Goal: Information Seeking & Learning: Learn about a topic

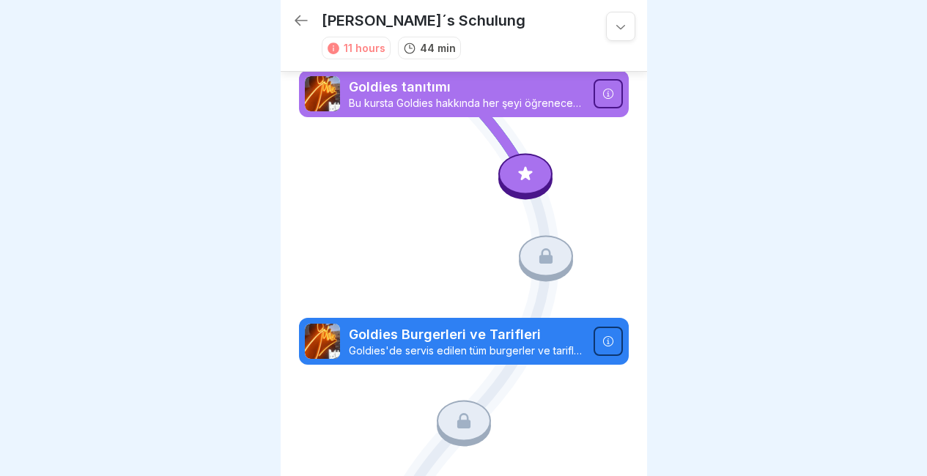
click at [500, 153] on icon at bounding box center [526, 177] width 106 height 88
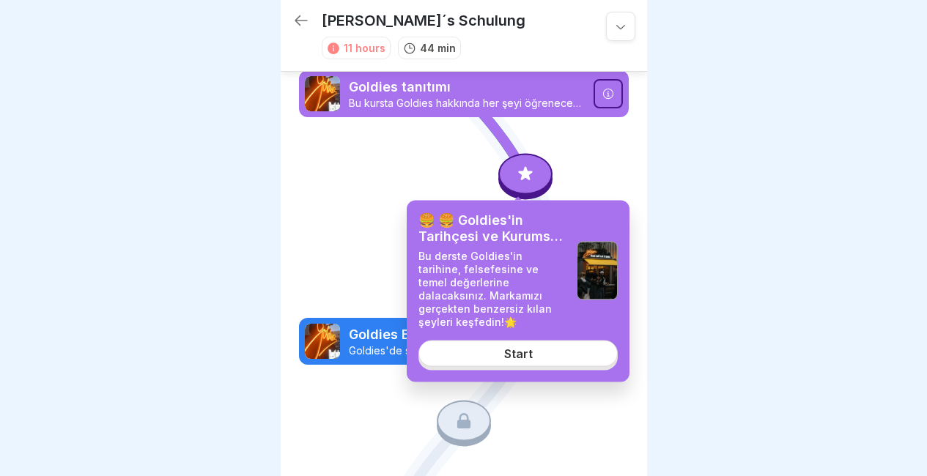
click at [525, 358] on div "Start" at bounding box center [518, 353] width 29 height 13
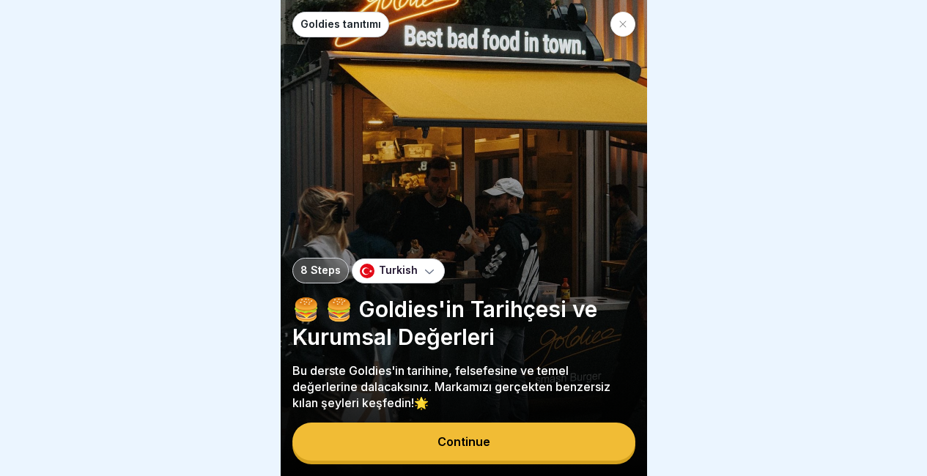
scroll to position [11, 0]
click at [526, 427] on button "Continue" at bounding box center [463, 442] width 343 height 38
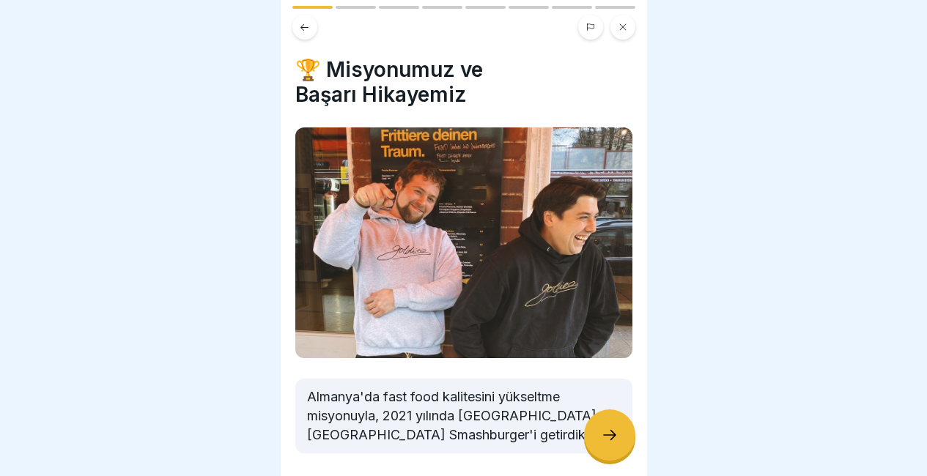
scroll to position [57, 0]
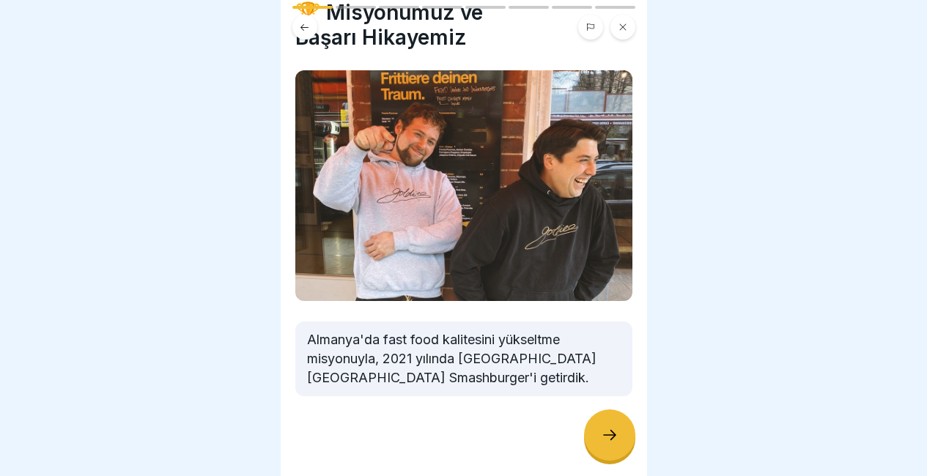
click at [596, 452] on div at bounding box center [609, 435] width 51 height 51
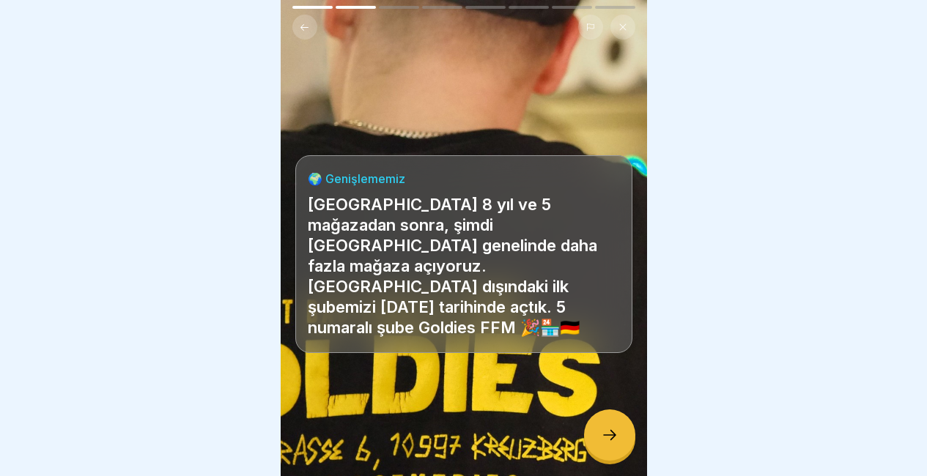
click at [596, 452] on div at bounding box center [609, 435] width 51 height 51
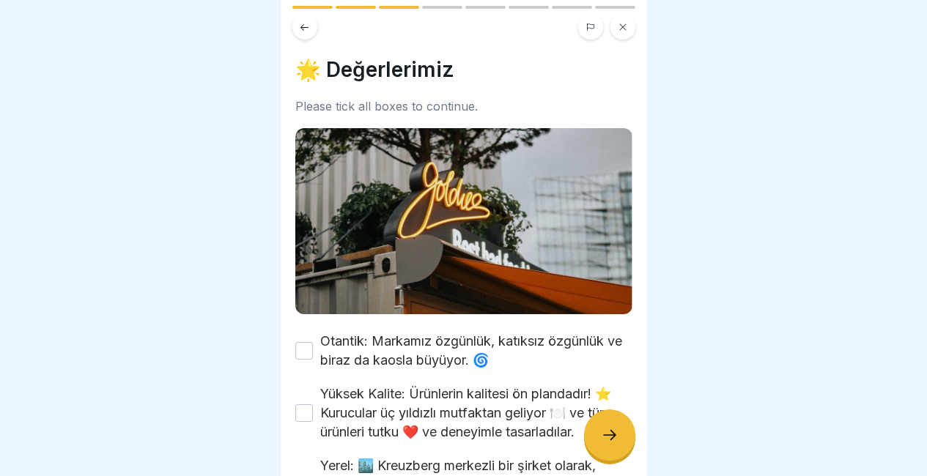
click at [596, 452] on div at bounding box center [609, 435] width 51 height 51
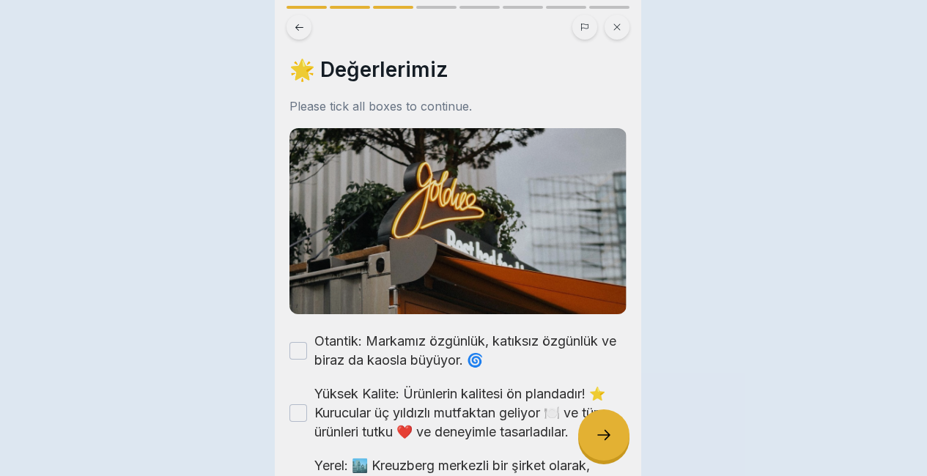
scroll to position [0, 0]
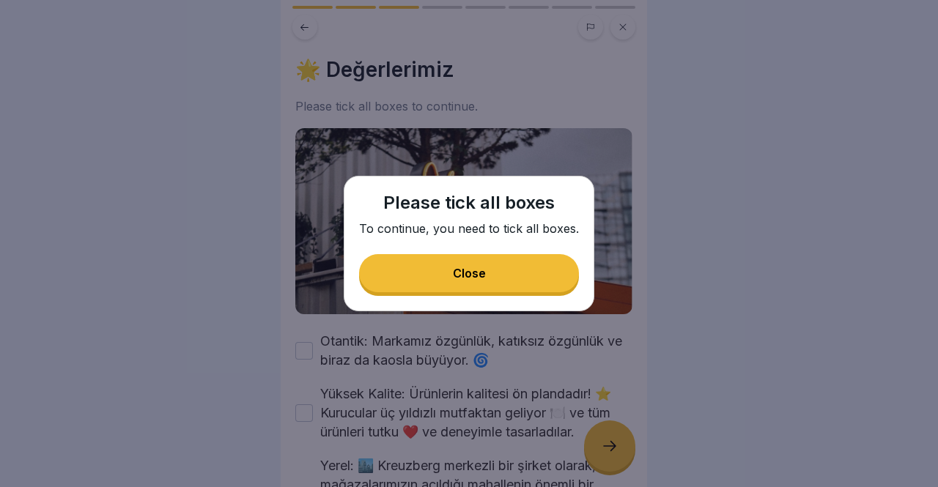
click at [478, 258] on button "Close" at bounding box center [469, 273] width 220 height 38
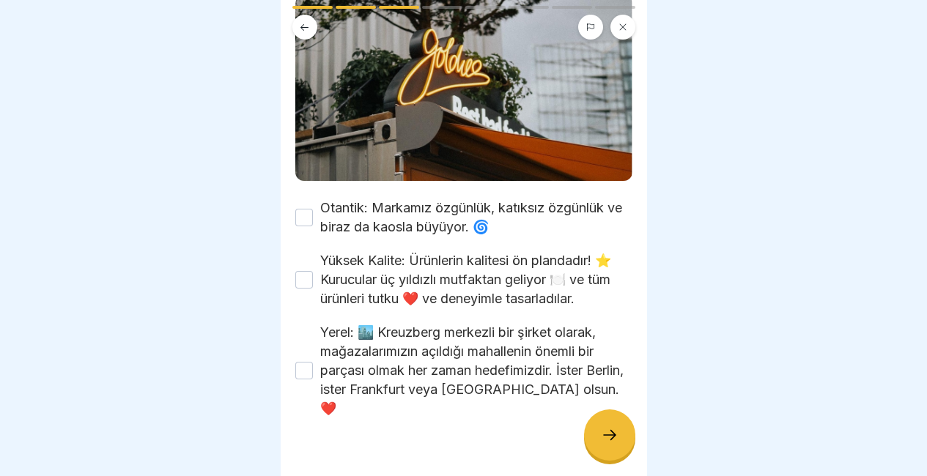
scroll to position [138, 0]
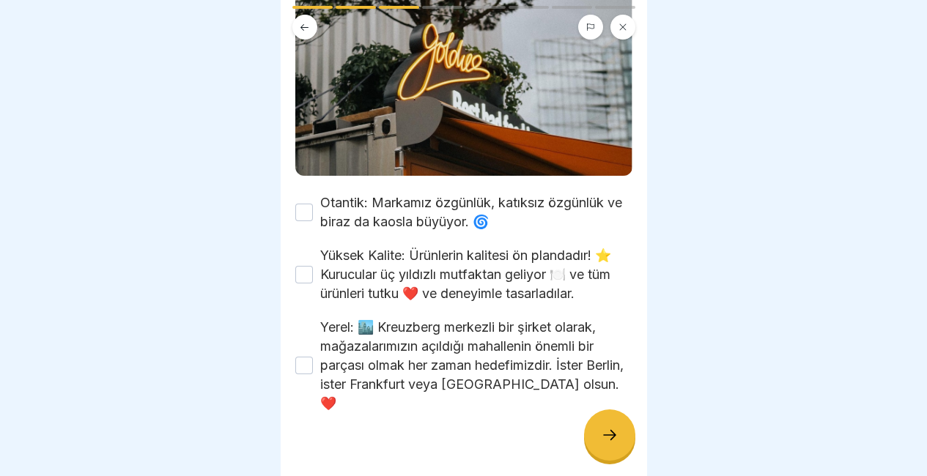
click at [302, 270] on button "Yüksek Kalite: Ürünlerin kalitesi ön plandadır! ⭐ Kurucular üç yıldızlı mutfakt…" at bounding box center [304, 275] width 18 height 18
click at [602, 444] on icon at bounding box center [610, 435] width 18 height 18
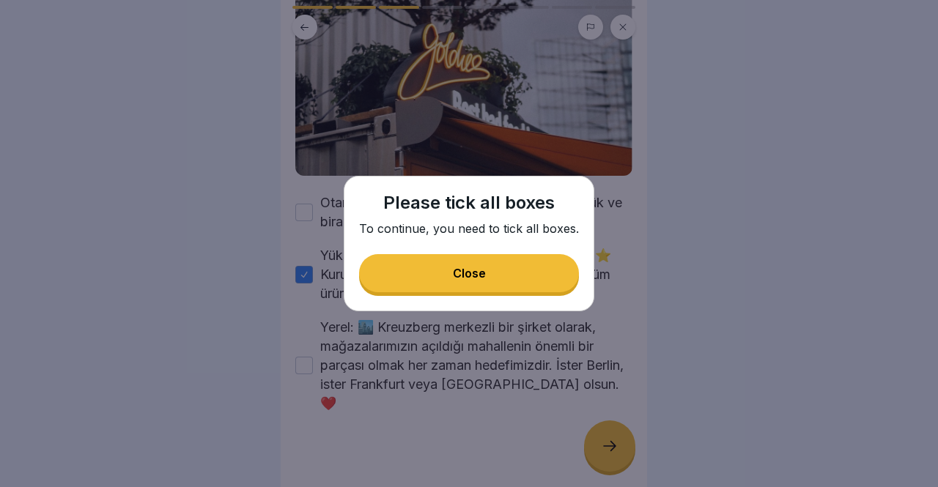
click at [502, 284] on button "Close" at bounding box center [469, 273] width 220 height 38
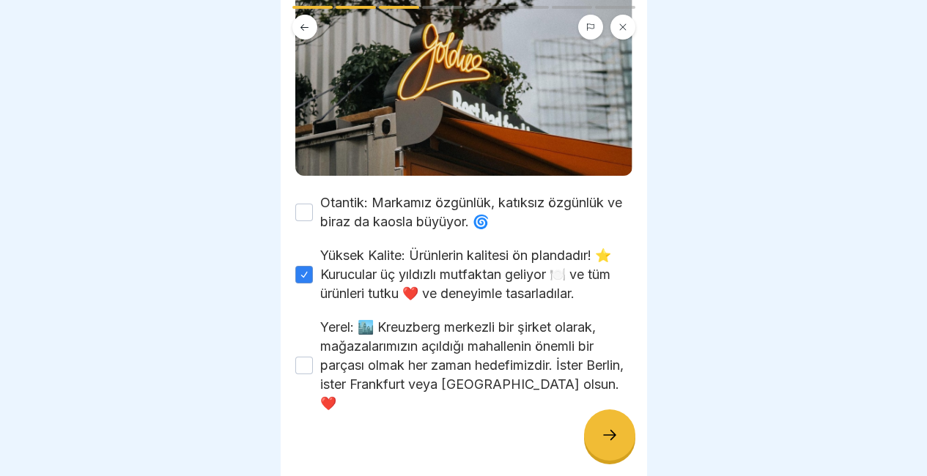
click at [310, 196] on div "Otantik: Markamız özgünlük, katıksız özgünlük ve biraz da kaosla büyüyor. 🌀" at bounding box center [463, 212] width 337 height 38
click at [303, 204] on button "Otantik: Markamız özgünlük, katıksız özgünlük ve biraz da kaosla büyüyor. 🌀" at bounding box center [304, 213] width 18 height 18
click at [307, 357] on button "Yerel: 🏙️ Kreuzberg merkezli bir şirket olarak, mağazalarımızın açıldığı mahall…" at bounding box center [304, 366] width 18 height 18
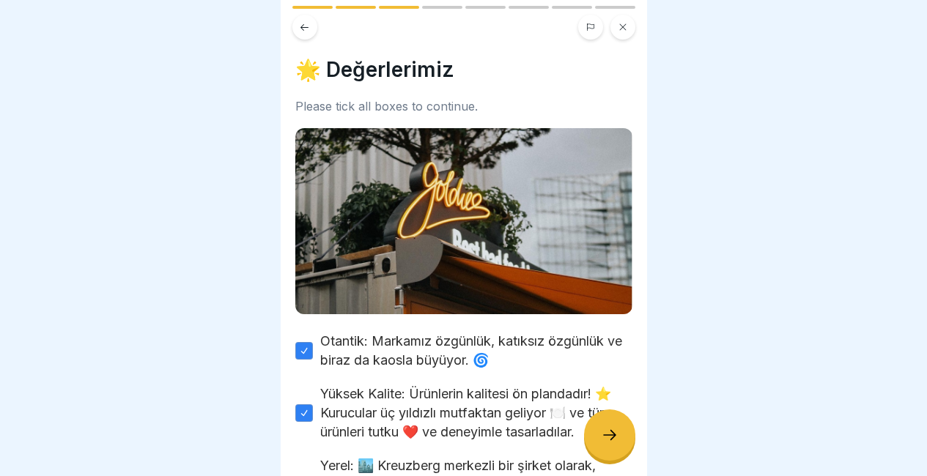
click at [586, 440] on div at bounding box center [609, 435] width 51 height 51
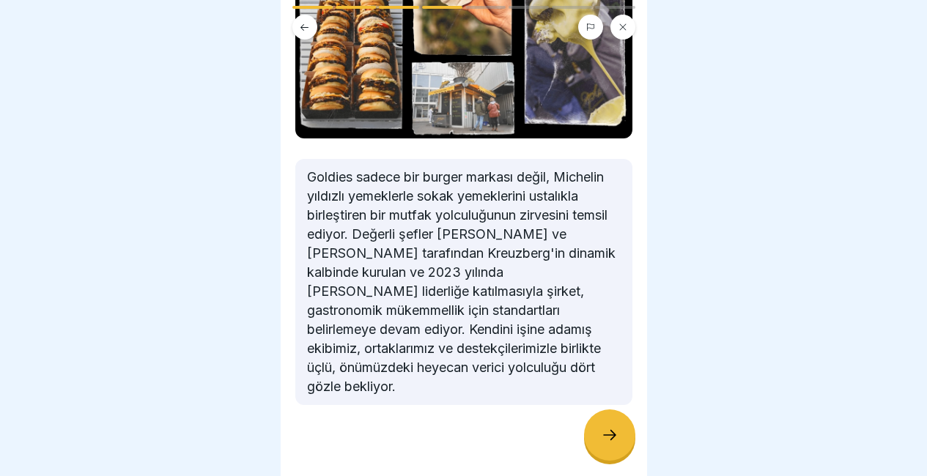
scroll to position [214, 0]
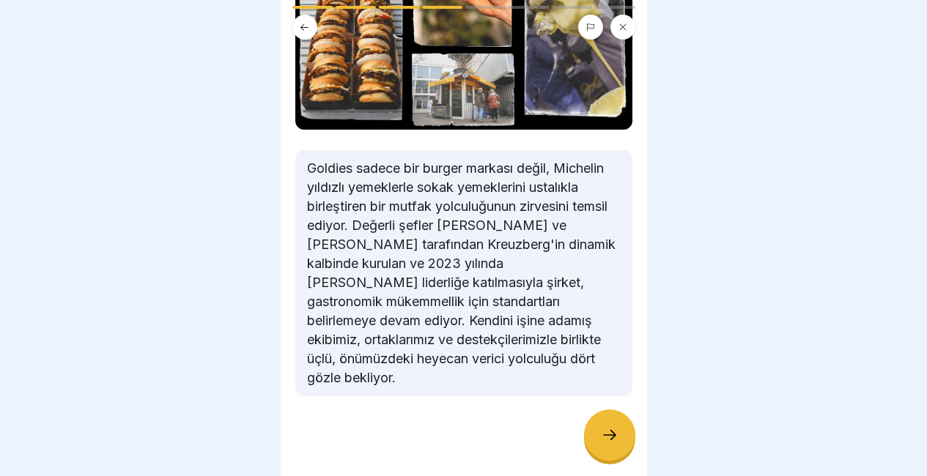
click at [605, 423] on div at bounding box center [609, 435] width 51 height 51
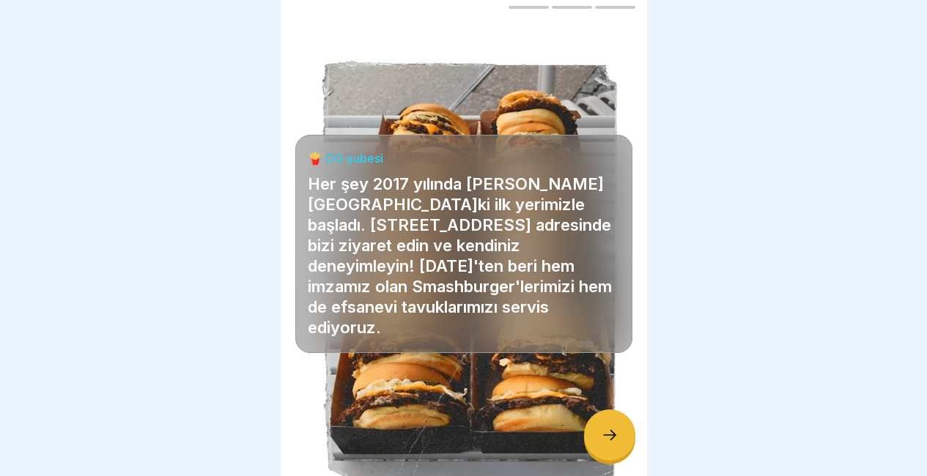
click at [605, 423] on div at bounding box center [609, 435] width 51 height 51
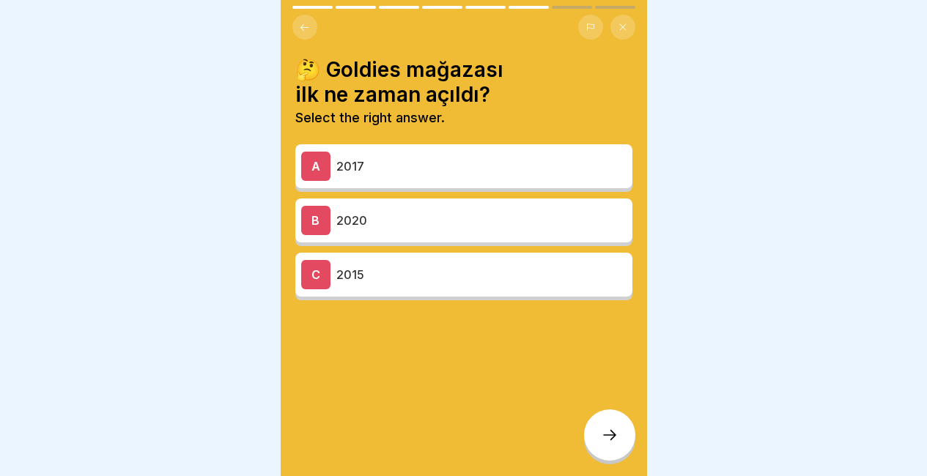
click at [429, 146] on div "A 2017" at bounding box center [463, 166] width 337 height 44
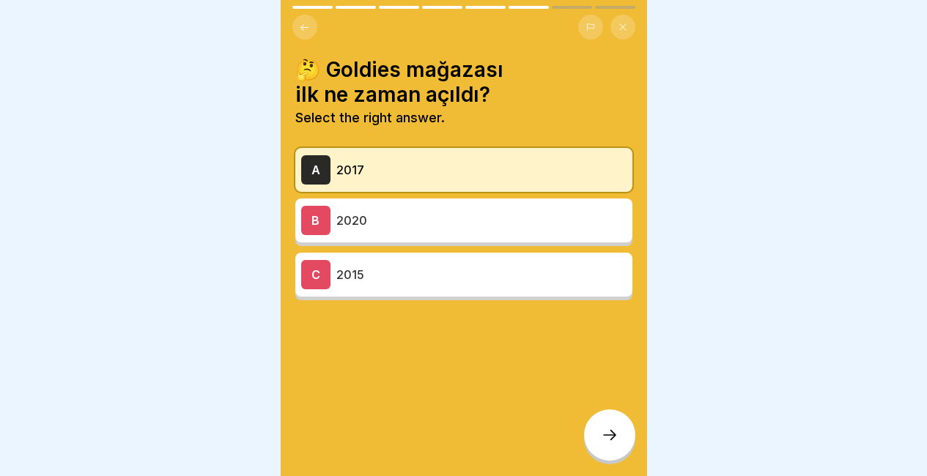
click at [603, 444] on icon at bounding box center [610, 435] width 18 height 18
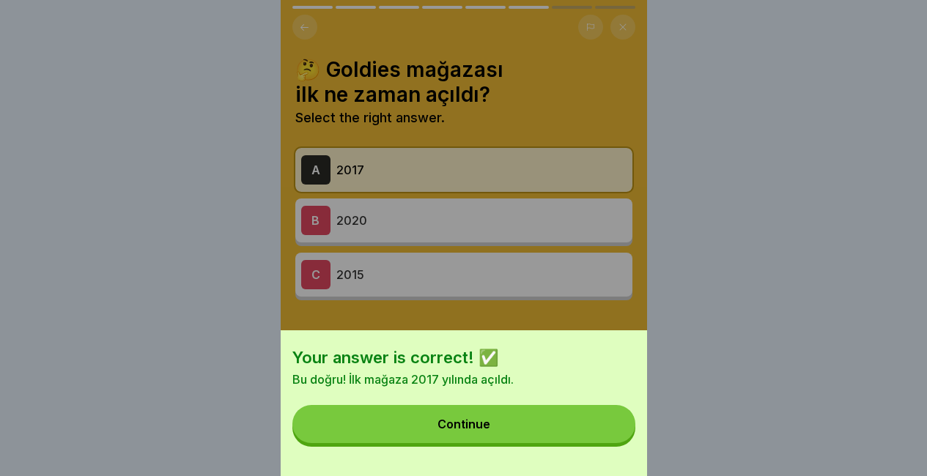
click at [603, 443] on button "Continue" at bounding box center [463, 424] width 343 height 38
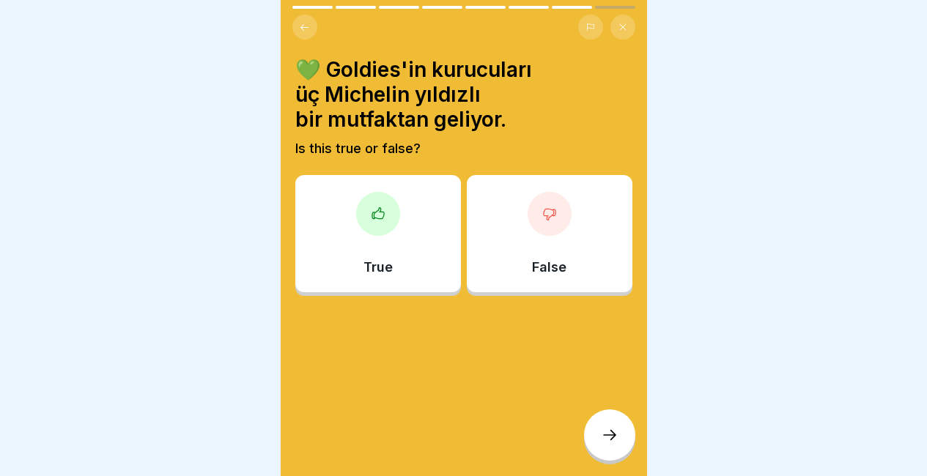
click at [398, 203] on div "True" at bounding box center [378, 233] width 166 height 117
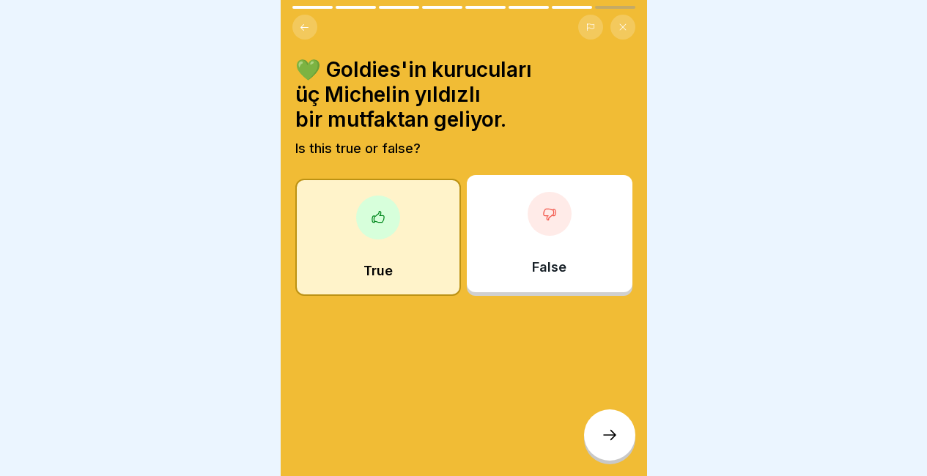
click at [620, 448] on div at bounding box center [609, 435] width 51 height 51
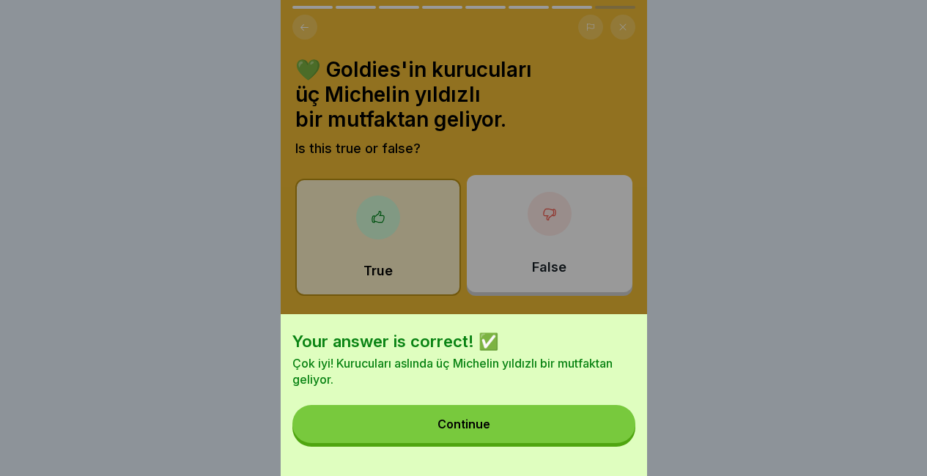
click at [620, 443] on button "Continue" at bounding box center [463, 424] width 343 height 38
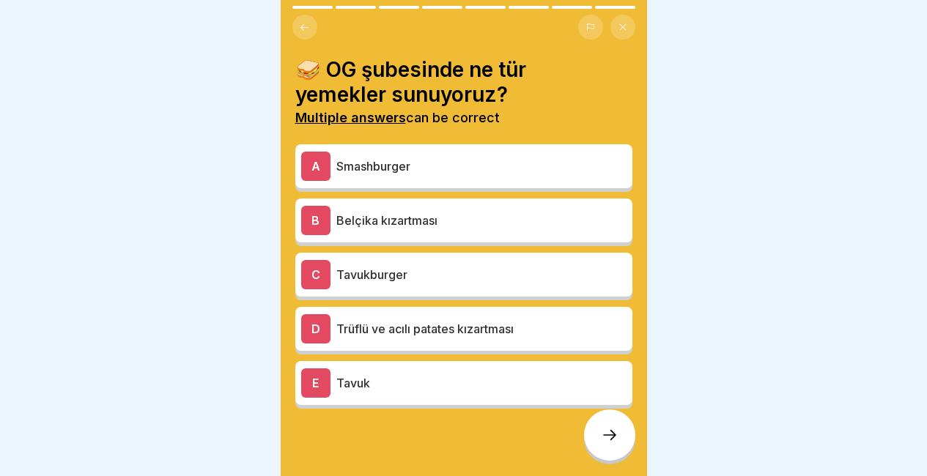
click at [533, 171] on p "Smashburger" at bounding box center [481, 167] width 290 height 18
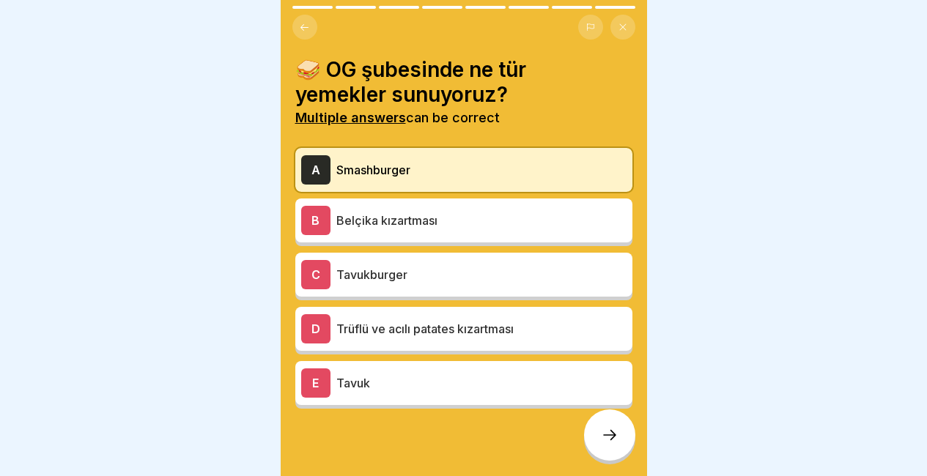
click at [600, 432] on div at bounding box center [609, 435] width 51 height 51
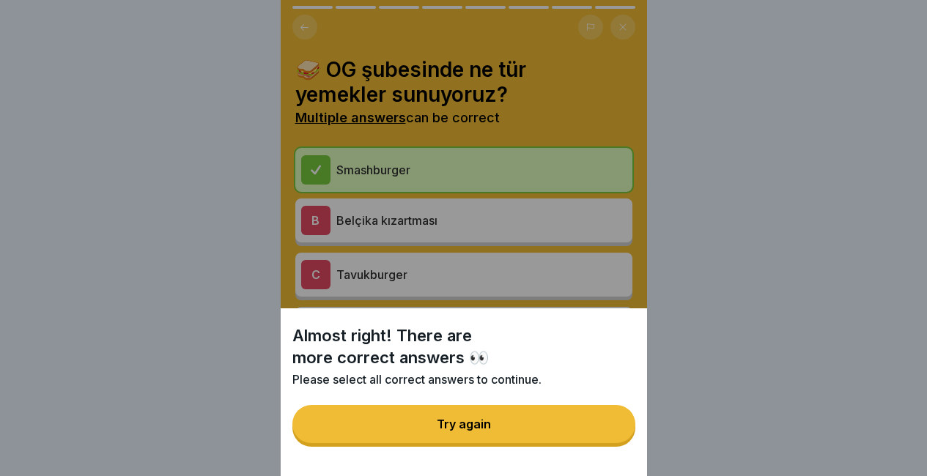
click at [600, 432] on button "Try again" at bounding box center [463, 424] width 343 height 38
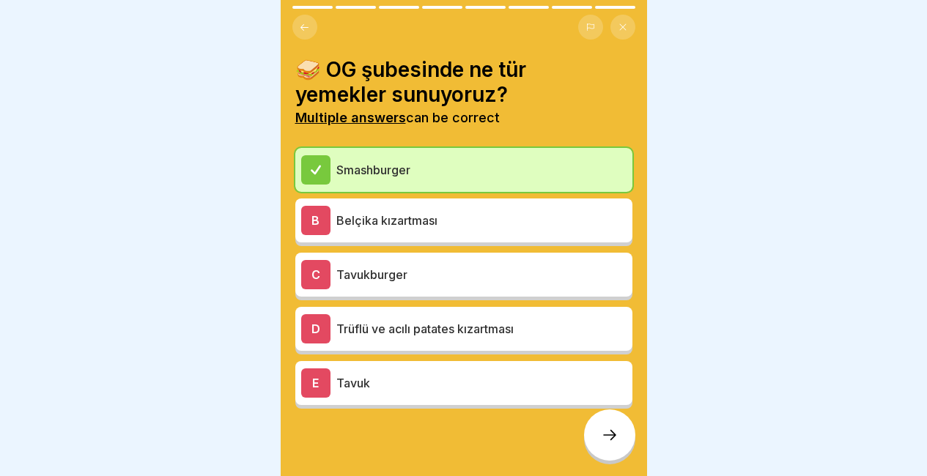
click at [578, 338] on div "D Trüflü ve acılı patates kızartması" at bounding box center [463, 328] width 325 height 29
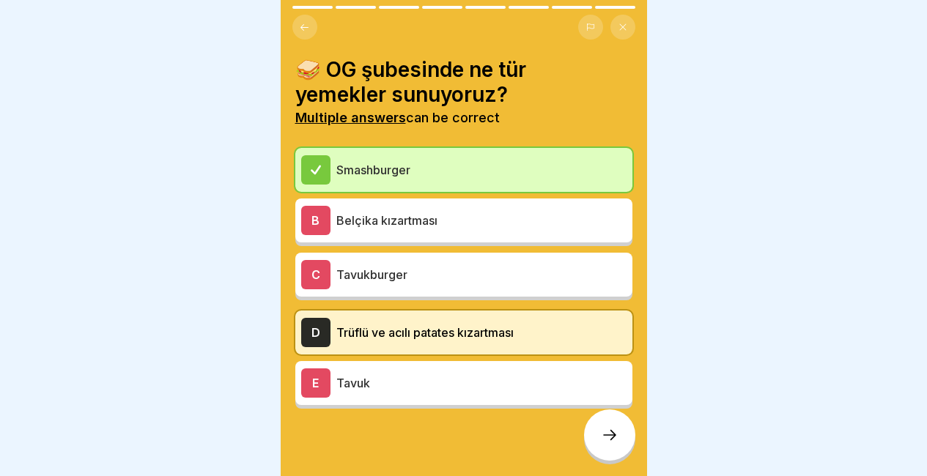
click at [619, 437] on div at bounding box center [609, 435] width 51 height 51
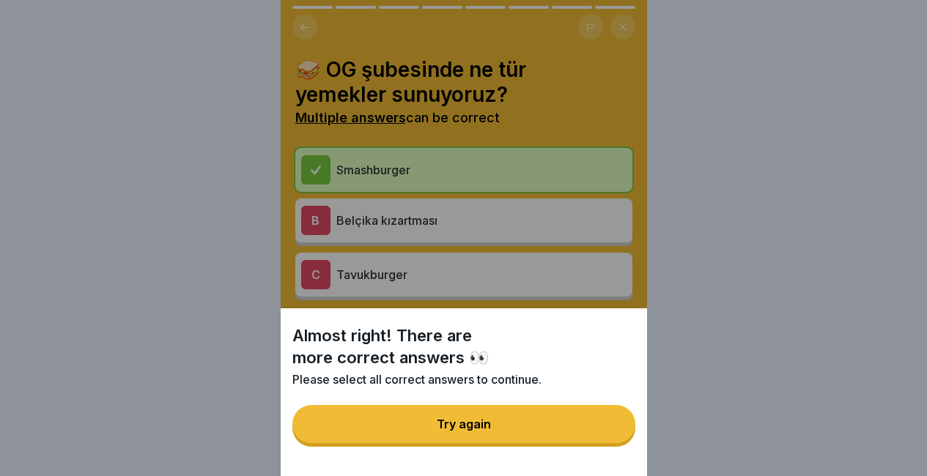
click at [619, 437] on button "Try again" at bounding box center [463, 424] width 343 height 38
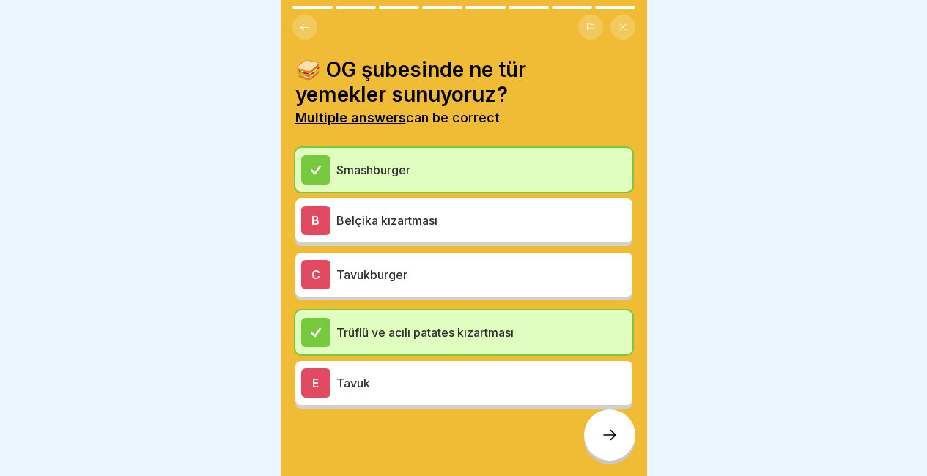
click at [571, 226] on p "Belçika kızartması" at bounding box center [481, 221] width 290 height 18
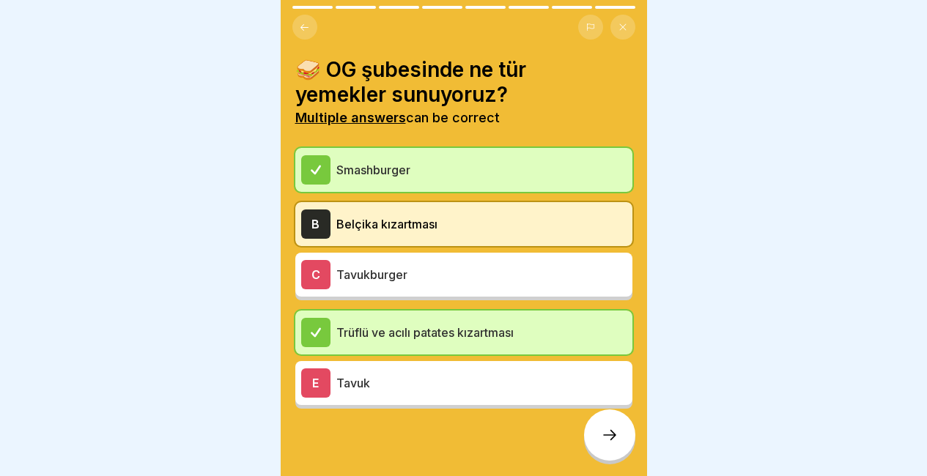
click at [591, 432] on div at bounding box center [609, 435] width 51 height 51
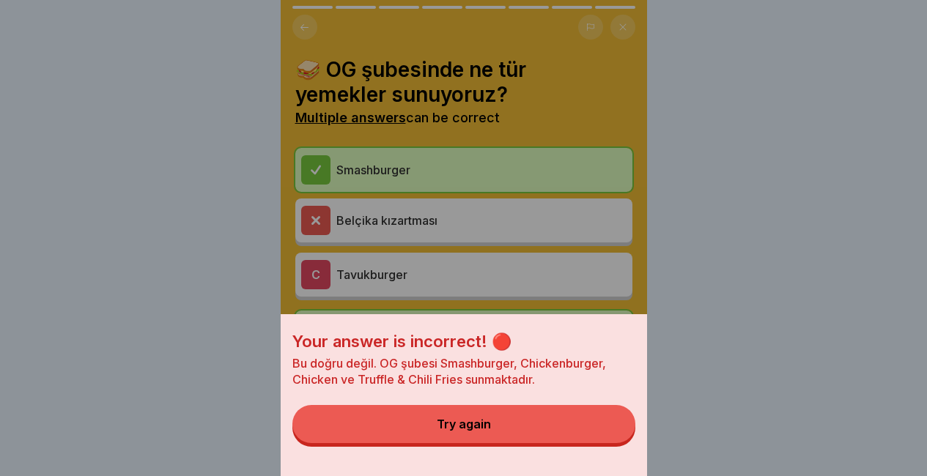
click at [591, 432] on button "Try again" at bounding box center [463, 424] width 343 height 38
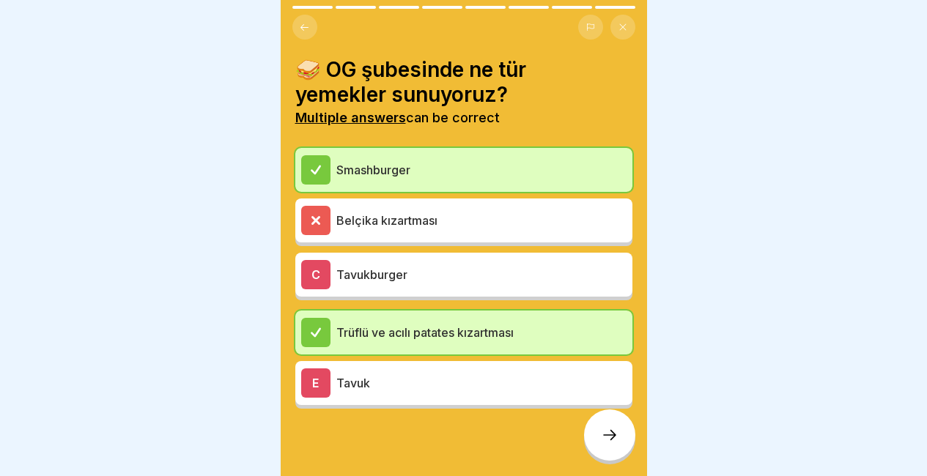
click at [407, 366] on div "E Tavuk" at bounding box center [463, 383] width 337 height 44
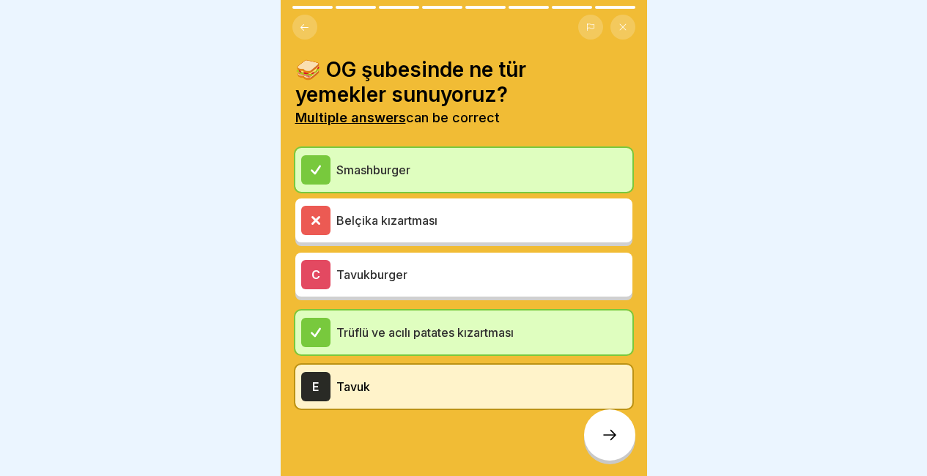
click at [605, 426] on div at bounding box center [609, 435] width 51 height 51
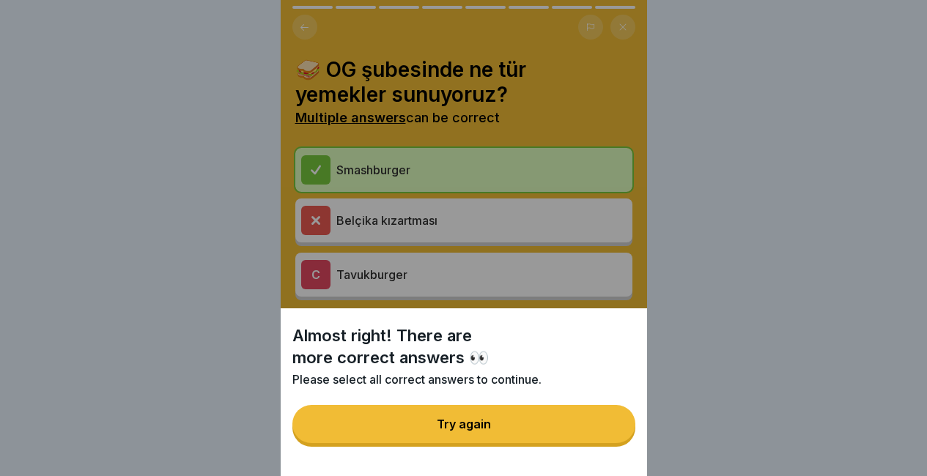
click at [605, 426] on button "Try again" at bounding box center [463, 424] width 343 height 38
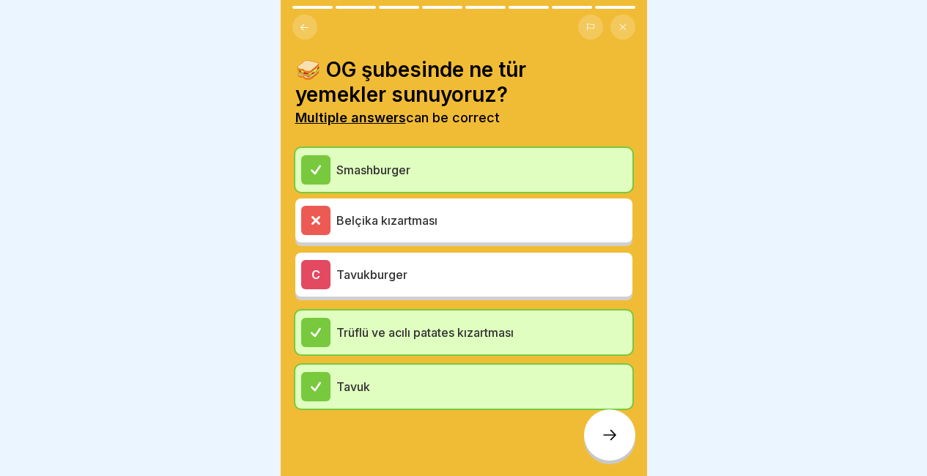
click at [527, 264] on div "C Tavukburger" at bounding box center [463, 274] width 325 height 29
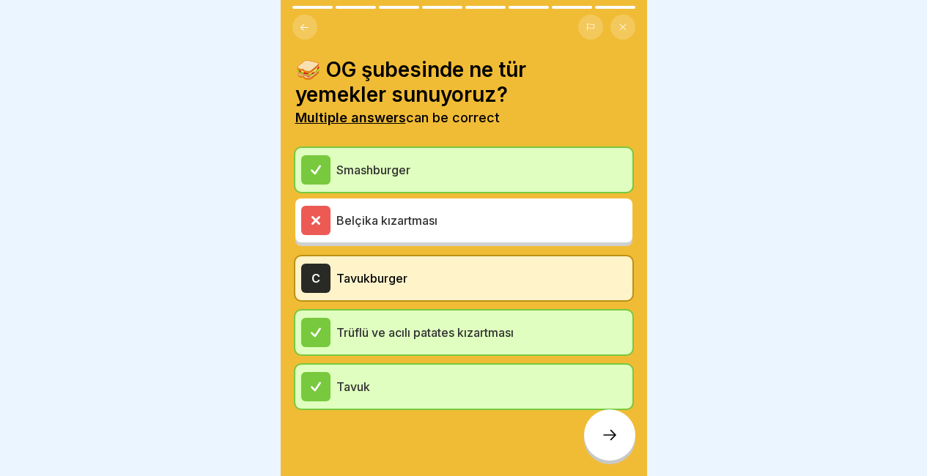
click at [596, 422] on div at bounding box center [463, 453] width 337 height 88
click at [601, 432] on div at bounding box center [609, 435] width 51 height 51
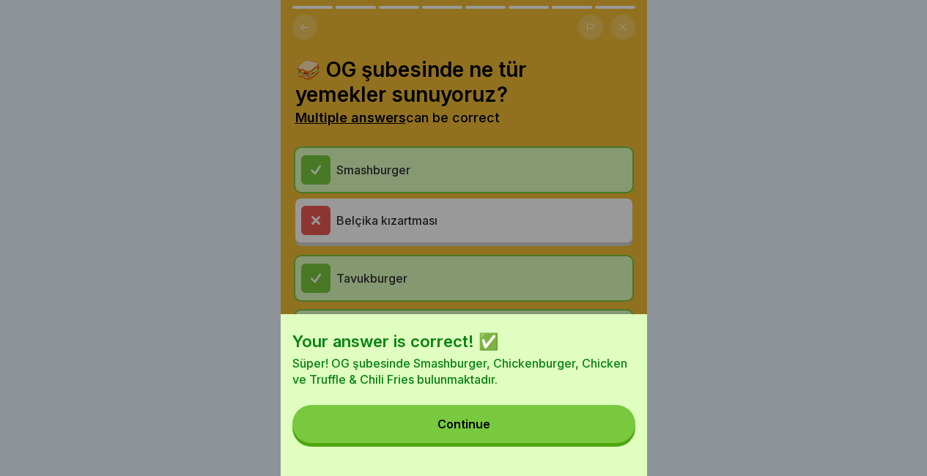
click at [601, 432] on button "Continue" at bounding box center [463, 424] width 343 height 38
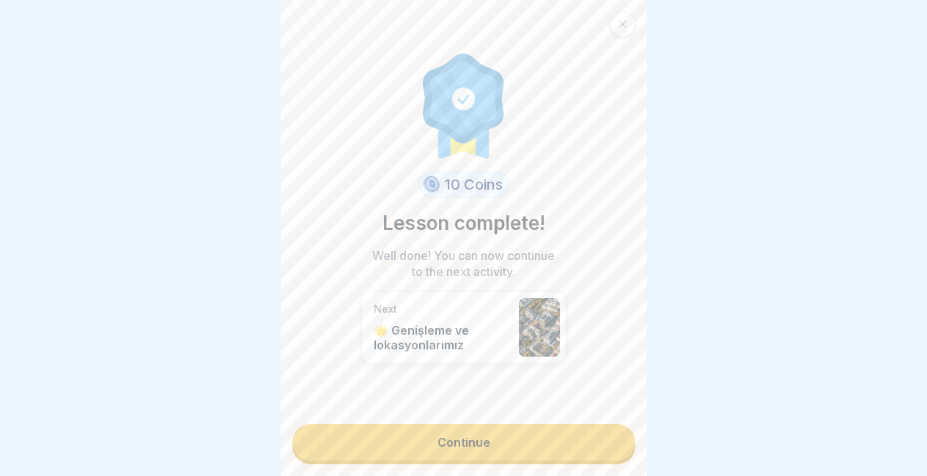
click at [601, 432] on link "Continue" at bounding box center [463, 442] width 343 height 37
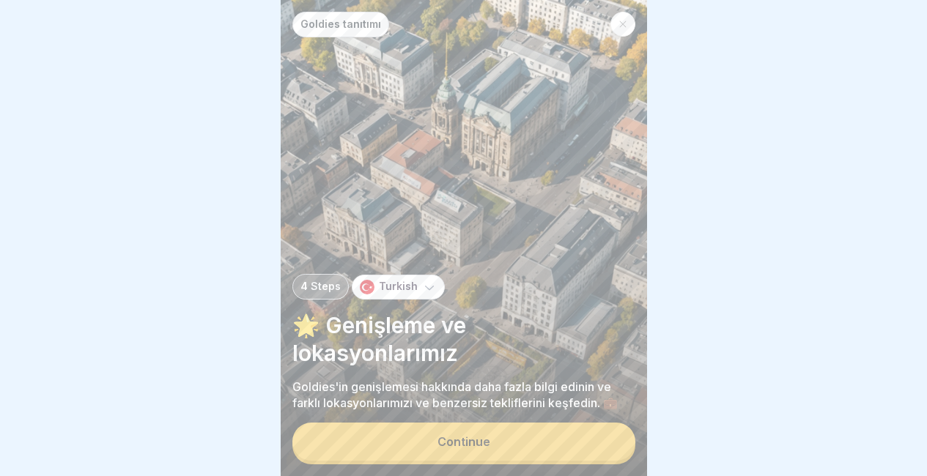
scroll to position [11, 0]
click at [605, 440] on button "Continue" at bounding box center [463, 442] width 343 height 38
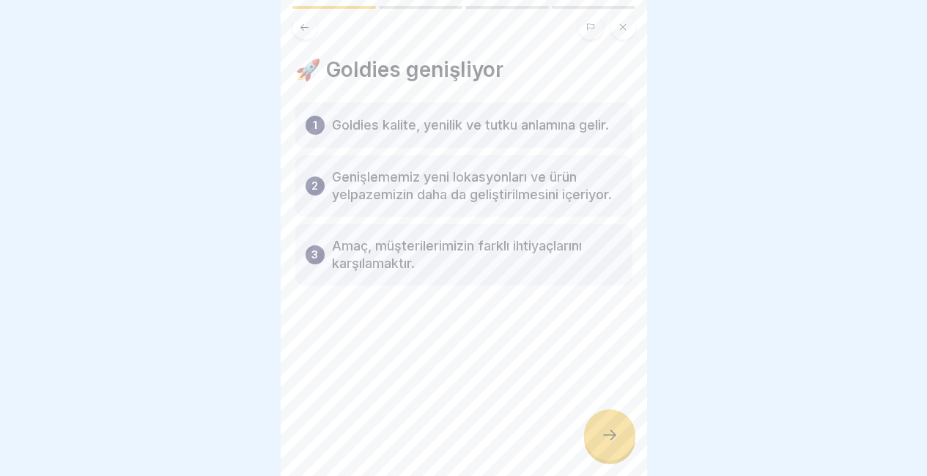
click at [605, 440] on icon at bounding box center [610, 435] width 18 height 18
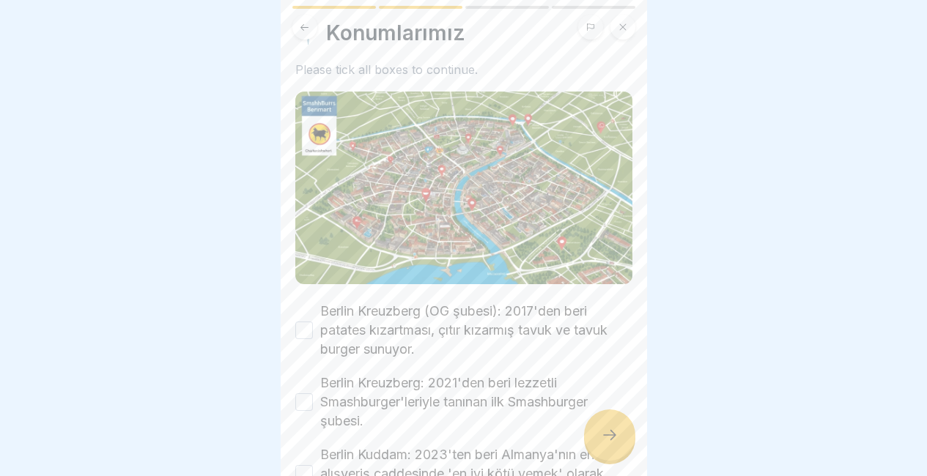
scroll to position [63, 0]
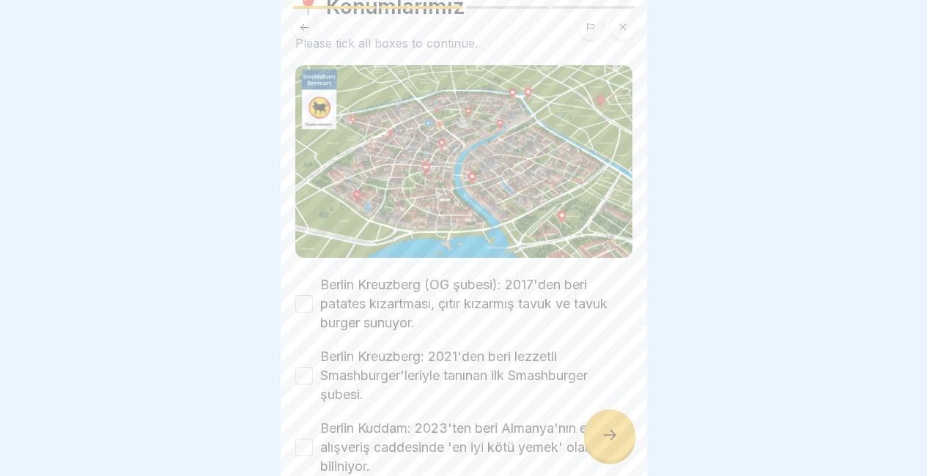
click at [307, 295] on button "Berlin Kreuzberg (OG şubesi): 2017'den beri patates kızartması, çıtır kızarmış …" at bounding box center [304, 304] width 18 height 18
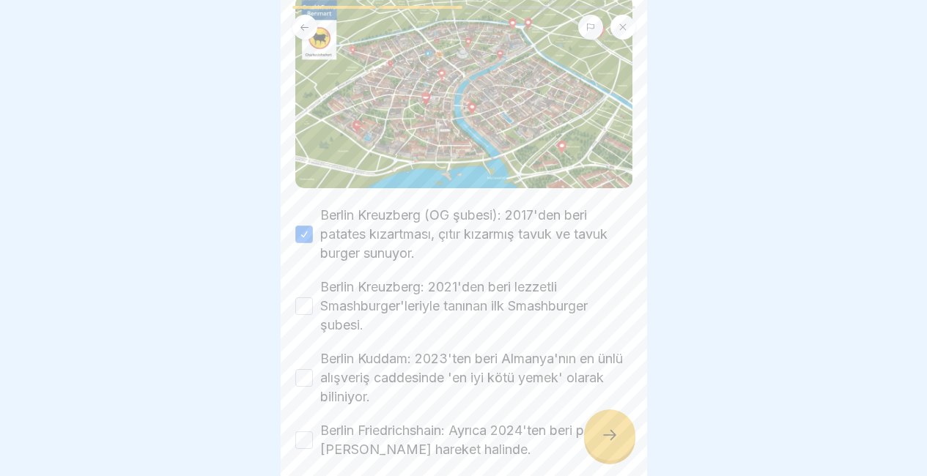
click at [307, 298] on button "Berlin Kreuzberg: 2021'den beri lezzetli Smashburger'leriyle tanınan ilk Smashb…" at bounding box center [304, 307] width 18 height 18
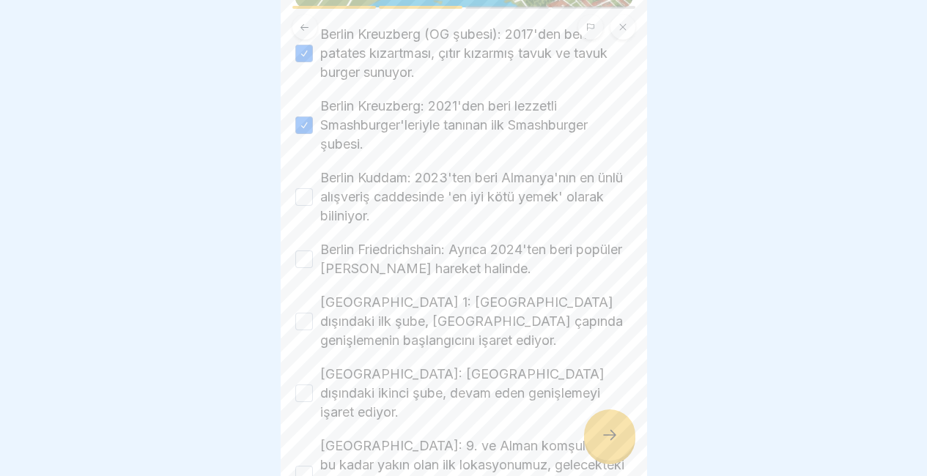
scroll to position [313, 0]
click at [296, 189] on button "Berlin Kuddam: 2023'ten beri Almanya'nın en ünlü alışveriş caddesinde 'en iyi k…" at bounding box center [304, 198] width 18 height 18
click at [298, 251] on button "Berlin Friedrichshain: Ayrıca 2024'ten beri popüler [PERSON_NAME] hareket halin…" at bounding box center [304, 260] width 18 height 18
click at [308, 314] on button "[GEOGRAPHIC_DATA] 1: [GEOGRAPHIC_DATA] dışındaki ilk şube, [GEOGRAPHIC_DATA] ça…" at bounding box center [304, 323] width 18 height 18
click at [306, 382] on div "[GEOGRAPHIC_DATA]: [GEOGRAPHIC_DATA] dışındaki ikinci şube, devam eden genişlem…" at bounding box center [463, 394] width 337 height 57
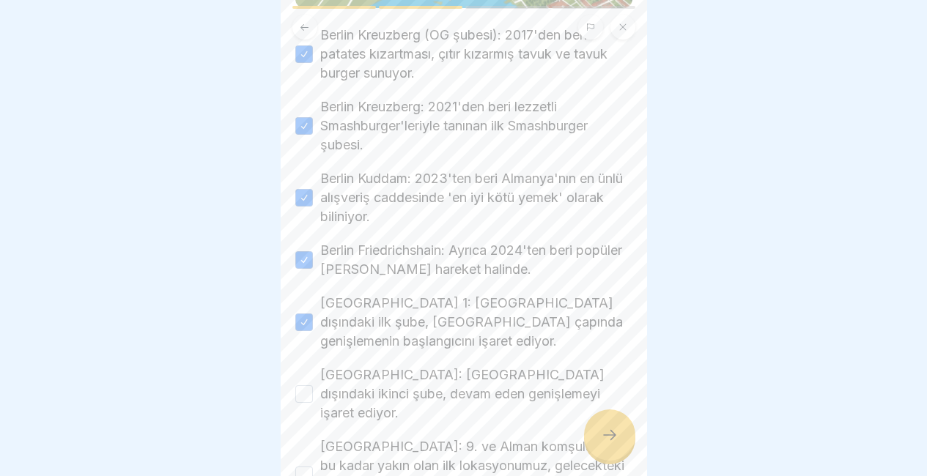
click at [314, 366] on div "[GEOGRAPHIC_DATA]: [GEOGRAPHIC_DATA] dışındaki ikinci şube, devam eden genişlem…" at bounding box center [463, 394] width 337 height 57
click at [307, 385] on button "[GEOGRAPHIC_DATA]: [GEOGRAPHIC_DATA] dışındaki ikinci şube, devam eden genişlem…" at bounding box center [304, 394] width 18 height 18
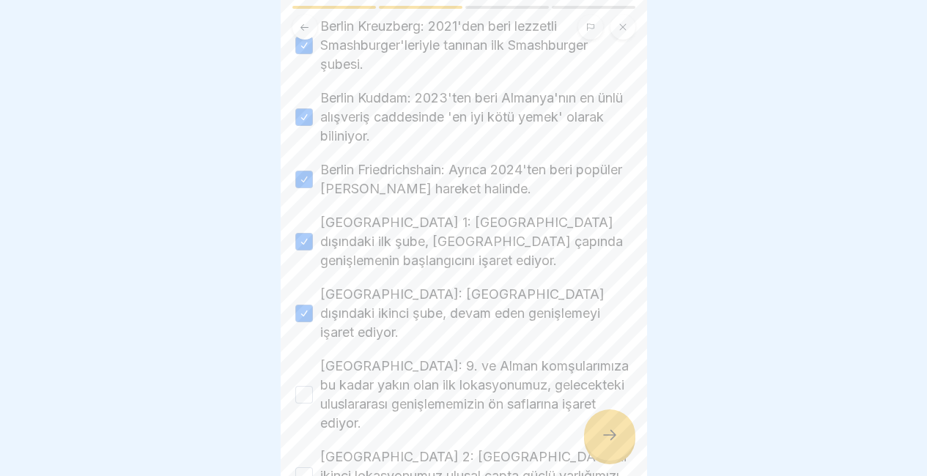
click at [307, 370] on div "[GEOGRAPHIC_DATA]: 9. ve Alman komşularımıza bu kadar yakın olan ilk lokasyonum…" at bounding box center [463, 395] width 337 height 76
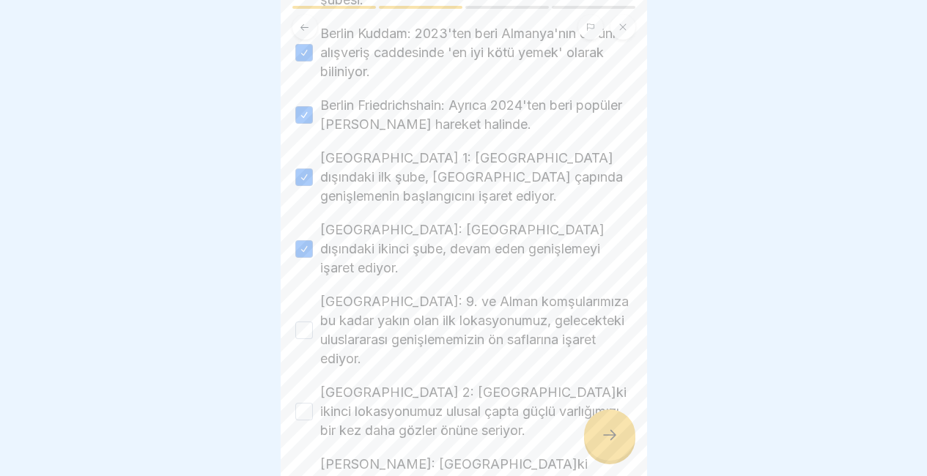
scroll to position [459, 0]
drag, startPoint x: 313, startPoint y: 277, endPoint x: 301, endPoint y: 301, distance: 26.9
click at [301, 301] on div "[GEOGRAPHIC_DATA]: 9. ve Alman komşularımıza bu kadar yakın olan ilk lokasyonum…" at bounding box center [463, 330] width 337 height 76
click at [301, 321] on button "[GEOGRAPHIC_DATA]: 9. ve Alman komşularımıza bu kadar yakın olan ilk lokasyonum…" at bounding box center [304, 330] width 18 height 18
click at [310, 402] on button "[GEOGRAPHIC_DATA] 2: [GEOGRAPHIC_DATA]ki ikinci lokasyonumuz ulusal çapta güçlü…" at bounding box center [304, 411] width 18 height 18
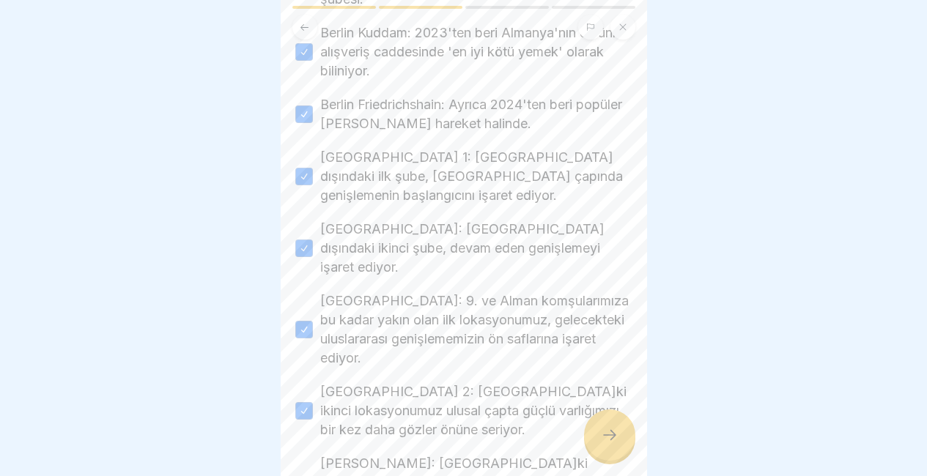
scroll to position [518, 0]
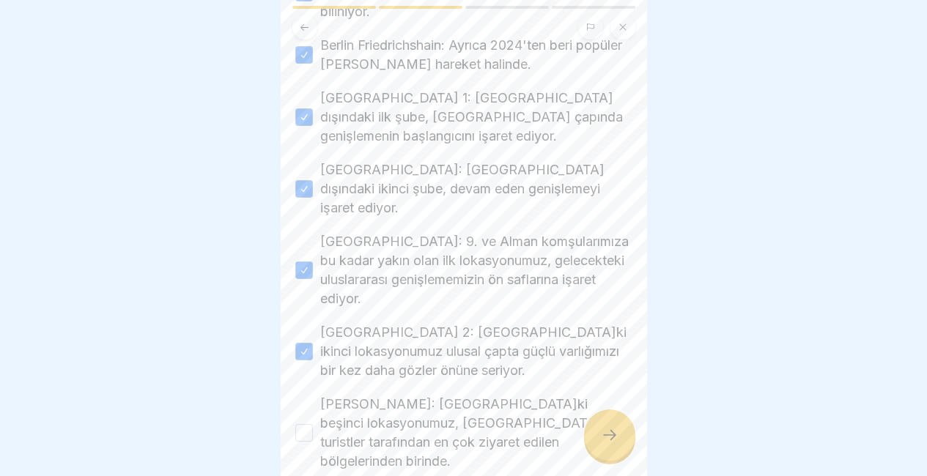
click at [310, 395] on div "[PERSON_NAME]: [GEOGRAPHIC_DATA]ki beşinci lokasyonumuz, [GEOGRAPHIC_DATA] turi…" at bounding box center [463, 433] width 337 height 76
click at [311, 424] on button "[PERSON_NAME]: [GEOGRAPHIC_DATA]ki beşinci lokasyonumuz, [GEOGRAPHIC_DATA] turi…" at bounding box center [304, 433] width 18 height 18
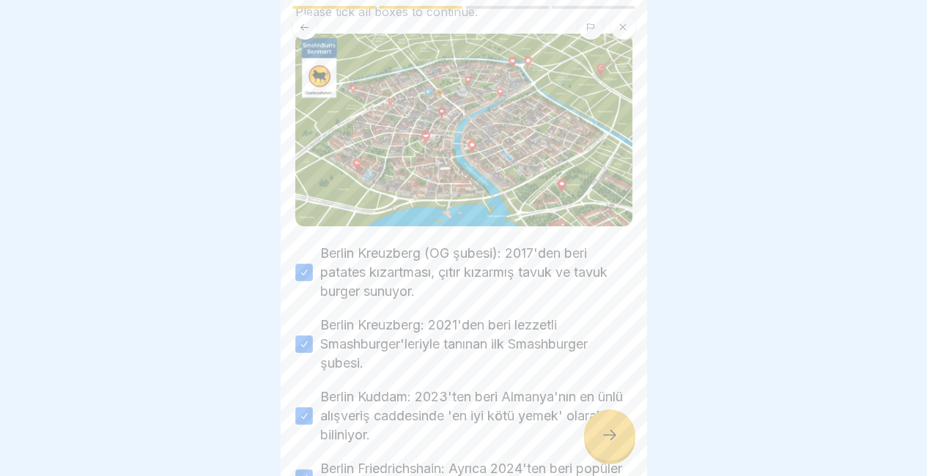
scroll to position [94, 0]
drag, startPoint x: 321, startPoint y: 230, endPoint x: 449, endPoint y: 307, distance: 149.5
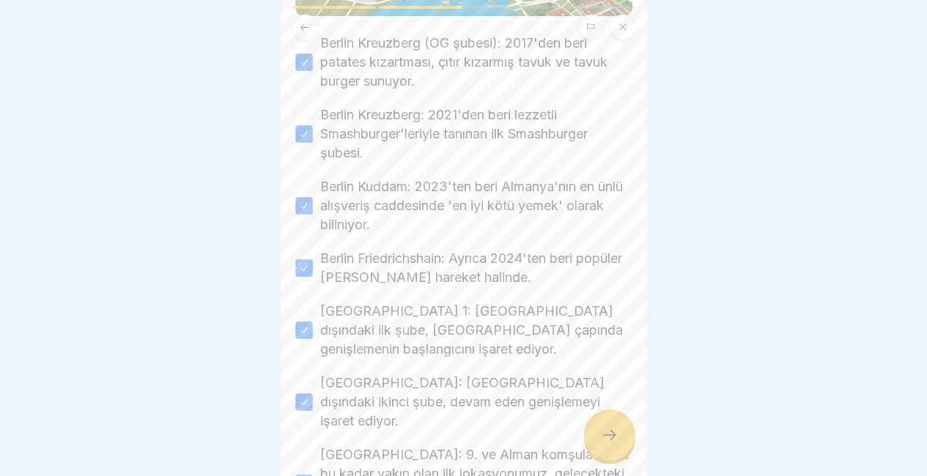
scroll to position [341, 0]
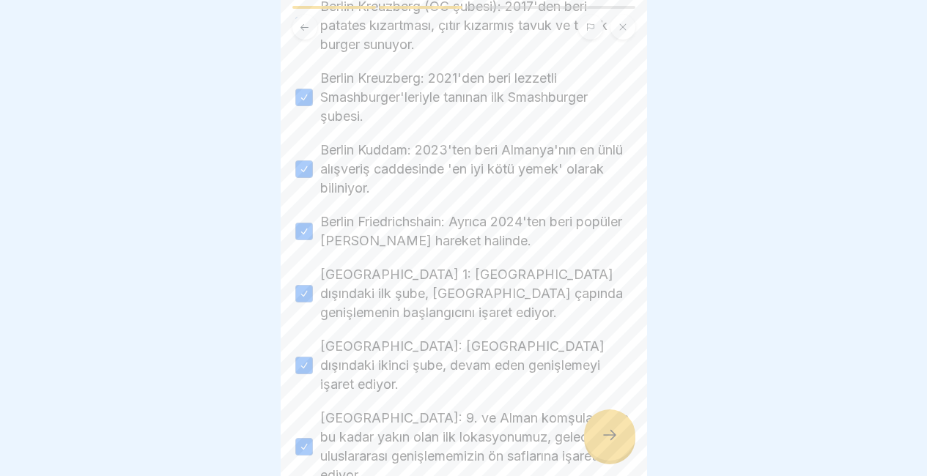
click at [601, 437] on icon at bounding box center [610, 435] width 18 height 18
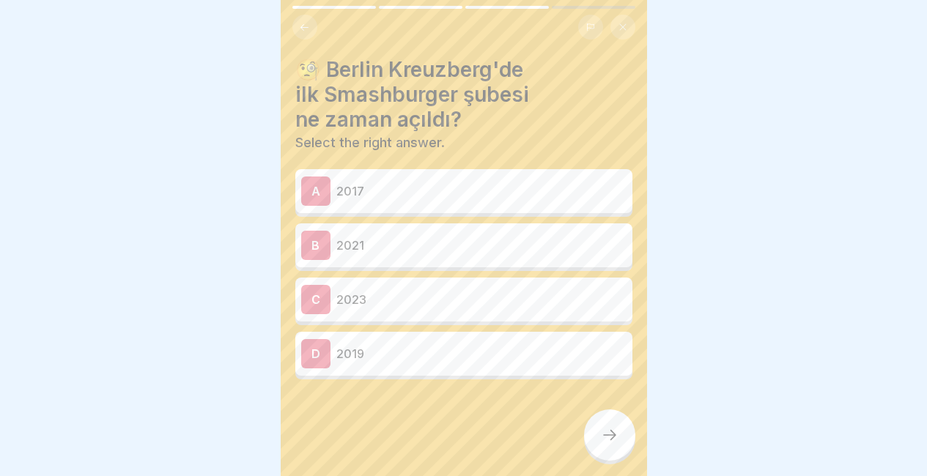
click at [539, 182] on p "2017" at bounding box center [481, 191] width 290 height 18
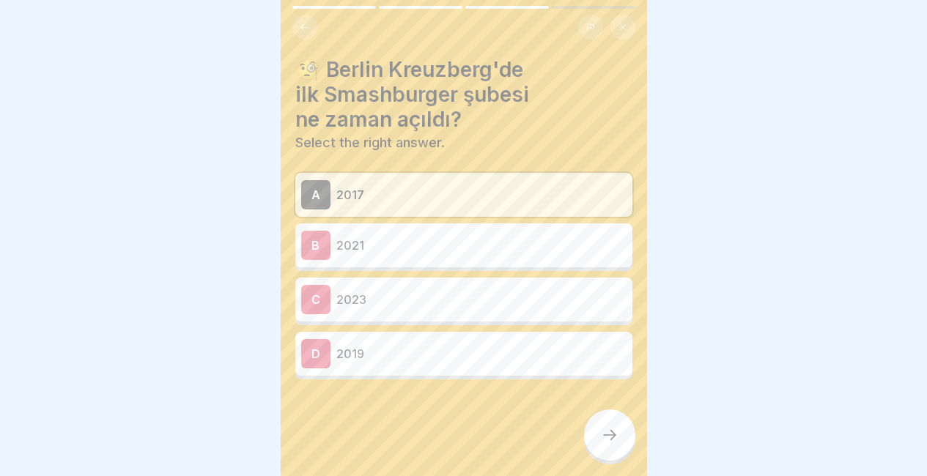
click at [607, 425] on div at bounding box center [609, 435] width 51 height 51
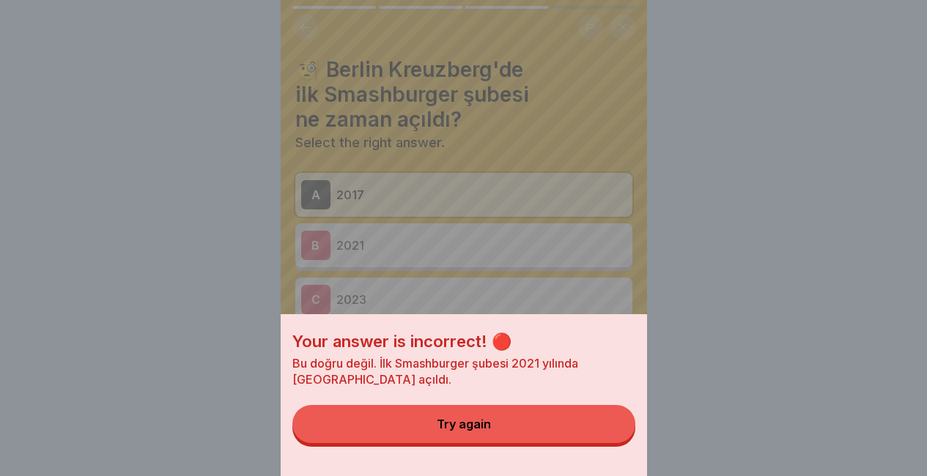
click at [607, 425] on button "Try again" at bounding box center [463, 424] width 343 height 38
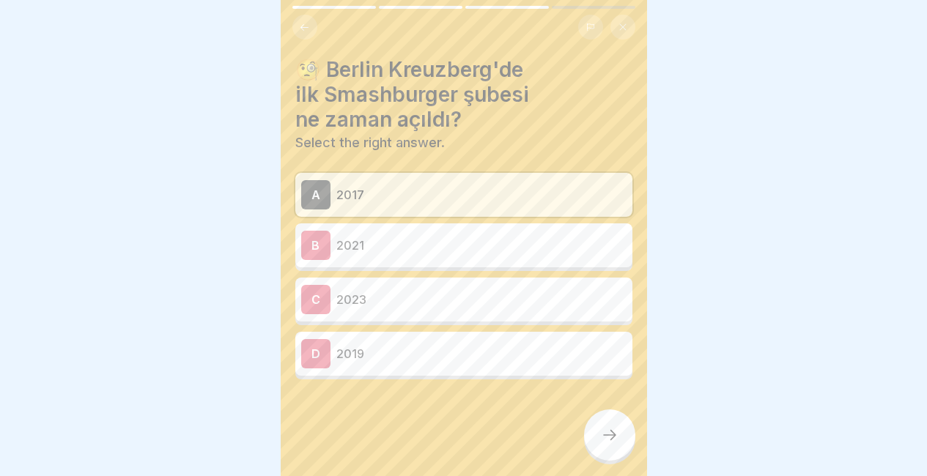
click at [489, 231] on div "B 2021" at bounding box center [463, 245] width 325 height 29
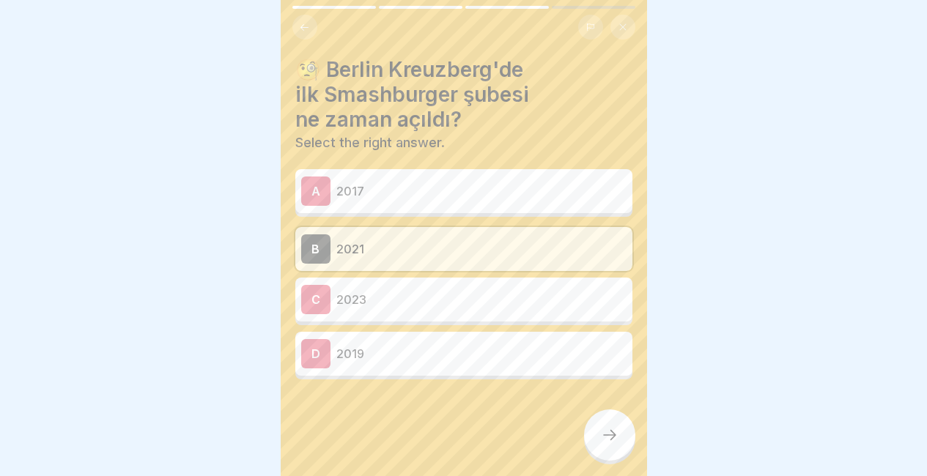
click at [598, 432] on div at bounding box center [609, 435] width 51 height 51
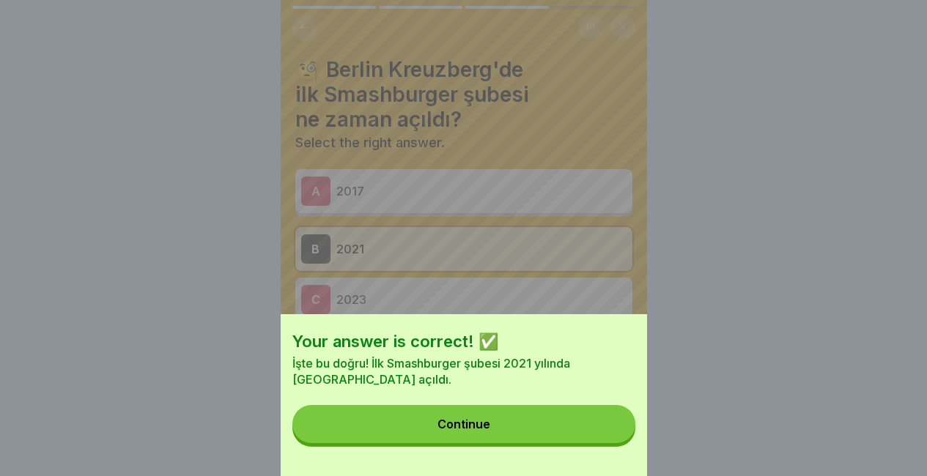
click at [598, 432] on button "Continue" at bounding box center [463, 424] width 343 height 38
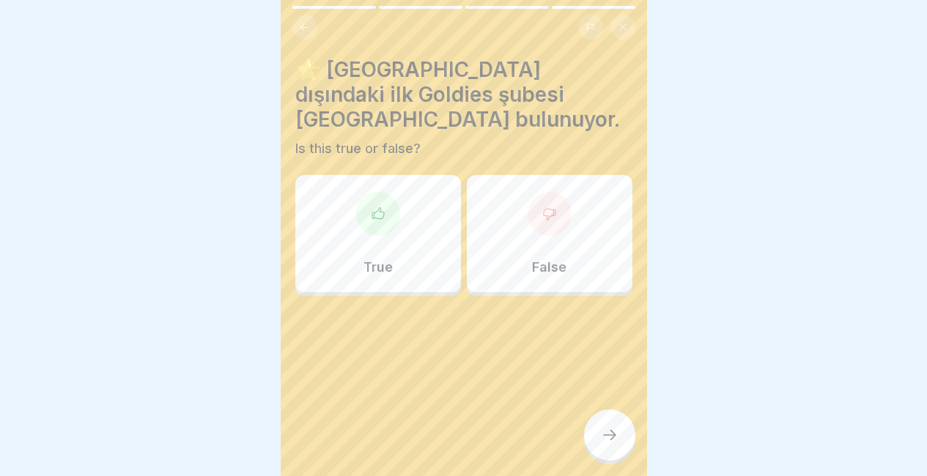
click at [544, 199] on div "False" at bounding box center [550, 233] width 166 height 117
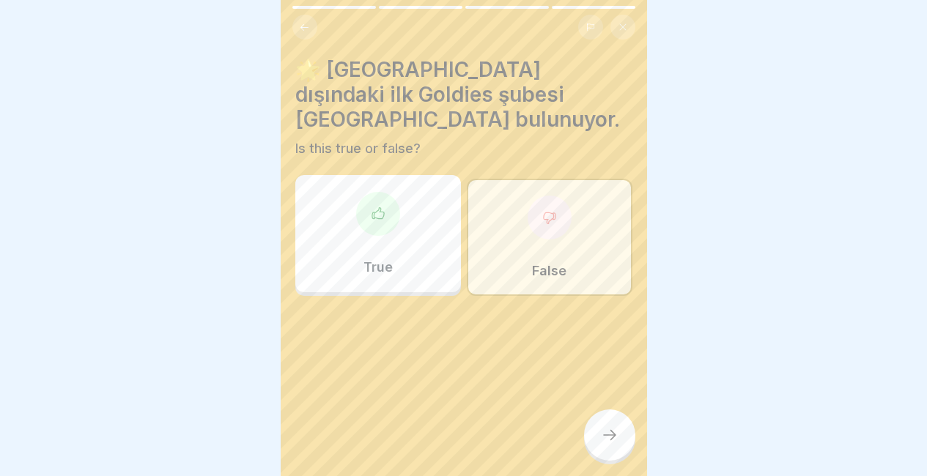
click at [599, 432] on div at bounding box center [609, 435] width 51 height 51
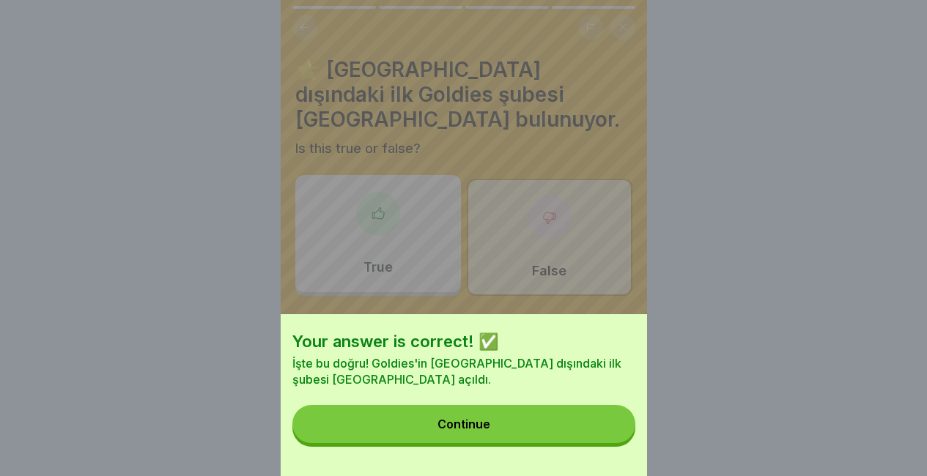
click at [599, 432] on button "Continue" at bounding box center [463, 424] width 343 height 38
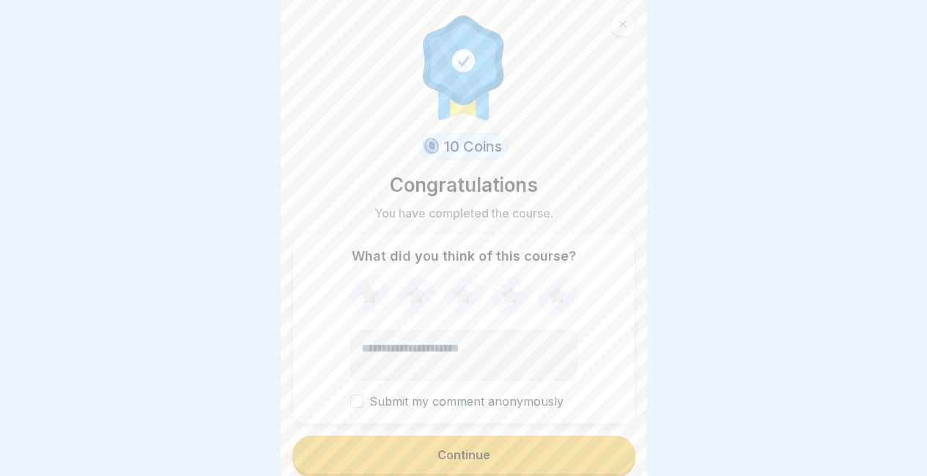
click at [548, 436] on div "Continue" at bounding box center [463, 457] width 343 height 42
click at [492, 436] on div "Continue" at bounding box center [463, 457] width 343 height 42
click at [550, 291] on div "What did you think of this course? Submit my comment anonymously" at bounding box center [463, 328] width 343 height 191
click at [550, 291] on icon at bounding box center [556, 295] width 19 height 18
click at [500, 444] on button "Continue" at bounding box center [463, 455] width 343 height 38
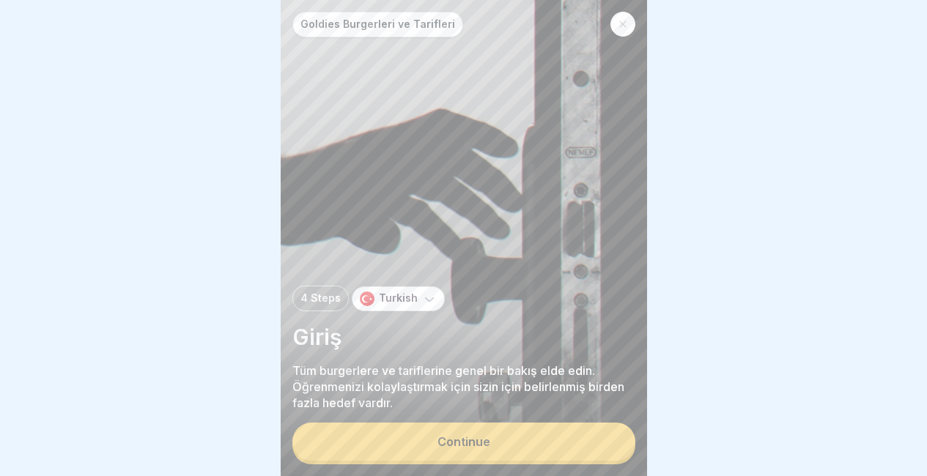
click at [500, 444] on button "Continue" at bounding box center [463, 442] width 343 height 38
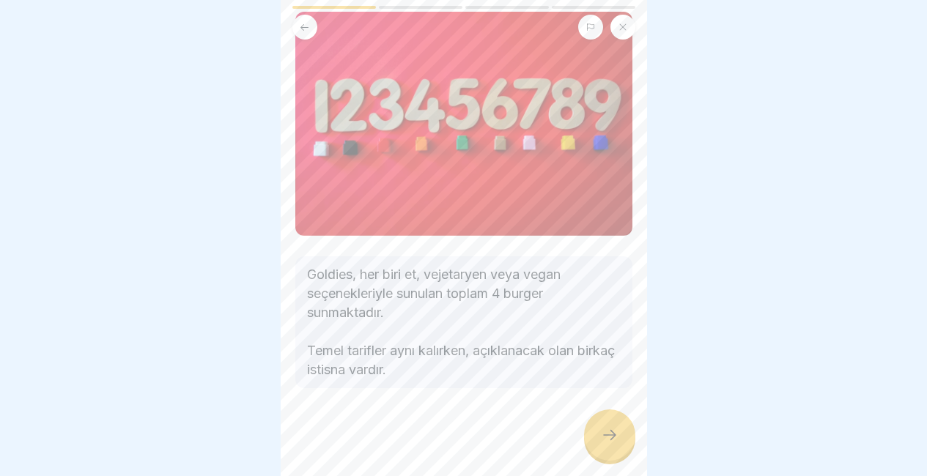
scroll to position [198, 0]
click at [601, 410] on div "Goldies Burgerleri ve Tarifleri 4 Steps Turkish Giriş Tüm burgerlere ve tarifle…" at bounding box center [464, 238] width 366 height 476
click at [598, 431] on div at bounding box center [609, 435] width 51 height 51
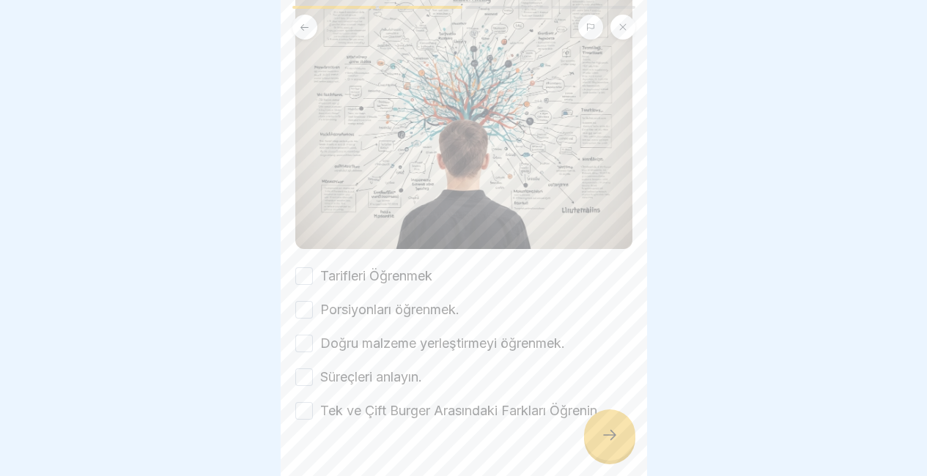
scroll to position [166, 0]
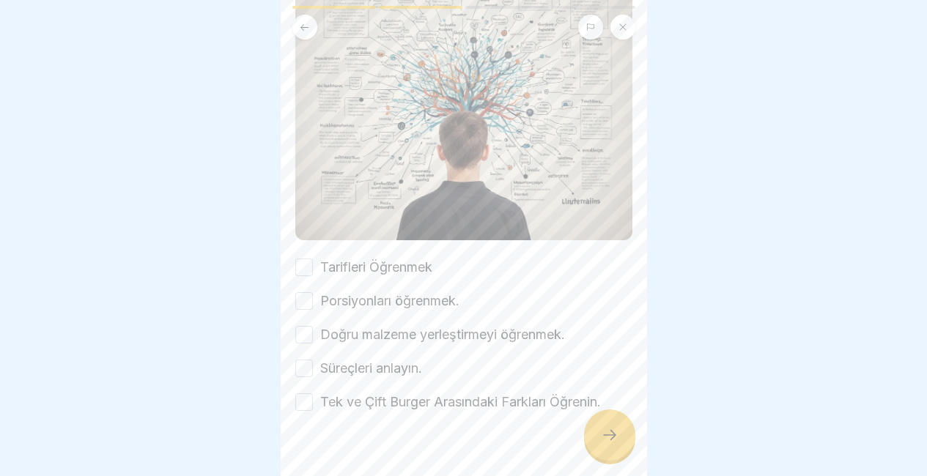
click at [311, 259] on button "Tarifleri Öğrenmek" at bounding box center [304, 268] width 18 height 18
click at [308, 292] on button "Porsiyonları öğrenmek." at bounding box center [304, 301] width 18 height 18
click at [311, 334] on div "Tarifleri Öğrenmek Porsiyonları öğrenmek. Doğru malzeme yerleştirmeyi öğrenmek.…" at bounding box center [463, 335] width 337 height 154
click at [300, 326] on button "Doğru malzeme yerleştirmeyi öğrenmek." at bounding box center [304, 335] width 18 height 18
click at [309, 393] on button "Tek ve Çift Burger Arasındaki Farkları Öğrenin." at bounding box center [304, 402] width 18 height 18
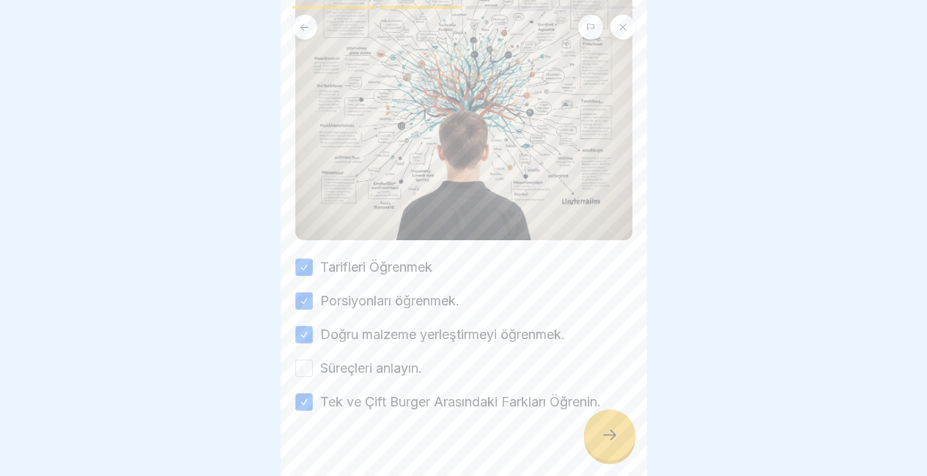
click at [306, 360] on button "Süreçleri anlayın." at bounding box center [304, 369] width 18 height 18
click at [610, 418] on div at bounding box center [609, 435] width 51 height 51
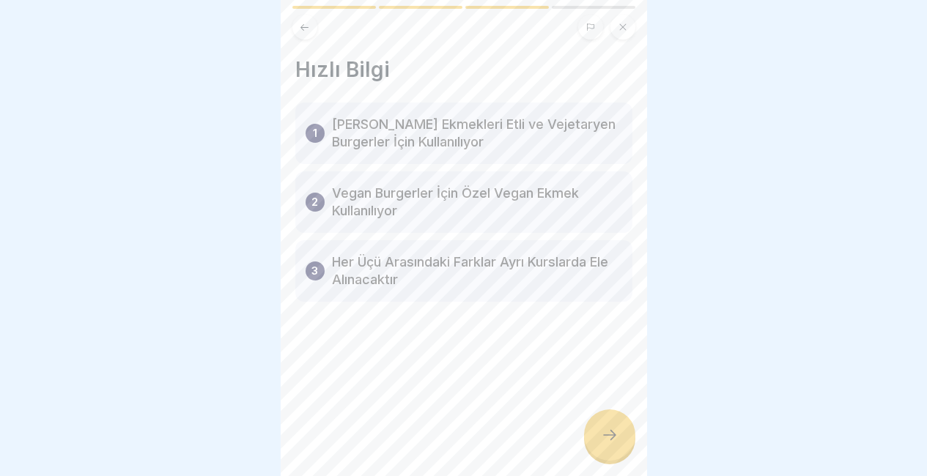
click at [596, 430] on div at bounding box center [609, 435] width 51 height 51
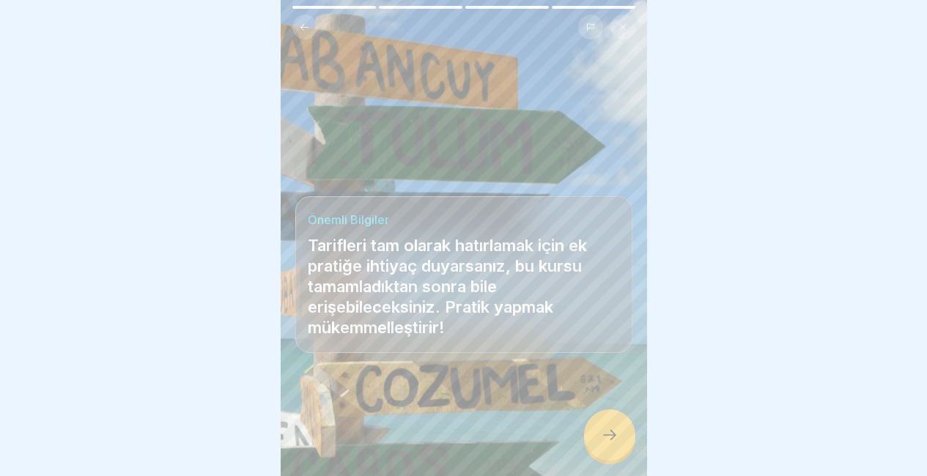
click at [596, 430] on div at bounding box center [609, 435] width 51 height 51
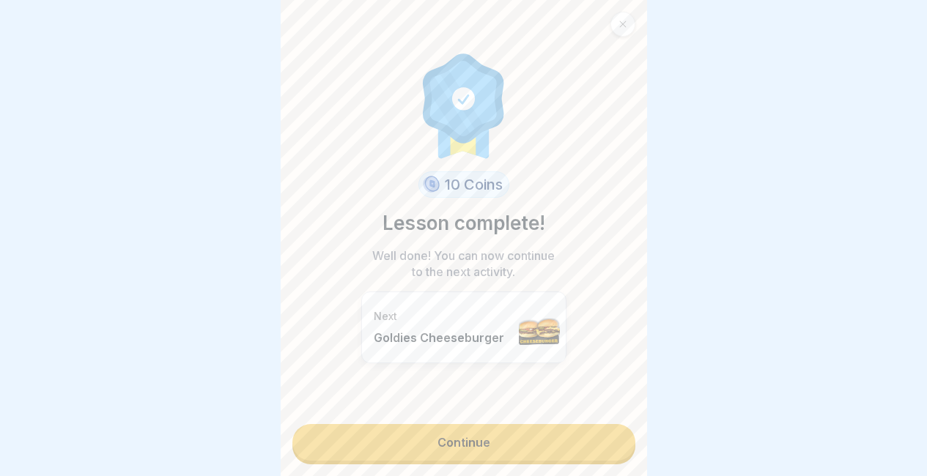
click at [596, 430] on link "Continue" at bounding box center [463, 442] width 343 height 37
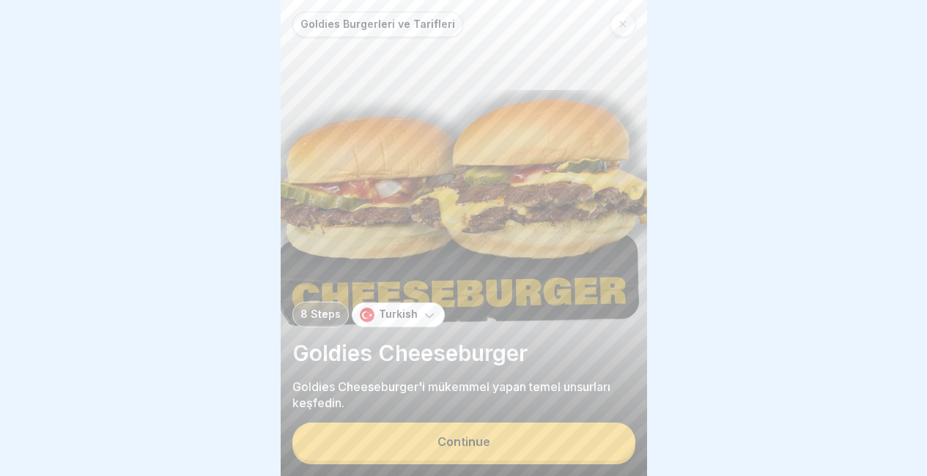
click at [565, 442] on button "Continue" at bounding box center [463, 442] width 343 height 38
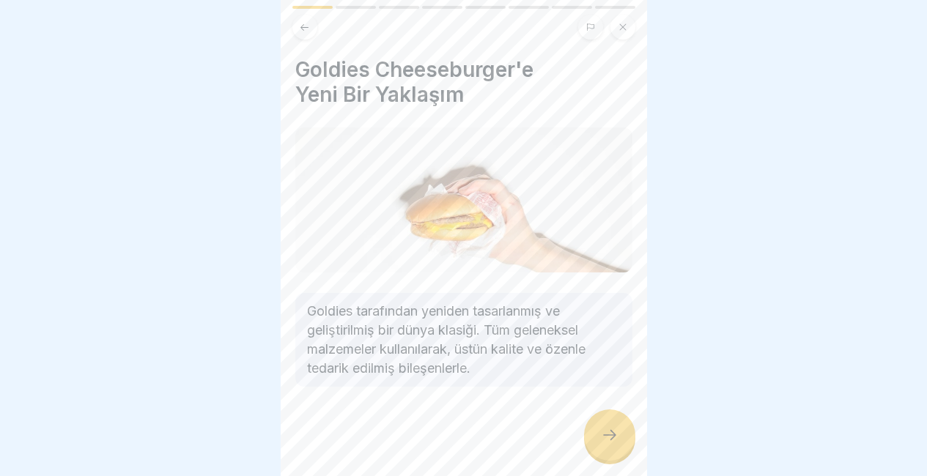
click at [614, 432] on icon at bounding box center [610, 435] width 18 height 18
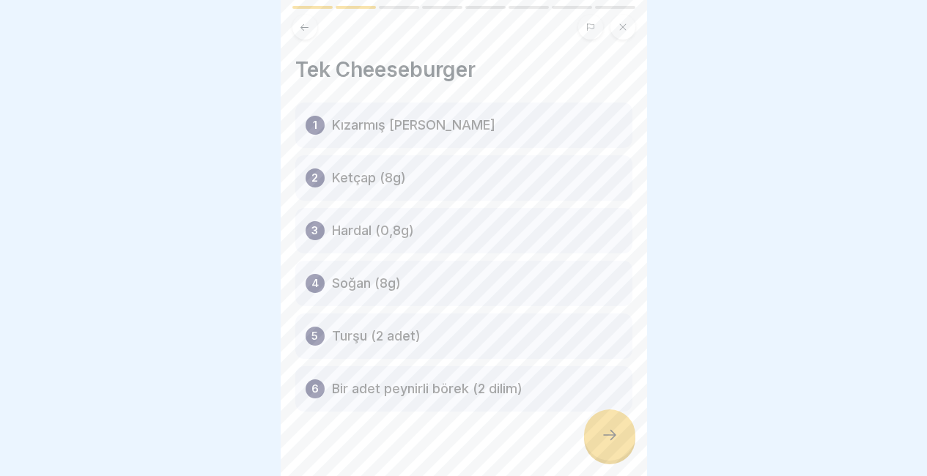
click at [623, 445] on div at bounding box center [609, 435] width 51 height 51
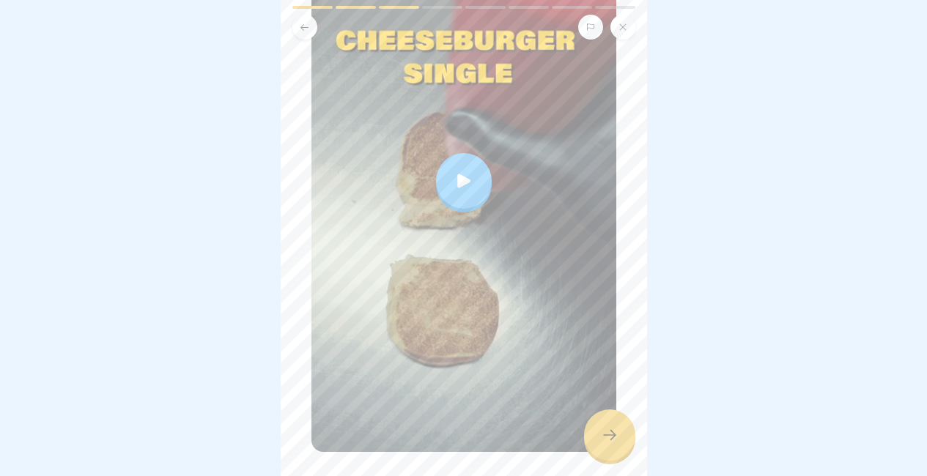
scroll to position [265, 0]
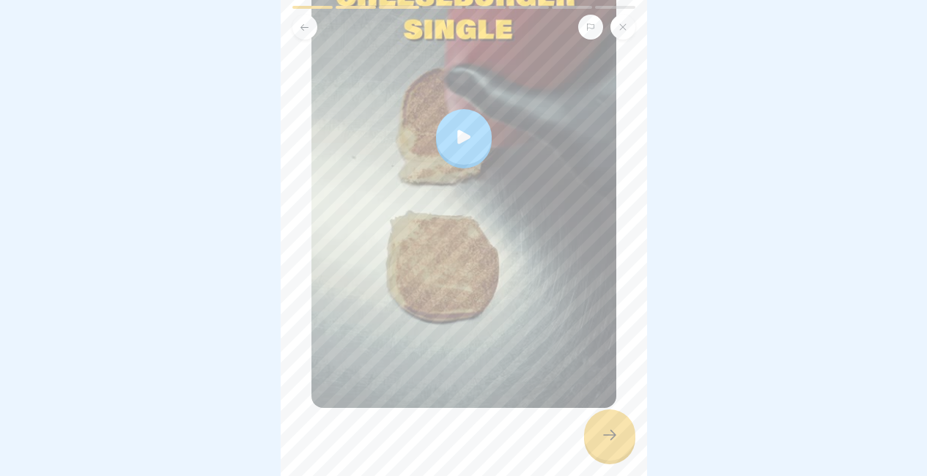
click at [601, 432] on icon at bounding box center [610, 435] width 18 height 18
click at [585, 414] on div at bounding box center [463, 452] width 337 height 88
click at [611, 446] on div at bounding box center [609, 435] width 51 height 51
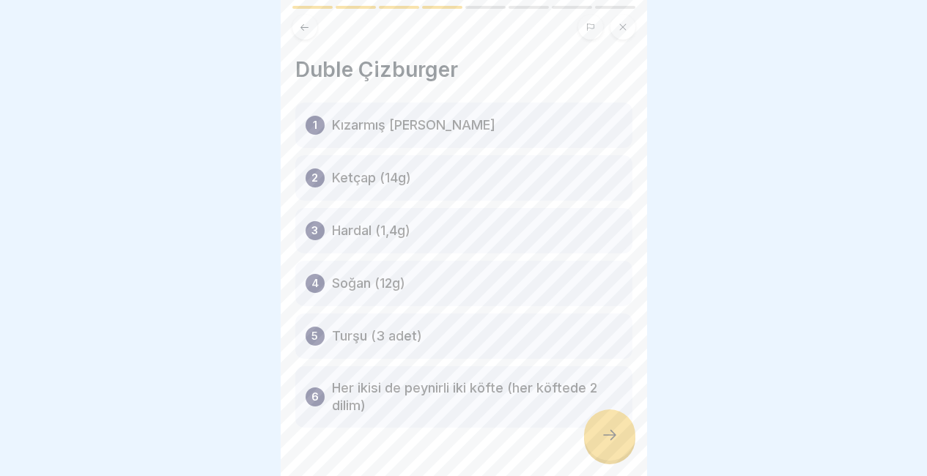
click at [611, 446] on div at bounding box center [609, 435] width 51 height 51
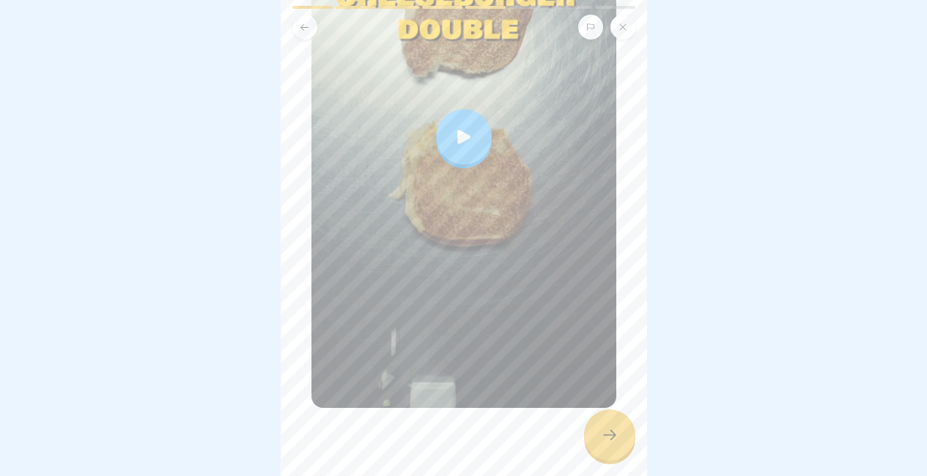
click at [603, 415] on div at bounding box center [609, 435] width 51 height 51
click at [605, 444] on div at bounding box center [609, 435] width 51 height 51
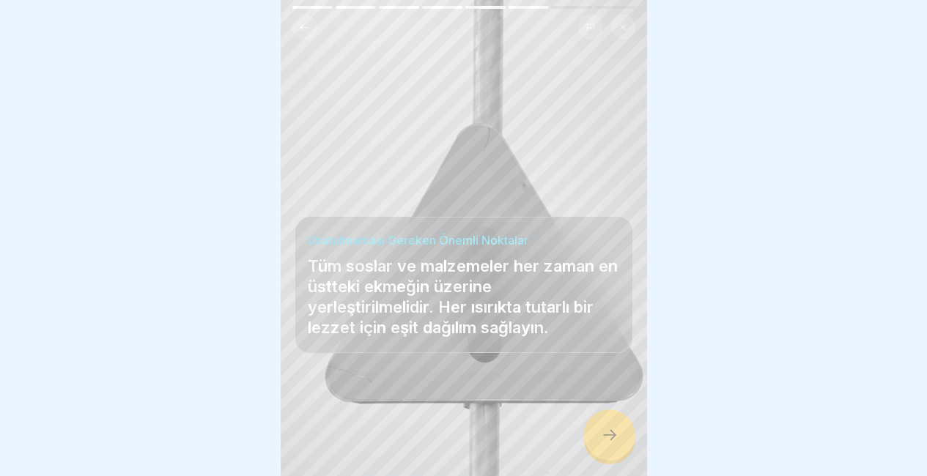
click at [605, 444] on div at bounding box center [609, 435] width 51 height 51
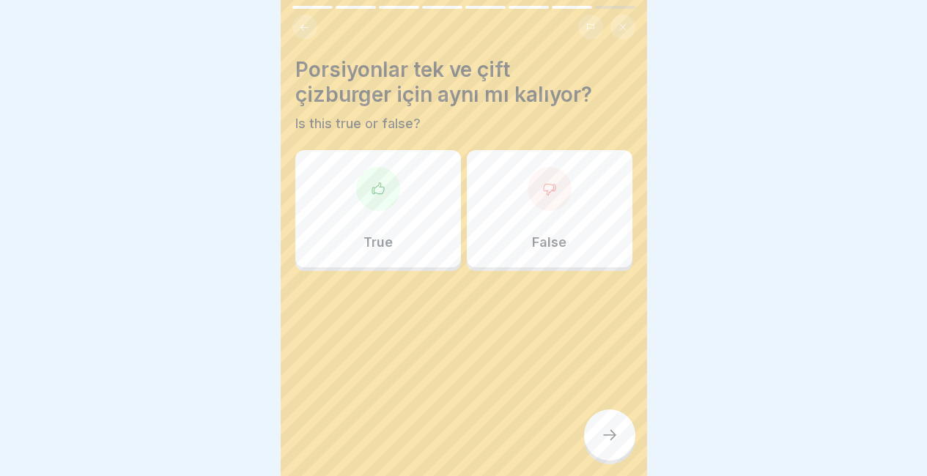
click at [363, 220] on div "True" at bounding box center [378, 208] width 166 height 117
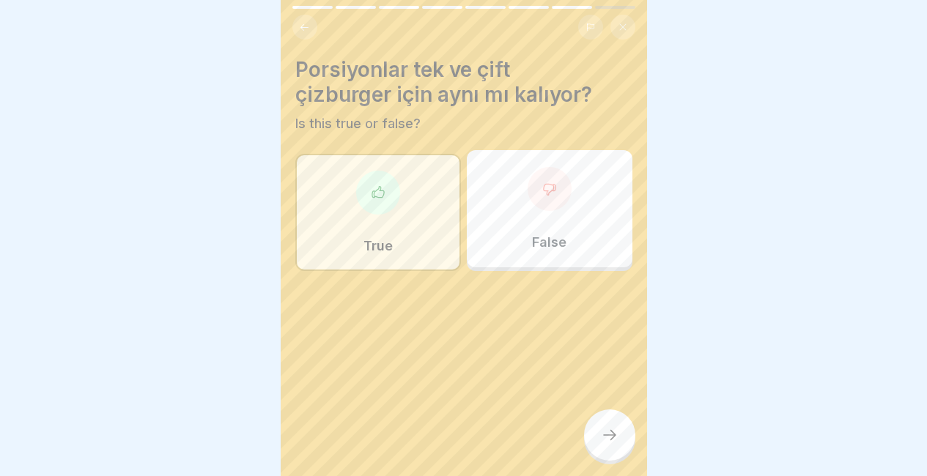
click at [467, 210] on div "False" at bounding box center [550, 208] width 166 height 117
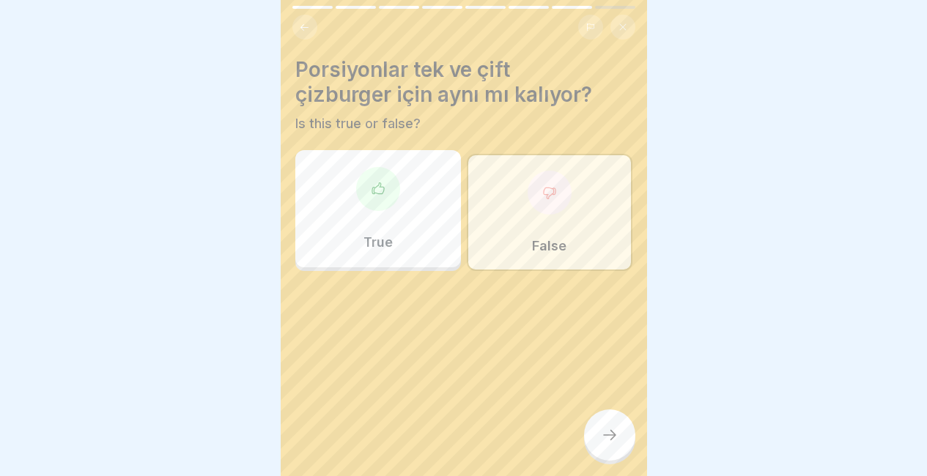
click at [605, 429] on icon at bounding box center [610, 435] width 18 height 18
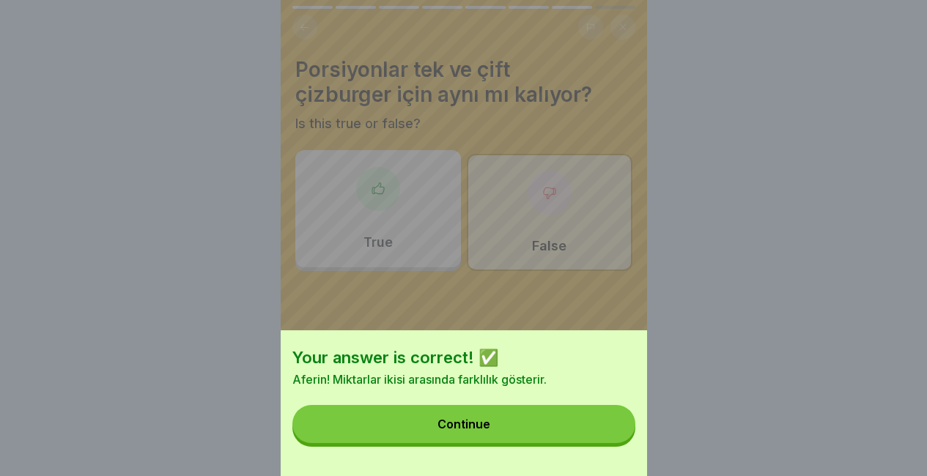
click at [605, 429] on button "Continue" at bounding box center [463, 424] width 343 height 38
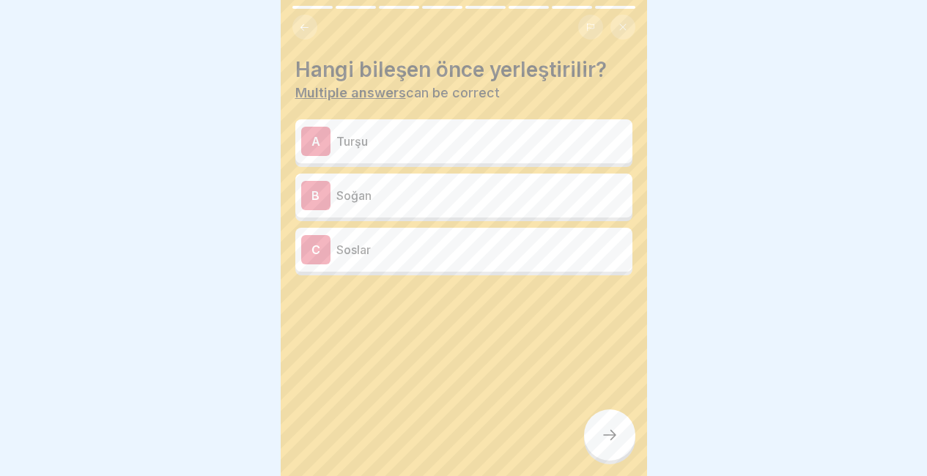
click at [513, 241] on p "Soslar" at bounding box center [481, 250] width 290 height 18
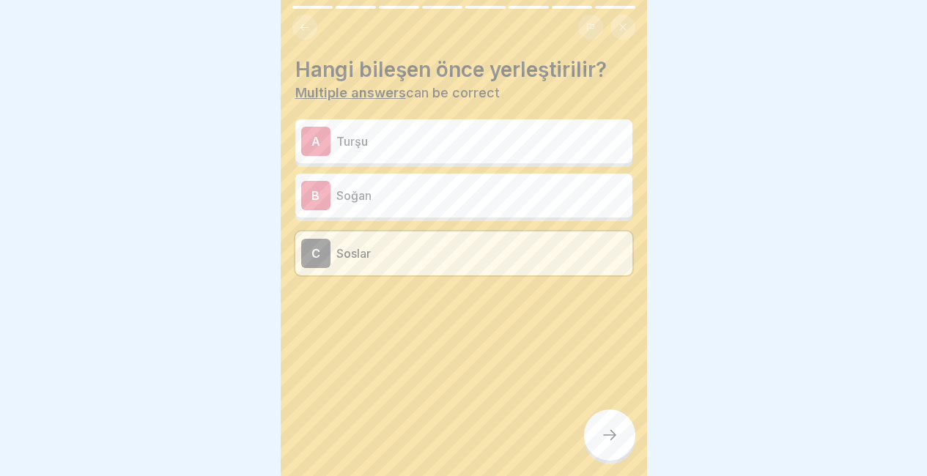
click at [604, 419] on div at bounding box center [609, 435] width 51 height 51
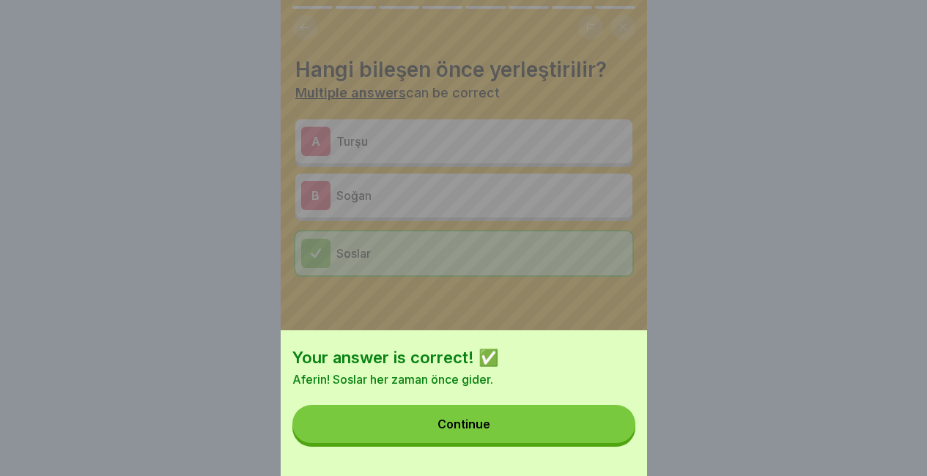
click at [604, 419] on button "Continue" at bounding box center [463, 424] width 343 height 38
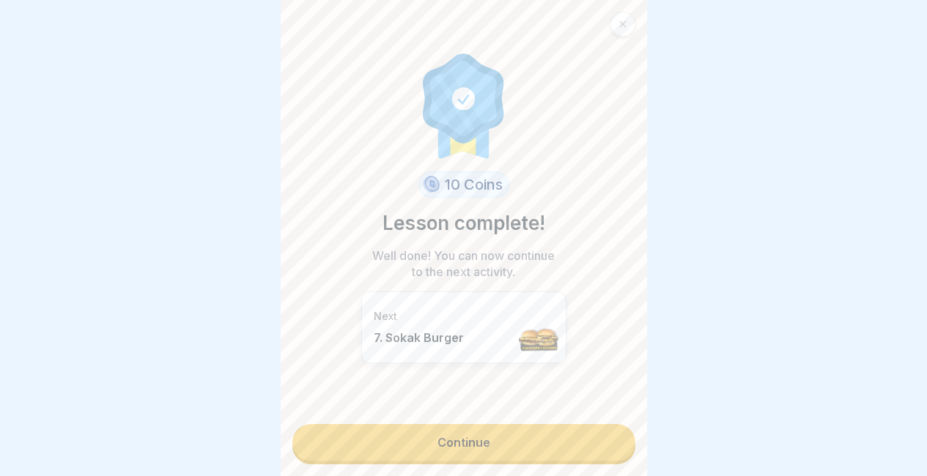
click at [604, 424] on link "Continue" at bounding box center [463, 442] width 343 height 37
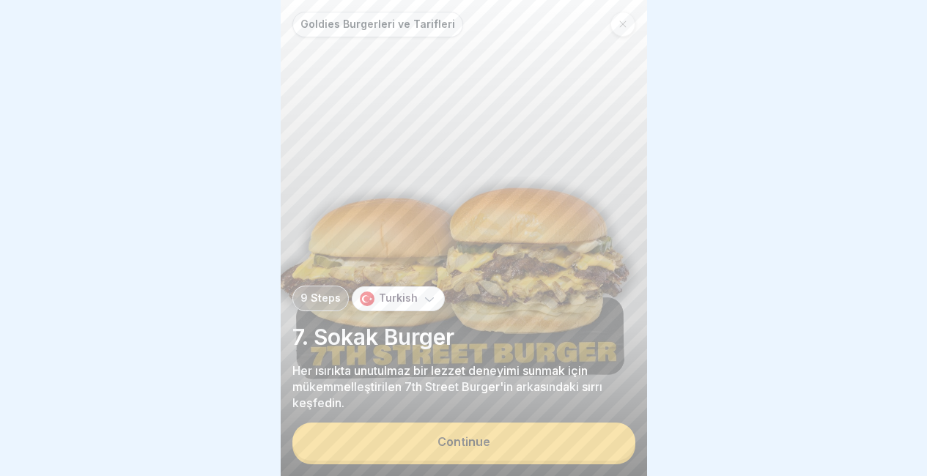
click at [567, 430] on button "Continue" at bounding box center [463, 442] width 343 height 38
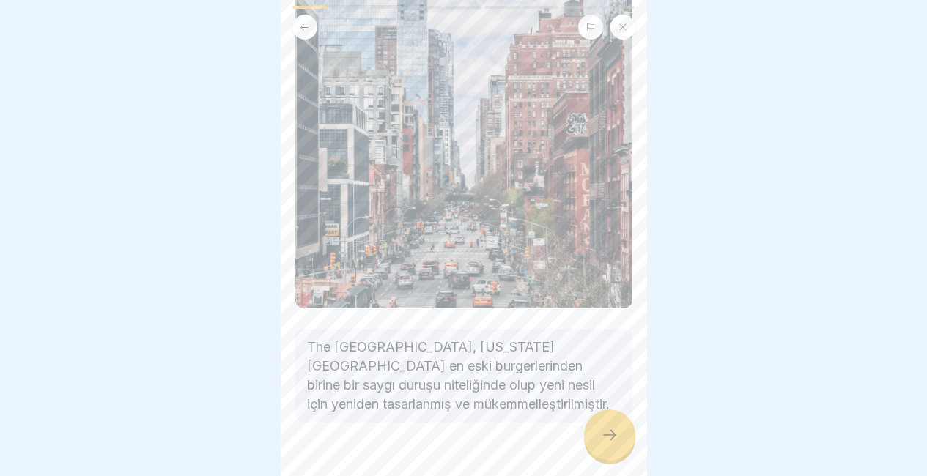
scroll to position [178, 0]
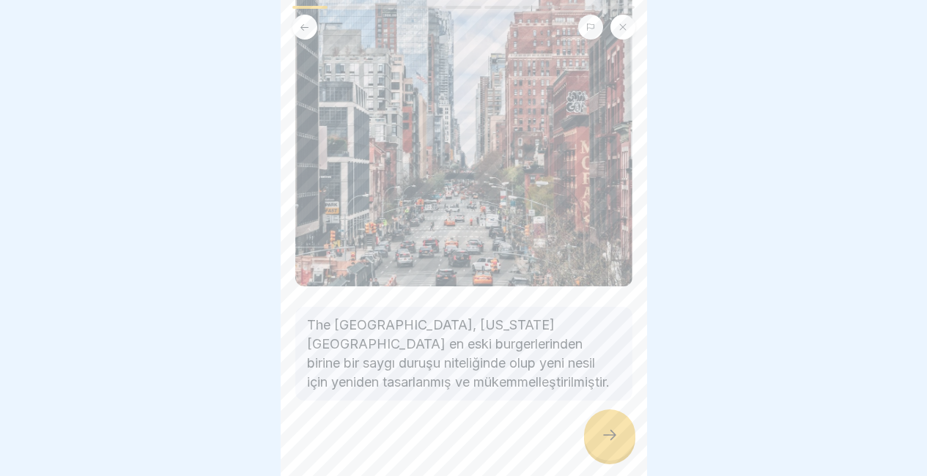
click at [610, 446] on div at bounding box center [609, 435] width 51 height 51
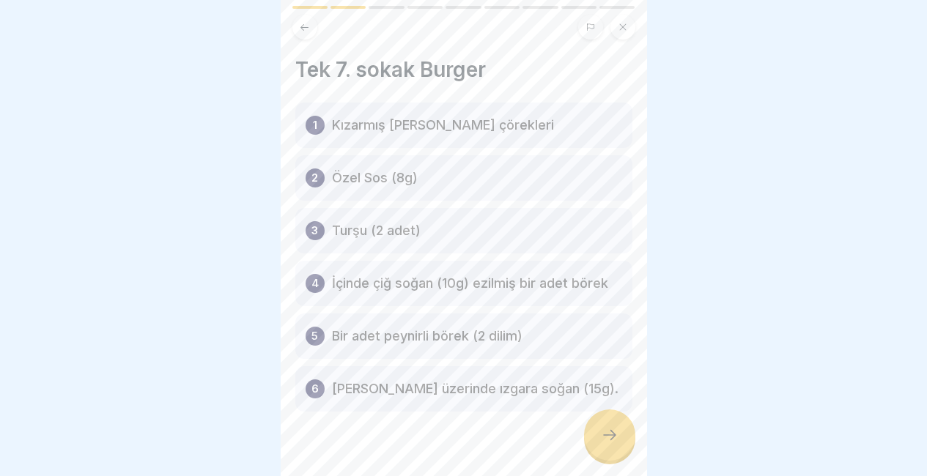
click at [610, 446] on div at bounding box center [609, 435] width 51 height 51
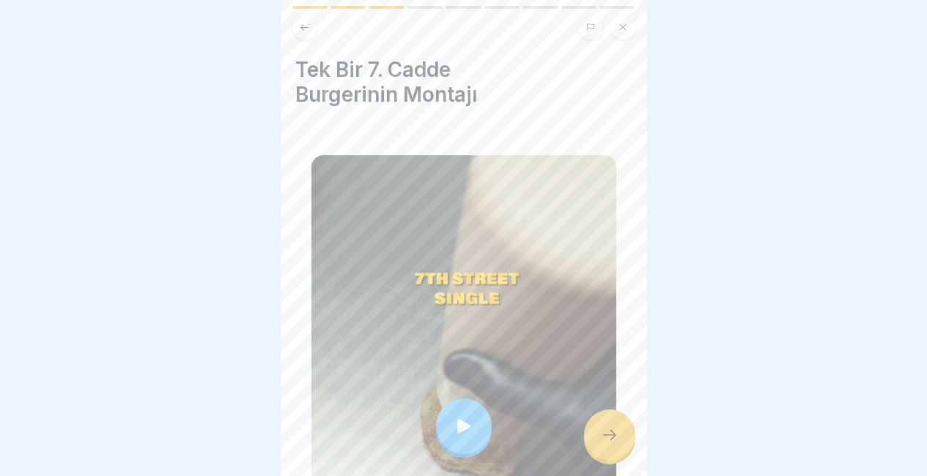
click at [610, 446] on div at bounding box center [609, 435] width 51 height 51
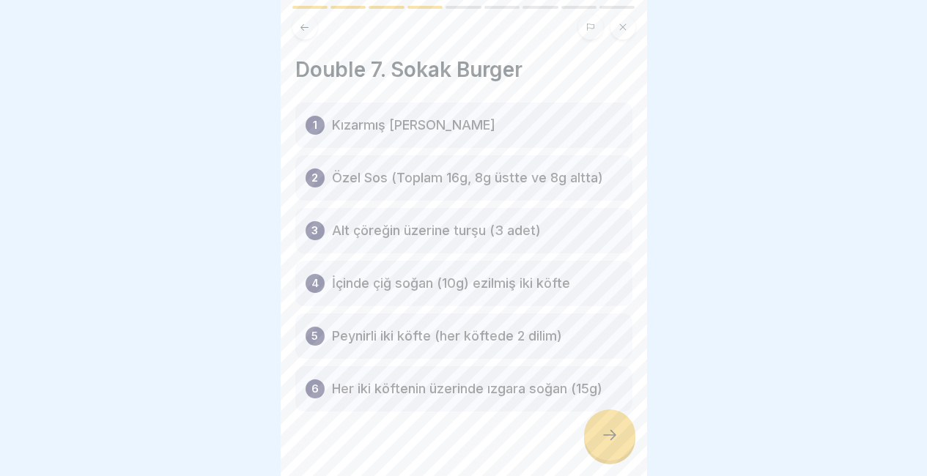
click at [610, 446] on div at bounding box center [609, 435] width 51 height 51
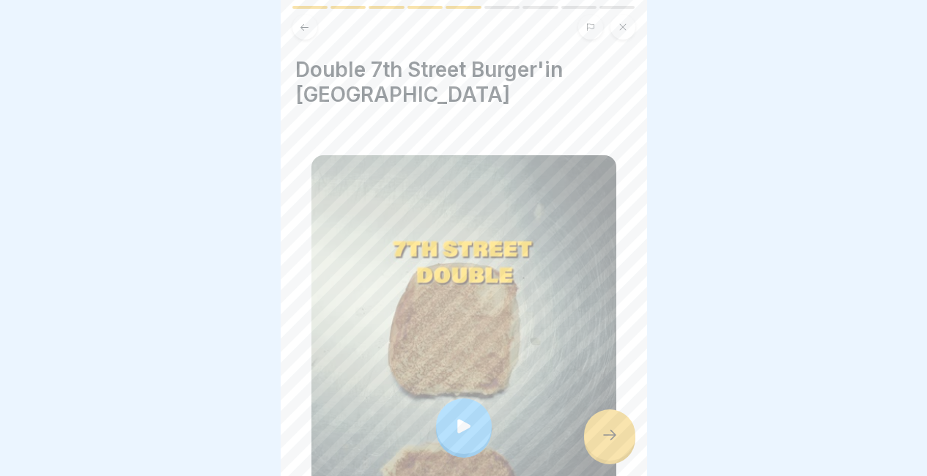
click at [610, 446] on div at bounding box center [609, 435] width 51 height 51
click at [590, 446] on div at bounding box center [609, 435] width 51 height 51
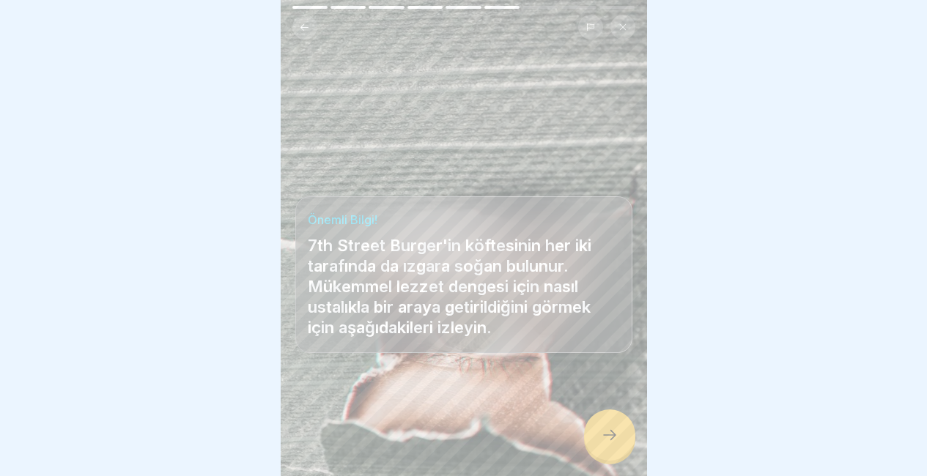
click at [590, 446] on div at bounding box center [609, 435] width 51 height 51
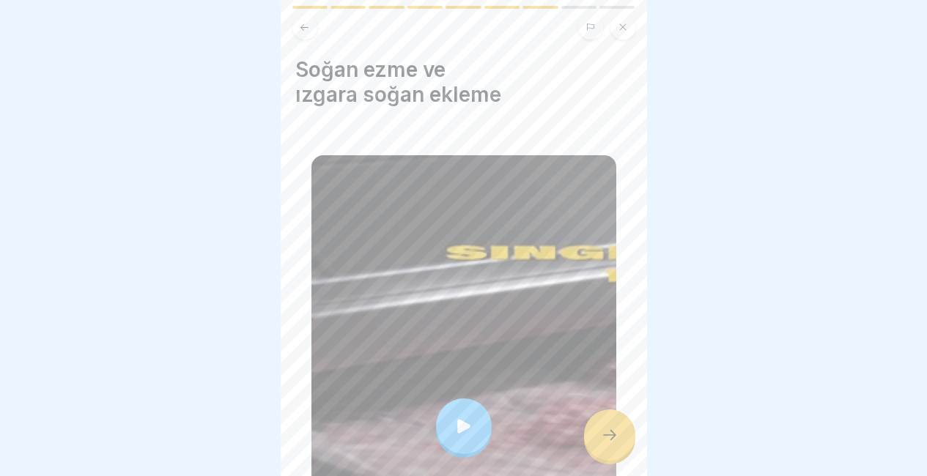
click at [590, 446] on div at bounding box center [609, 435] width 51 height 51
click at [610, 435] on icon at bounding box center [610, 435] width 18 height 18
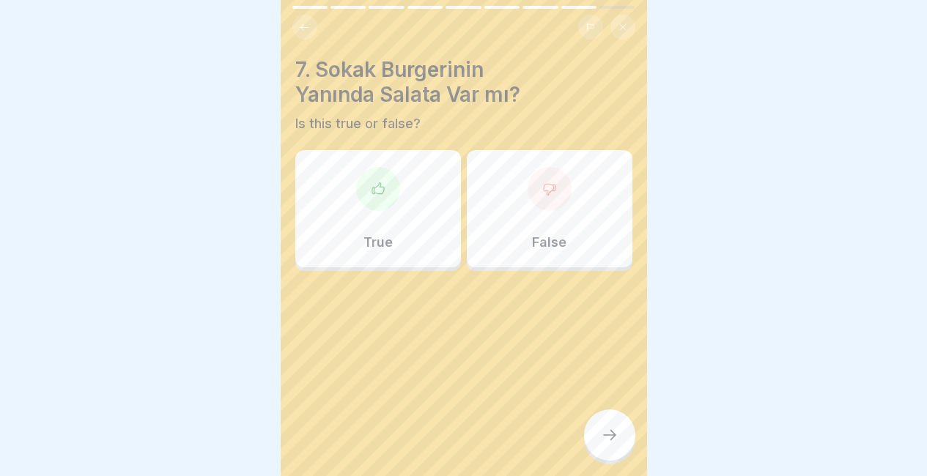
click at [558, 234] on p "False" at bounding box center [549, 242] width 34 height 16
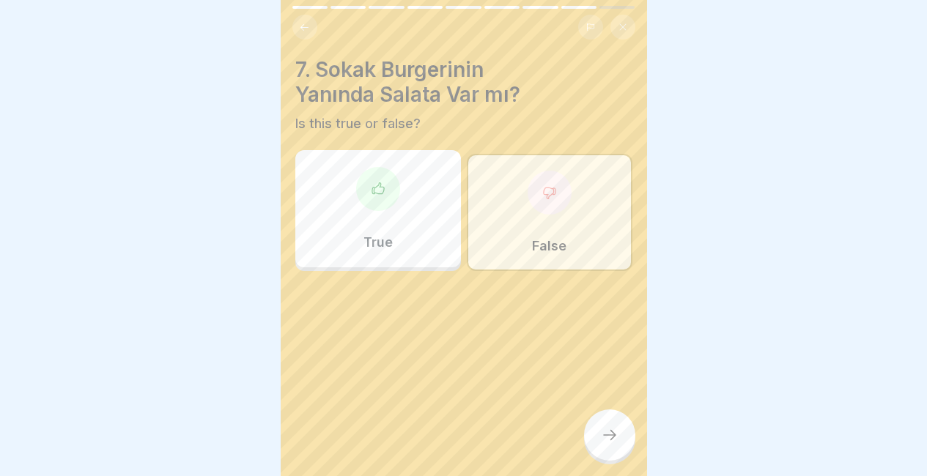
click at [612, 429] on icon at bounding box center [610, 435] width 18 height 18
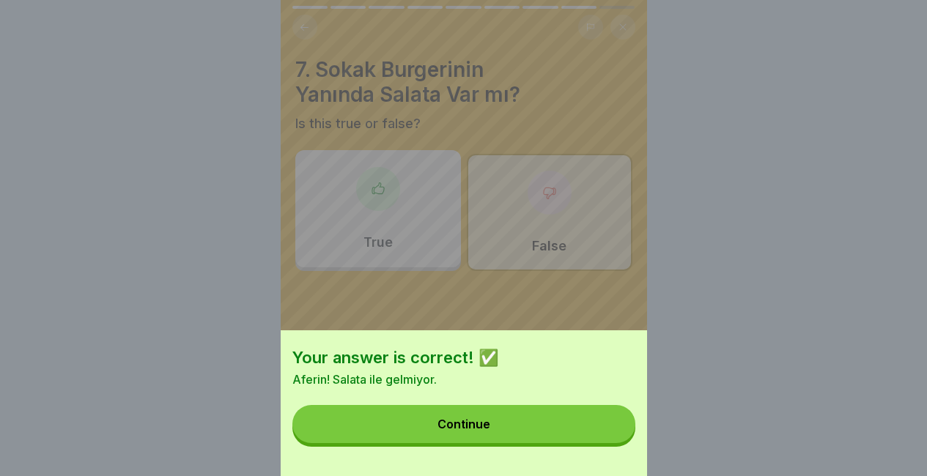
click at [612, 429] on button "Continue" at bounding box center [463, 424] width 343 height 38
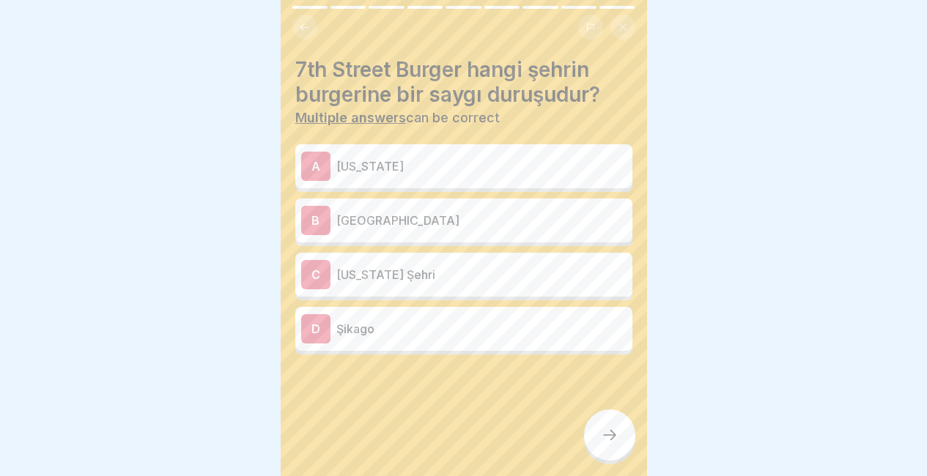
click at [462, 273] on div "C [US_STATE] Şehri" at bounding box center [463, 274] width 325 height 29
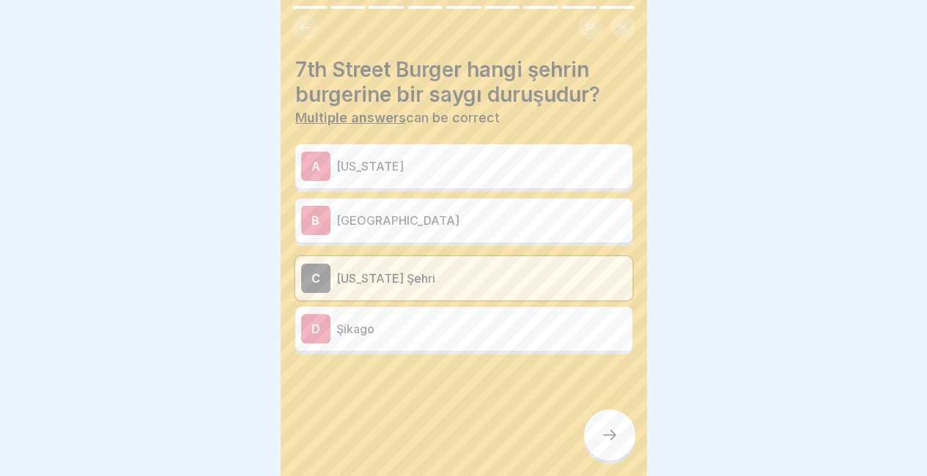
click at [596, 426] on div at bounding box center [609, 435] width 51 height 51
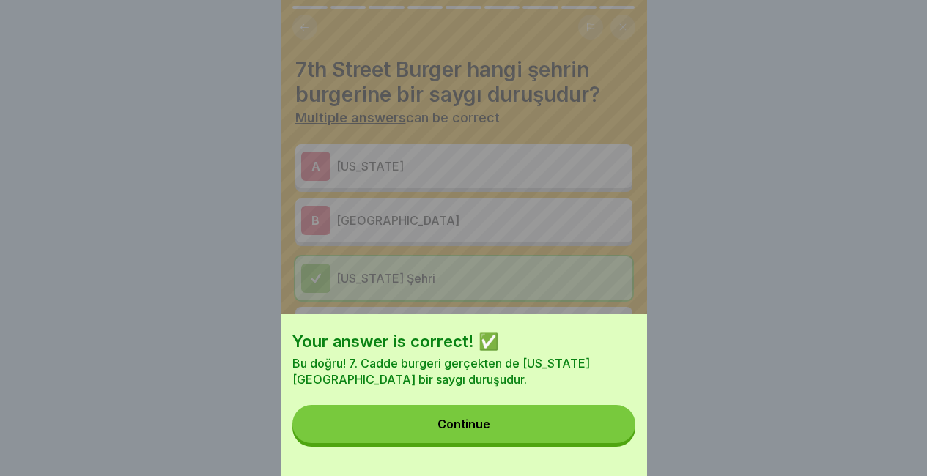
click at [596, 426] on button "Continue" at bounding box center [463, 424] width 343 height 38
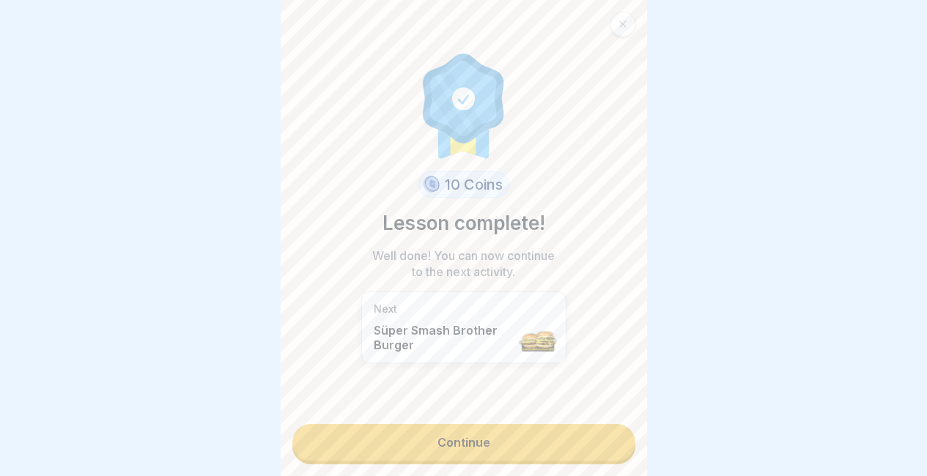
click at [596, 426] on link "Continue" at bounding box center [463, 442] width 343 height 37
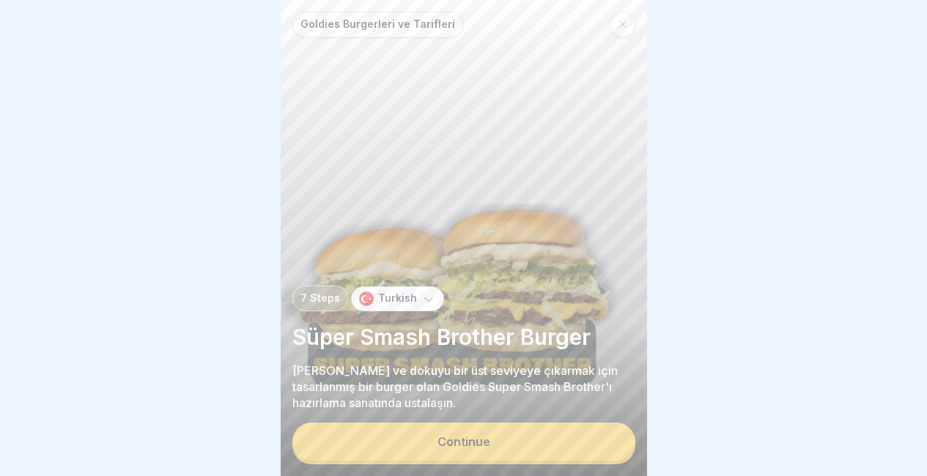
click at [596, 426] on button "Continue" at bounding box center [463, 442] width 343 height 38
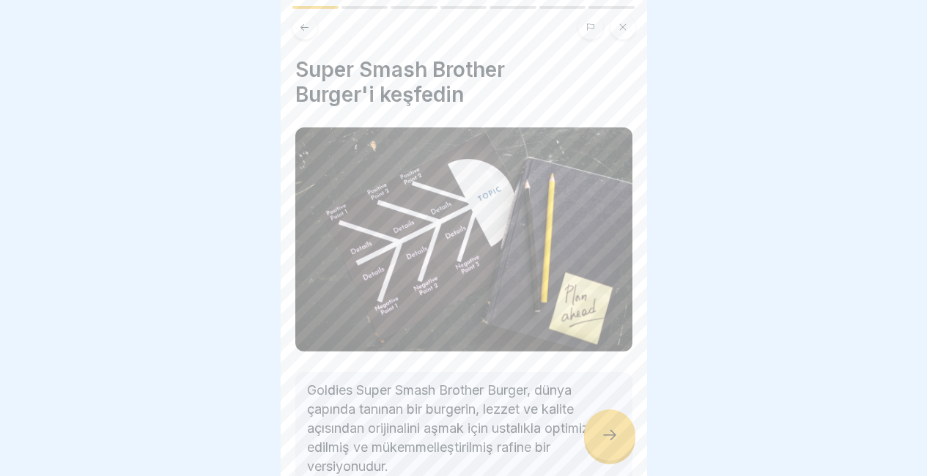
click at [596, 426] on div at bounding box center [609, 435] width 51 height 51
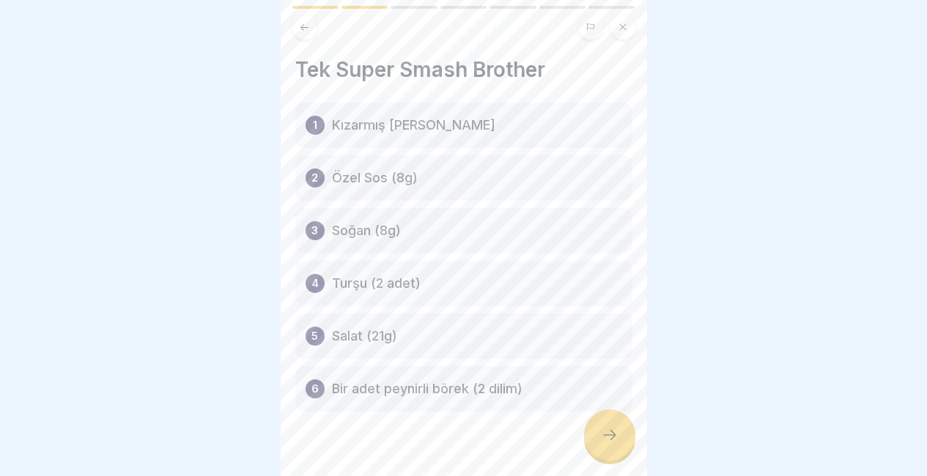
click at [596, 426] on div at bounding box center [609, 435] width 51 height 51
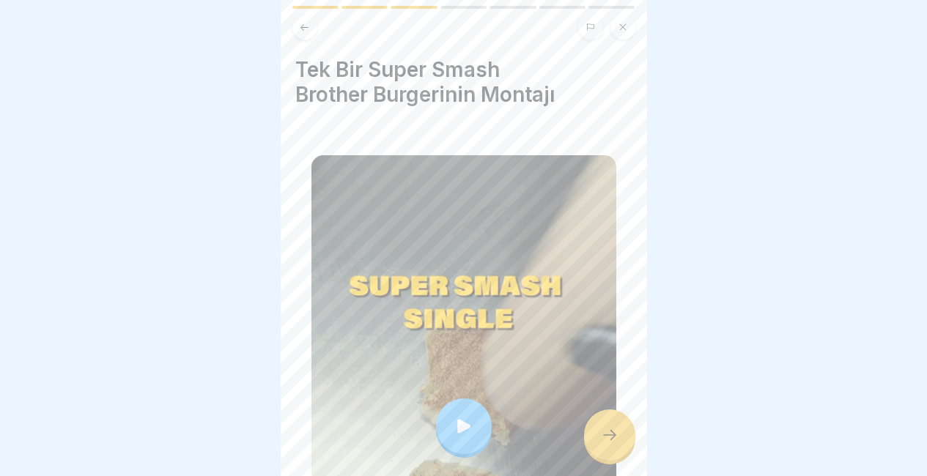
click at [605, 424] on div at bounding box center [609, 435] width 51 height 51
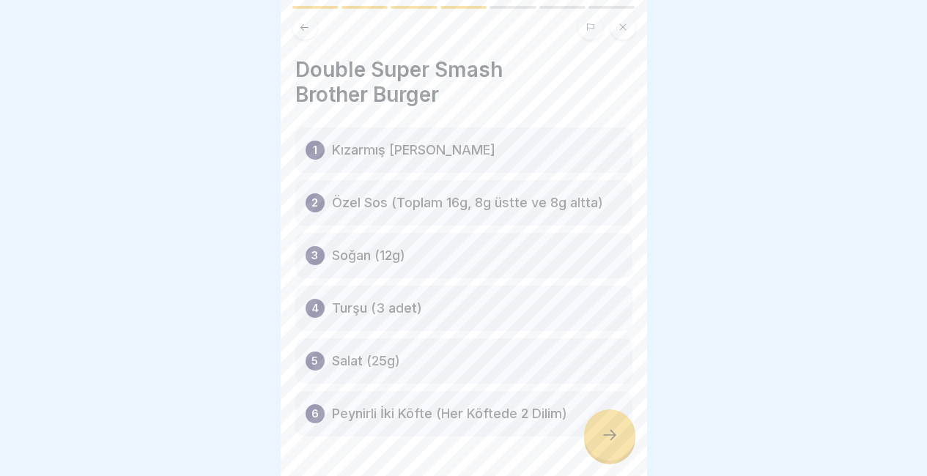
click at [605, 424] on div at bounding box center [609, 435] width 51 height 51
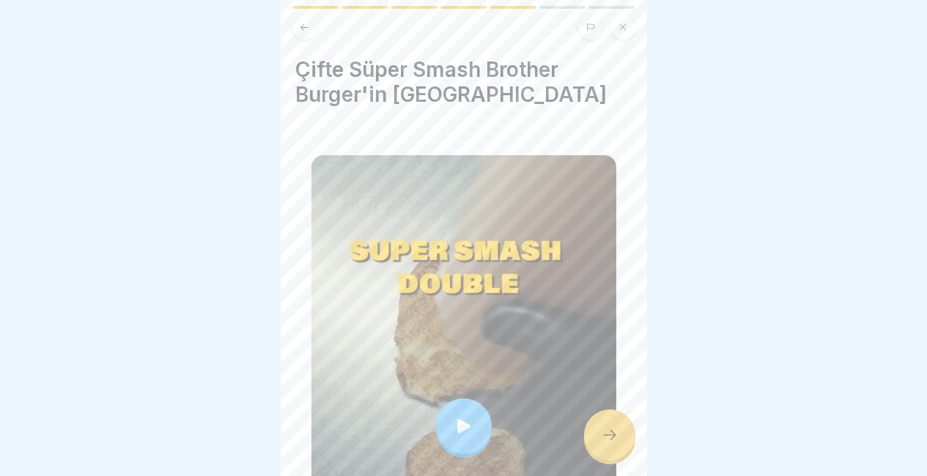
click at [605, 424] on div at bounding box center [609, 435] width 51 height 51
click at [609, 424] on div at bounding box center [609, 435] width 51 height 51
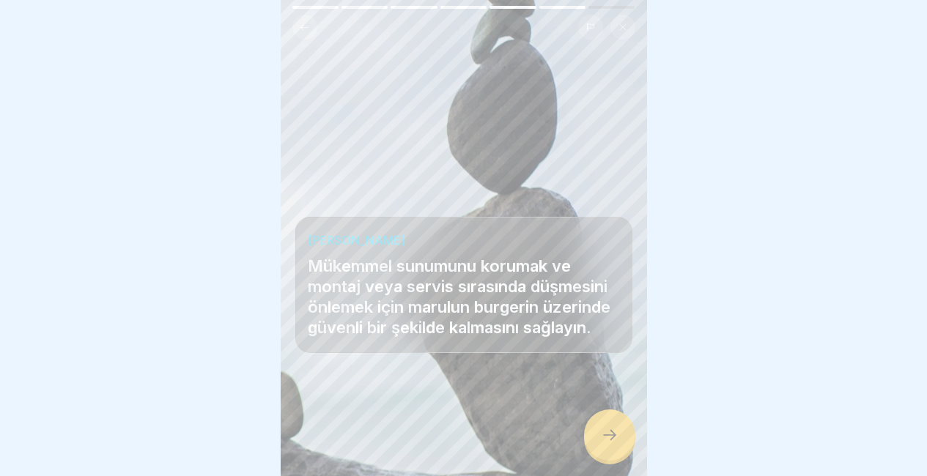
click at [609, 424] on div at bounding box center [609, 435] width 51 height 51
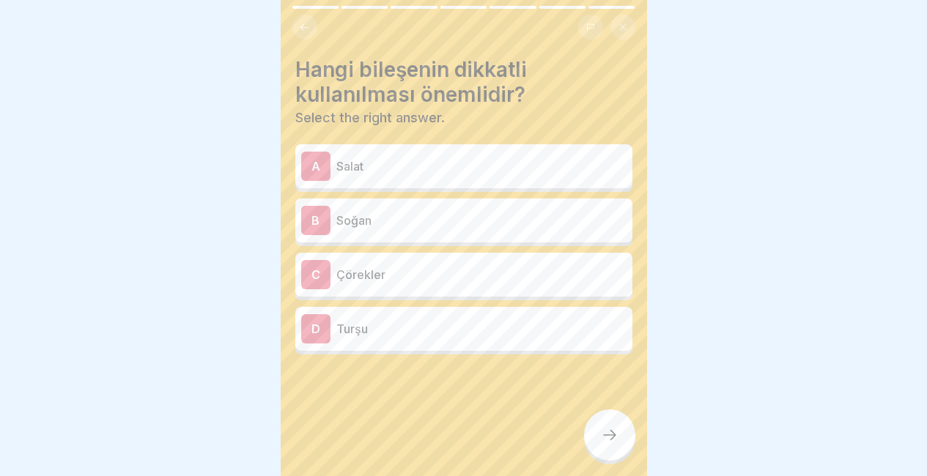
click at [550, 225] on div "B Soğan" at bounding box center [463, 221] width 337 height 44
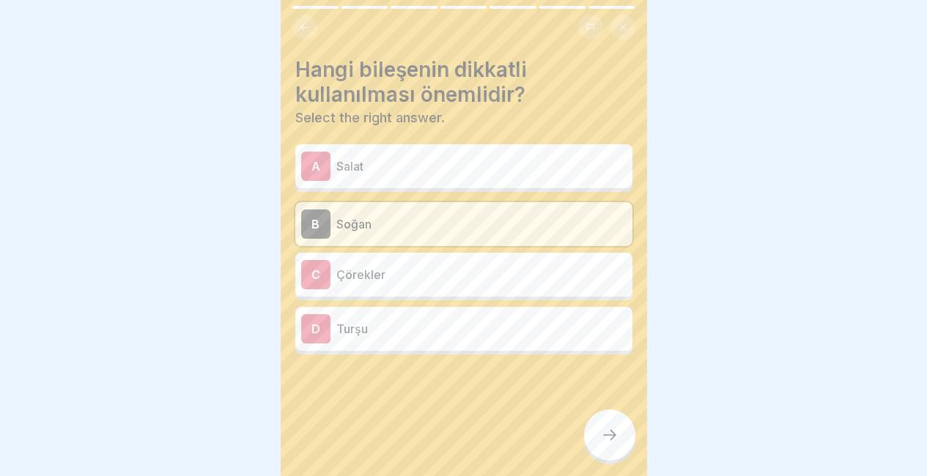
click at [594, 432] on div at bounding box center [609, 435] width 51 height 51
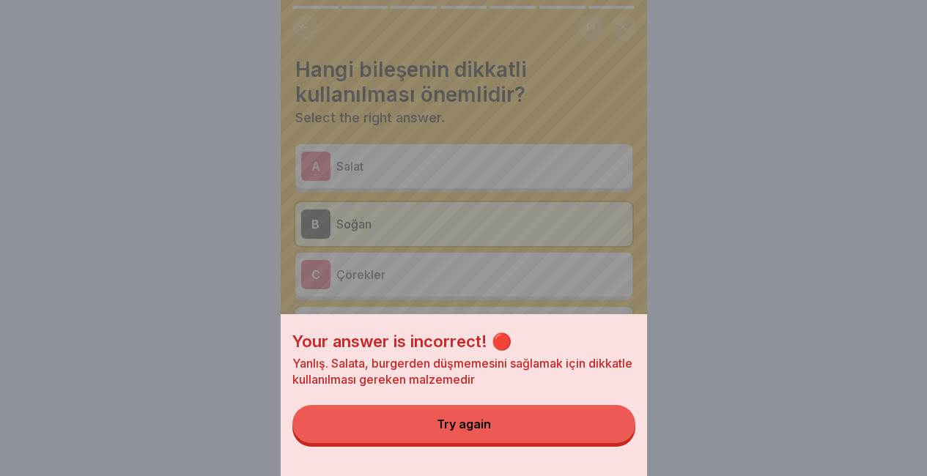
click at [594, 432] on button "Try again" at bounding box center [463, 424] width 343 height 38
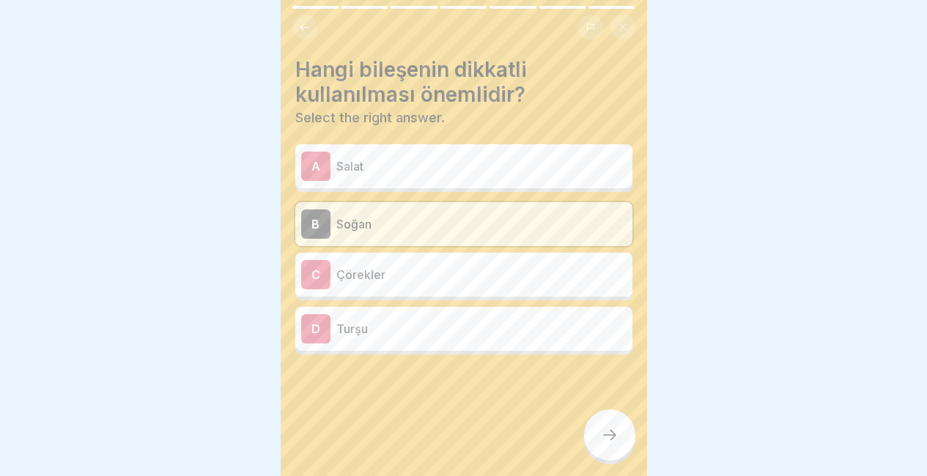
click at [572, 166] on div "A Salat" at bounding box center [463, 166] width 325 height 29
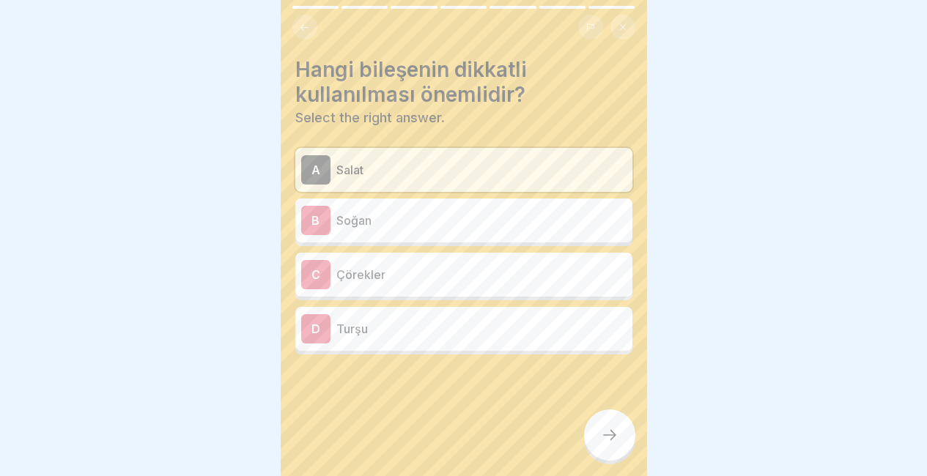
click at [607, 421] on div at bounding box center [609, 435] width 51 height 51
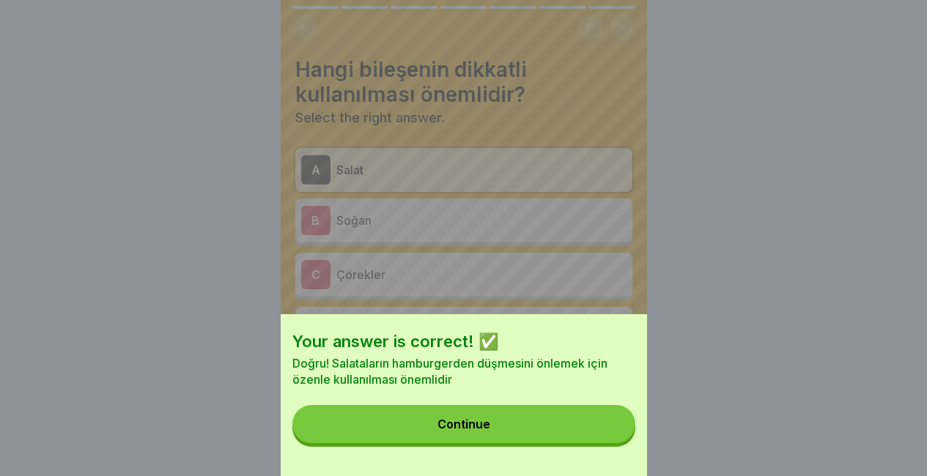
click at [607, 421] on button "Continue" at bounding box center [463, 424] width 343 height 38
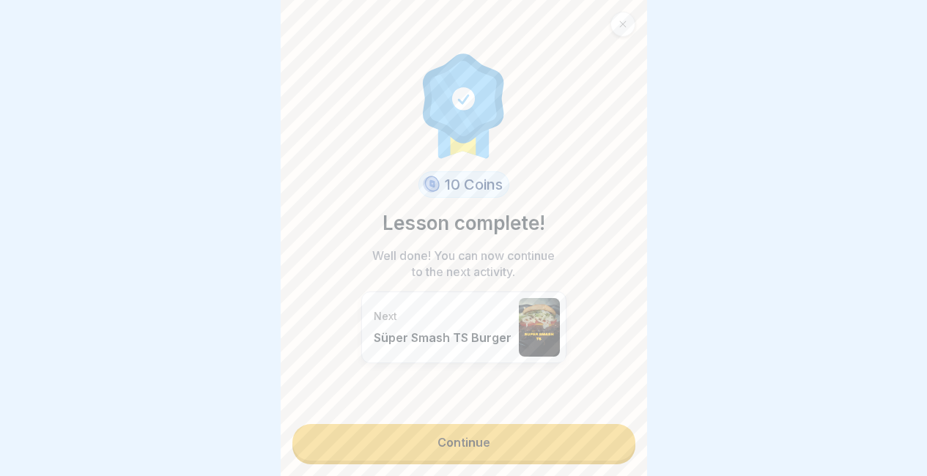
click at [607, 424] on link "Continue" at bounding box center [463, 442] width 343 height 37
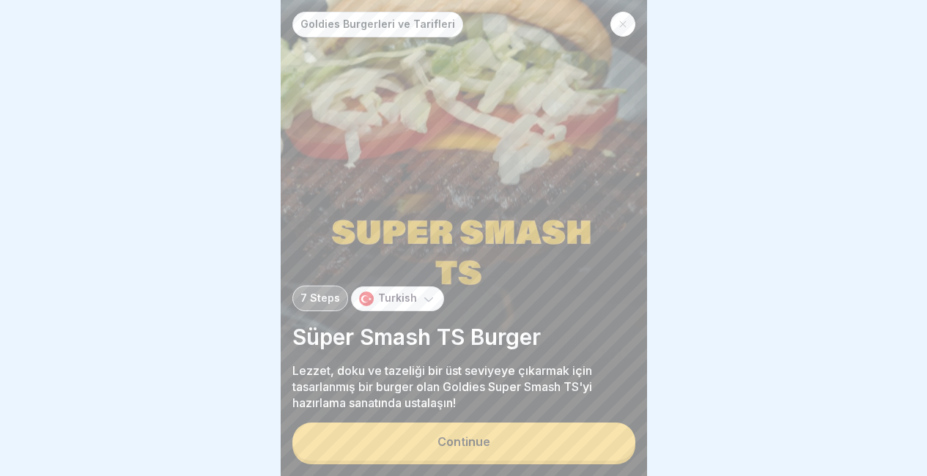
click at [607, 421] on div "Goldies Burgerleri ve Tarifleri 7 Steps Turkish Süper Smash TS Burger Lezzet, d…" at bounding box center [464, 238] width 366 height 476
click at [572, 440] on button "Continue" at bounding box center [463, 442] width 343 height 38
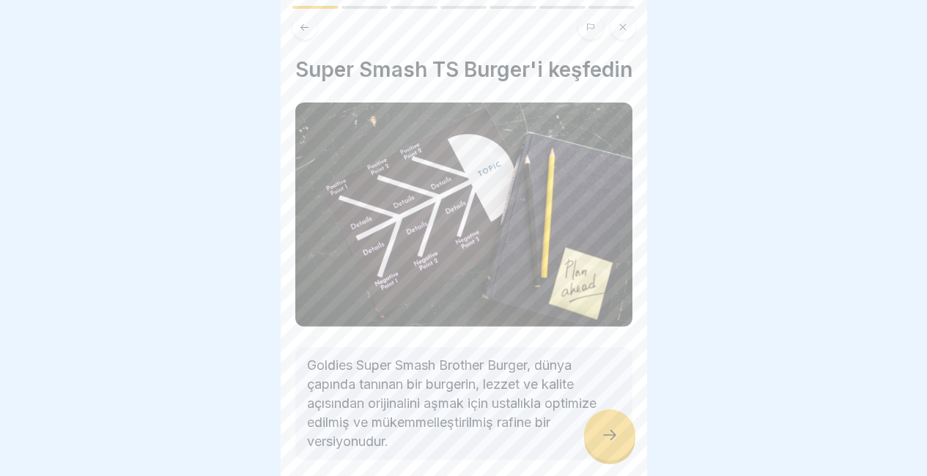
click at [607, 449] on div at bounding box center [609, 435] width 51 height 51
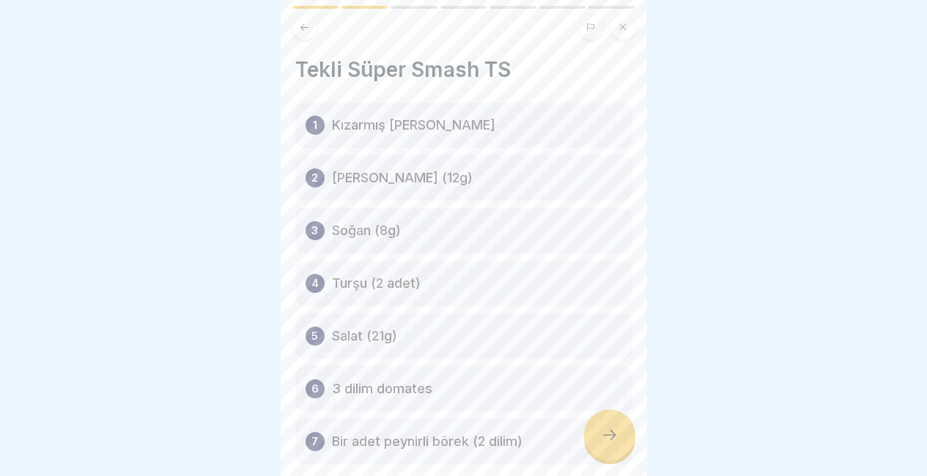
click at [607, 449] on div at bounding box center [609, 435] width 51 height 51
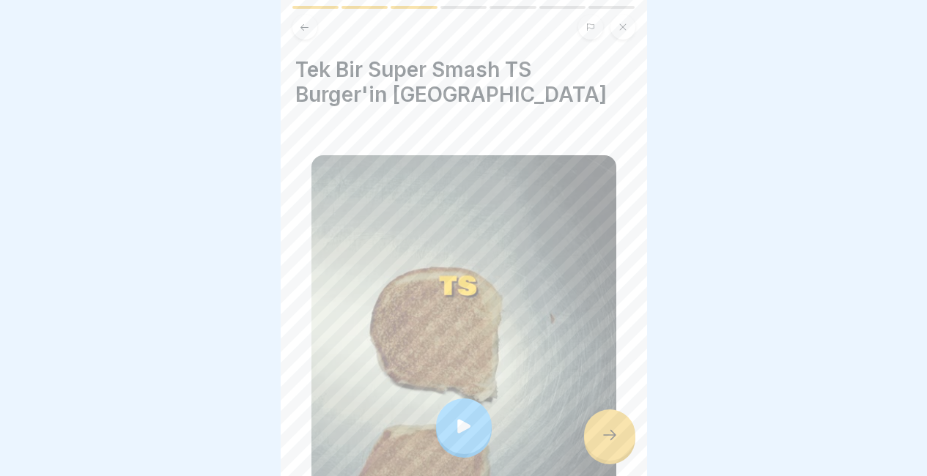
click at [607, 449] on div at bounding box center [609, 435] width 51 height 51
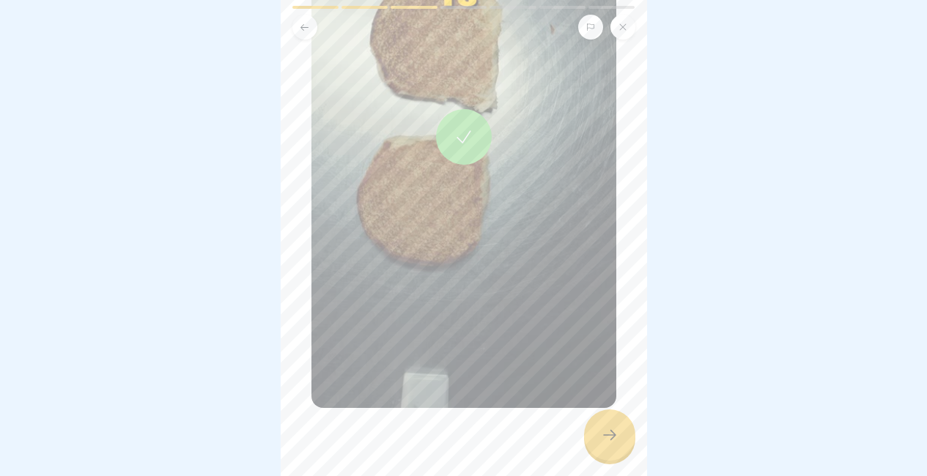
click at [614, 446] on div at bounding box center [609, 435] width 51 height 51
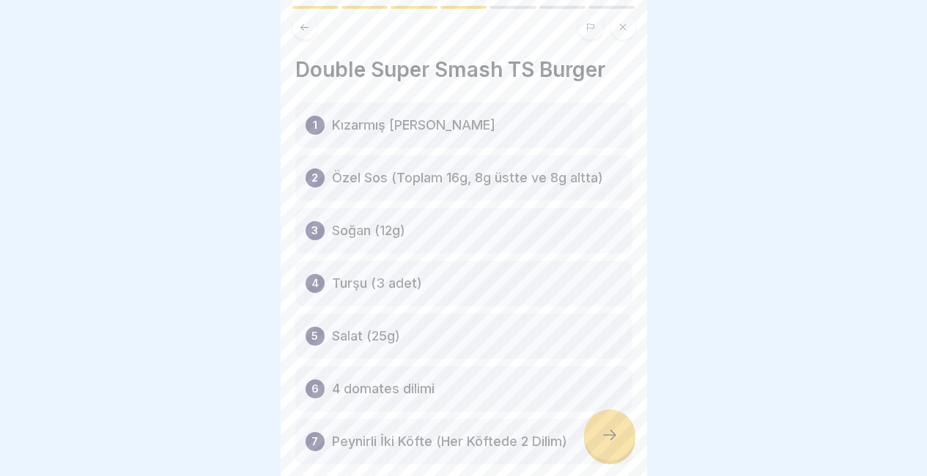
click at [614, 446] on div at bounding box center [609, 435] width 51 height 51
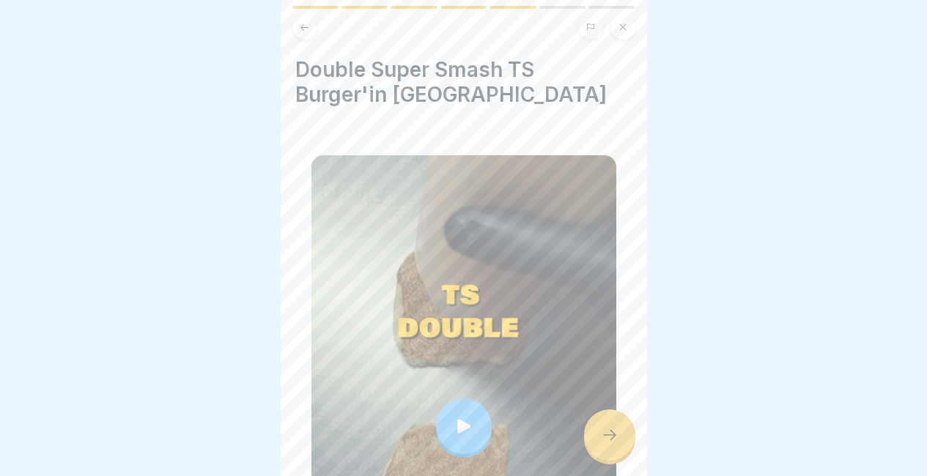
click at [614, 446] on div at bounding box center [609, 435] width 51 height 51
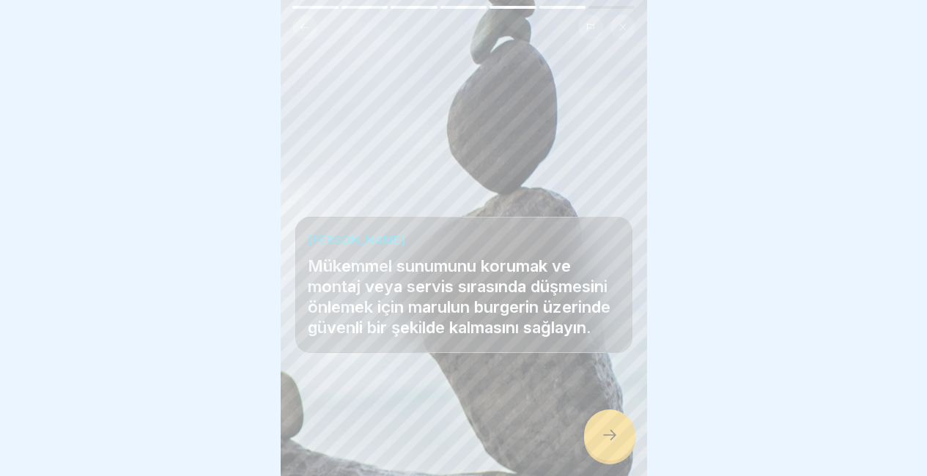
click at [614, 446] on div at bounding box center [609, 435] width 51 height 51
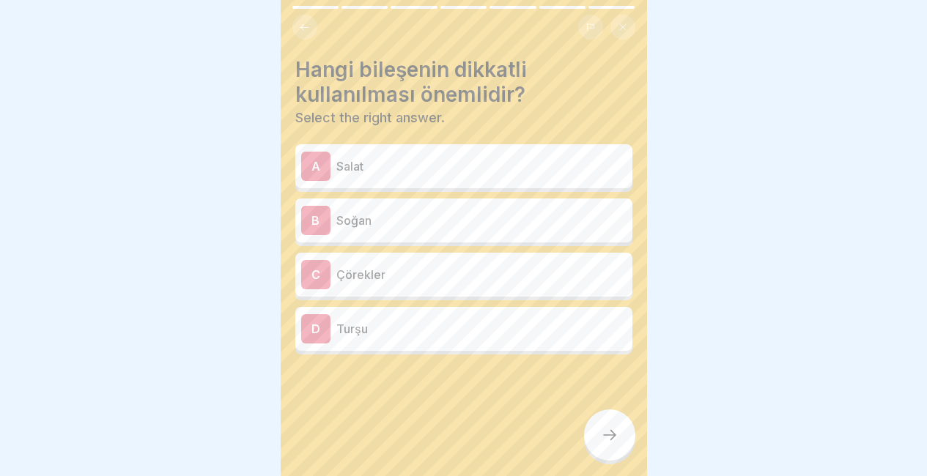
click at [578, 159] on p "Salat" at bounding box center [481, 167] width 290 height 18
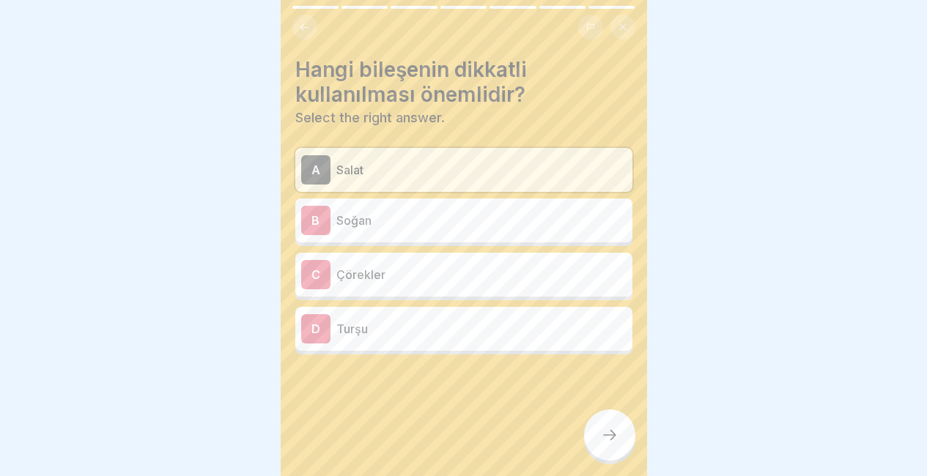
click at [617, 426] on div at bounding box center [609, 435] width 51 height 51
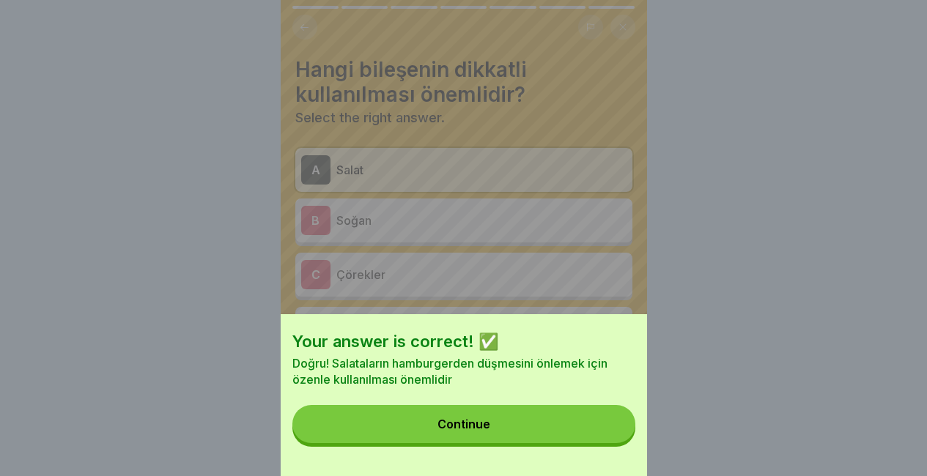
click at [617, 426] on button "Continue" at bounding box center [463, 424] width 343 height 38
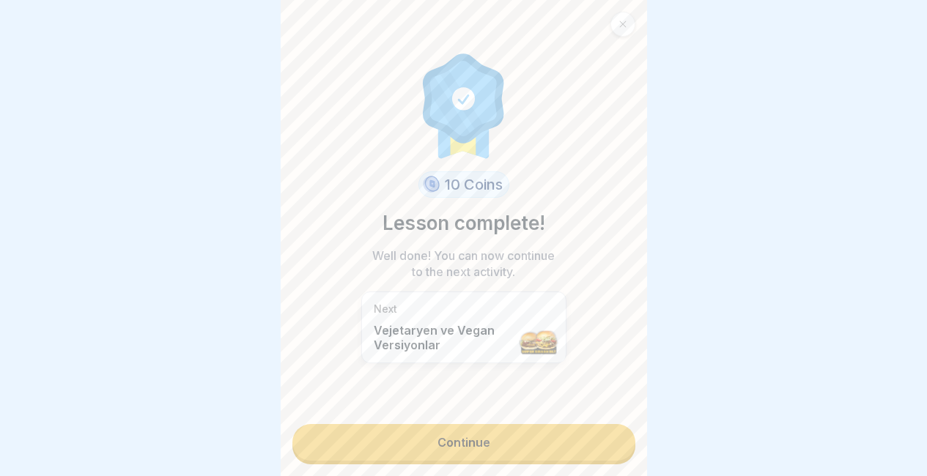
click at [617, 426] on link "Continue" at bounding box center [463, 442] width 343 height 37
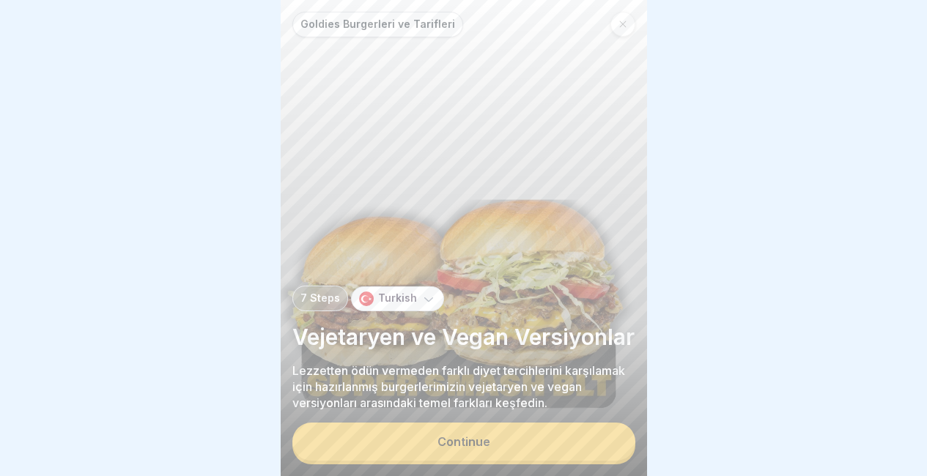
click at [617, 426] on button "Continue" at bounding box center [463, 442] width 343 height 38
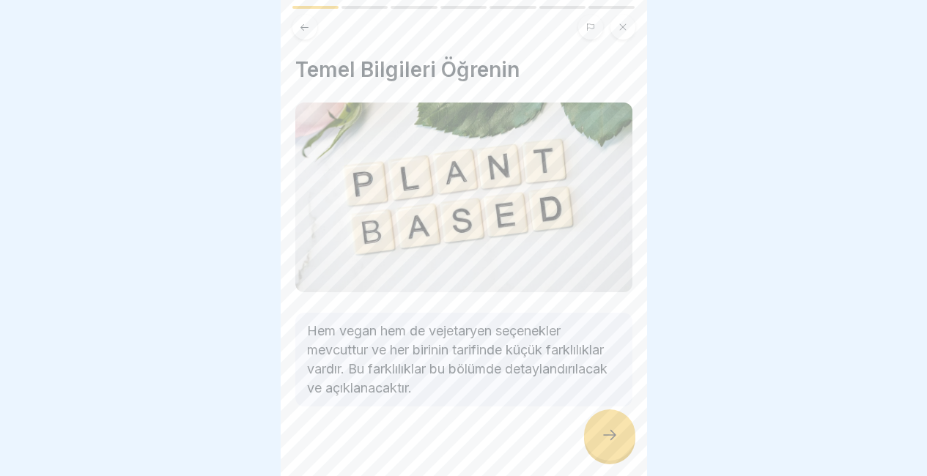
click at [617, 426] on div at bounding box center [609, 435] width 51 height 51
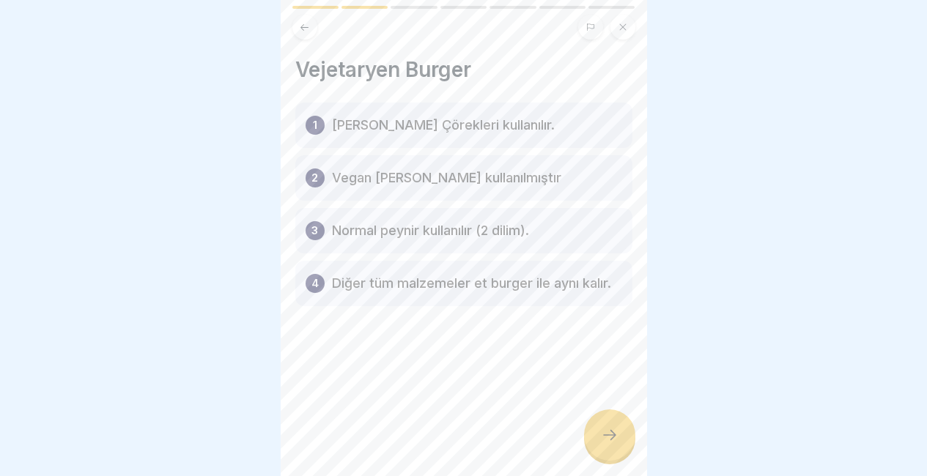
click at [617, 426] on div at bounding box center [609, 435] width 51 height 51
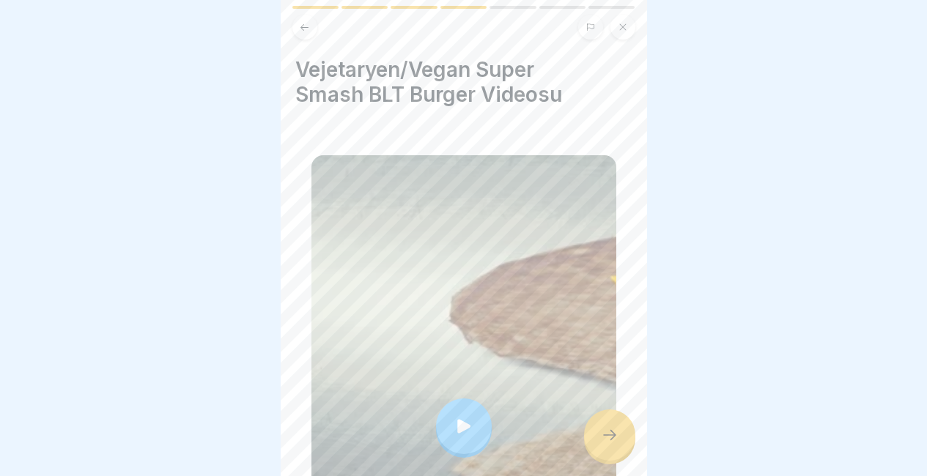
click at [617, 426] on div at bounding box center [609, 435] width 51 height 51
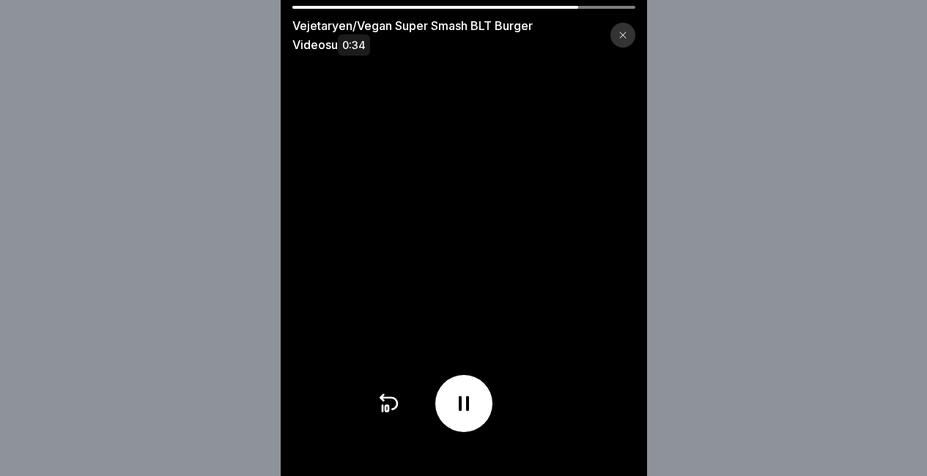
click at [465, 411] on icon at bounding box center [464, 403] width 10 height 15
click at [481, 432] on div at bounding box center [463, 403] width 57 height 57
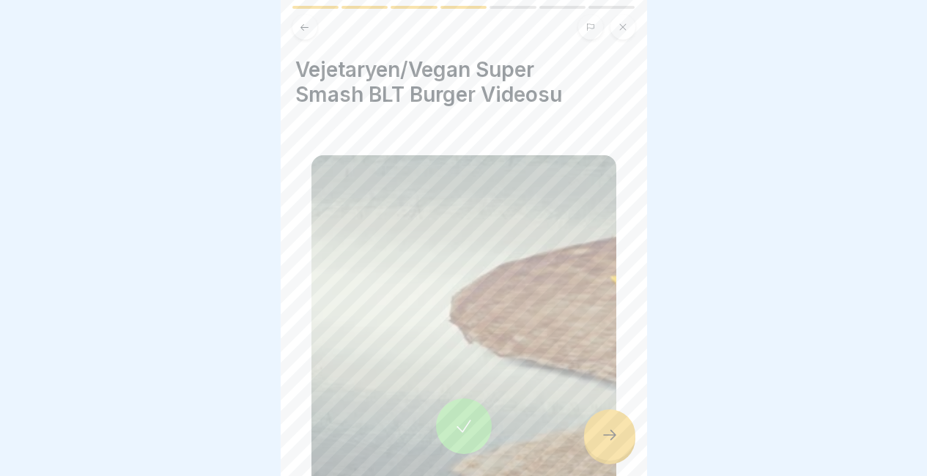
click at [613, 423] on div at bounding box center [609, 435] width 51 height 51
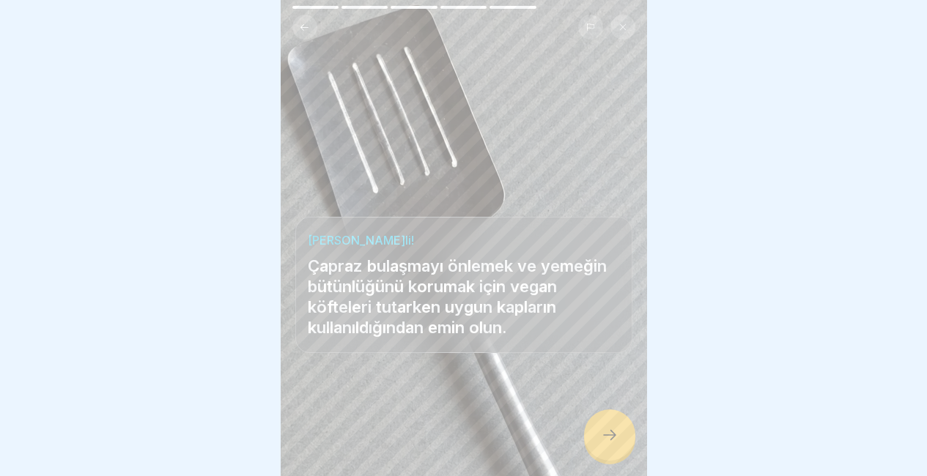
click at [613, 423] on div at bounding box center [609, 435] width 51 height 51
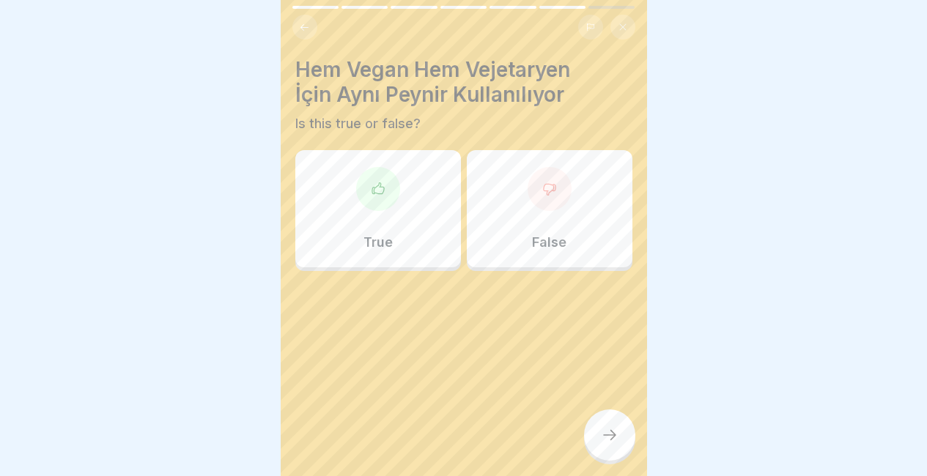
click at [526, 213] on div "False" at bounding box center [550, 208] width 166 height 117
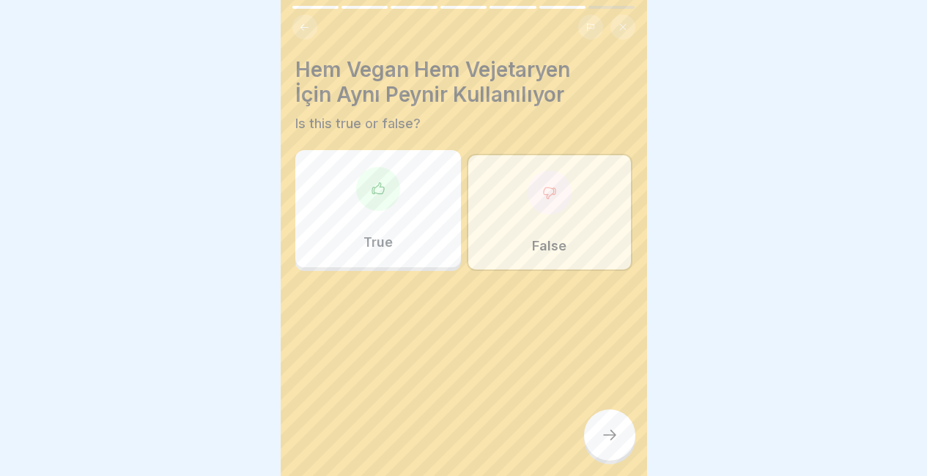
click at [602, 425] on div at bounding box center [609, 435] width 51 height 51
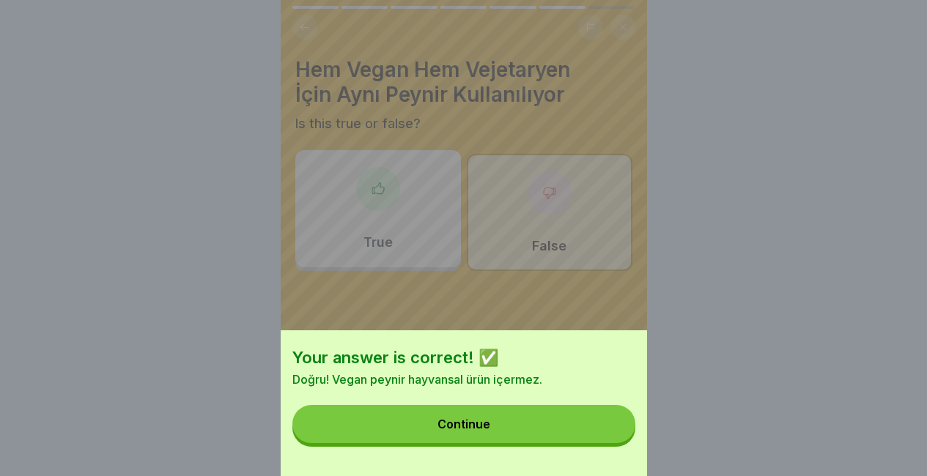
click at [602, 425] on button "Continue" at bounding box center [463, 424] width 343 height 38
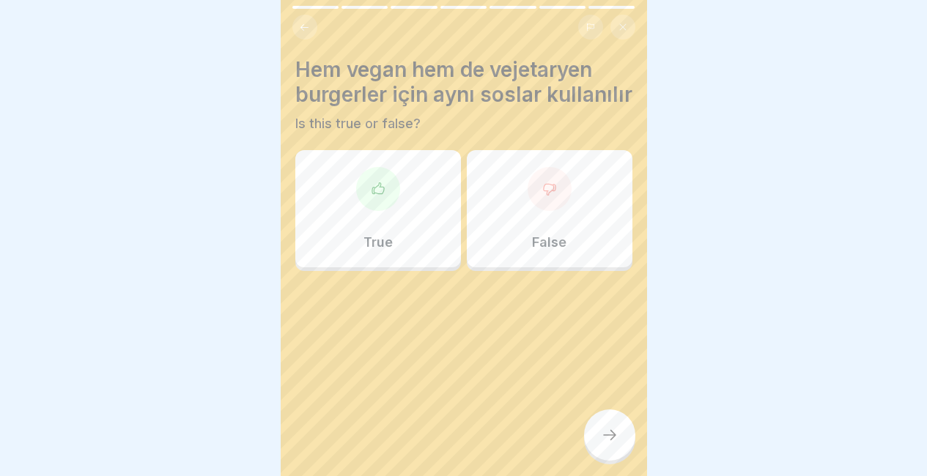
click at [483, 267] on div "False" at bounding box center [550, 208] width 166 height 117
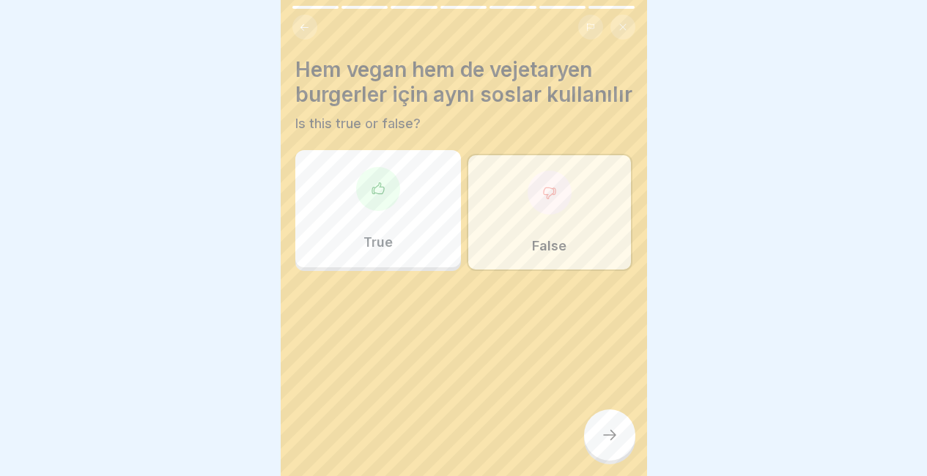
click at [608, 435] on icon at bounding box center [610, 435] width 18 height 18
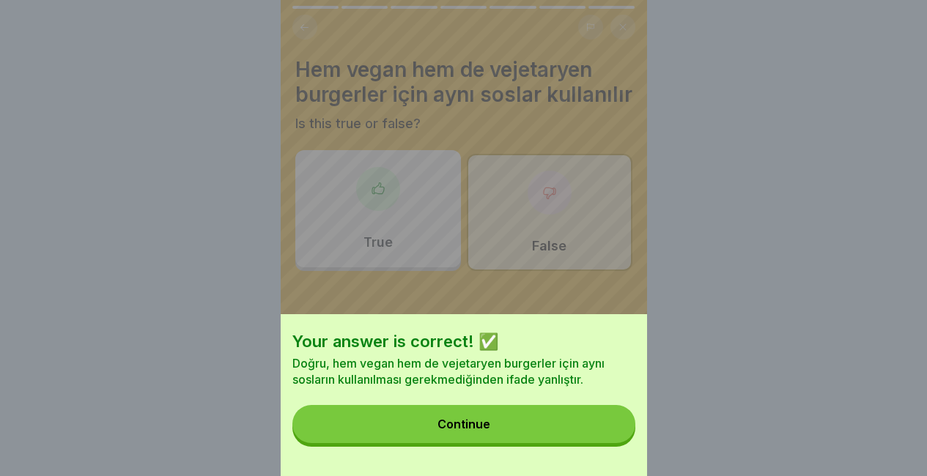
click at [608, 435] on button "Continue" at bounding box center [463, 424] width 343 height 38
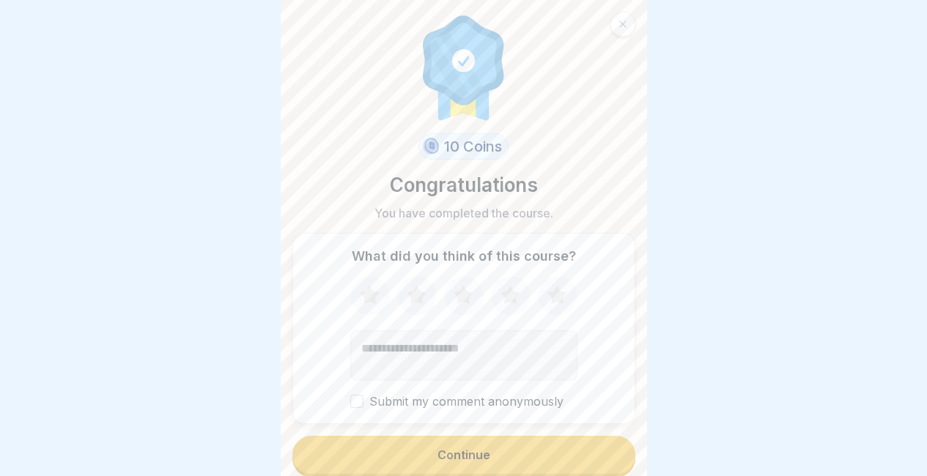
click at [608, 436] on button "Continue" at bounding box center [463, 455] width 343 height 38
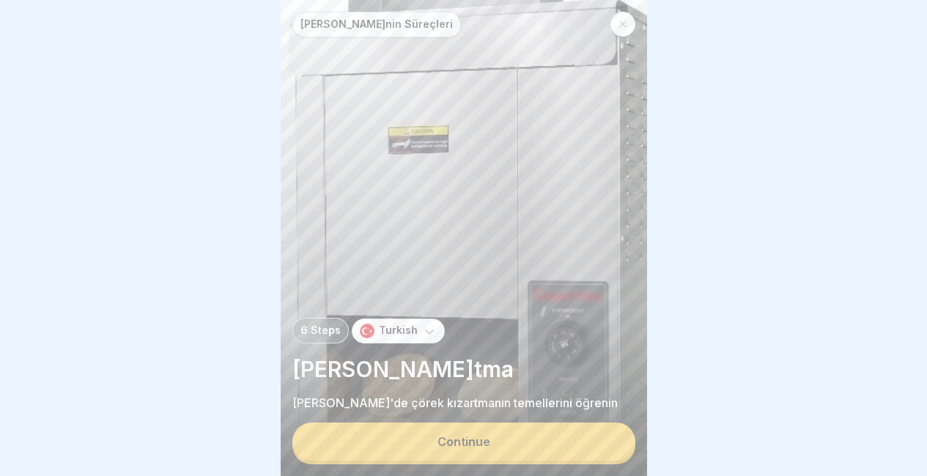
click at [529, 437] on button "Continue" at bounding box center [463, 442] width 343 height 38
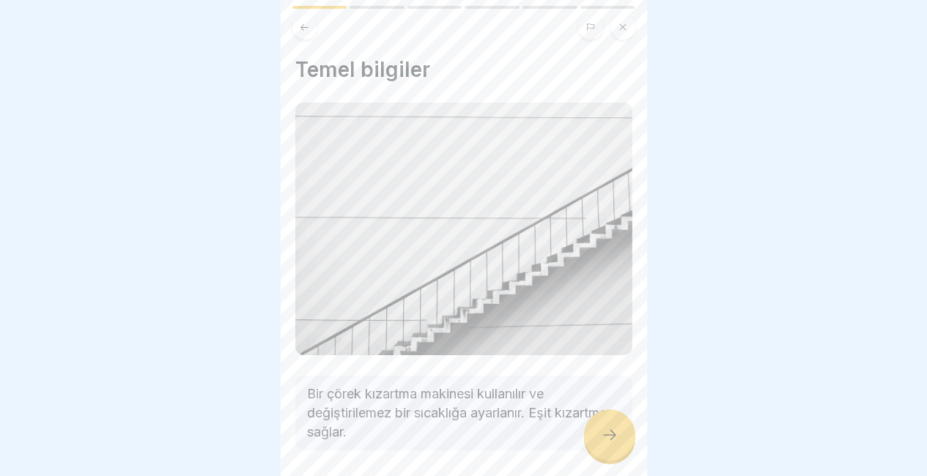
click at [591, 440] on div at bounding box center [609, 435] width 51 height 51
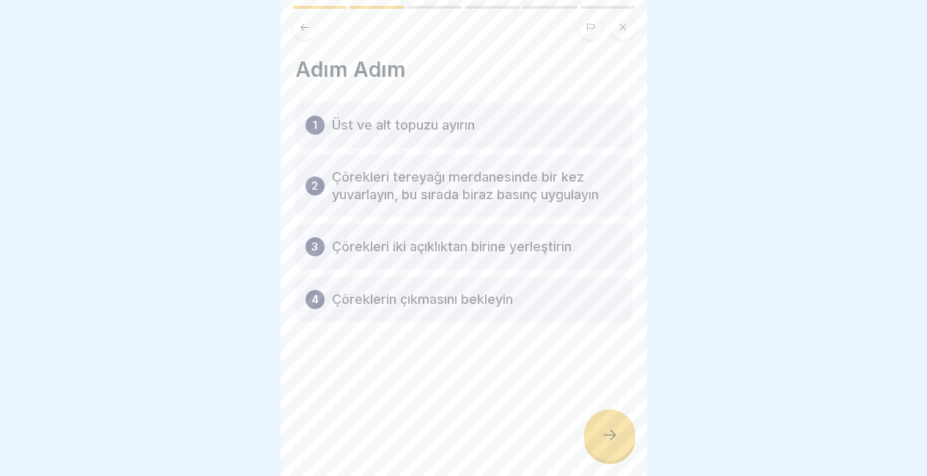
click at [591, 440] on div at bounding box center [609, 435] width 51 height 51
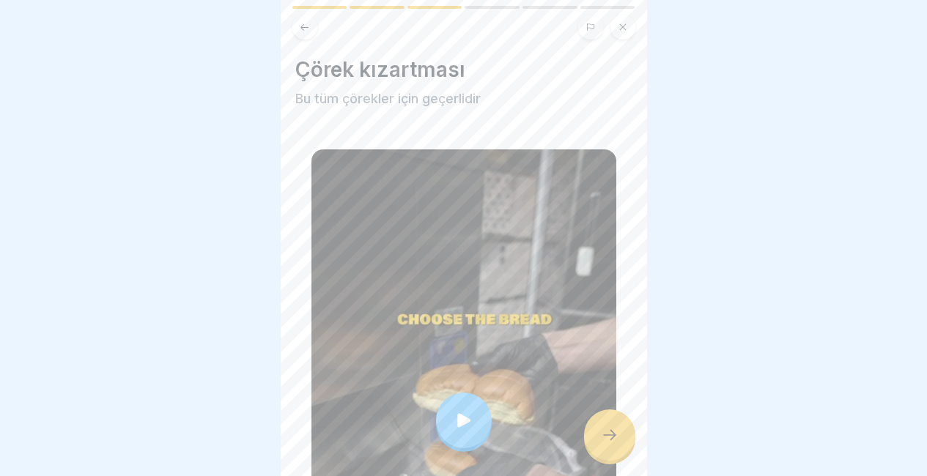
click at [591, 440] on div at bounding box center [609, 435] width 51 height 51
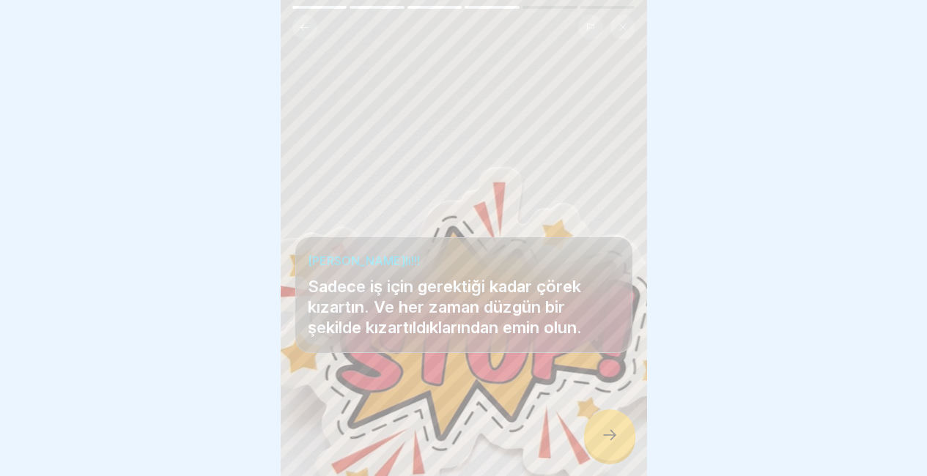
click at [591, 440] on div at bounding box center [609, 435] width 51 height 51
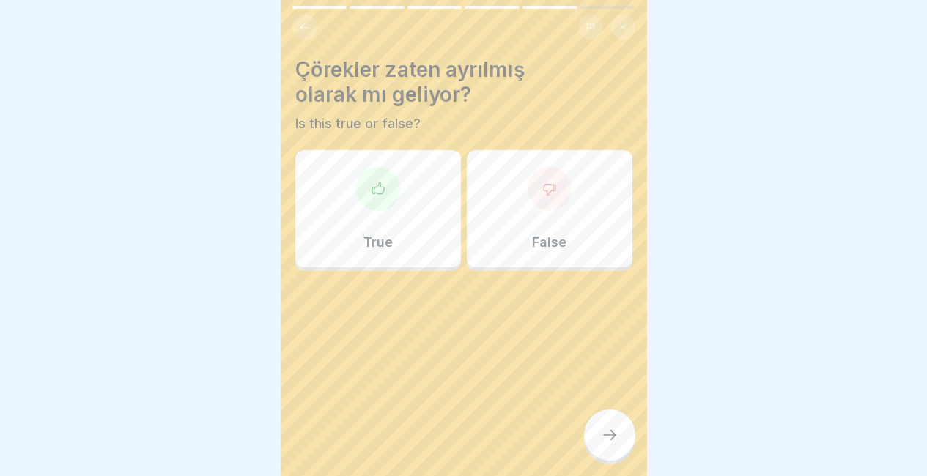
click at [497, 214] on div "False" at bounding box center [550, 208] width 166 height 117
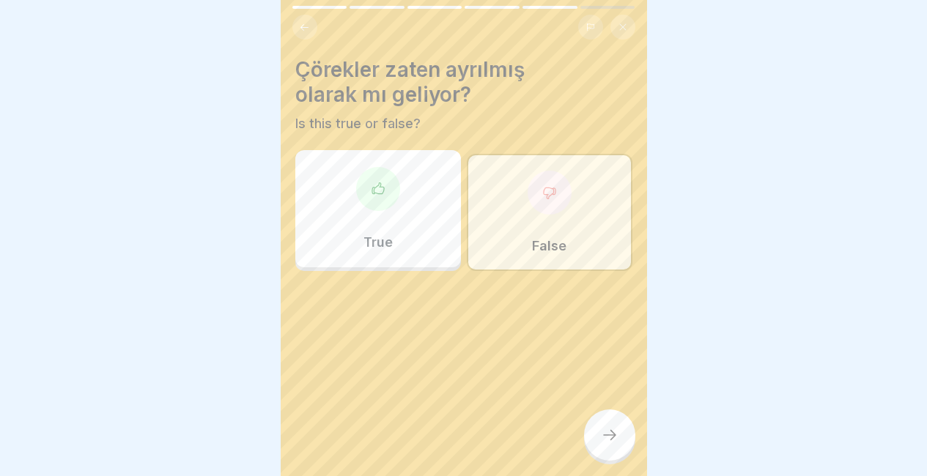
click at [608, 444] on div at bounding box center [609, 435] width 51 height 51
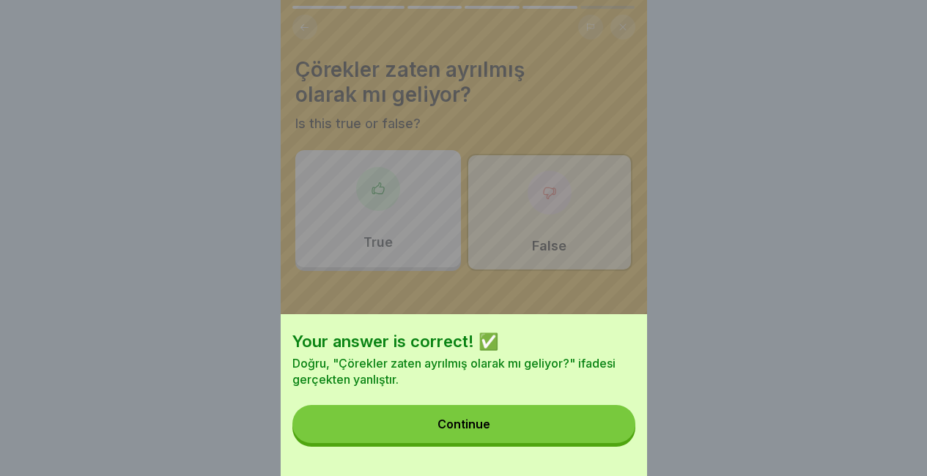
click at [608, 443] on button "Continue" at bounding box center [463, 424] width 343 height 38
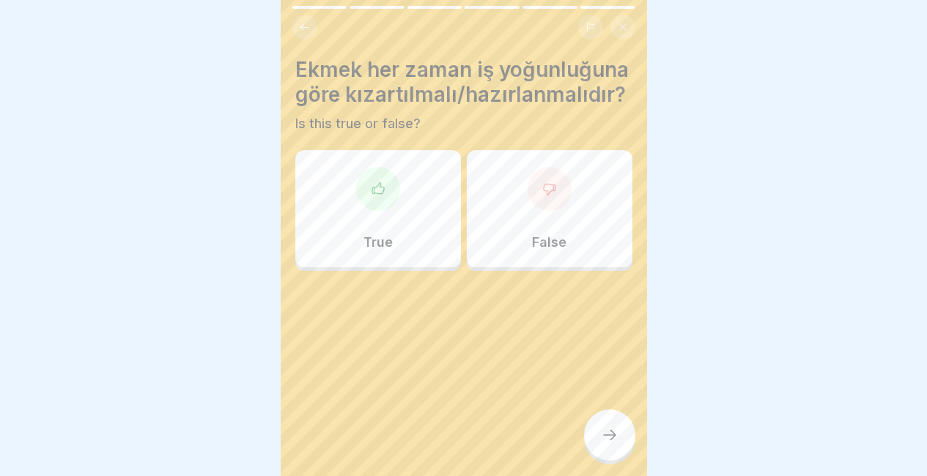
click at [415, 259] on div "True" at bounding box center [378, 208] width 166 height 117
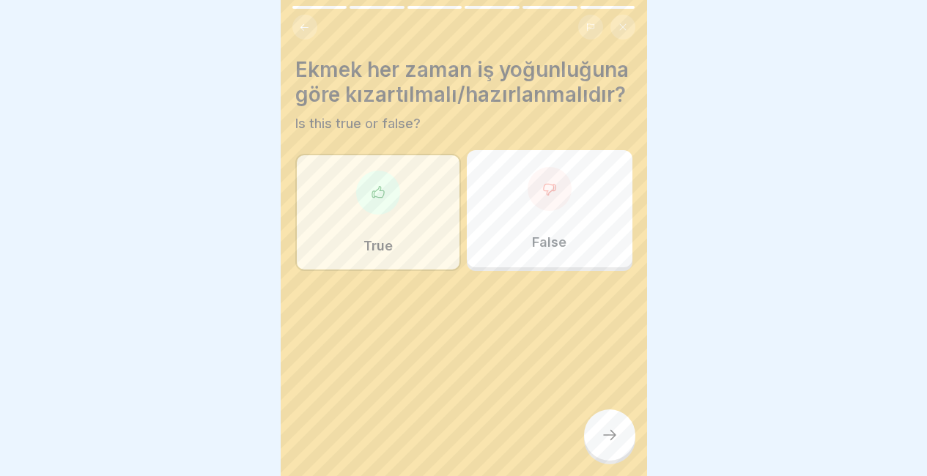
click at [611, 436] on icon at bounding box center [610, 435] width 18 height 18
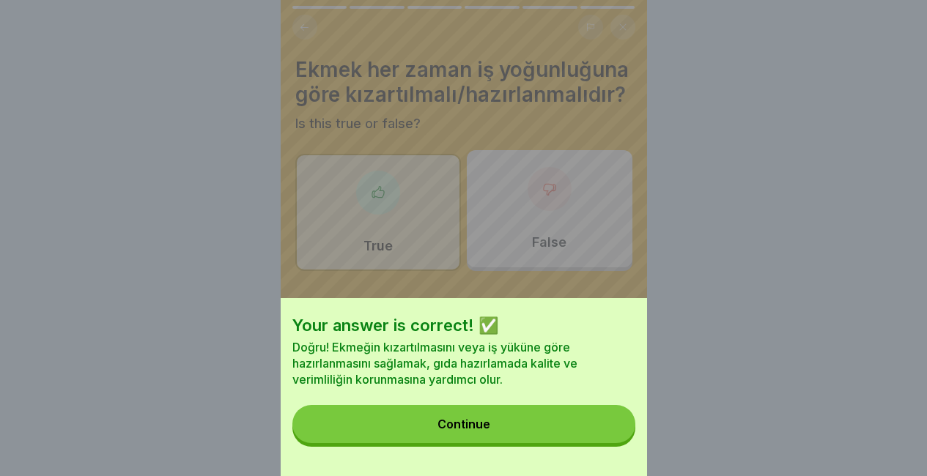
click at [611, 436] on button "Continue" at bounding box center [463, 424] width 343 height 38
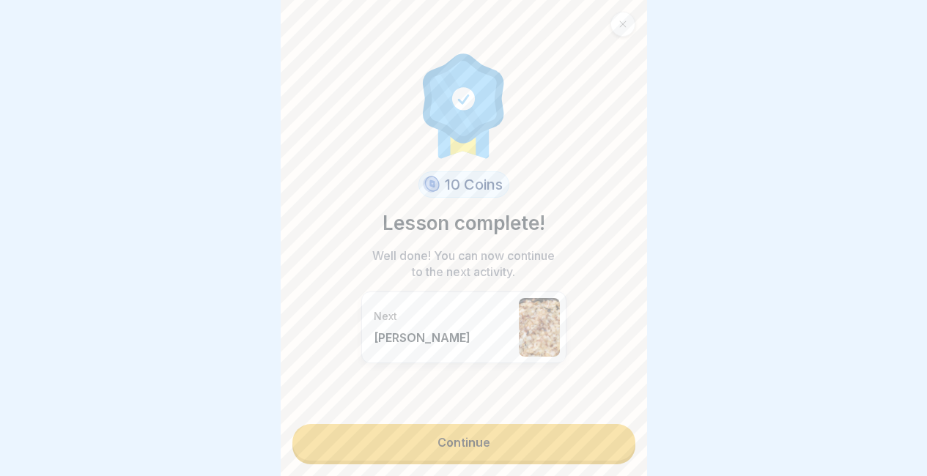
click at [611, 436] on link "Continue" at bounding box center [463, 442] width 343 height 37
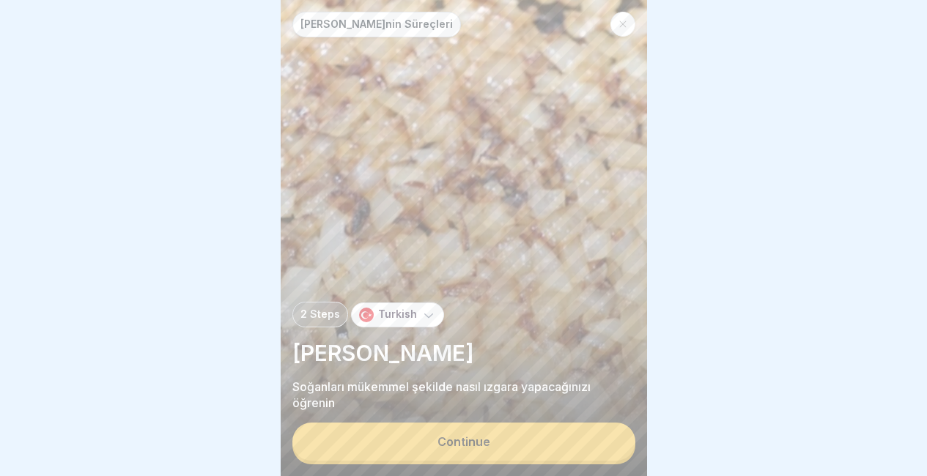
click at [611, 436] on button "Continue" at bounding box center [463, 442] width 343 height 38
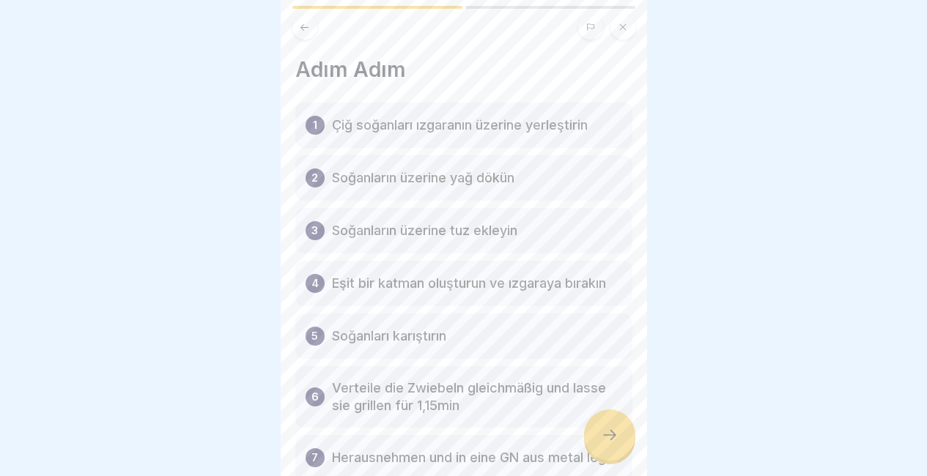
click at [611, 436] on icon at bounding box center [610, 435] width 18 height 18
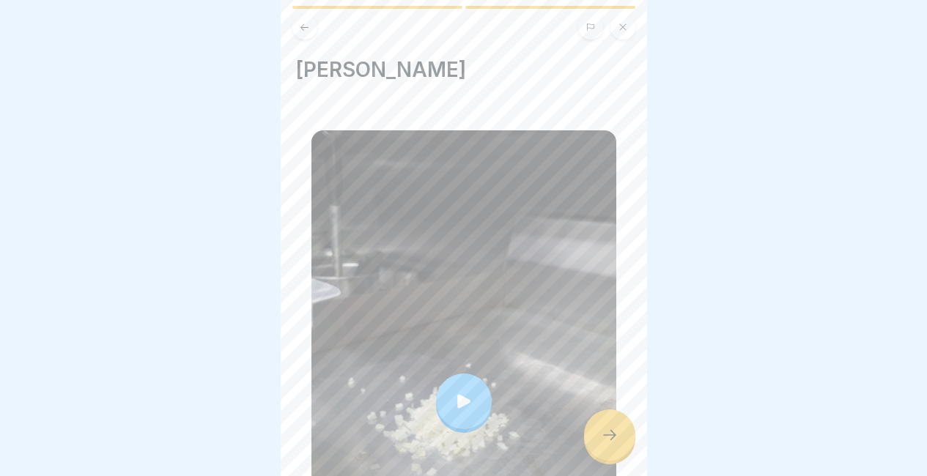
click at [611, 436] on icon at bounding box center [610, 435] width 18 height 18
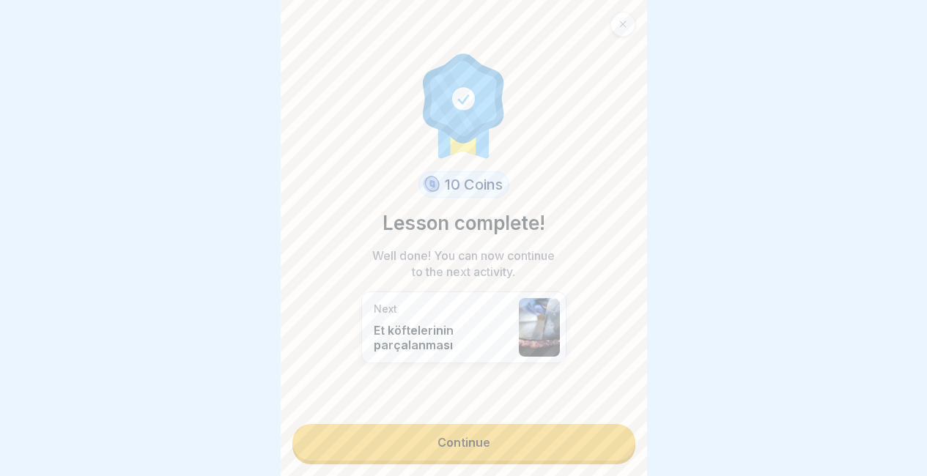
click at [611, 436] on link "Continue" at bounding box center [463, 442] width 343 height 37
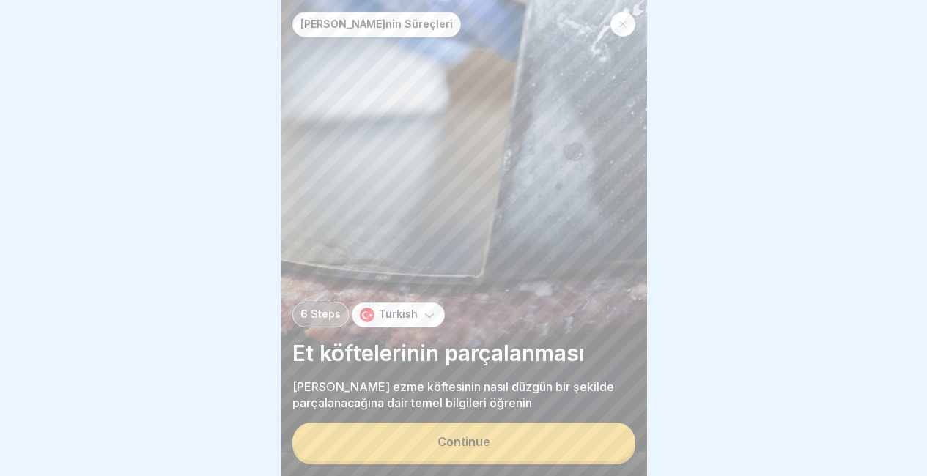
click at [611, 436] on button "Continue" at bounding box center [463, 442] width 343 height 38
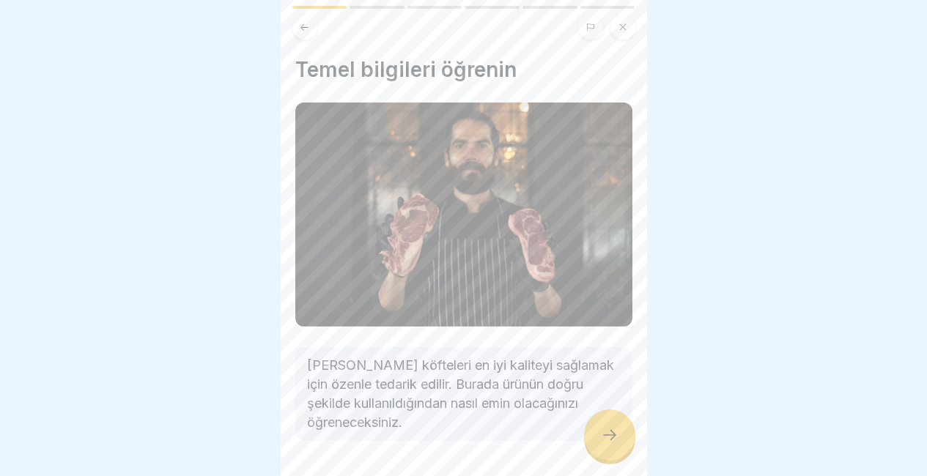
click at [611, 436] on icon at bounding box center [610, 435] width 18 height 18
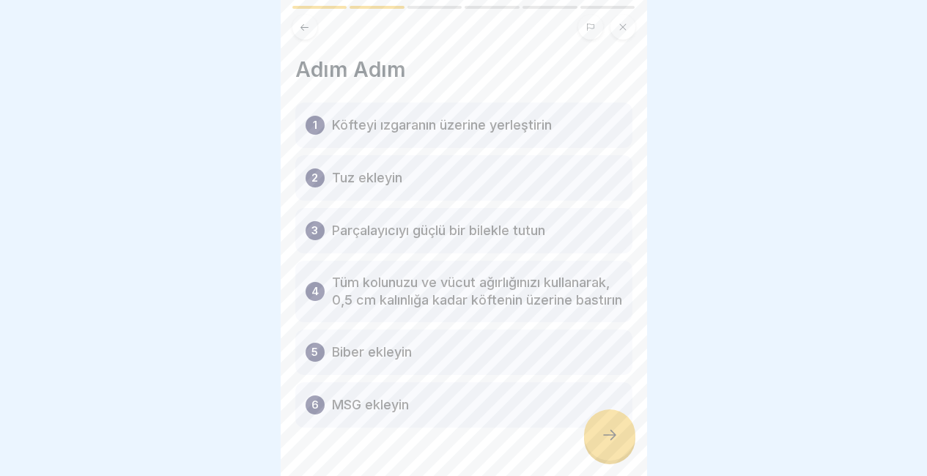
click at [611, 436] on icon at bounding box center [610, 435] width 18 height 18
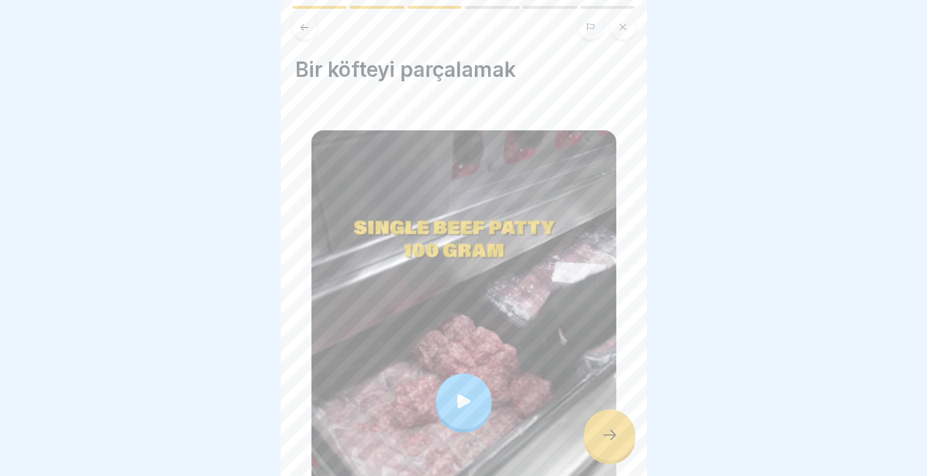
click at [611, 436] on icon at bounding box center [610, 435] width 18 height 18
click at [590, 435] on div at bounding box center [609, 435] width 51 height 51
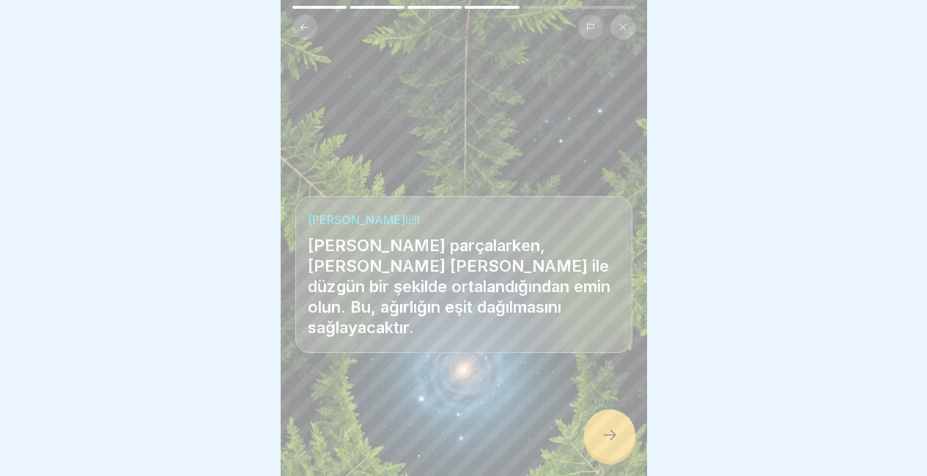
click at [590, 435] on div at bounding box center [609, 435] width 51 height 51
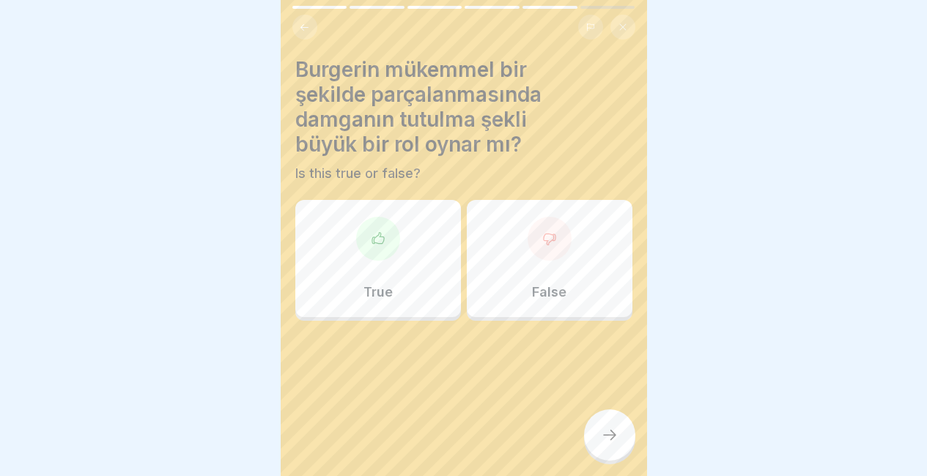
click at [435, 223] on div "True" at bounding box center [378, 258] width 166 height 117
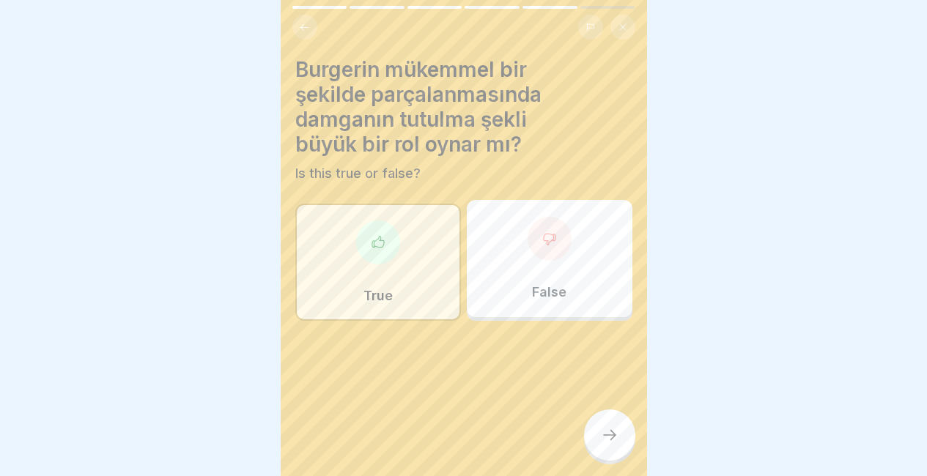
click at [610, 431] on icon at bounding box center [610, 435] width 18 height 18
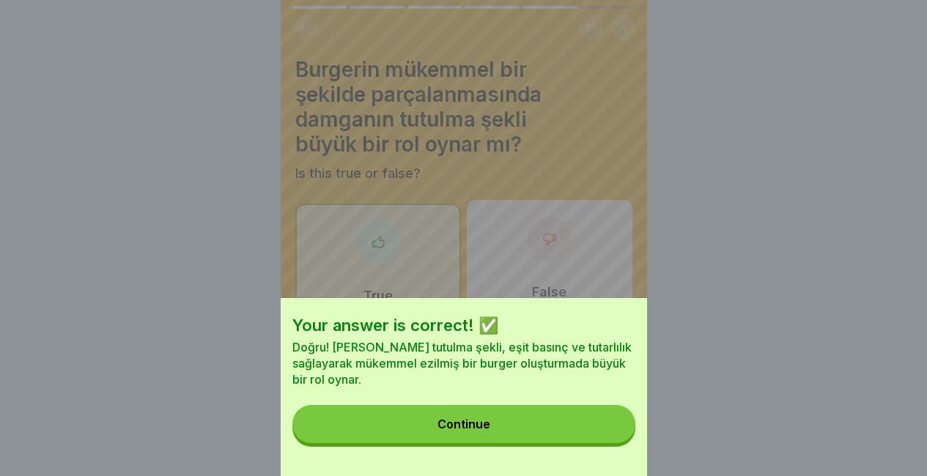
click at [610, 431] on button "Continue" at bounding box center [463, 424] width 343 height 38
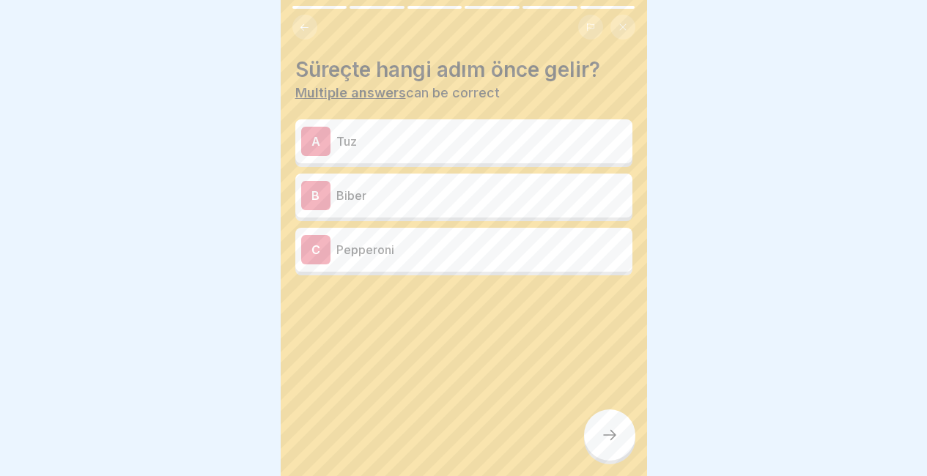
click at [540, 133] on p "Tuz" at bounding box center [481, 142] width 290 height 18
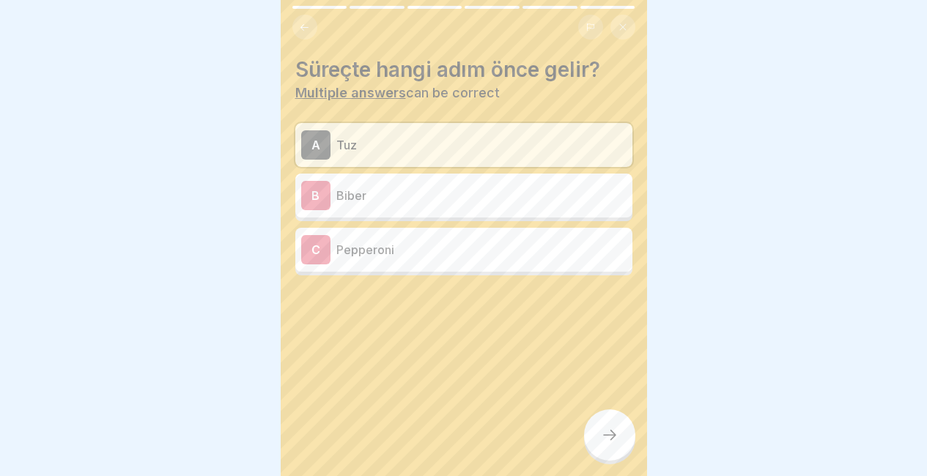
click at [607, 435] on icon at bounding box center [610, 435] width 18 height 18
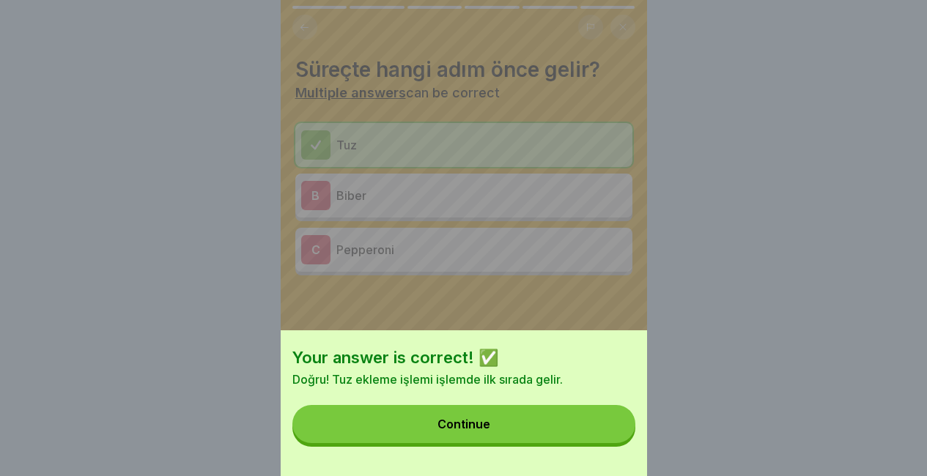
click at [607, 435] on button "Continue" at bounding box center [463, 424] width 343 height 38
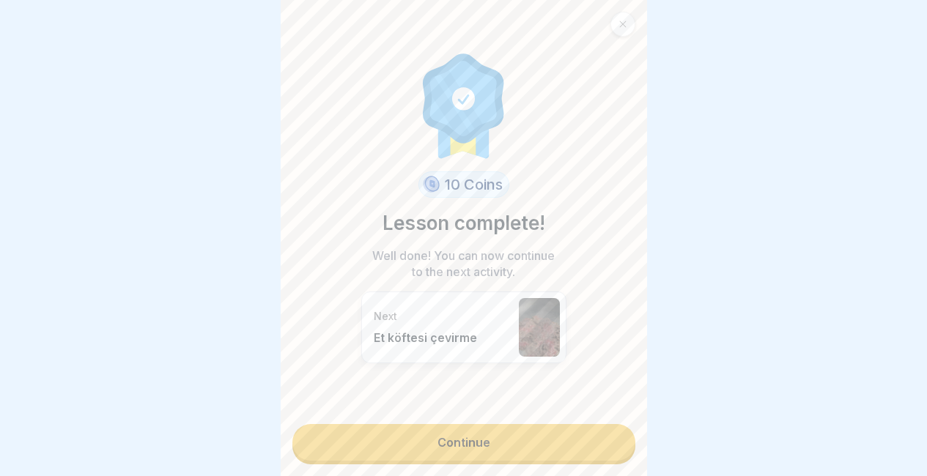
click at [607, 435] on link "Continue" at bounding box center [463, 442] width 343 height 37
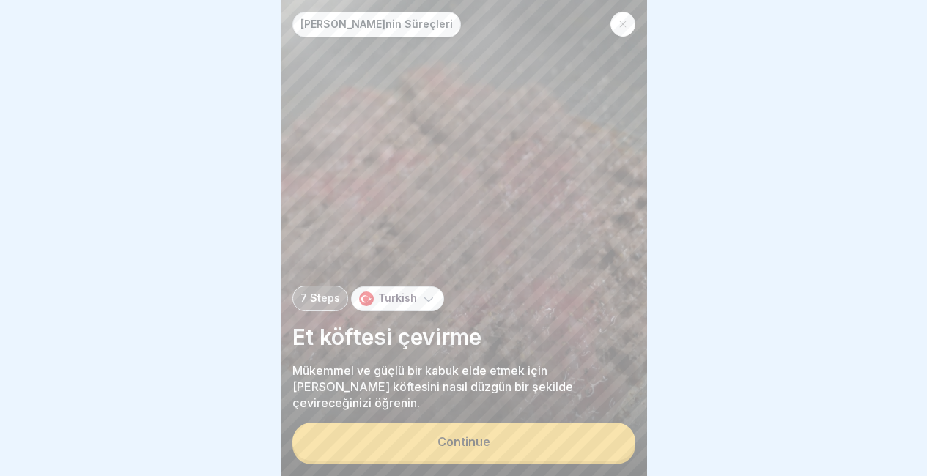
click at [607, 435] on button "Continue" at bounding box center [463, 442] width 343 height 38
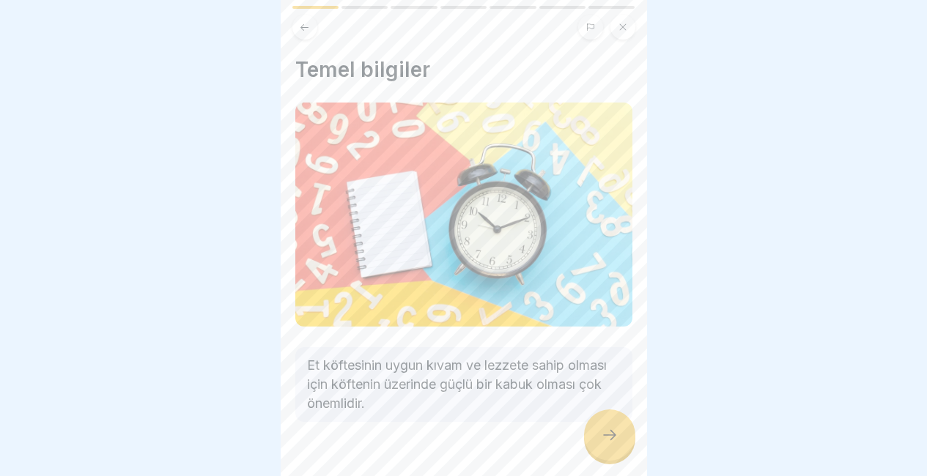
click at [607, 435] on icon at bounding box center [610, 435] width 18 height 18
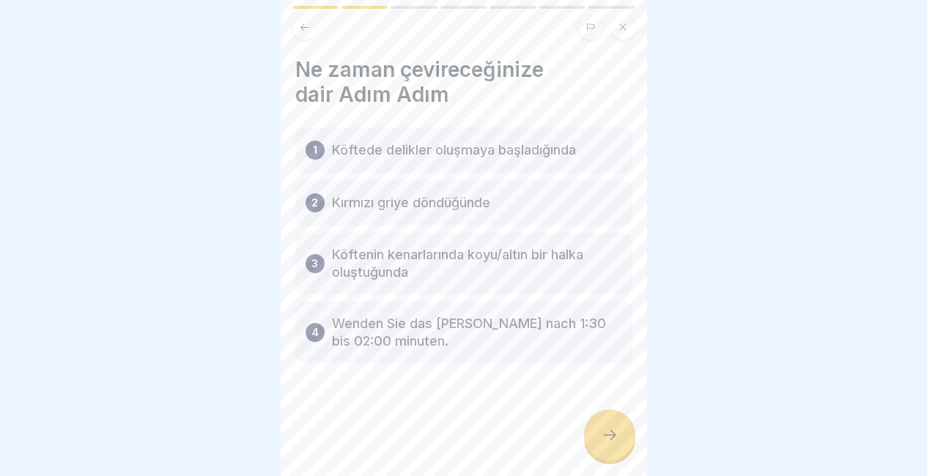
click at [607, 435] on icon at bounding box center [610, 435] width 18 height 18
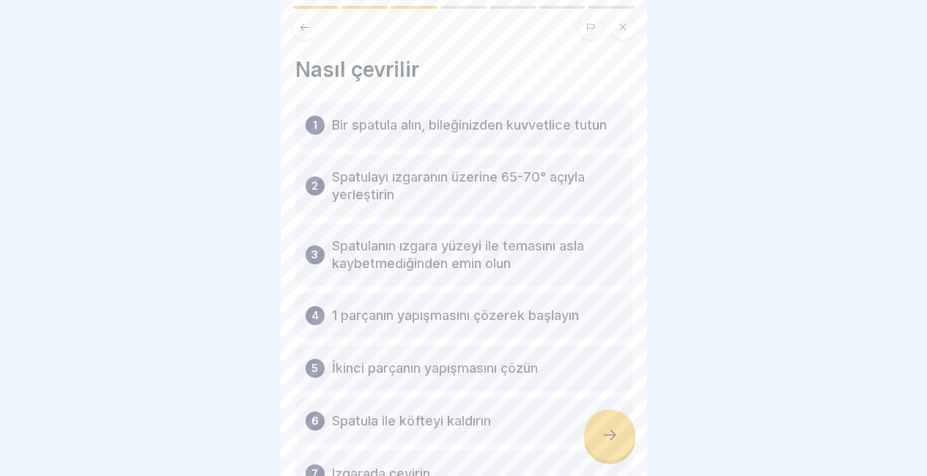
click at [607, 435] on icon at bounding box center [610, 435] width 18 height 18
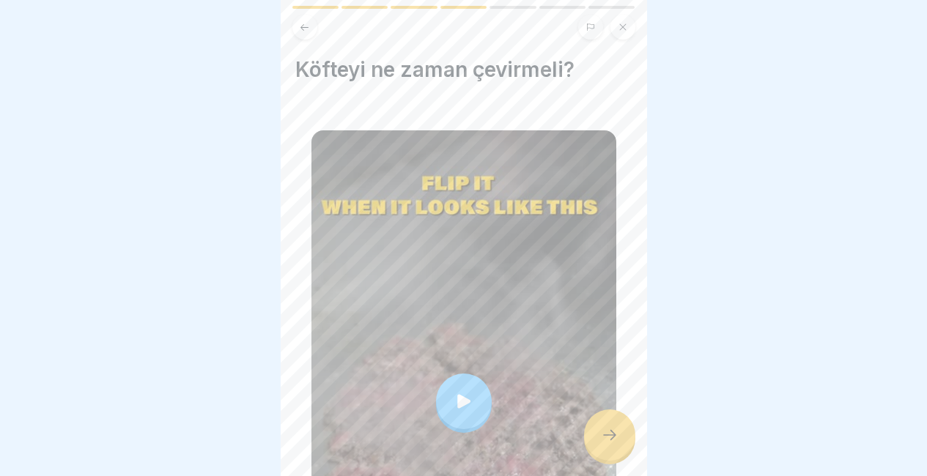
click at [607, 435] on icon at bounding box center [610, 435] width 18 height 18
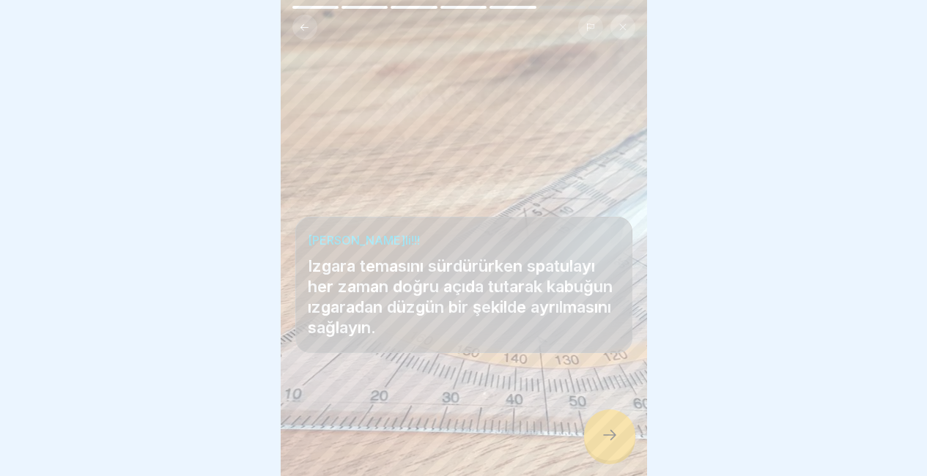
click at [607, 435] on icon at bounding box center [610, 435] width 18 height 18
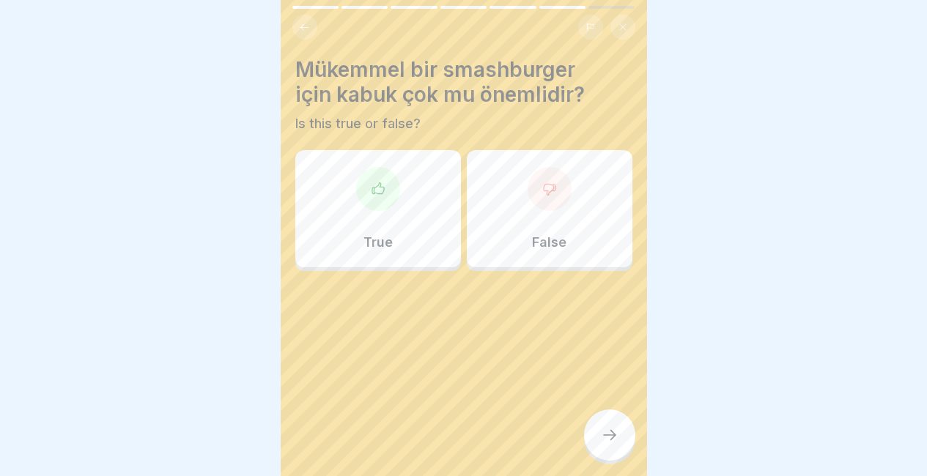
click at [411, 234] on div "True" at bounding box center [378, 208] width 166 height 117
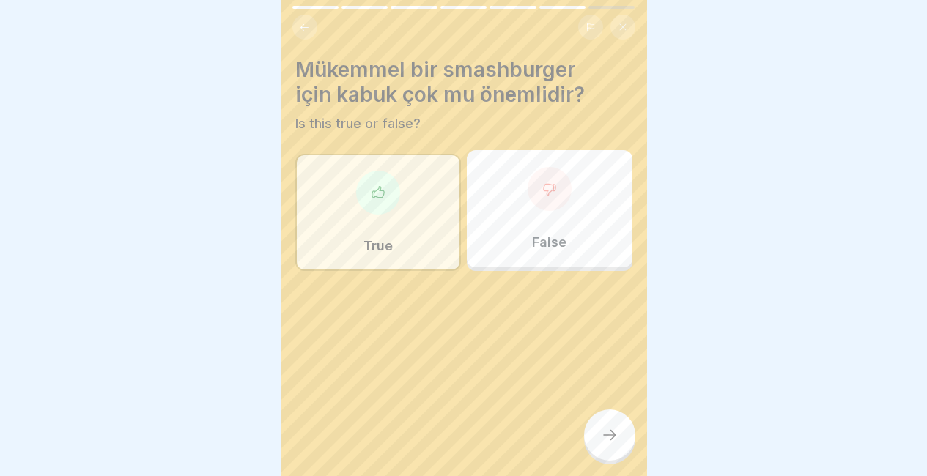
click at [596, 435] on div at bounding box center [609, 435] width 51 height 51
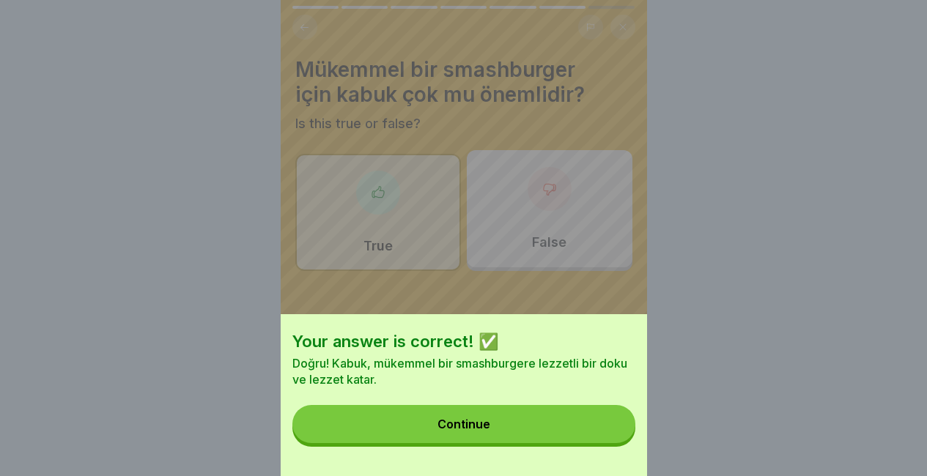
click at [596, 435] on button "Continue" at bounding box center [463, 424] width 343 height 38
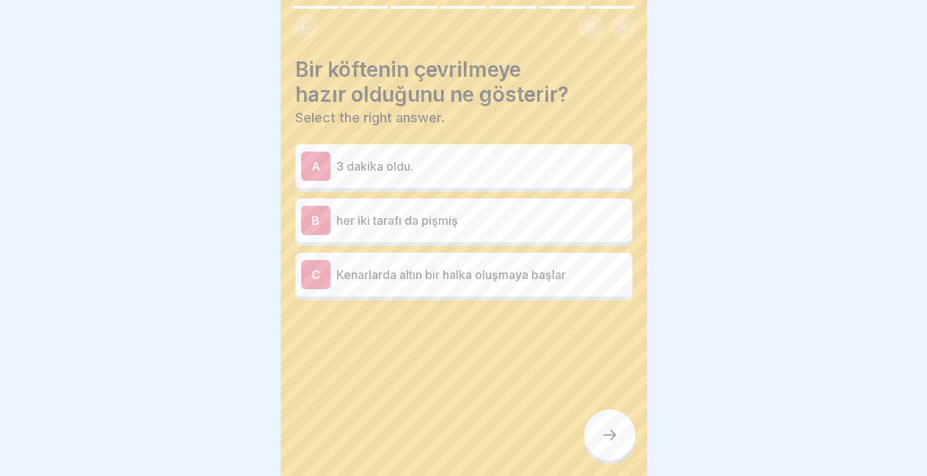
click at [511, 273] on div "C Kenarlarda altın bir halka oluşmaya başlar" at bounding box center [463, 274] width 325 height 29
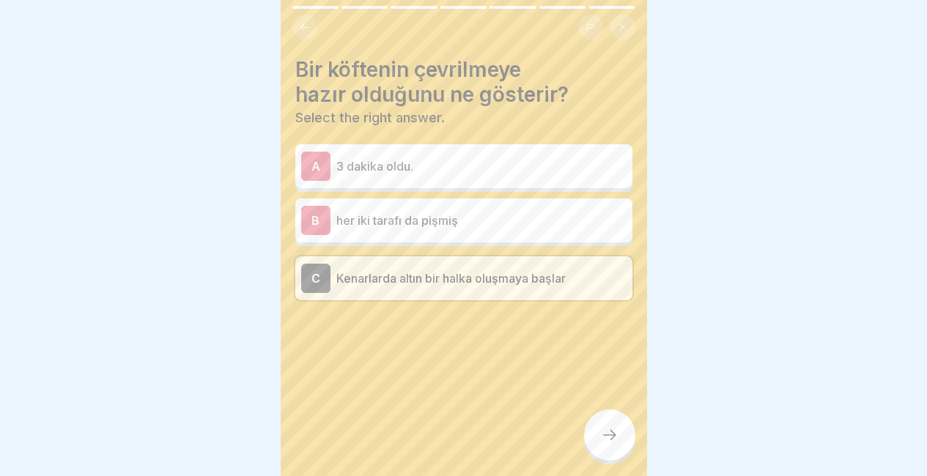
click at [594, 437] on div at bounding box center [609, 435] width 51 height 51
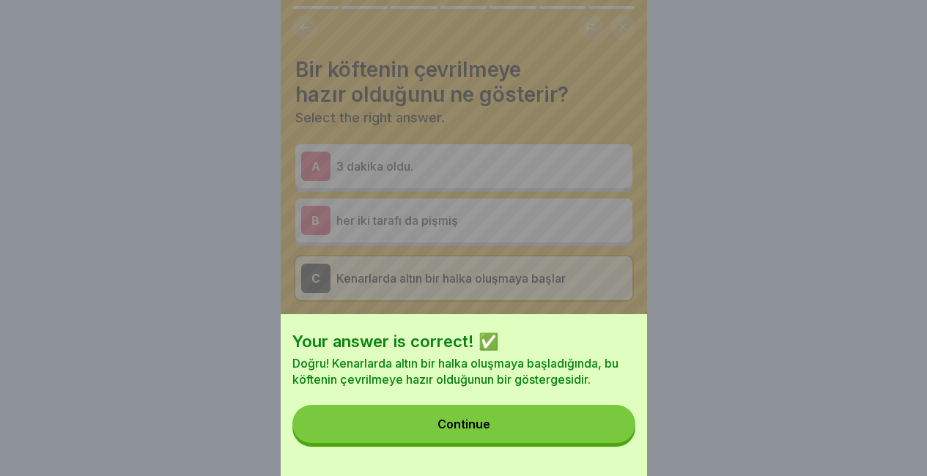
click at [594, 437] on button "Continue" at bounding box center [463, 424] width 343 height 38
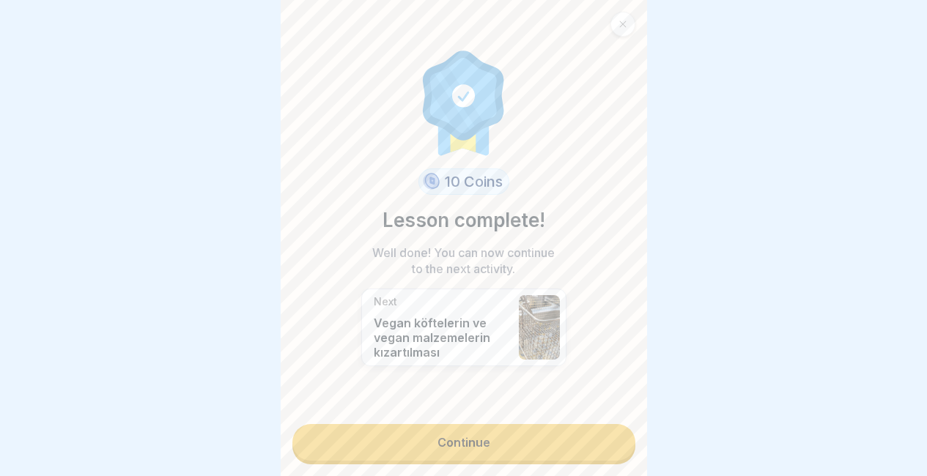
click at [594, 437] on link "Continue" at bounding box center [463, 442] width 343 height 37
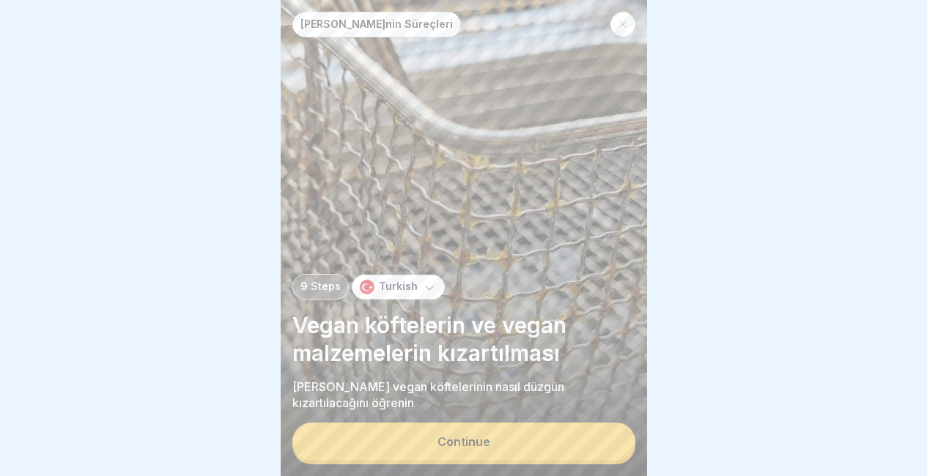
click at [594, 437] on button "Continue" at bounding box center [463, 442] width 343 height 38
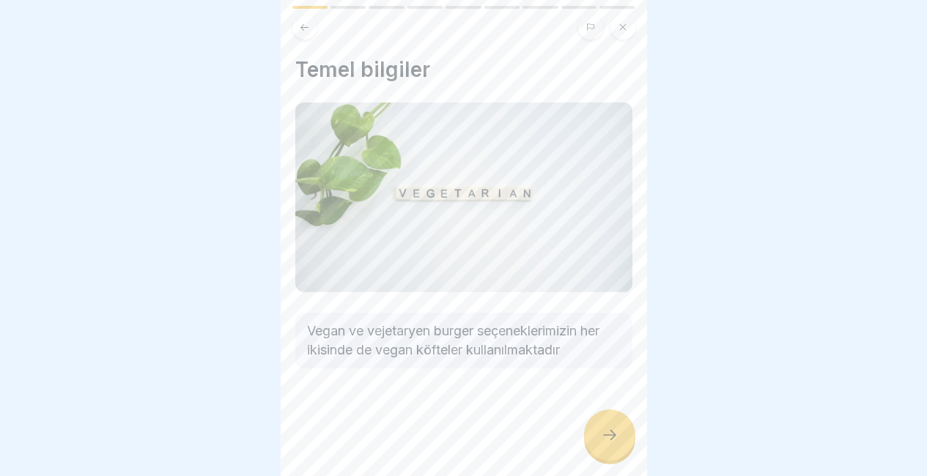
click at [594, 437] on div at bounding box center [609, 435] width 51 height 51
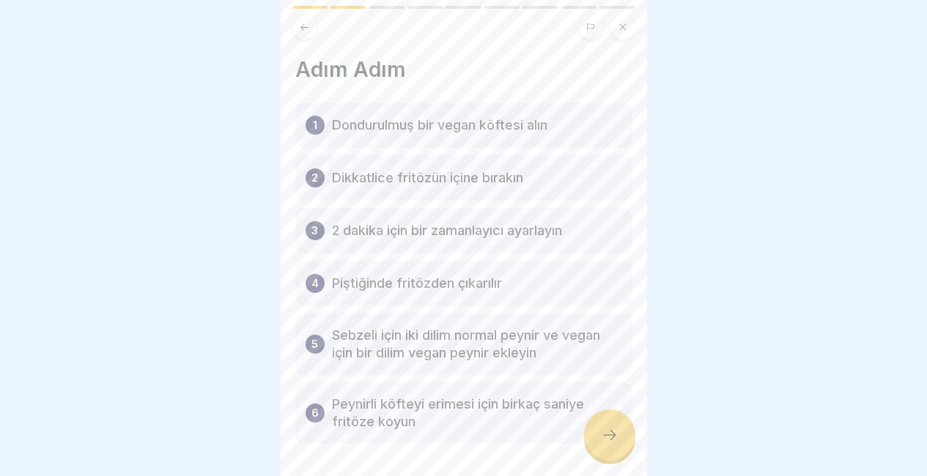
click at [594, 437] on div at bounding box center [609, 435] width 51 height 51
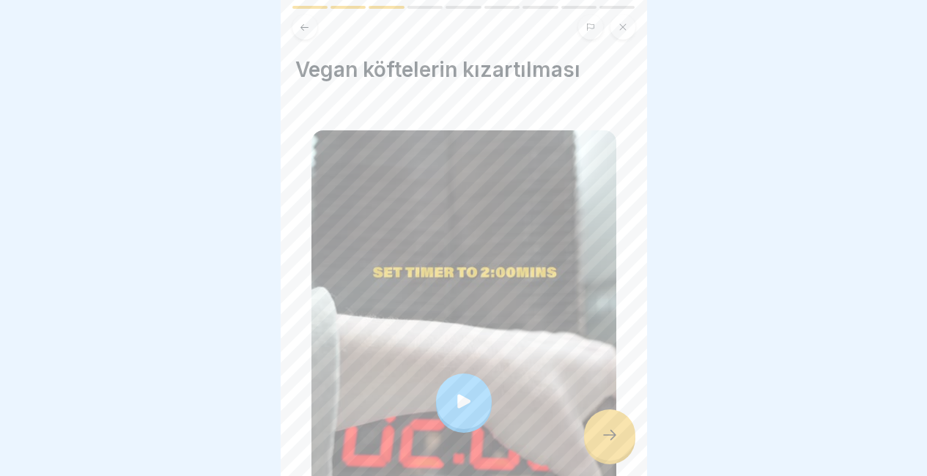
click at [594, 437] on div at bounding box center [609, 435] width 51 height 51
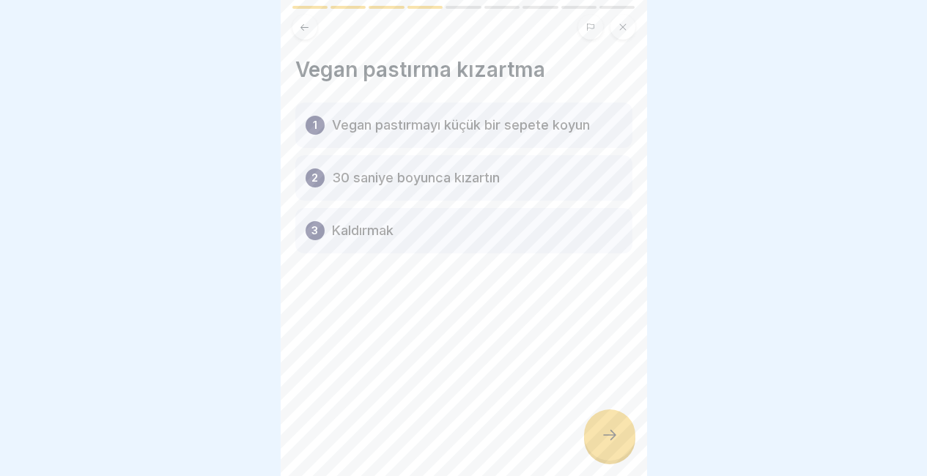
click at [594, 437] on div at bounding box center [609, 435] width 51 height 51
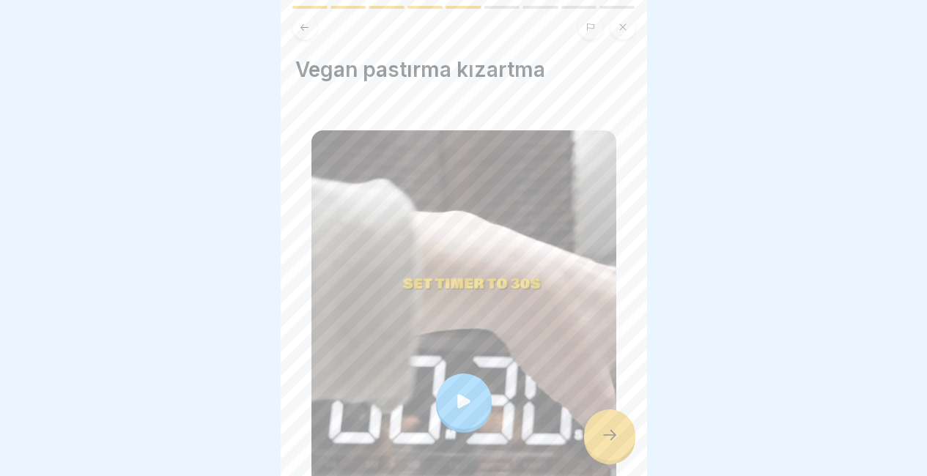
click at [594, 437] on div at bounding box center [609, 435] width 51 height 51
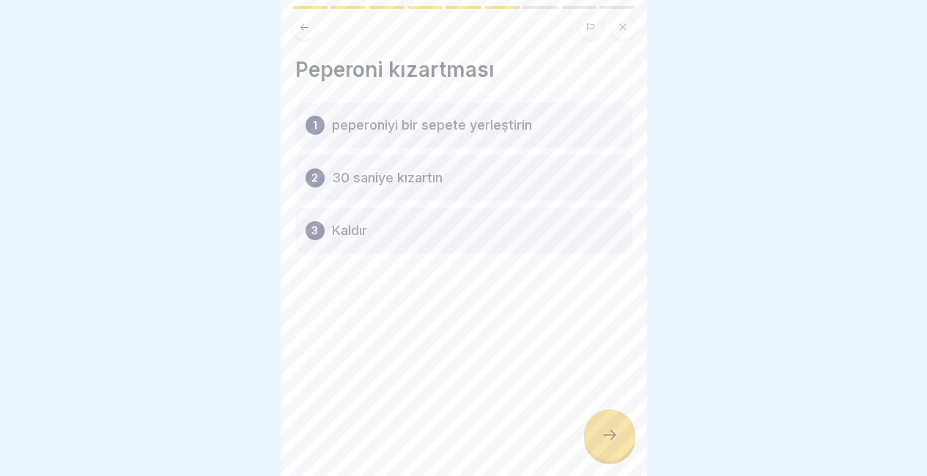
click at [594, 437] on div at bounding box center [609, 435] width 51 height 51
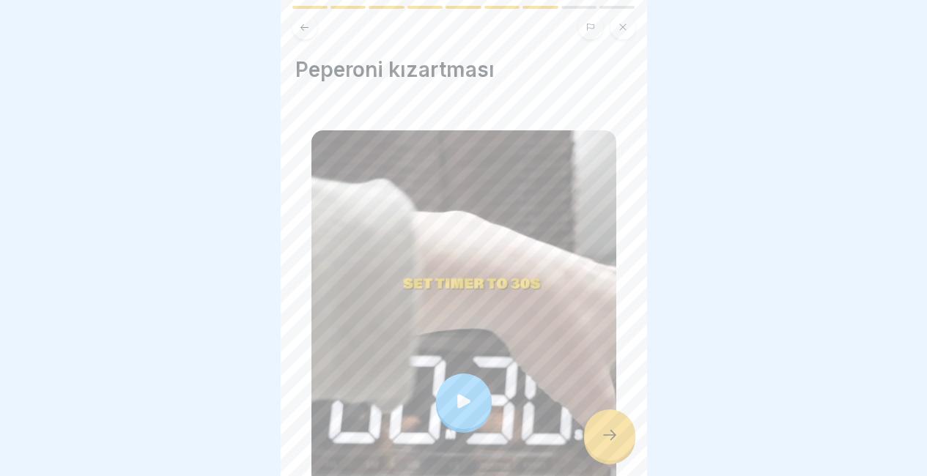
click at [594, 437] on div at bounding box center [609, 435] width 51 height 51
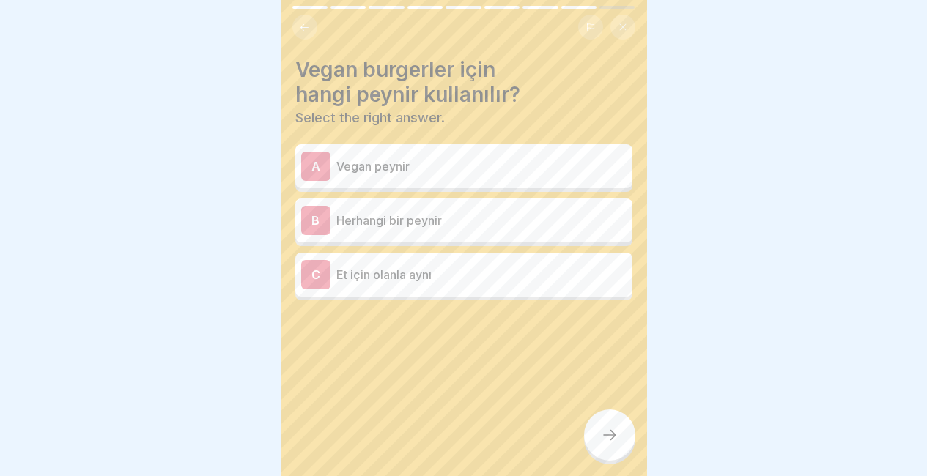
click at [589, 171] on div "A Vegan peynir" at bounding box center [463, 166] width 337 height 44
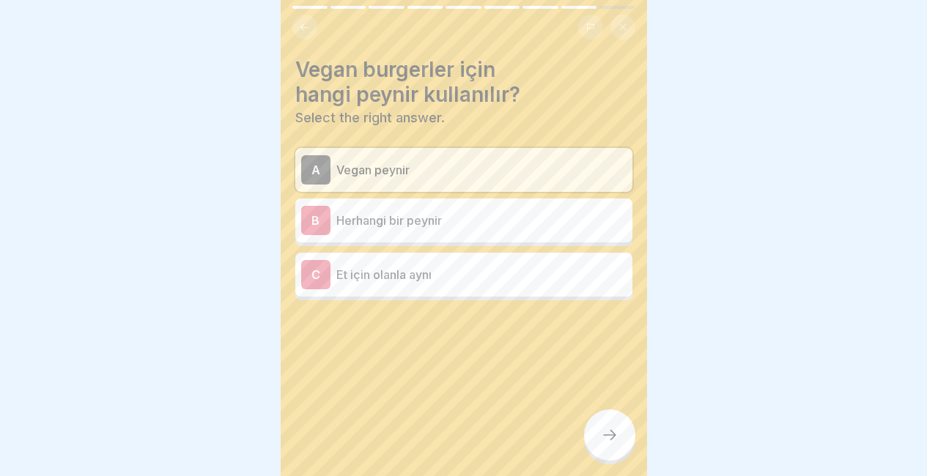
click at [601, 430] on icon at bounding box center [610, 435] width 18 height 18
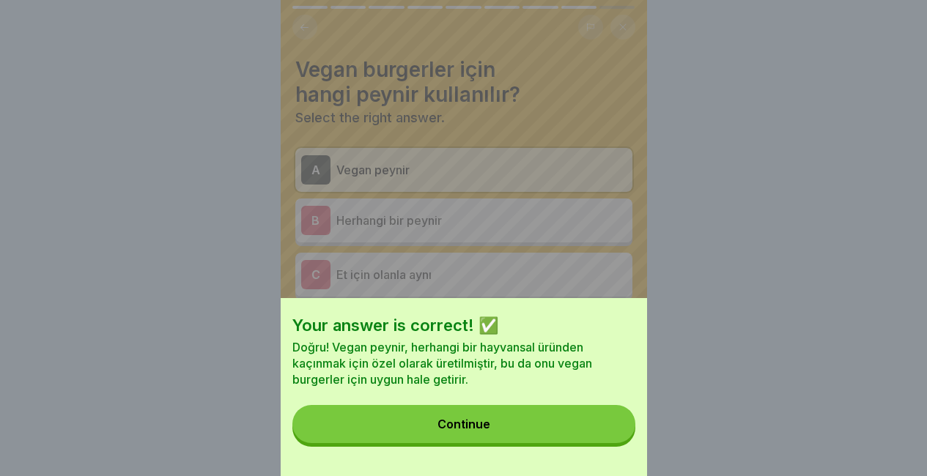
click at [601, 430] on button "Continue" at bounding box center [463, 424] width 343 height 38
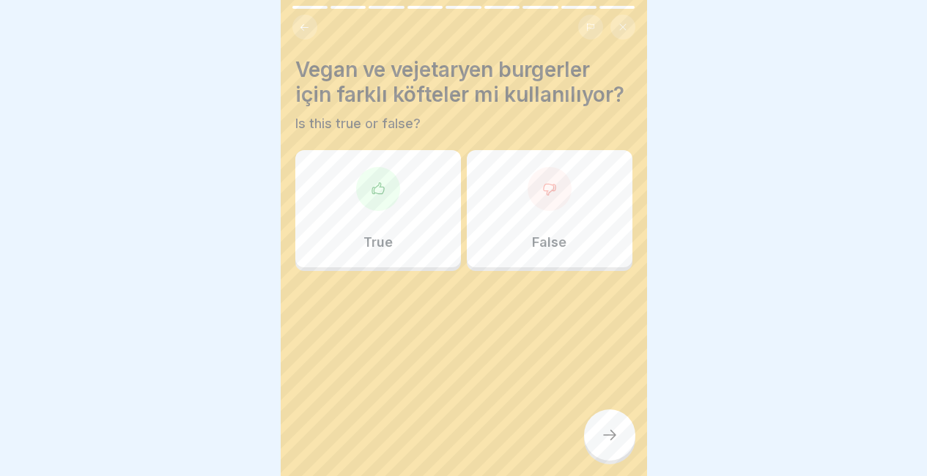
click at [512, 179] on div "False" at bounding box center [550, 208] width 166 height 117
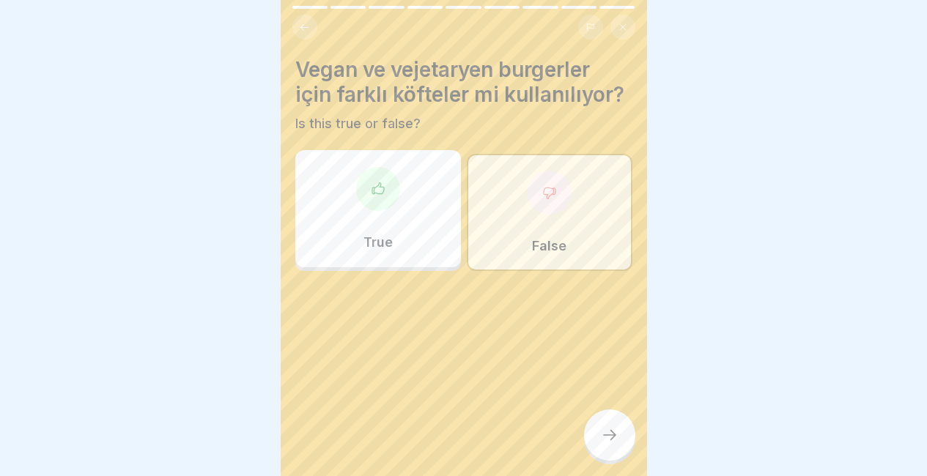
click at [622, 444] on div at bounding box center [609, 435] width 51 height 51
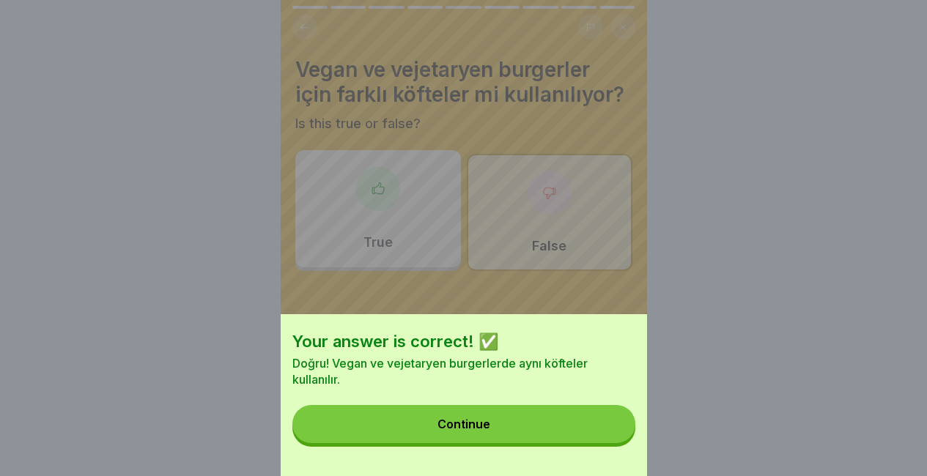
click at [622, 443] on button "Continue" at bounding box center [463, 424] width 343 height 38
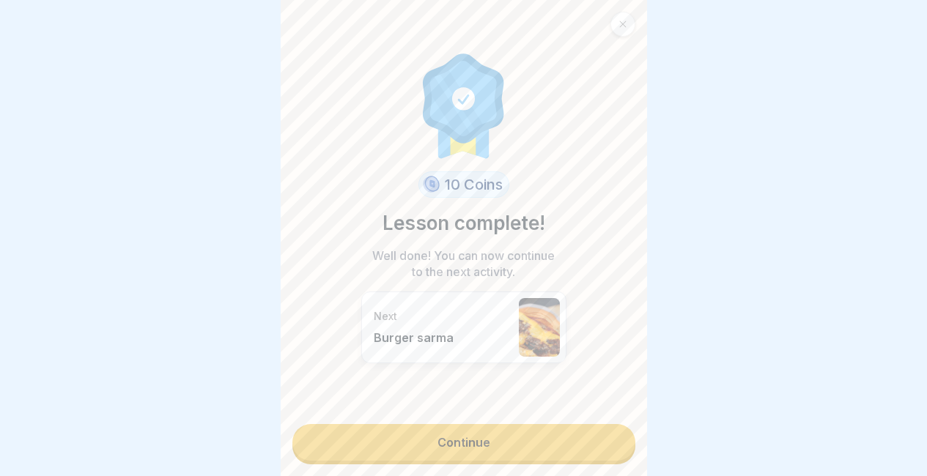
click at [622, 444] on div "10 Coins Lesson complete! Well done! You can now continue to the next activity.…" at bounding box center [464, 238] width 366 height 476
click at [566, 425] on link "Continue" at bounding box center [463, 442] width 343 height 37
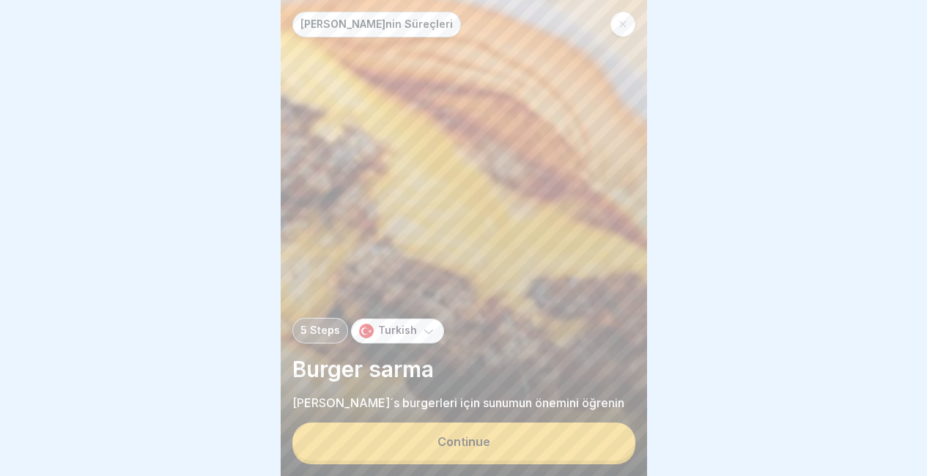
click at [566, 425] on button "Continue" at bounding box center [463, 442] width 343 height 38
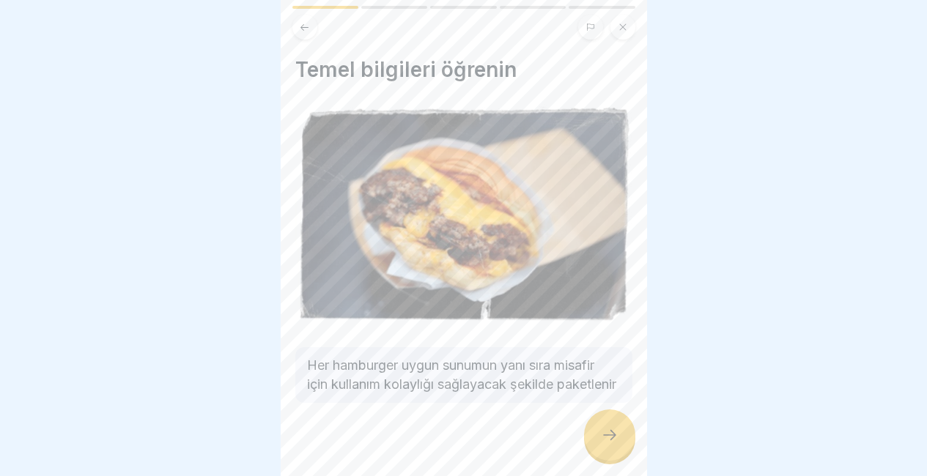
click at [601, 426] on div at bounding box center [609, 435] width 51 height 51
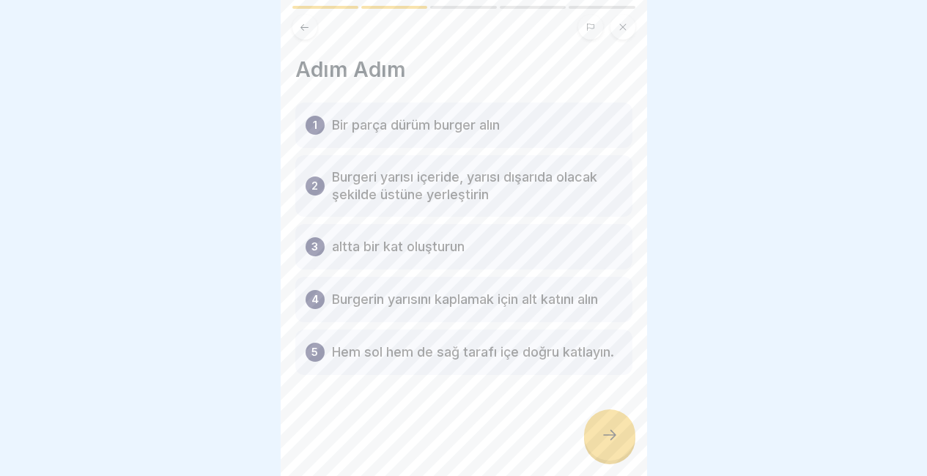
click at [601, 426] on div at bounding box center [609, 435] width 51 height 51
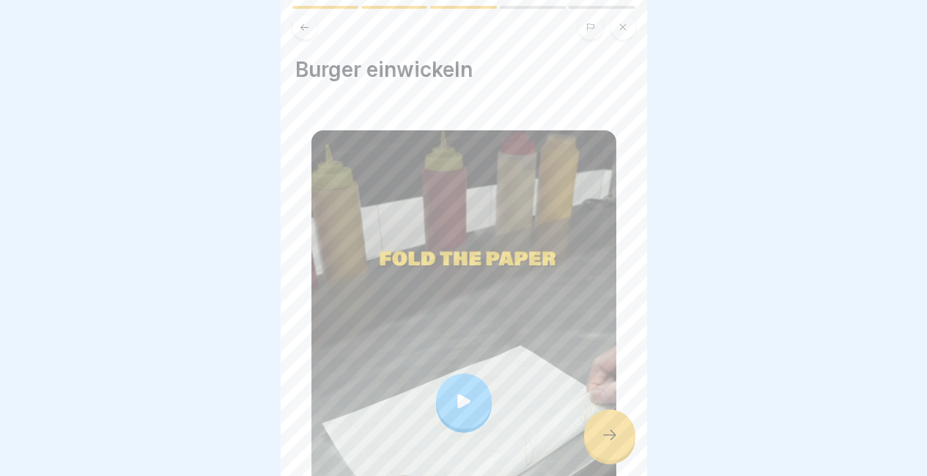
click at [601, 426] on div at bounding box center [609, 435] width 51 height 51
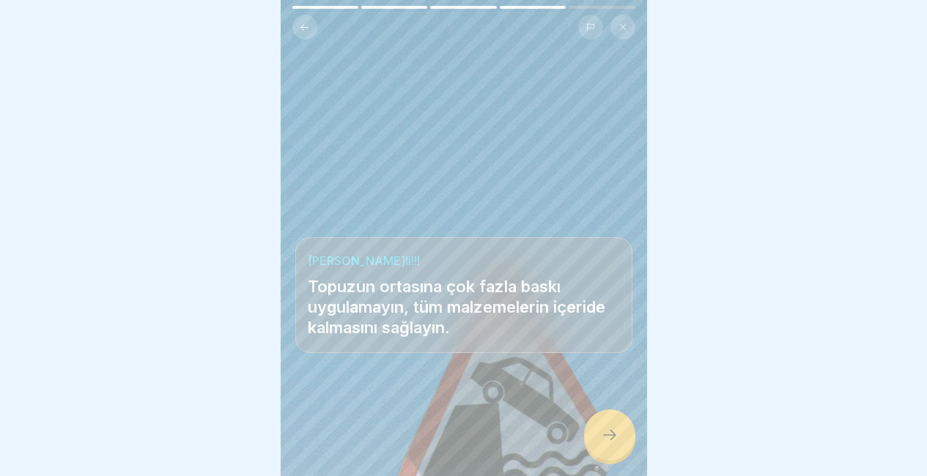
click at [598, 430] on div at bounding box center [609, 435] width 51 height 51
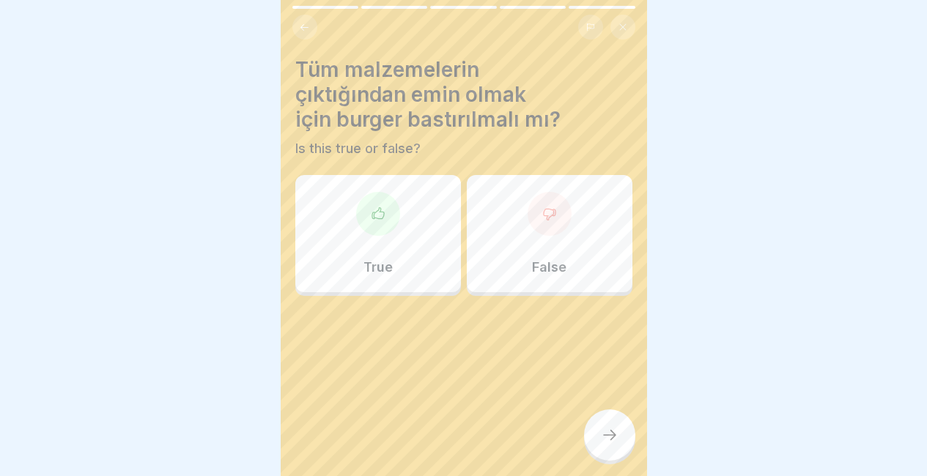
click at [564, 259] on div "False" at bounding box center [550, 233] width 166 height 117
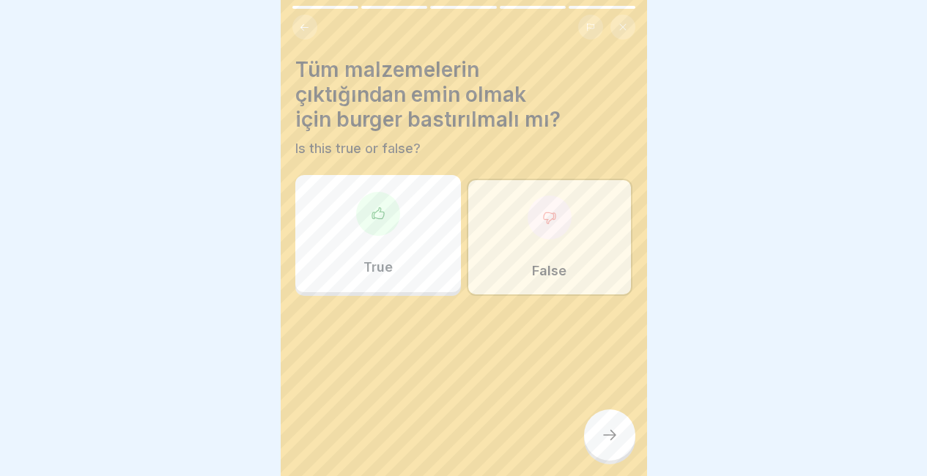
click at [602, 429] on icon at bounding box center [610, 435] width 18 height 18
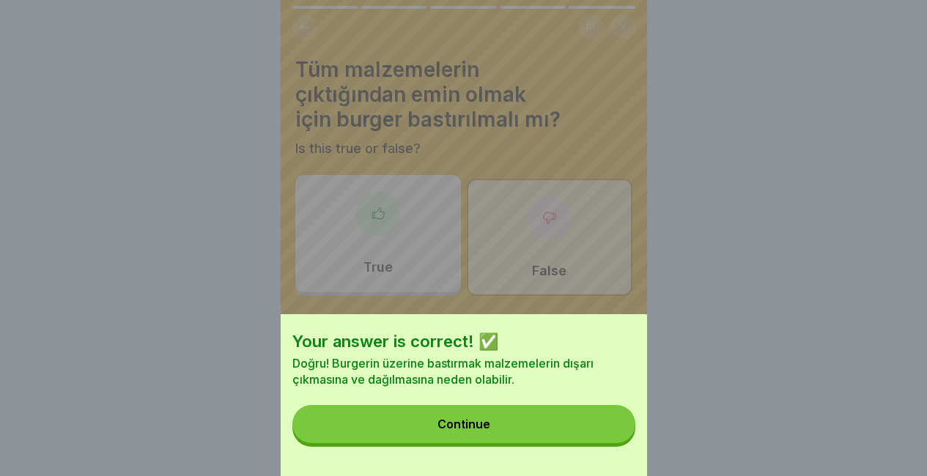
click at [602, 429] on button "Continue" at bounding box center [463, 424] width 343 height 38
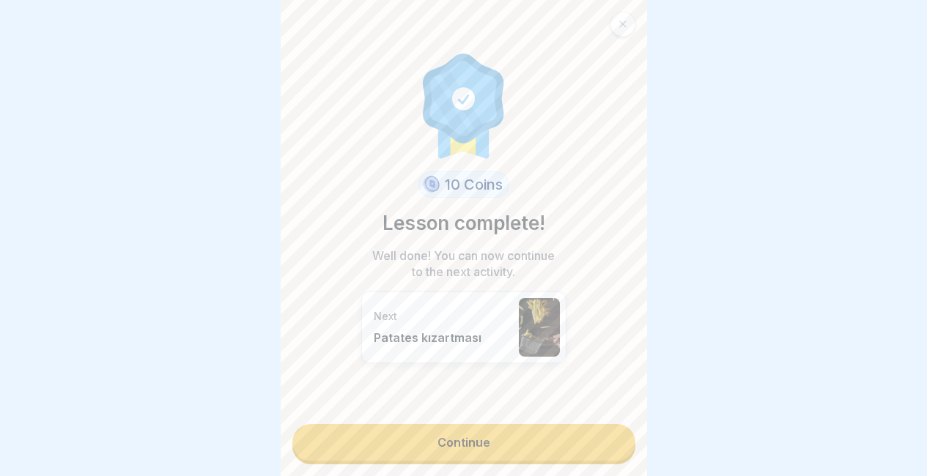
click at [602, 429] on link "Continue" at bounding box center [463, 442] width 343 height 37
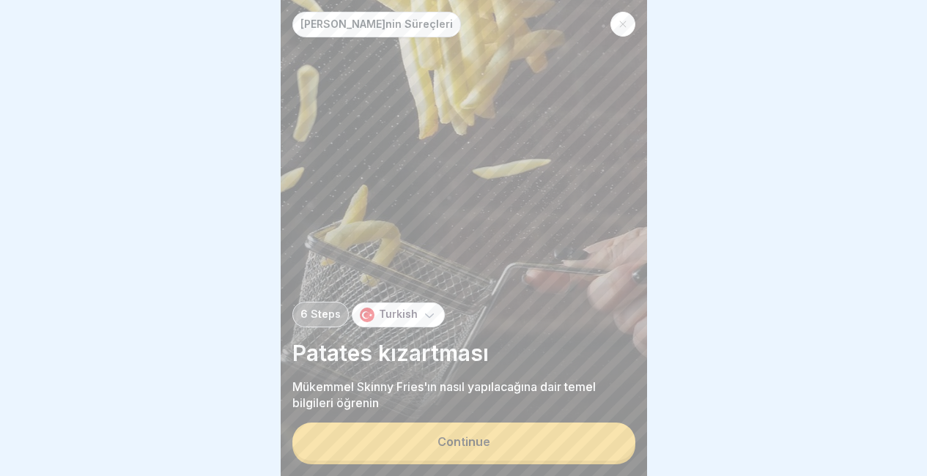
click at [602, 429] on button "Continue" at bounding box center [463, 442] width 343 height 38
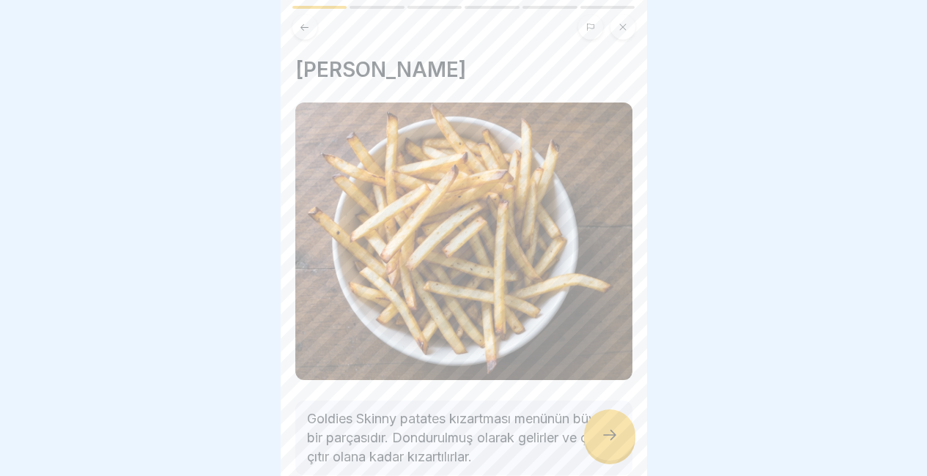
click at [602, 429] on icon at bounding box center [610, 435] width 18 height 18
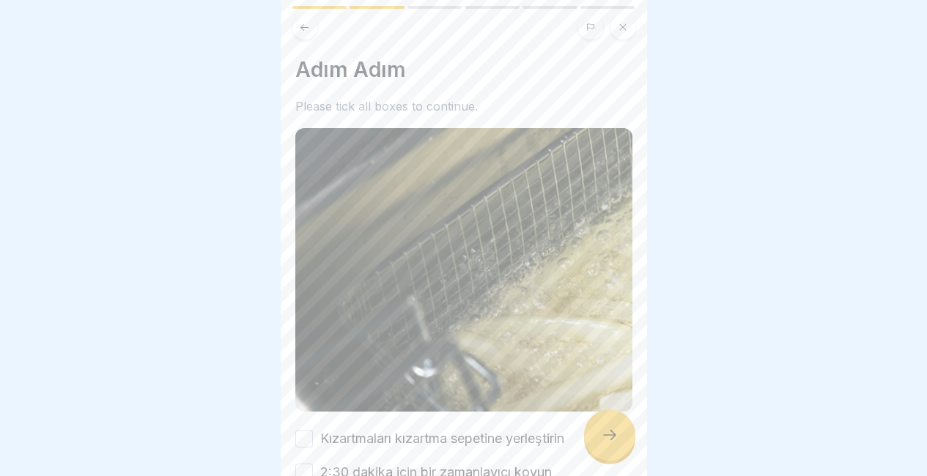
click at [602, 429] on icon at bounding box center [610, 435] width 18 height 18
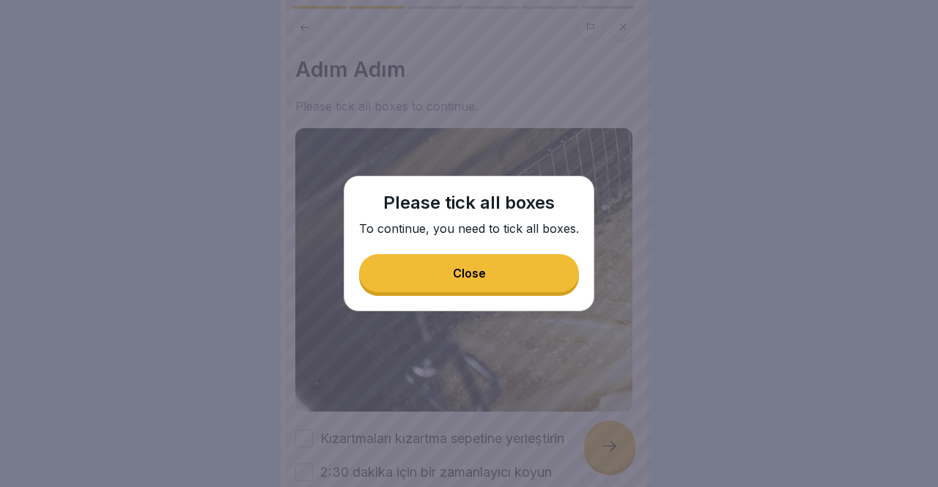
click at [534, 264] on button "Close" at bounding box center [469, 273] width 220 height 38
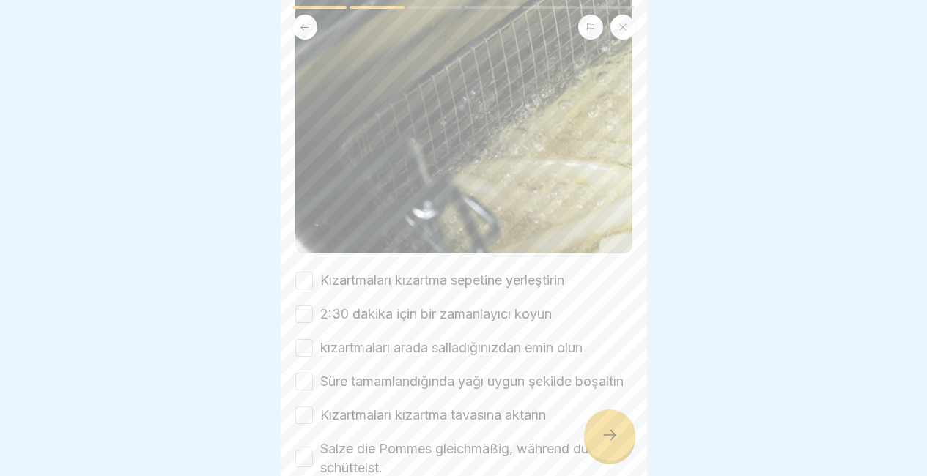
scroll to position [159, 0]
click at [322, 270] on label "Kızartmaları kızartma sepetine yerleştirin" at bounding box center [442, 279] width 244 height 19
click at [313, 271] on button "Kızartmaları kızartma sepetine yerleştirin" at bounding box center [304, 280] width 18 height 18
drag, startPoint x: 310, startPoint y: 306, endPoint x: 313, endPoint y: 346, distance: 39.7
click at [313, 346] on div "Kızartmaları kızartma sepetine yerleştirin 2:30 dakika için bir zamanlayıcı koy…" at bounding box center [463, 373] width 337 height 207
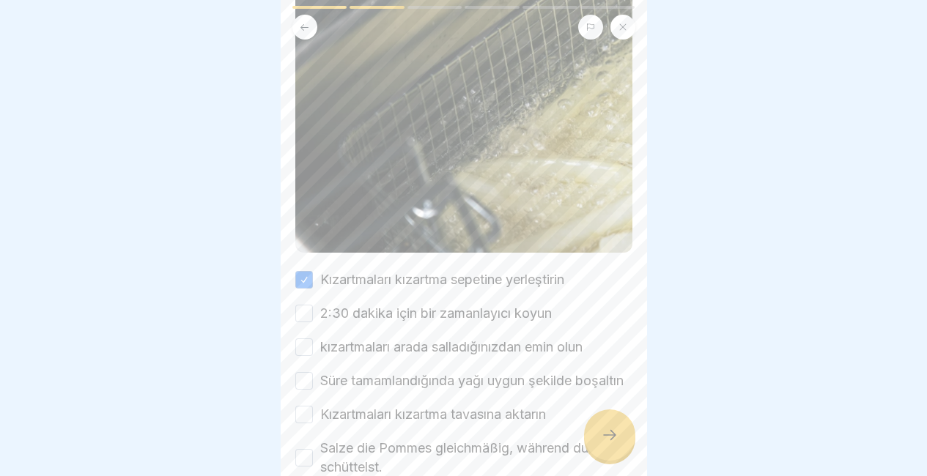
click at [313, 346] on div "kızartmaları arada salladığınızdan emin olun" at bounding box center [438, 347] width 287 height 19
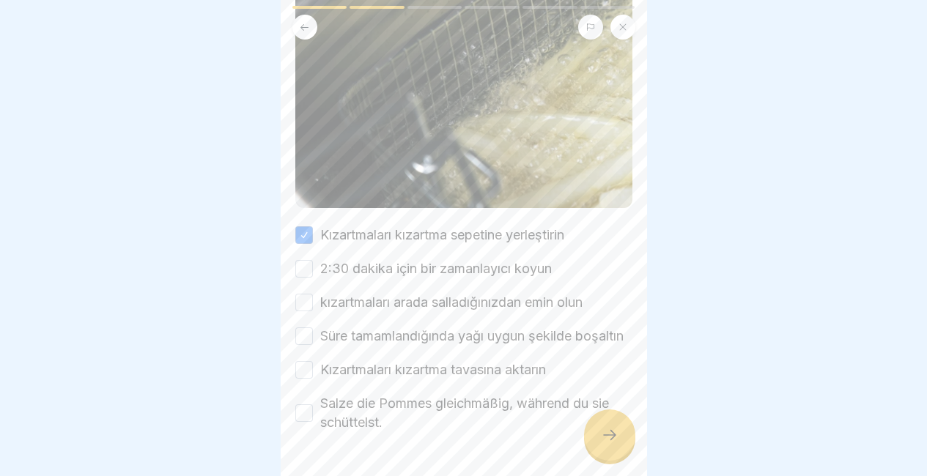
scroll to position [204, 0]
click at [300, 270] on div "Kızartmaları kızartma sepetine yerleştirin 2:30 dakika için bir zamanlayıcı koy…" at bounding box center [463, 328] width 337 height 207
click at [298, 292] on div "kızartmaları arada salladığınızdan emin olun" at bounding box center [438, 301] width 287 height 19
click at [305, 259] on button "2:30 dakika için bir zamanlayıcı koyun" at bounding box center [304, 268] width 18 height 18
click at [308, 308] on div "Kızartmaları kızartma sepetine yerleştirin 2:30 dakika için bir zamanlayıcı koy…" at bounding box center [463, 328] width 337 height 207
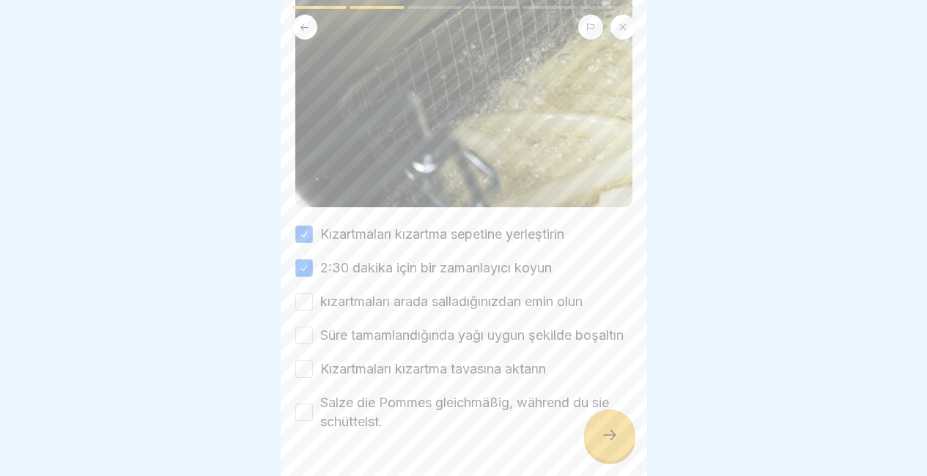
click at [313, 294] on div "kızartmaları arada salladığınızdan emin olun" at bounding box center [438, 301] width 287 height 19
click at [308, 282] on div "Kızartmaları kızartma sepetine yerleştirin 2:30 dakika için bir zamanlayıcı koy…" at bounding box center [463, 328] width 337 height 207
click at [304, 293] on button "kızartmaları arada salladığınızdan emin olun" at bounding box center [304, 302] width 18 height 18
click at [306, 332] on button "Süre tamamlandığında yağı uygun şekilde boşaltın" at bounding box center [304, 336] width 18 height 18
click at [302, 378] on button "Kızartmaları kızartma tavasına aktarın" at bounding box center [304, 370] width 18 height 18
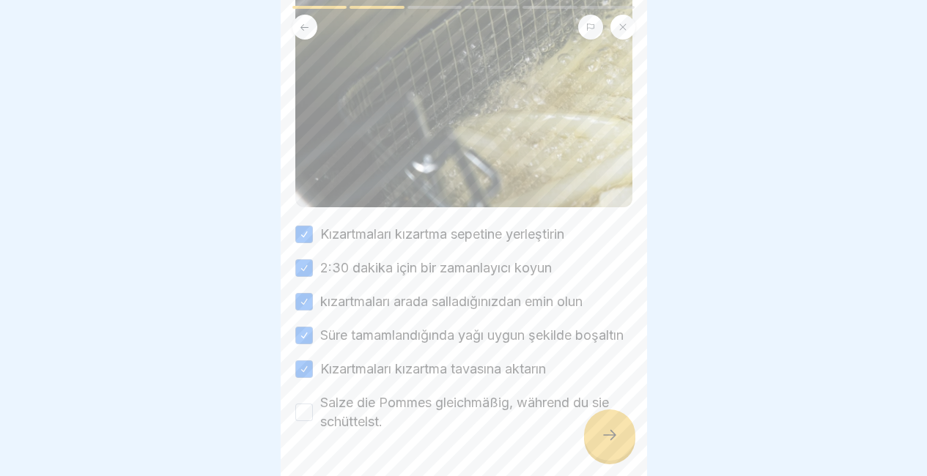
click at [308, 419] on button "Salze die Pommes gleichmäßig, während du sie schüttelst." at bounding box center [304, 413] width 18 height 18
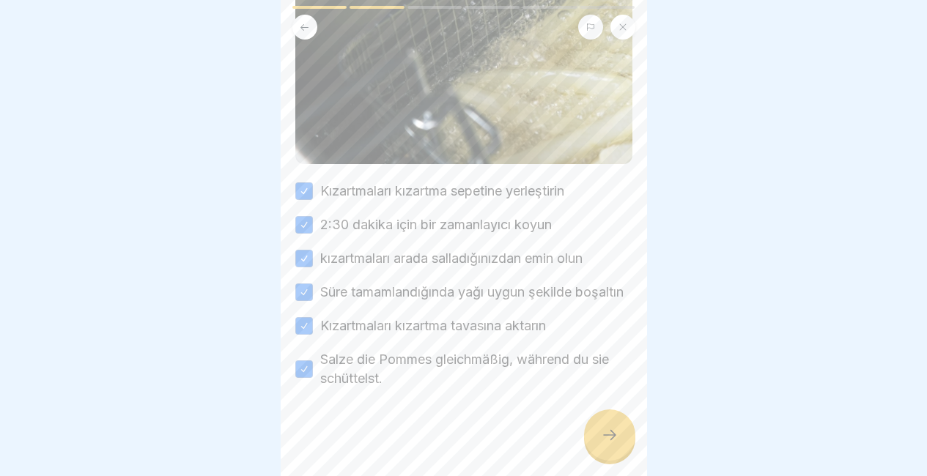
click at [601, 430] on div at bounding box center [609, 435] width 51 height 51
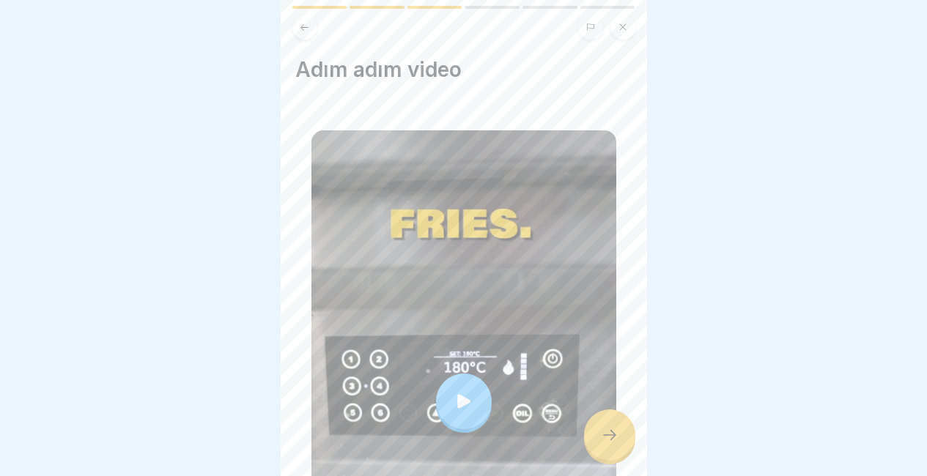
click at [601, 430] on div at bounding box center [609, 435] width 51 height 51
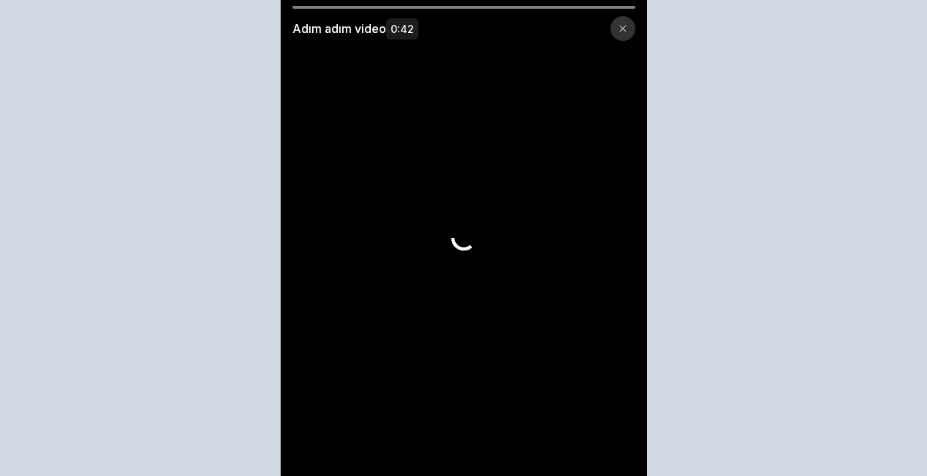
click at [601, 430] on video at bounding box center [464, 238] width 366 height 476
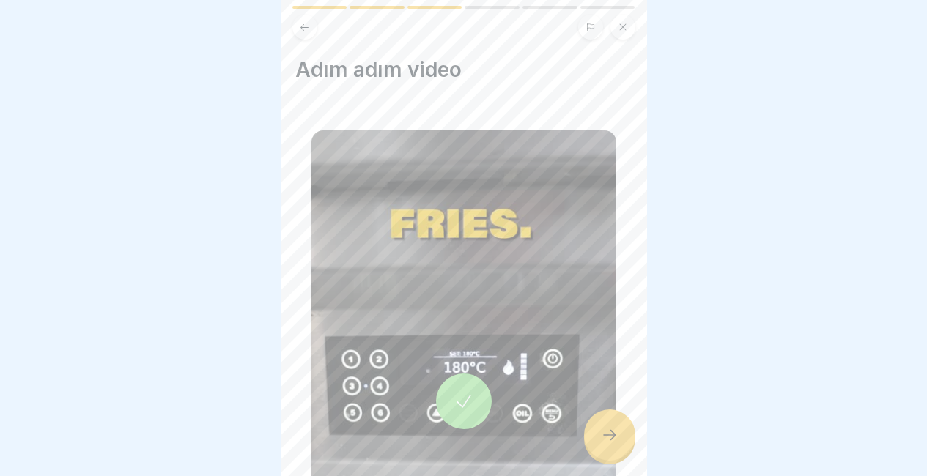
click at [602, 443] on icon at bounding box center [610, 435] width 18 height 18
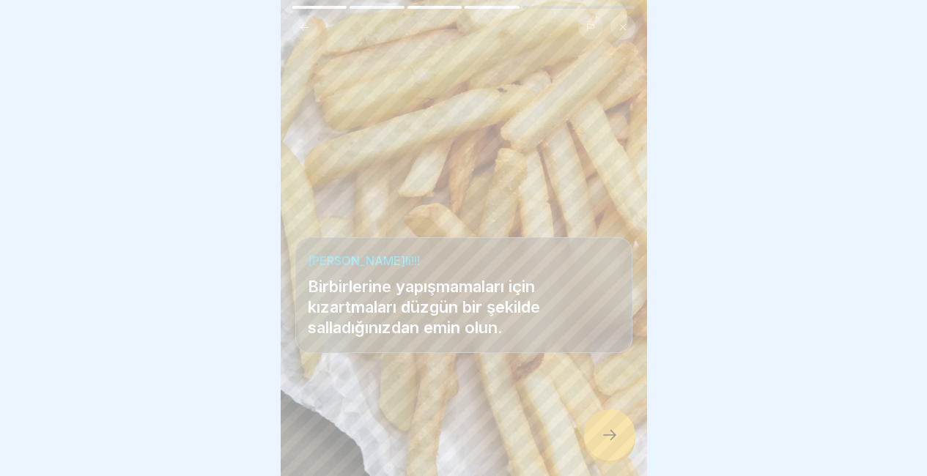
click at [602, 443] on icon at bounding box center [610, 435] width 18 height 18
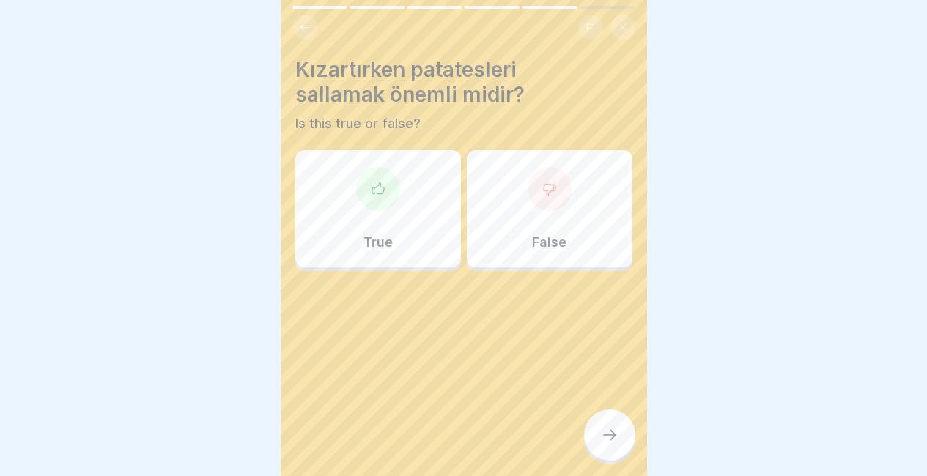
click at [369, 240] on p "True" at bounding box center [377, 242] width 29 height 16
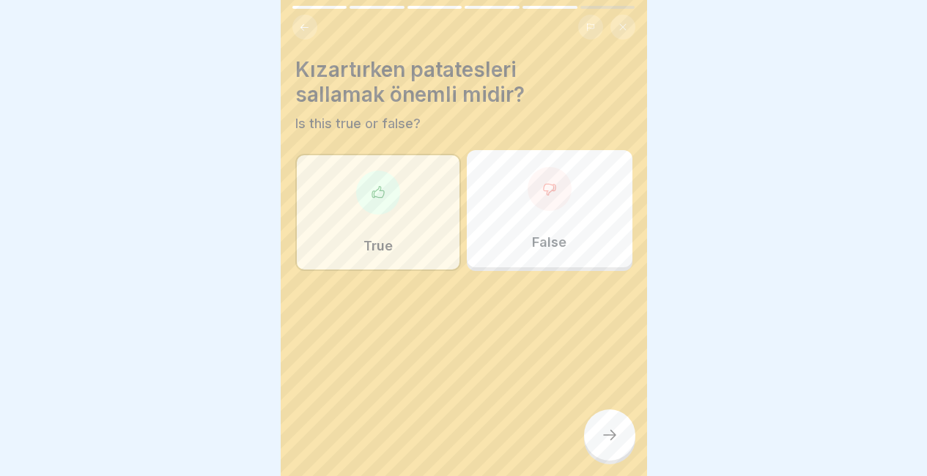
click at [608, 428] on div at bounding box center [609, 435] width 51 height 51
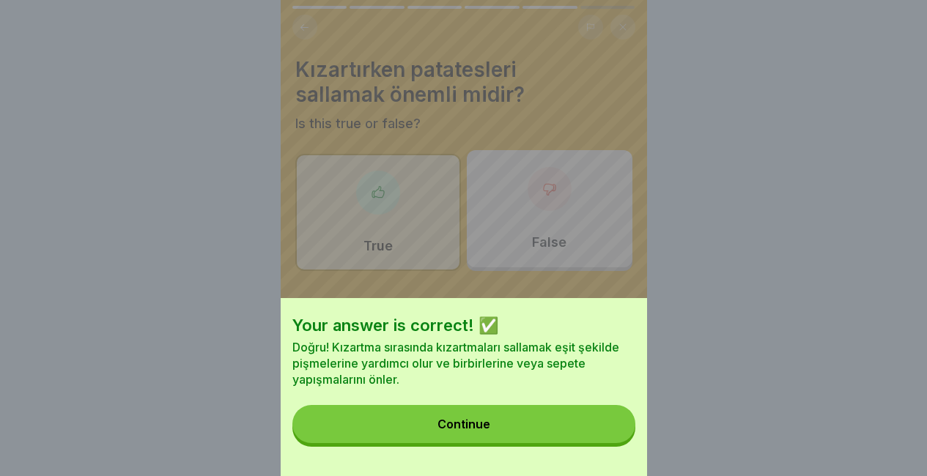
click at [608, 428] on button "Continue" at bounding box center [463, 424] width 343 height 38
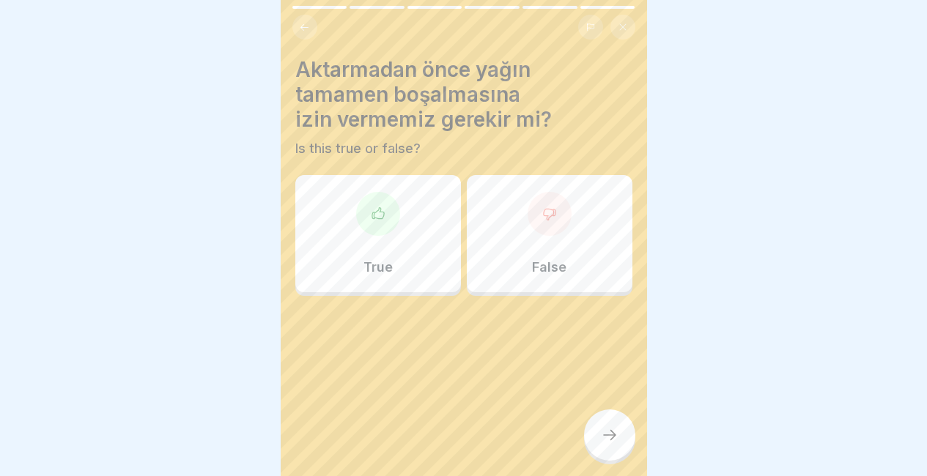
click at [451, 236] on div "True" at bounding box center [378, 233] width 166 height 117
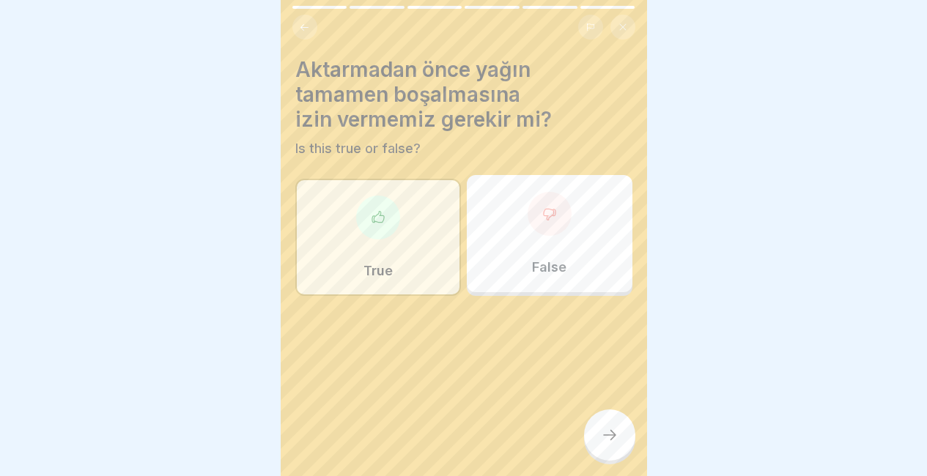
click at [613, 440] on icon at bounding box center [609, 435] width 13 height 10
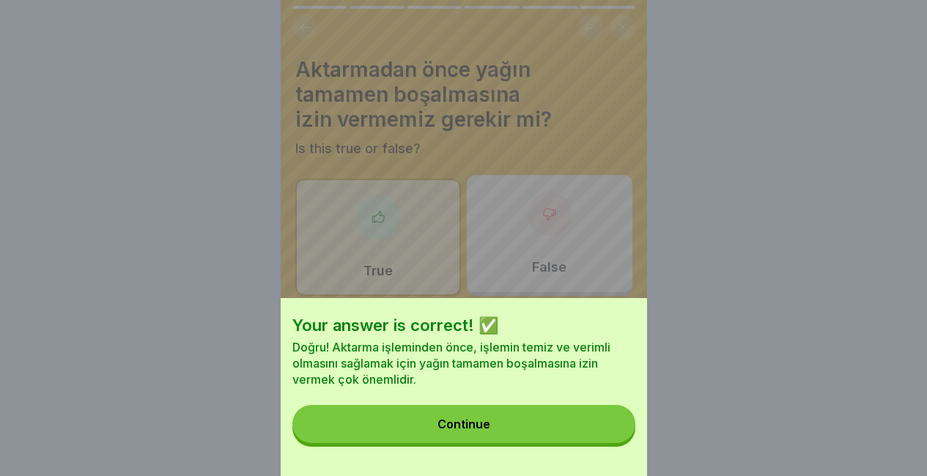
click at [613, 443] on button "Continue" at bounding box center [463, 424] width 343 height 38
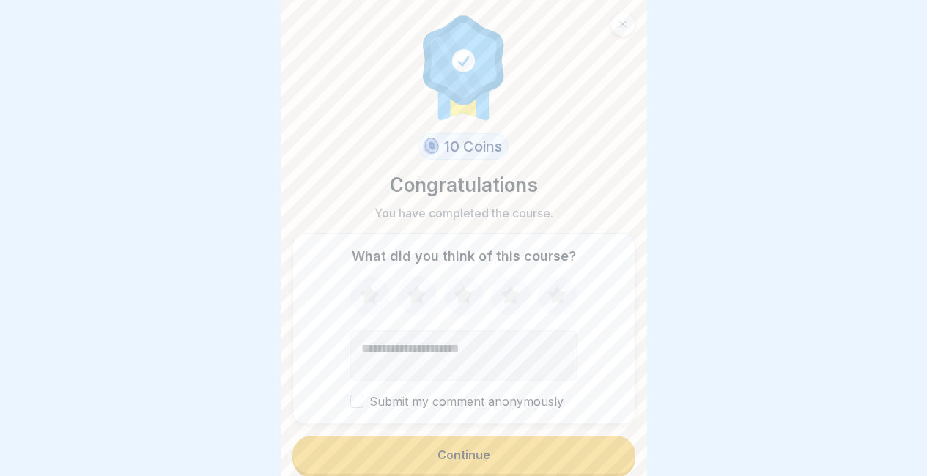
click at [613, 446] on button "Continue" at bounding box center [463, 455] width 343 height 38
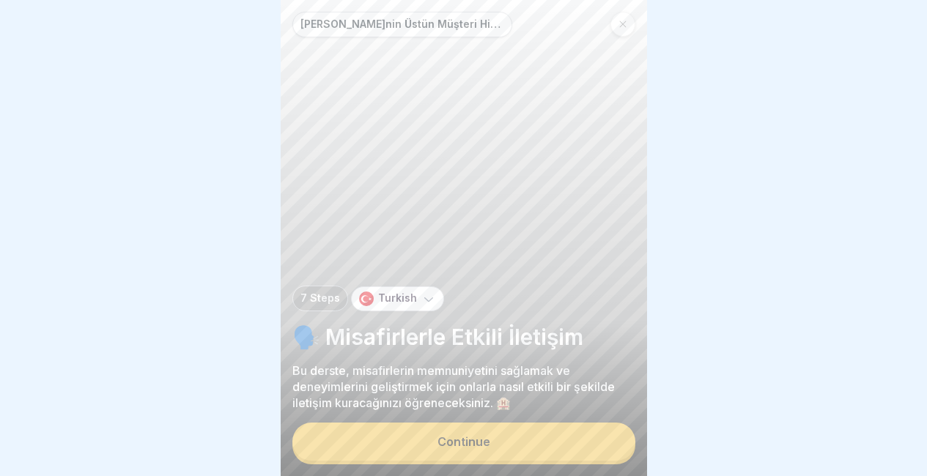
click at [561, 287] on div "[PERSON_NAME]nin Üstün Müşteri Hizmetleri 7 Steps Turkish 🗣️ Misafirlerle Etkil…" at bounding box center [464, 238] width 366 height 476
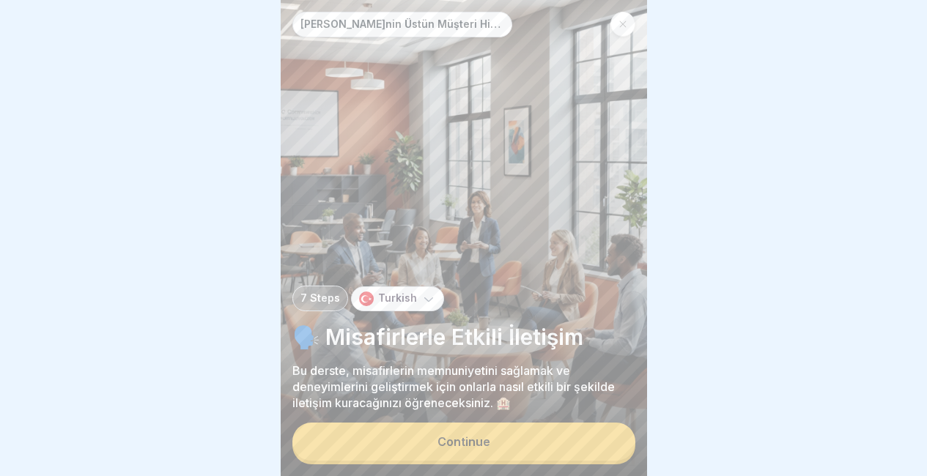
scroll to position [11, 0]
click at [523, 420] on div "[PERSON_NAME]nin Üstün Müşteri Hizmetleri 7 Steps Turkish 🗣️ Misafirlerle Etkil…" at bounding box center [464, 238] width 366 height 476
click at [468, 432] on button "Continue" at bounding box center [463, 442] width 343 height 38
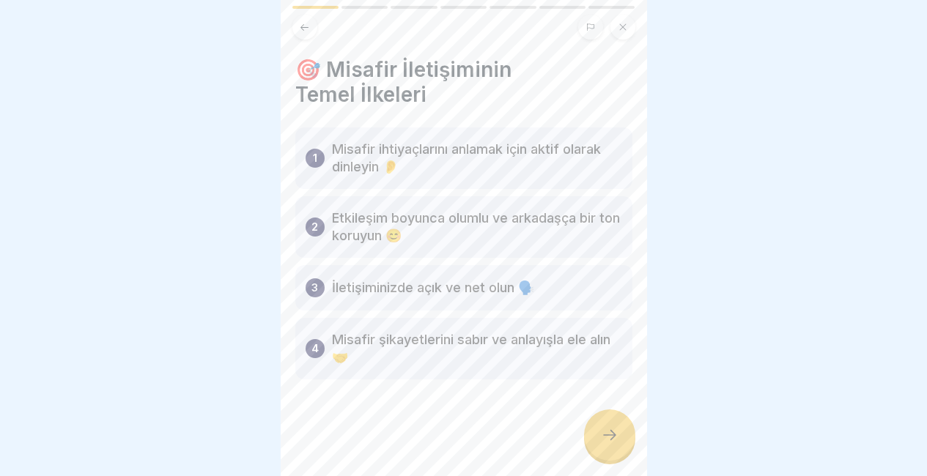
click at [590, 431] on div at bounding box center [609, 435] width 51 height 51
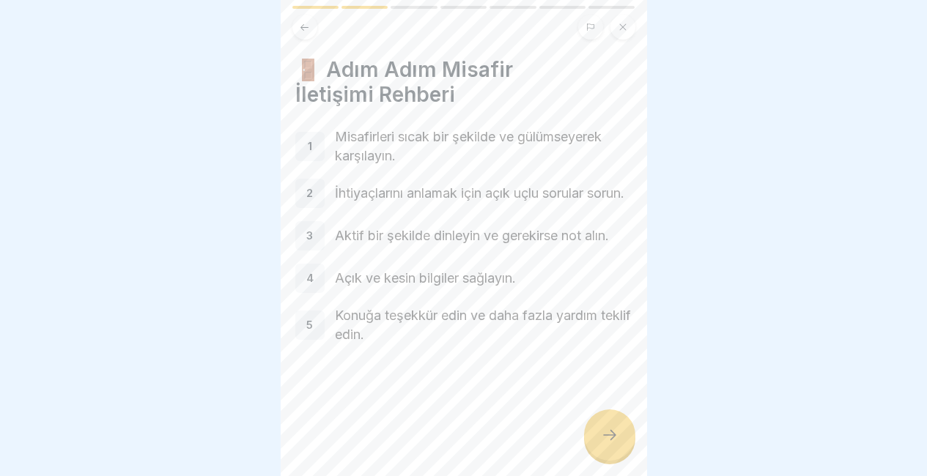
click at [590, 431] on div at bounding box center [609, 435] width 51 height 51
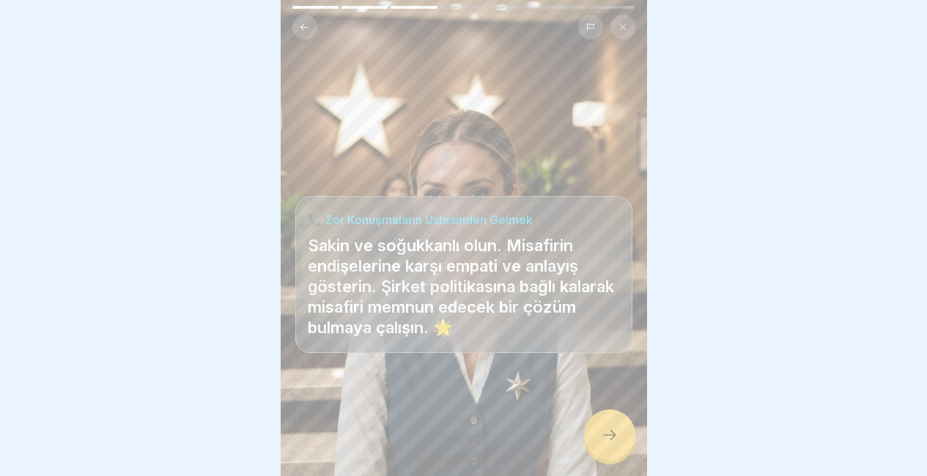
click at [590, 431] on div at bounding box center [609, 435] width 51 height 51
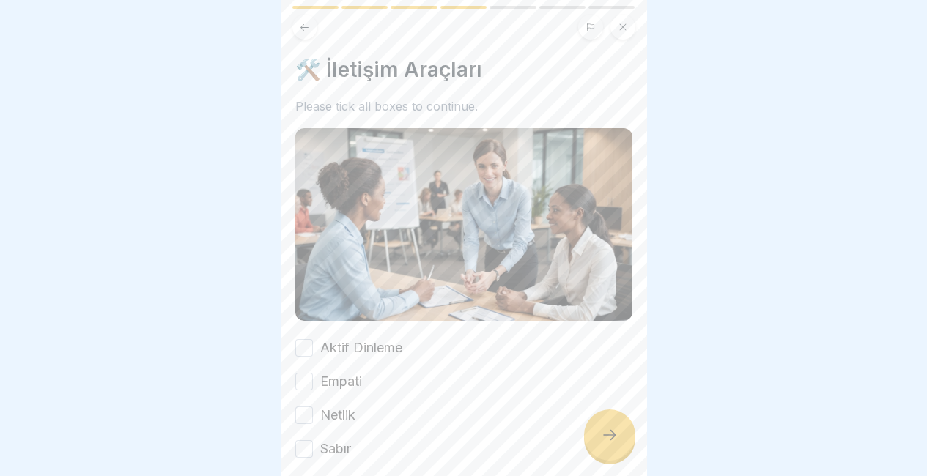
click at [305, 339] on button "Aktif Dinleme" at bounding box center [304, 348] width 18 height 18
click at [307, 348] on div "Aktif Dinleme Empati Netlik Sabır" at bounding box center [463, 399] width 337 height 120
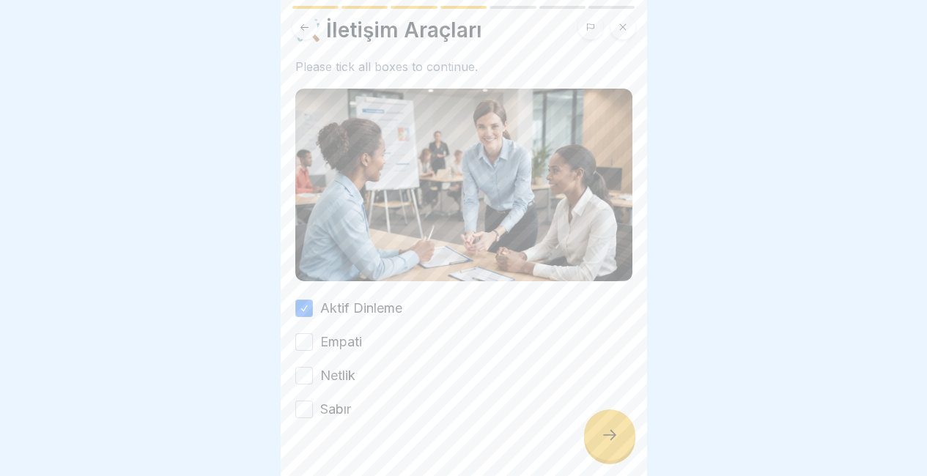
scroll to position [41, 0]
click at [301, 332] on button "Empati" at bounding box center [304, 341] width 18 height 18
click at [304, 366] on button "Netlik" at bounding box center [304, 375] width 18 height 18
click at [316, 399] on div "Sabır" at bounding box center [323, 408] width 56 height 19
click at [298, 399] on button "Sabır" at bounding box center [304, 408] width 18 height 18
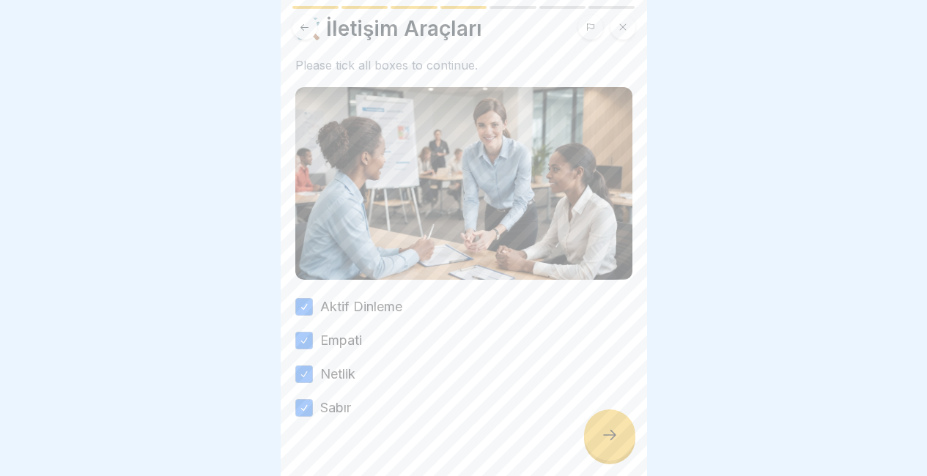
click at [599, 431] on div at bounding box center [609, 435] width 51 height 51
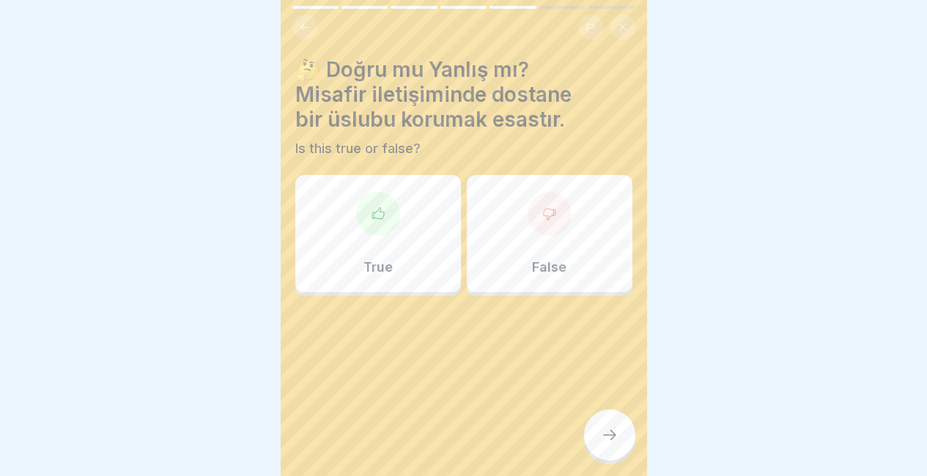
click at [435, 250] on div "True" at bounding box center [378, 233] width 166 height 117
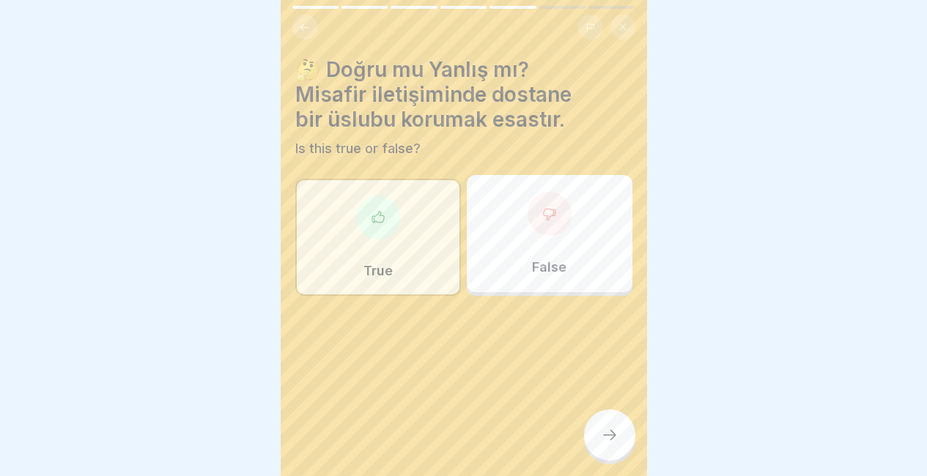
click at [600, 424] on div at bounding box center [609, 435] width 51 height 51
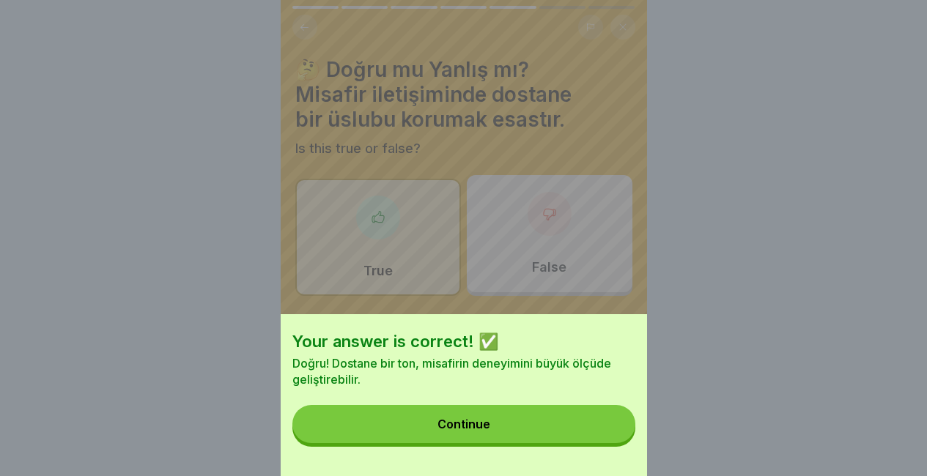
click at [600, 424] on button "Continue" at bounding box center [463, 424] width 343 height 38
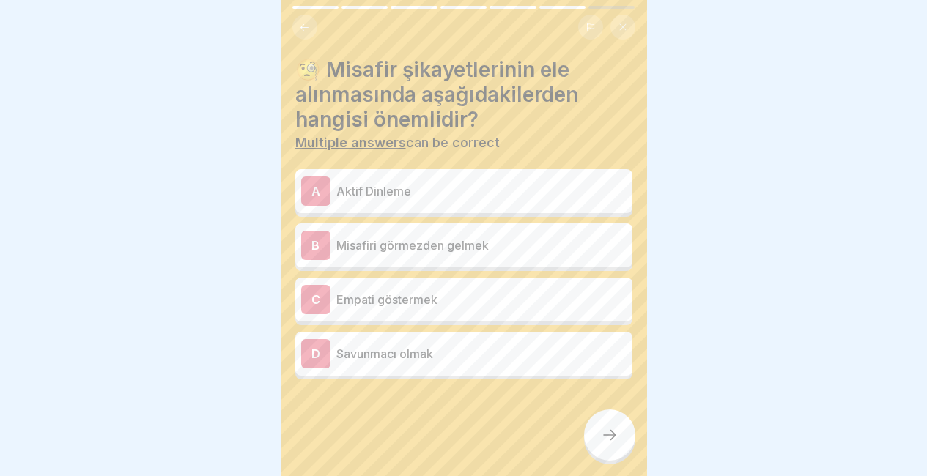
click at [421, 177] on div "A Aktif Dinleme" at bounding box center [463, 191] width 325 height 29
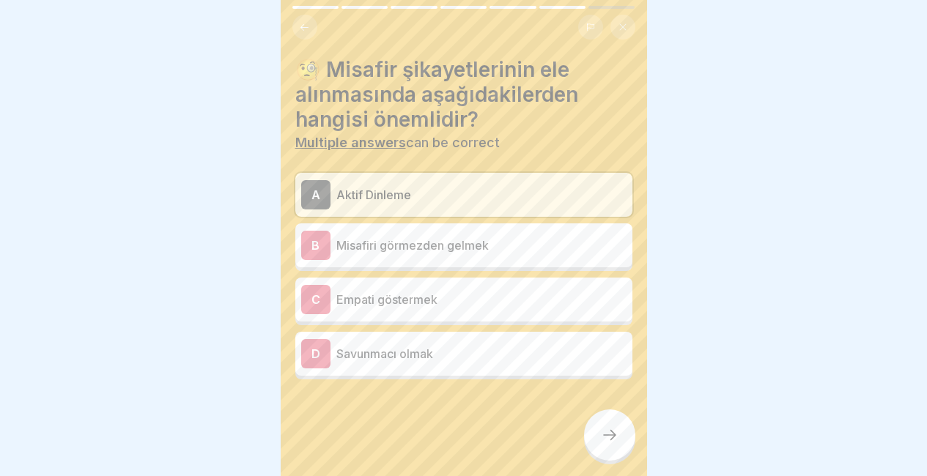
click at [424, 296] on p "Empati göstermek" at bounding box center [481, 300] width 290 height 18
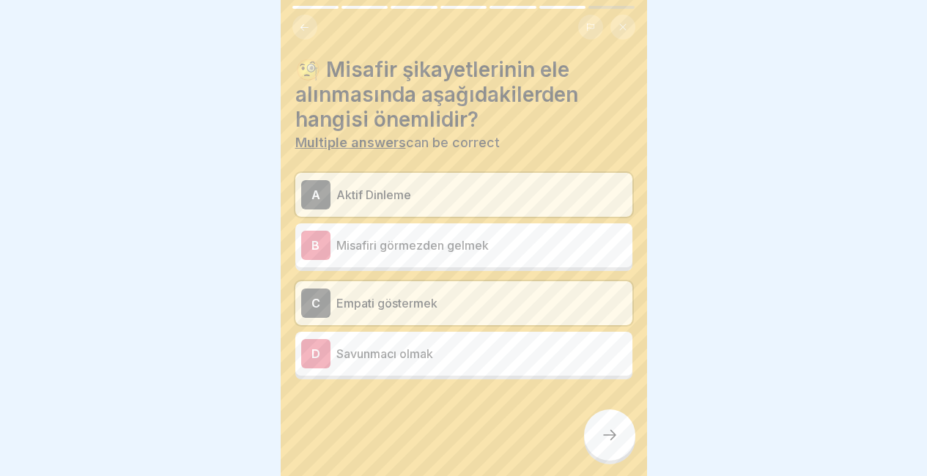
click at [442, 349] on p "Savunmacı olmak" at bounding box center [481, 354] width 290 height 18
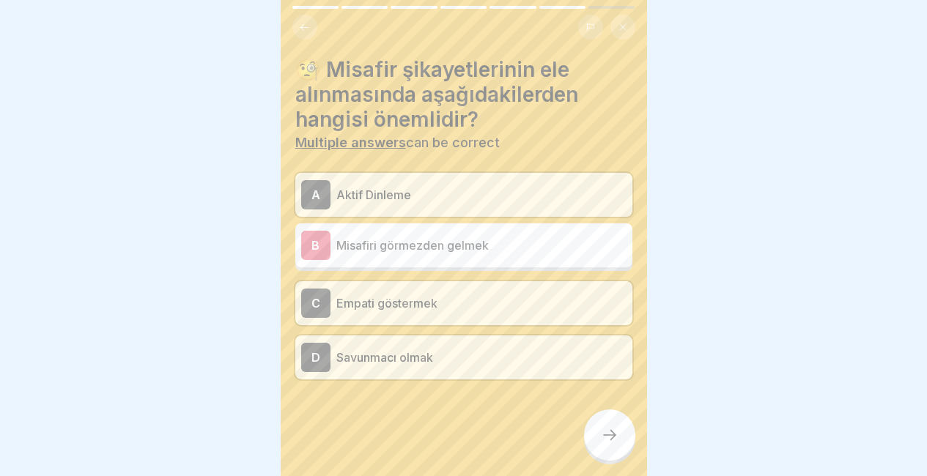
click at [442, 349] on p "Savunmacı olmak" at bounding box center [481, 358] width 290 height 18
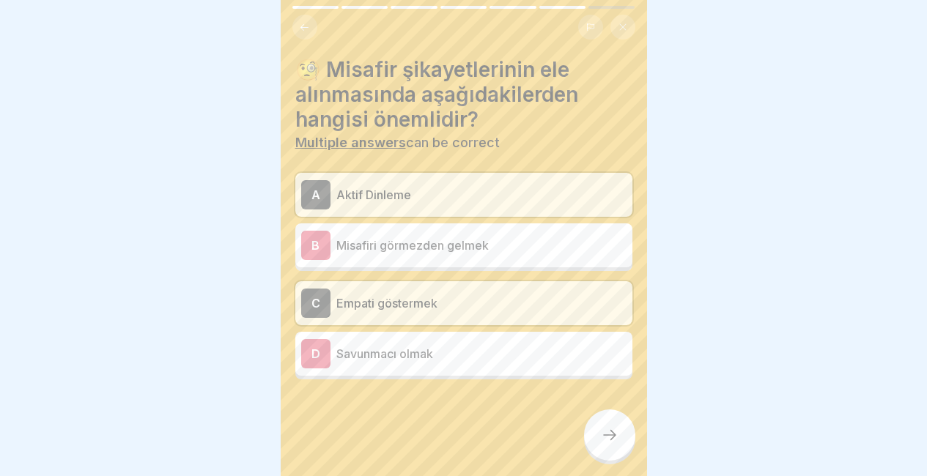
click at [603, 441] on icon at bounding box center [610, 435] width 18 height 18
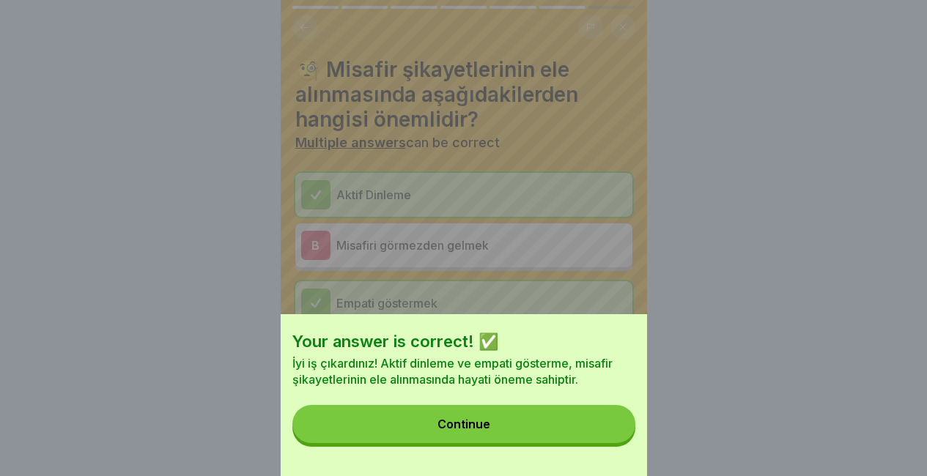
click at [603, 441] on button "Continue" at bounding box center [463, 424] width 343 height 38
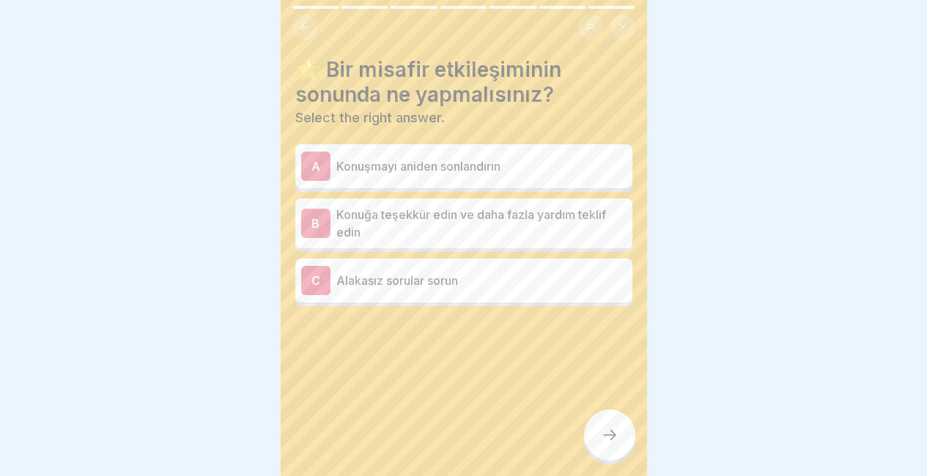
click at [569, 210] on p "Konuğa teşekkür edin ve daha fazla yardım teklif edin" at bounding box center [481, 223] width 290 height 35
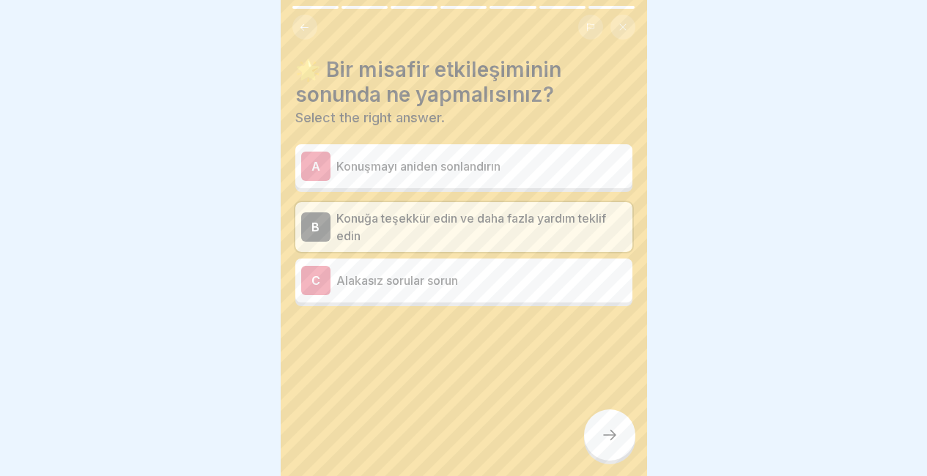
click at [589, 425] on div at bounding box center [609, 435] width 51 height 51
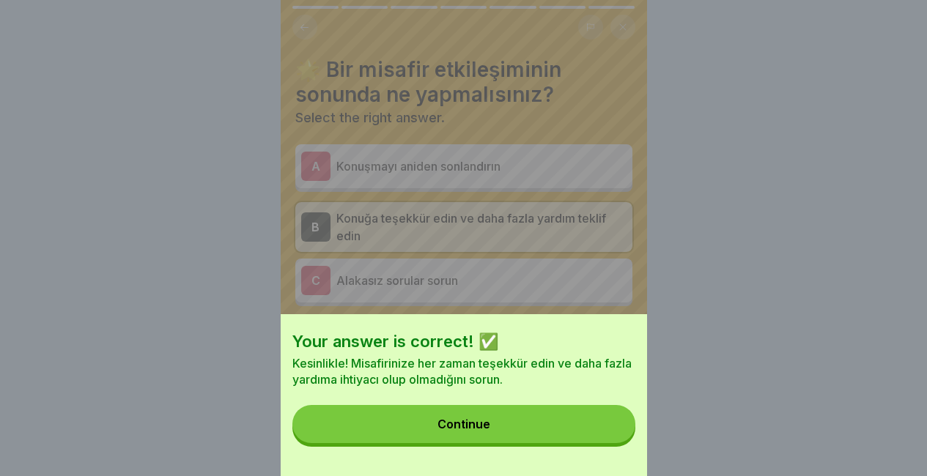
click at [589, 425] on button "Continue" at bounding box center [463, 424] width 343 height 38
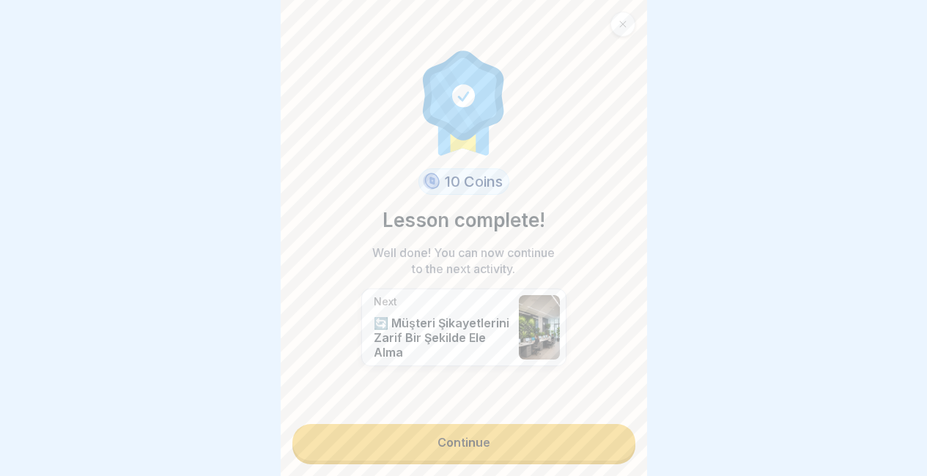
click at [589, 425] on link "Continue" at bounding box center [463, 442] width 343 height 37
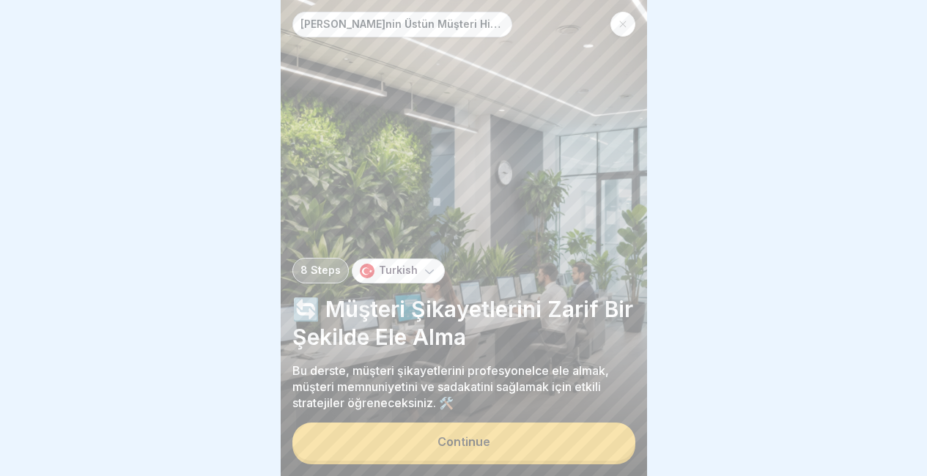
click at [589, 425] on button "Continue" at bounding box center [463, 442] width 343 height 38
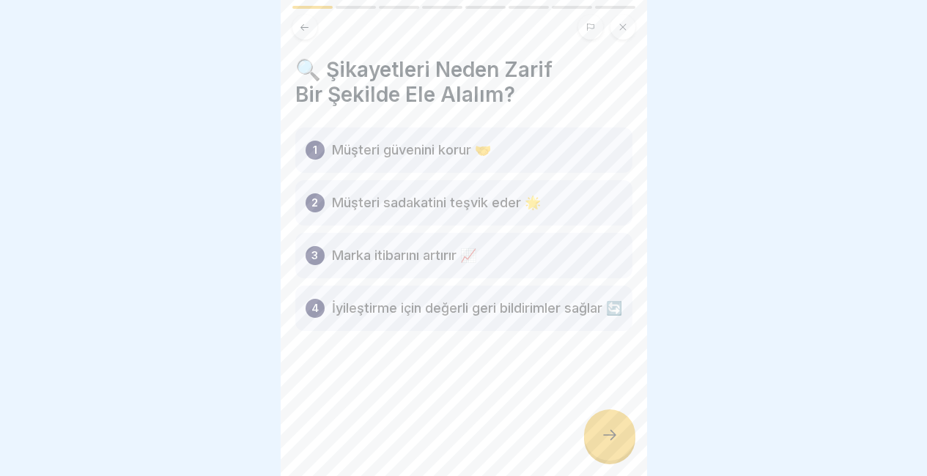
click at [589, 425] on div at bounding box center [609, 435] width 51 height 51
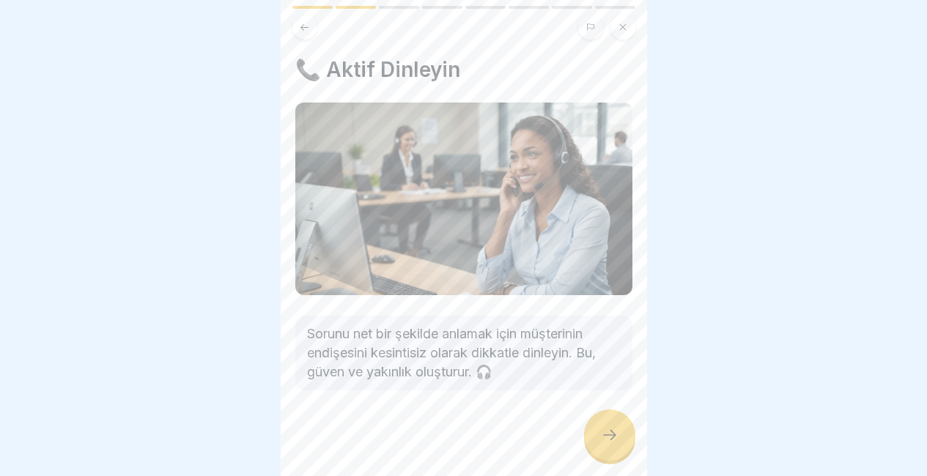
click at [589, 425] on div at bounding box center [609, 435] width 51 height 51
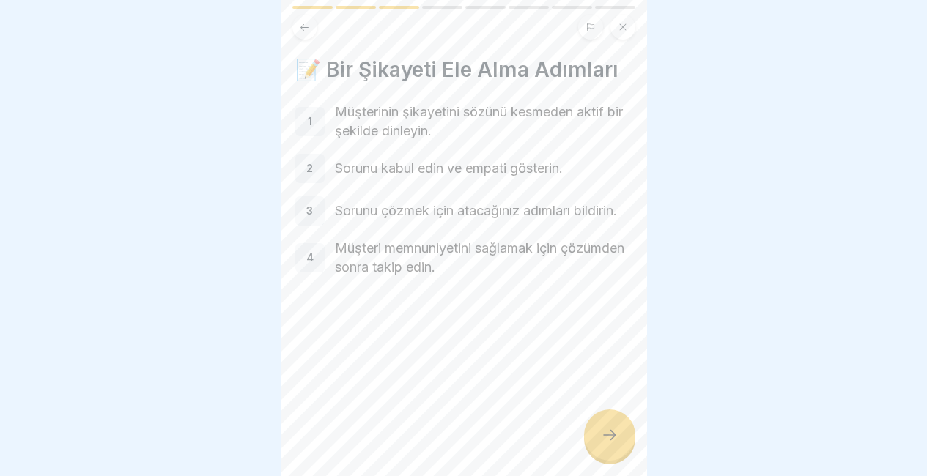
click at [589, 425] on div at bounding box center [609, 435] width 51 height 51
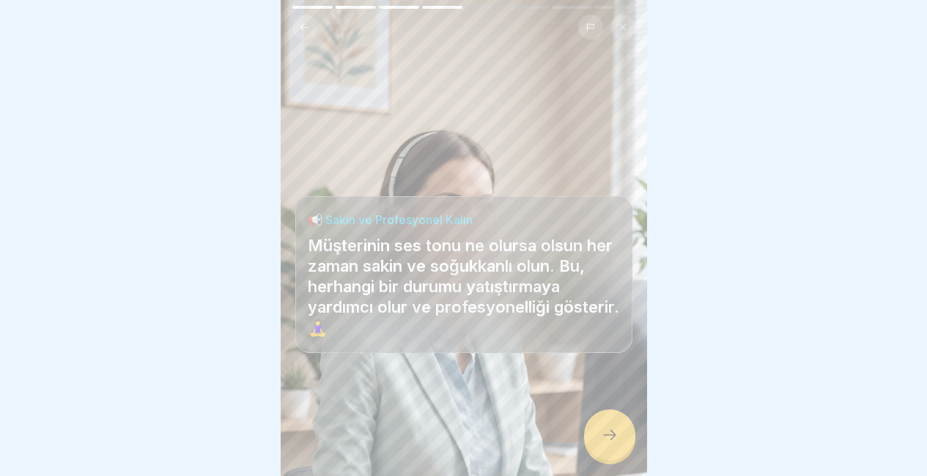
click at [589, 425] on div at bounding box center [609, 435] width 51 height 51
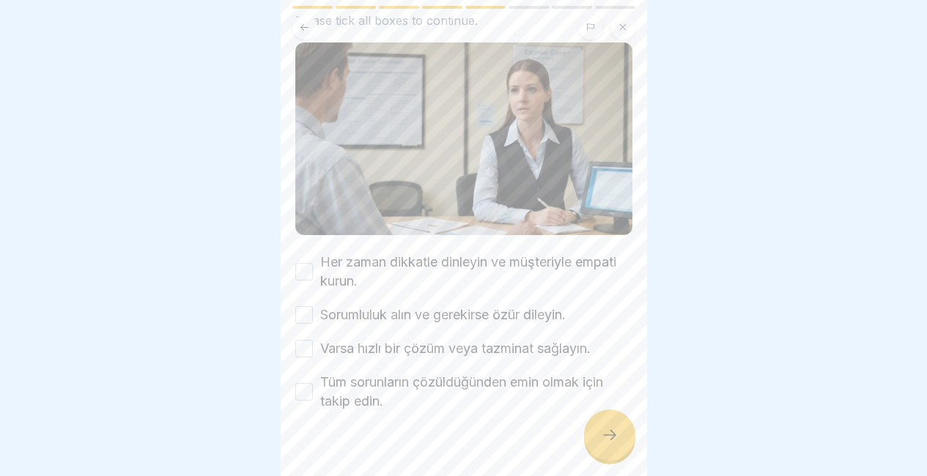
scroll to position [119, 0]
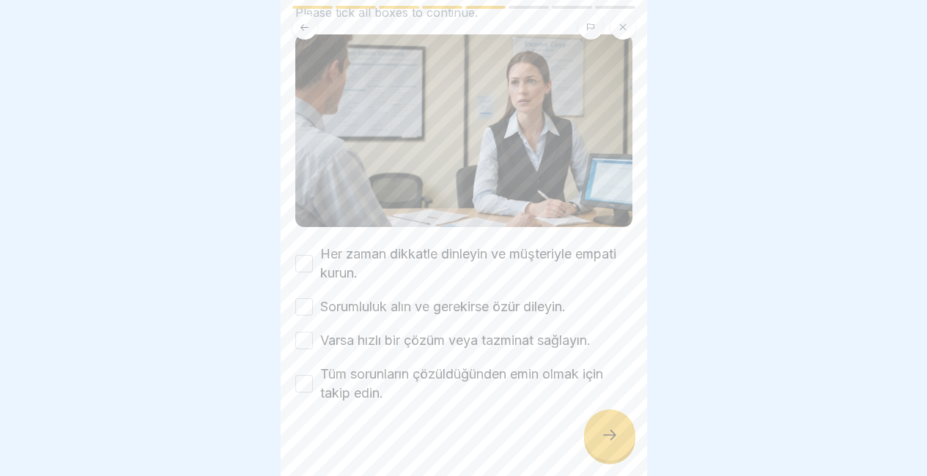
click at [292, 257] on div "☑️ Unutulmaması Gereken Önemli Noktalar Please tick all boxes to continue. Her …" at bounding box center [464, 238] width 366 height 476
click at [302, 255] on button "Her zaman dikkatle dinleyin ve müşteriyle empati kurun." at bounding box center [304, 264] width 18 height 18
click at [304, 298] on button "Sorumluluk alın ve gerekirse özür dileyin." at bounding box center [304, 307] width 18 height 18
drag, startPoint x: 306, startPoint y: 318, endPoint x: 304, endPoint y: 361, distance: 42.5
click at [304, 361] on div "Her zaman dikkatle dinleyin ve müşteriyle empati kurun. Sorumluluk alın ve gere…" at bounding box center [463, 324] width 337 height 158
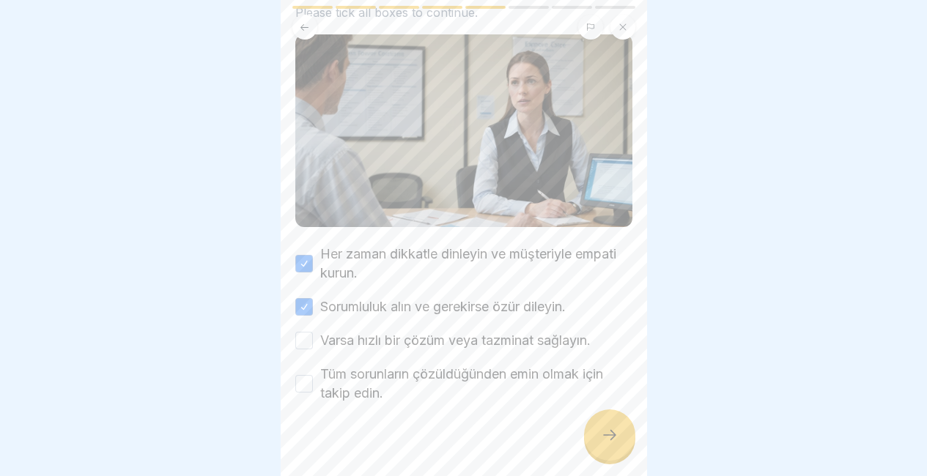
click at [304, 375] on button "Tüm sorunların çözüldüğünden emin olmak için takip edin." at bounding box center [304, 384] width 18 height 18
click at [298, 332] on button "Varsa hızlı bir çözüm veya tazminat sağlayın." at bounding box center [304, 341] width 18 height 18
click at [618, 443] on icon at bounding box center [610, 435] width 18 height 18
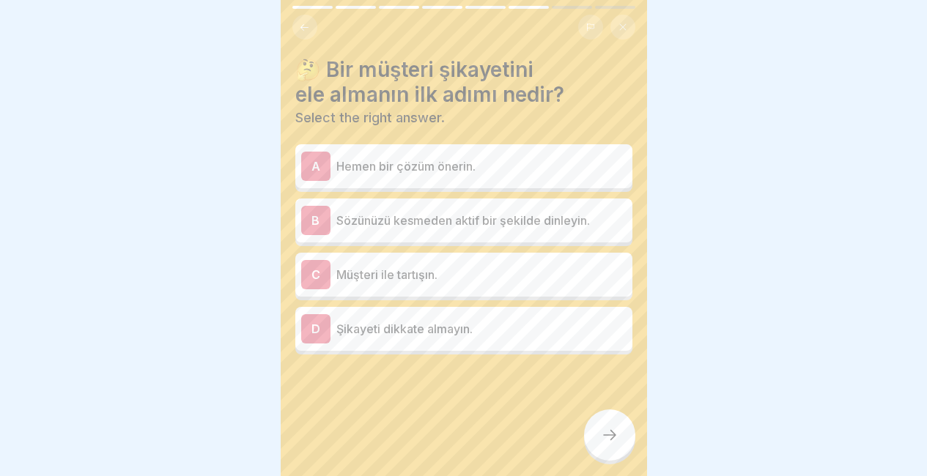
click at [524, 221] on div "B Sözünüzü kesmeden aktif bir şekilde dinleyin." at bounding box center [463, 220] width 325 height 29
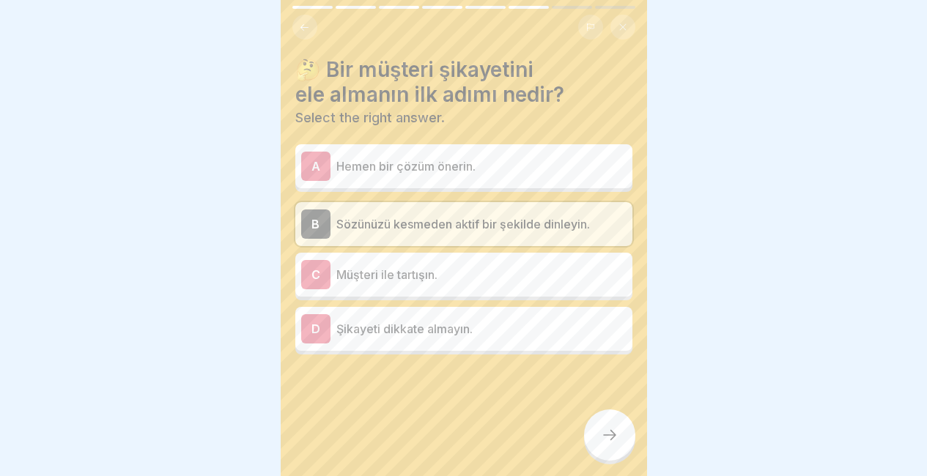
click at [588, 423] on div at bounding box center [609, 435] width 51 height 51
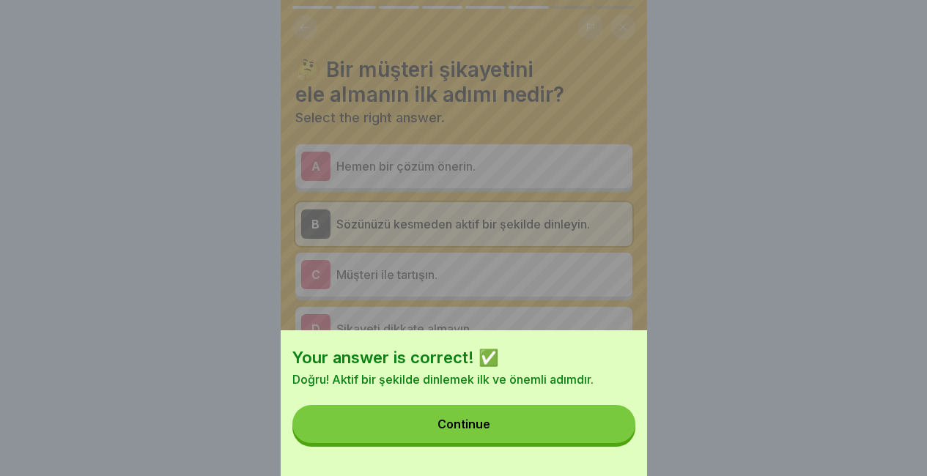
click at [588, 423] on button "Continue" at bounding box center [463, 424] width 343 height 38
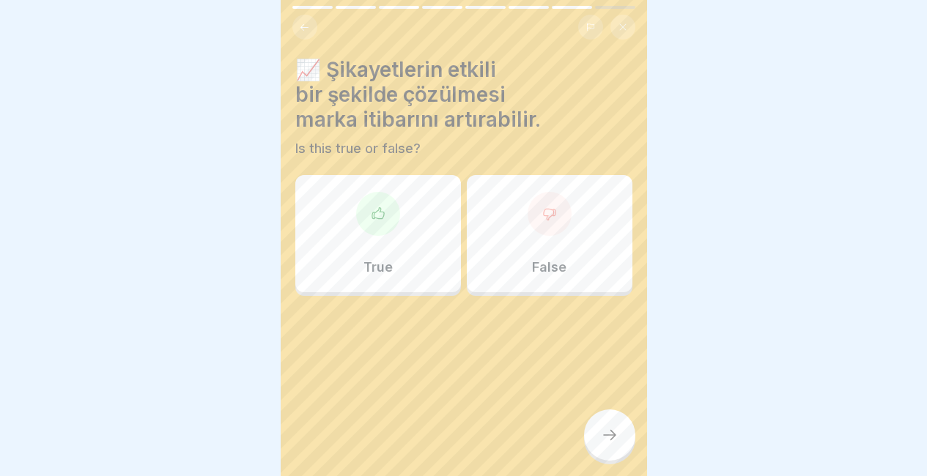
click at [410, 175] on div "True" at bounding box center [378, 233] width 166 height 117
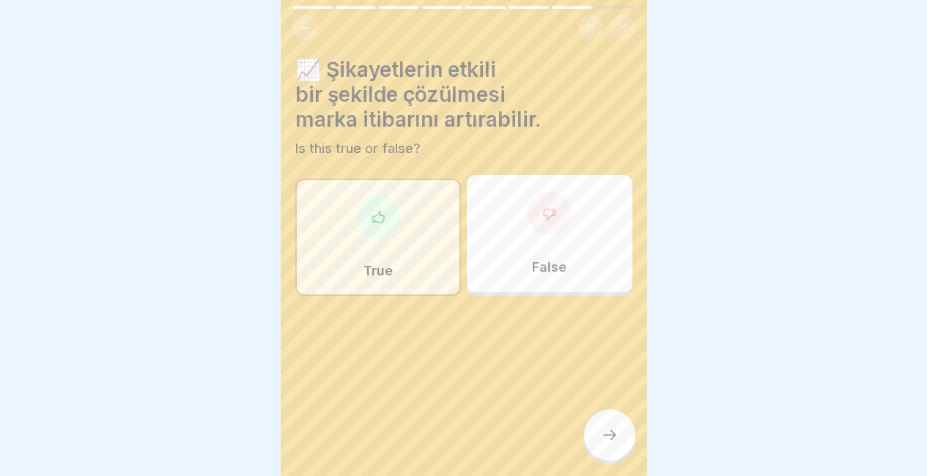
click at [594, 408] on div "📈 Şikayetlerin etkili bir şekilde çözülmesi marka itibarını artırabilir. Is thi…" at bounding box center [464, 238] width 366 height 476
click at [601, 420] on div at bounding box center [609, 435] width 51 height 51
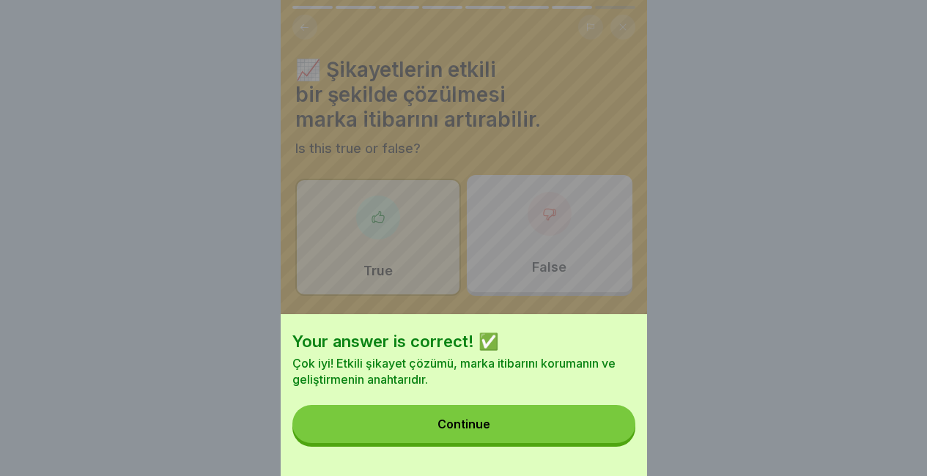
click at [601, 420] on button "Continue" at bounding box center [463, 424] width 343 height 38
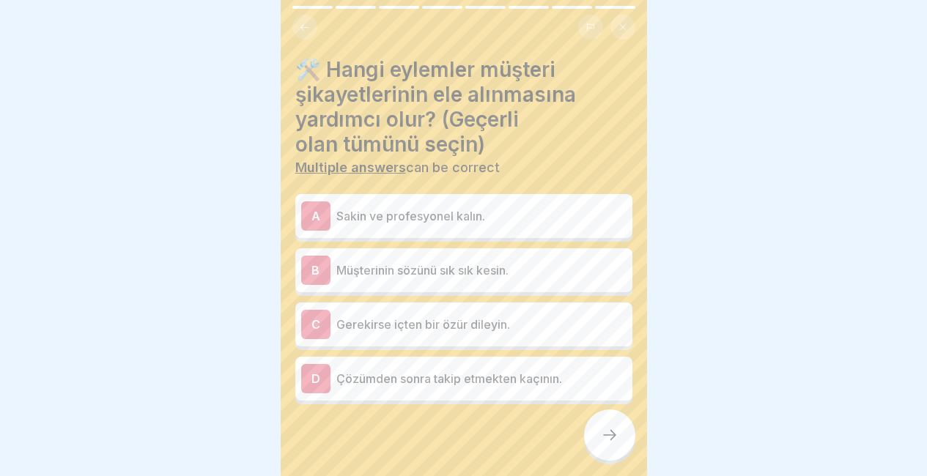
click at [503, 207] on p "Sakin ve profesyonel kalın." at bounding box center [481, 216] width 290 height 18
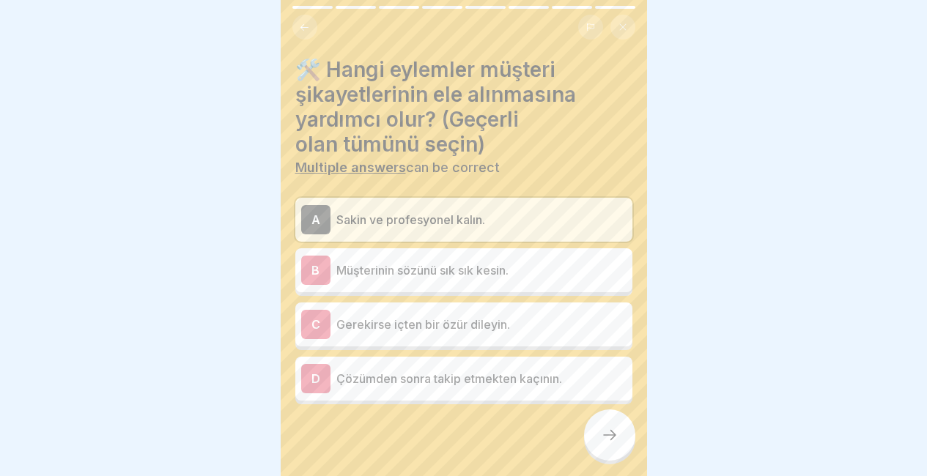
click at [498, 310] on div "C Gerekirse içten bir özür dileyin." at bounding box center [463, 324] width 325 height 29
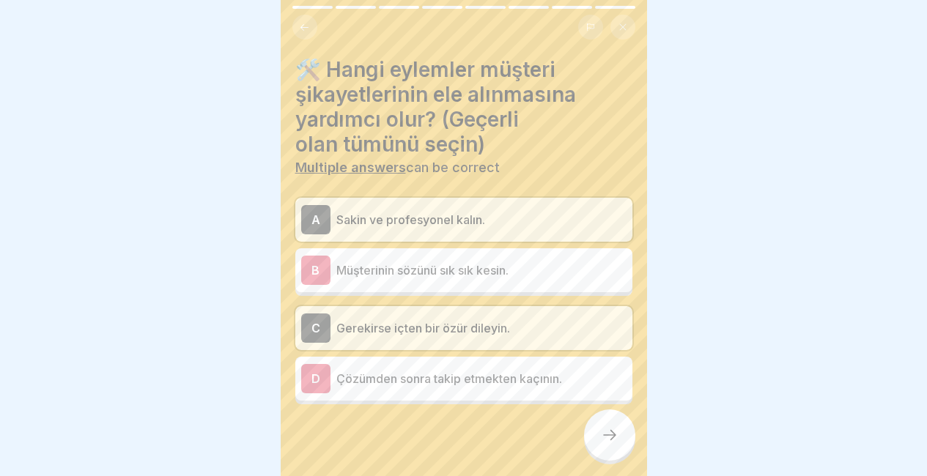
click at [609, 319] on p "Gerekirse içten bir özür dileyin." at bounding box center [481, 328] width 290 height 18
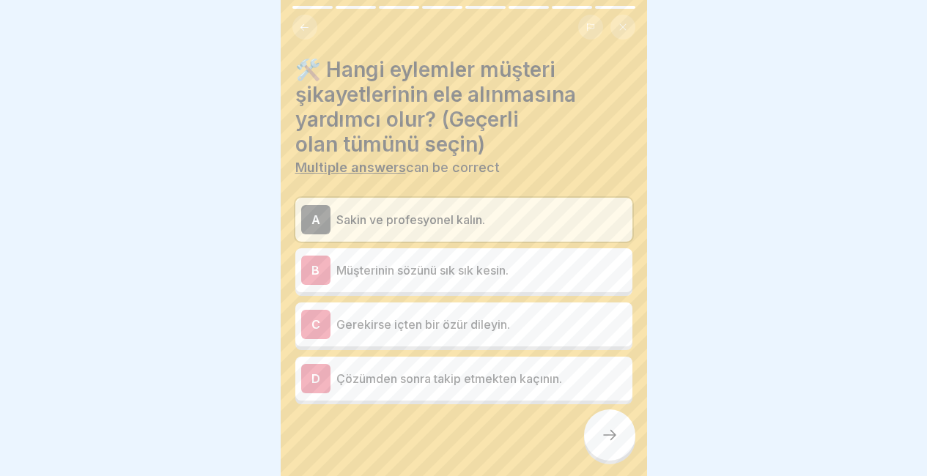
click at [564, 319] on p "Gerekirse içten bir özür dileyin." at bounding box center [481, 325] width 290 height 18
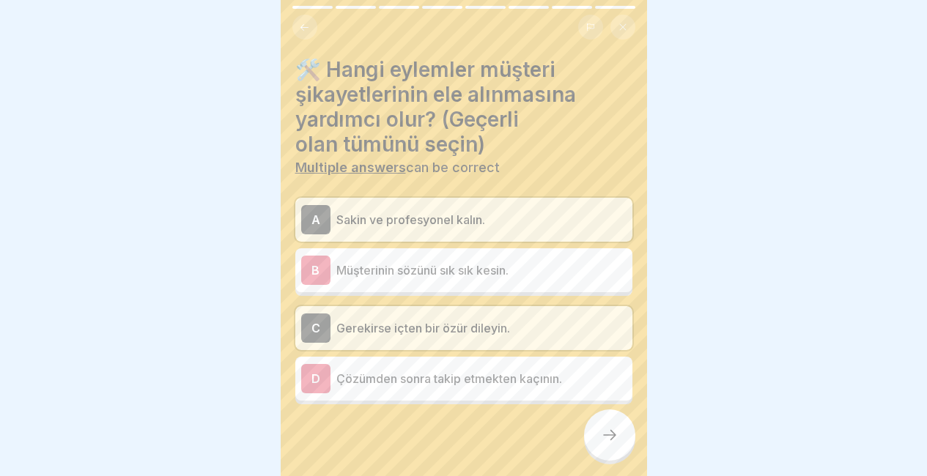
click at [599, 418] on div at bounding box center [609, 435] width 51 height 51
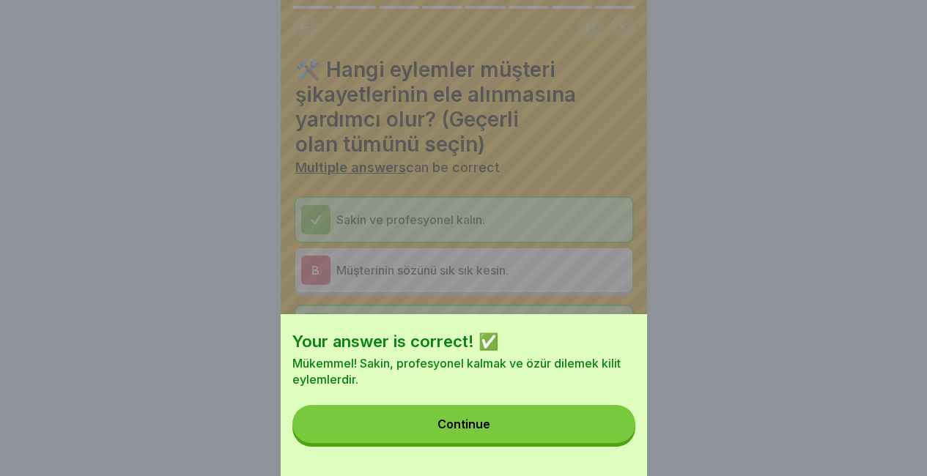
click at [599, 418] on button "Continue" at bounding box center [463, 424] width 343 height 38
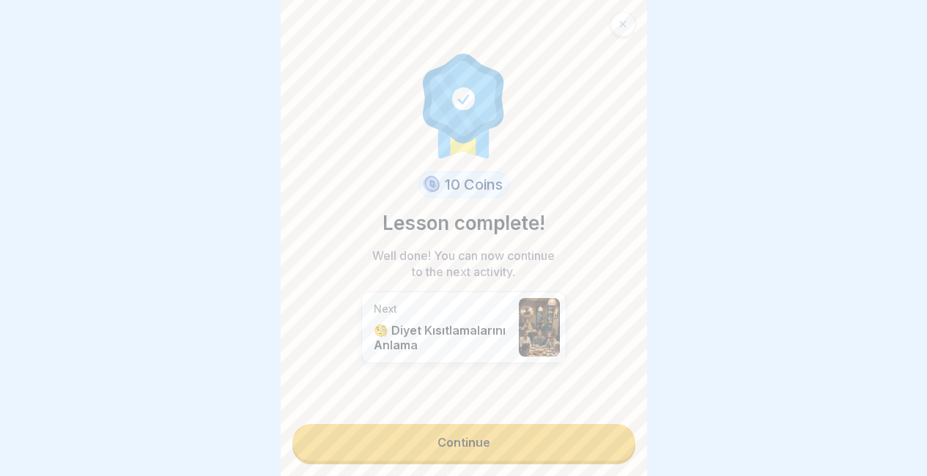
click at [550, 445] on link "Continue" at bounding box center [463, 442] width 343 height 37
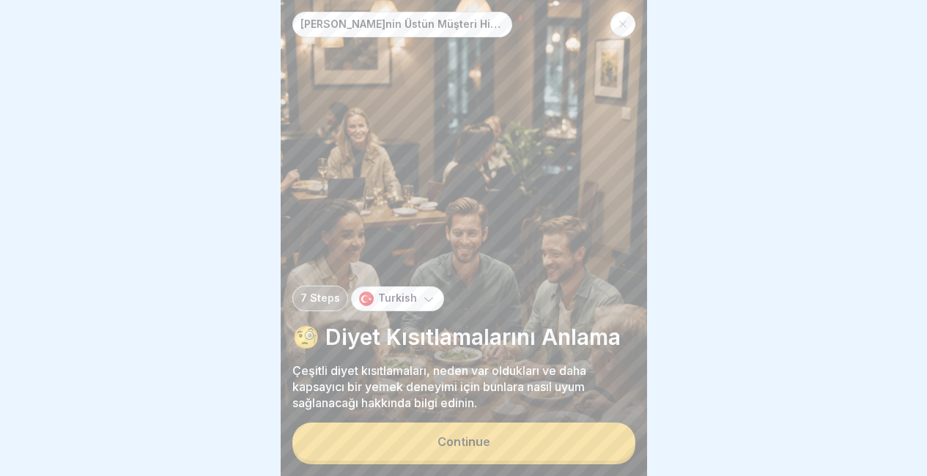
click at [550, 445] on button "Continue" at bounding box center [463, 442] width 343 height 38
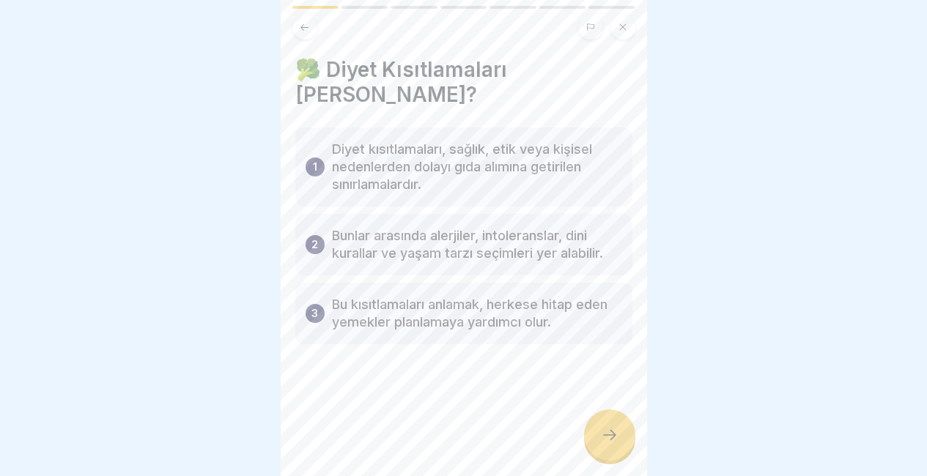
click at [602, 440] on icon at bounding box center [610, 435] width 18 height 18
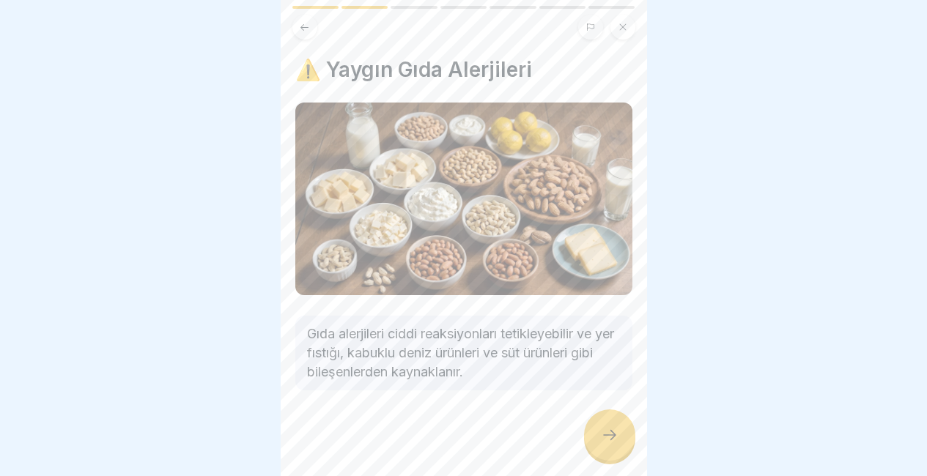
click at [602, 440] on icon at bounding box center [610, 435] width 18 height 18
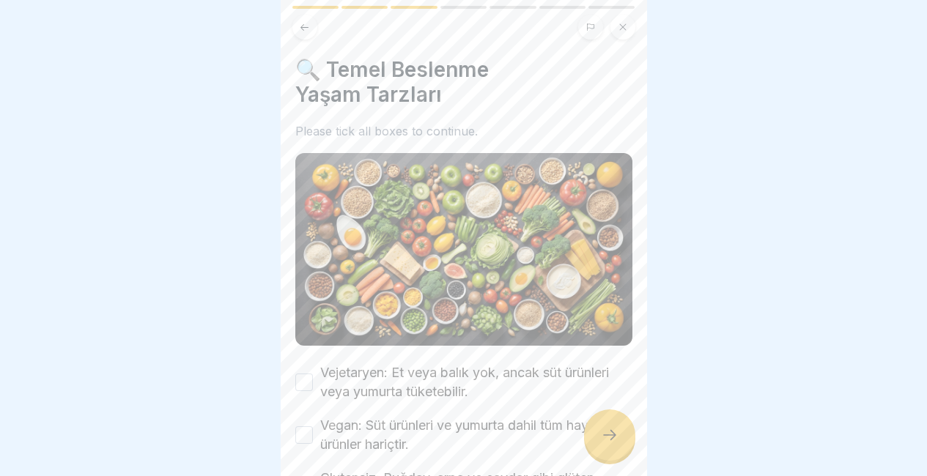
click at [602, 440] on icon at bounding box center [610, 435] width 18 height 18
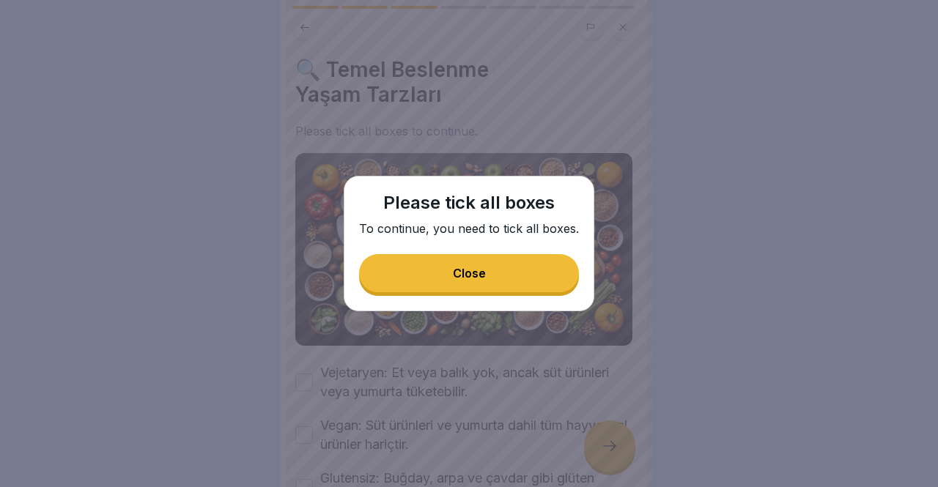
click at [539, 292] on div "Please tick all boxes To continue, you need to tick all boxes. Close" at bounding box center [469, 244] width 251 height 136
click at [542, 270] on button "Close" at bounding box center [469, 273] width 220 height 38
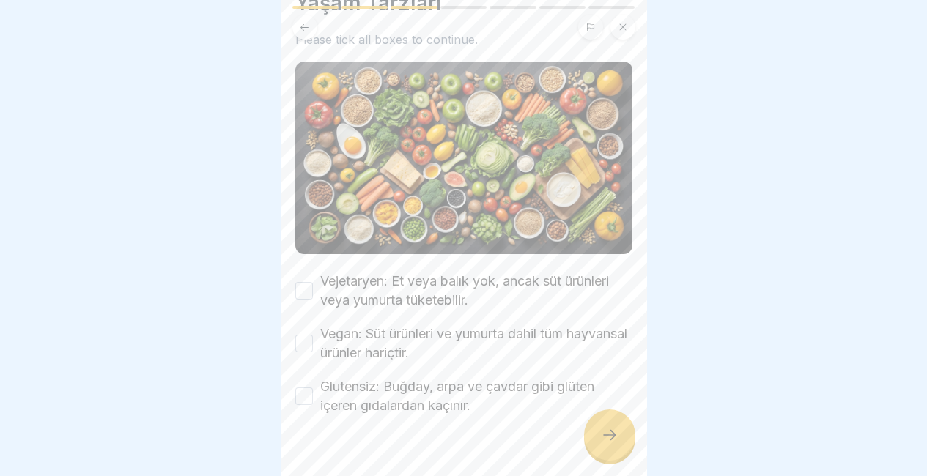
scroll to position [112, 0]
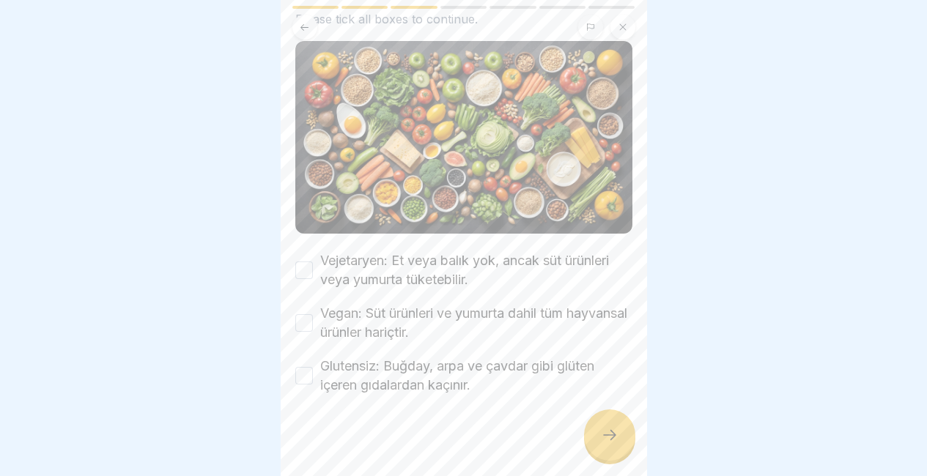
click at [306, 262] on button "Vejetaryen: Et veya balık yok, ancak süt ürünleri veya yumurta tüketebilir." at bounding box center [304, 271] width 18 height 18
click at [309, 307] on div "Vegan: Süt ürünleri ve yumurta dahil tüm hayvansal ürünler hariçtir." at bounding box center [463, 323] width 337 height 38
click at [306, 306] on div "Vegan: Süt ürünleri ve yumurta dahil tüm hayvansal ürünler hariçtir." at bounding box center [463, 323] width 337 height 38
click at [300, 348] on div "Vejetaryen: Et veya balık yok, ancak süt ürünleri veya yumurta tüketebilir. Veg…" at bounding box center [463, 323] width 337 height 144
click at [303, 319] on div "Vejetaryen: Et veya balık yok, ancak süt ürünleri veya yumurta tüketebilir. Veg…" at bounding box center [463, 323] width 337 height 144
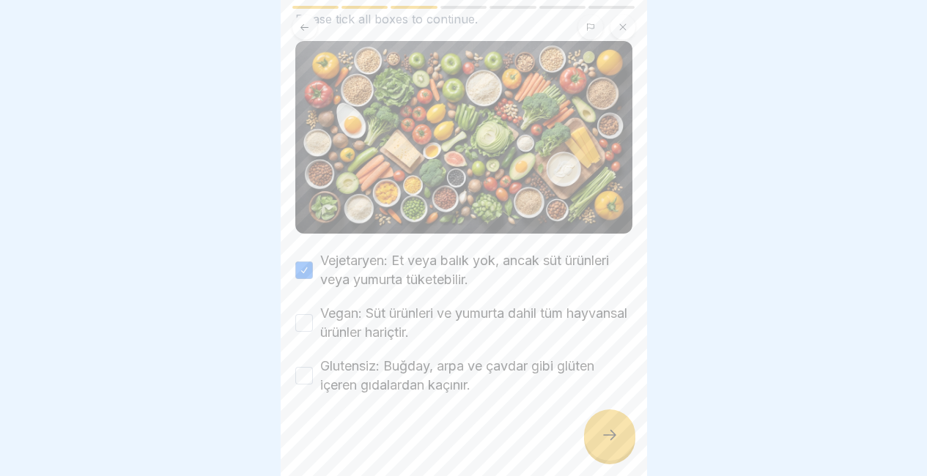
click at [303, 319] on button "Vegan: Süt ürünleri ve yumurta dahil tüm hayvansal ürünler hariçtir." at bounding box center [304, 323] width 18 height 18
click at [306, 370] on button "Glutensiz: Buğday, arpa ve çavdar gibi glüten içeren gıdalardan kaçınır." at bounding box center [304, 376] width 18 height 18
click at [588, 426] on div at bounding box center [463, 439] width 337 height 88
click at [606, 440] on icon at bounding box center [610, 435] width 18 height 18
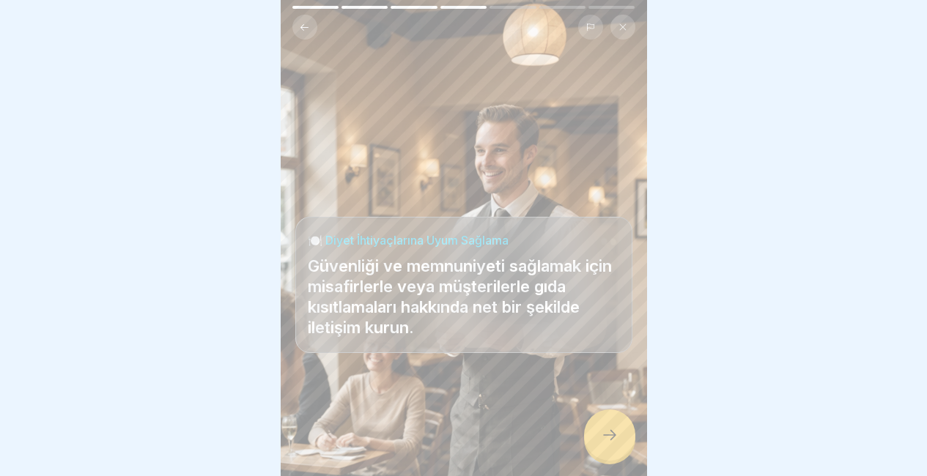
click at [606, 440] on icon at bounding box center [610, 435] width 18 height 18
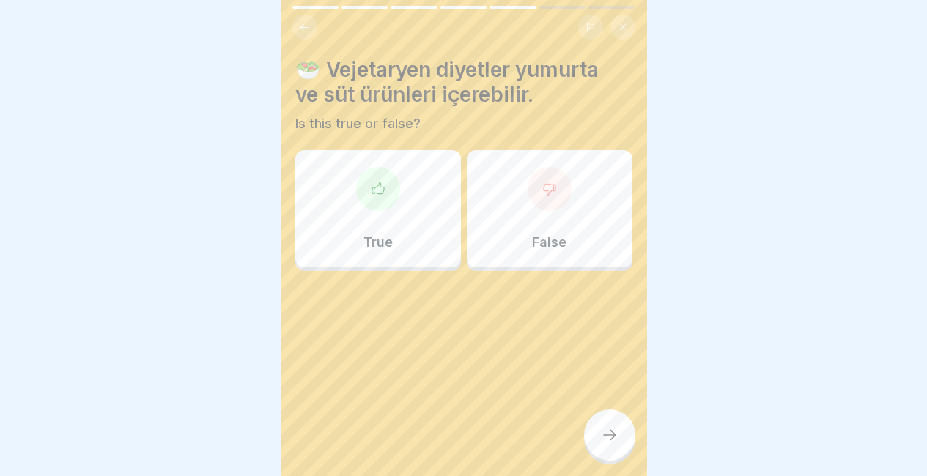
click at [402, 230] on div "True" at bounding box center [378, 208] width 166 height 117
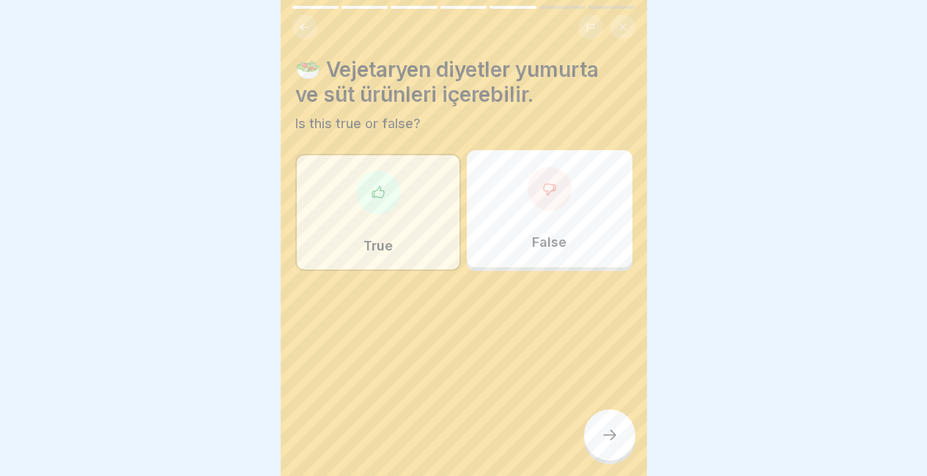
click at [607, 429] on div at bounding box center [609, 435] width 51 height 51
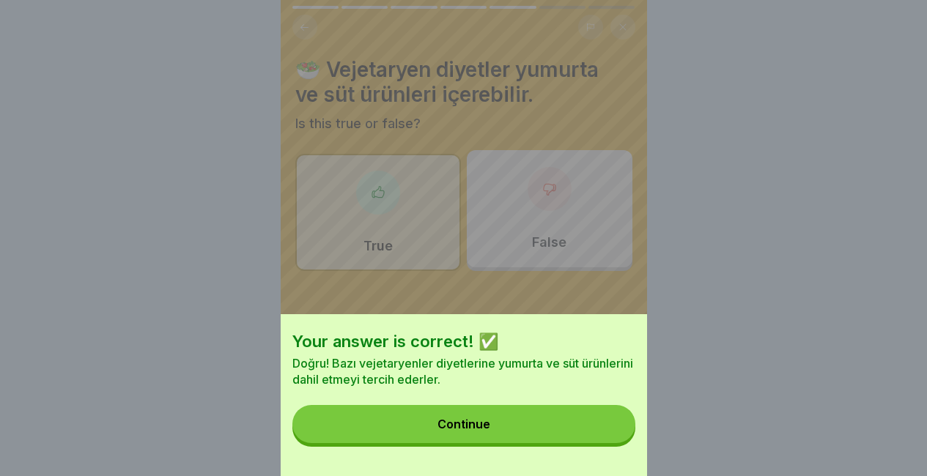
click at [607, 429] on button "Continue" at bounding box center [463, 424] width 343 height 38
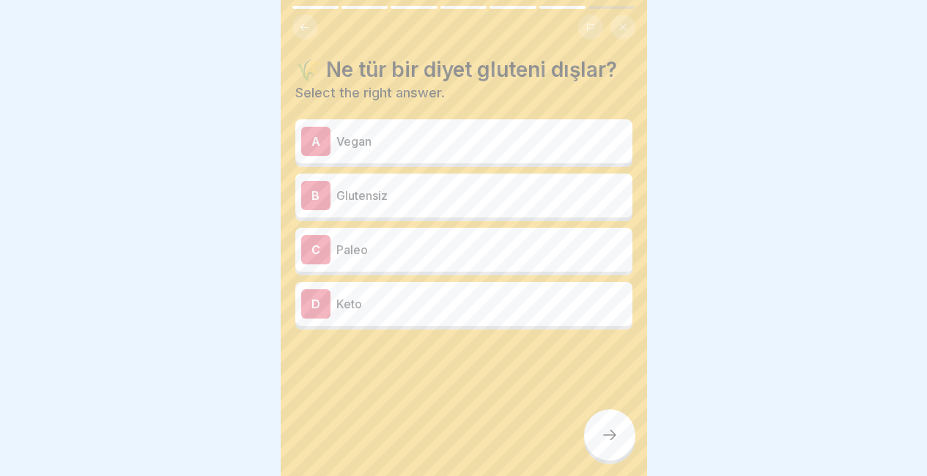
click at [468, 185] on div "B Glutensiz" at bounding box center [463, 195] width 325 height 29
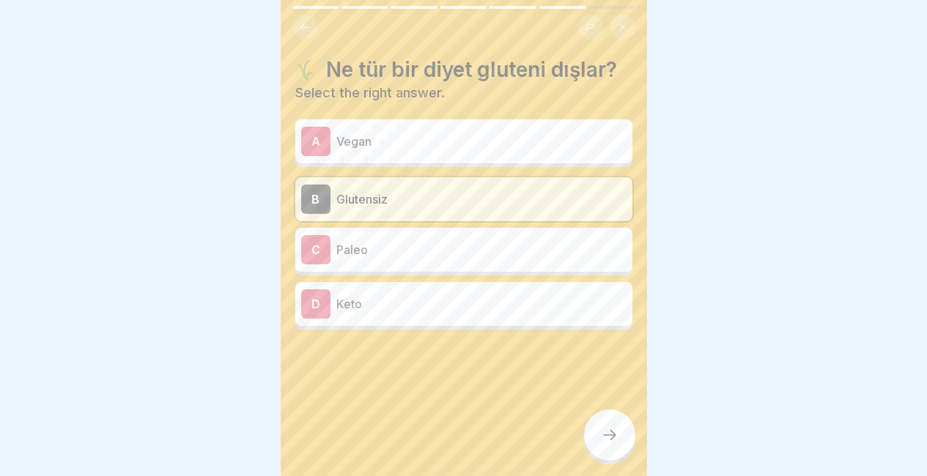
click at [593, 447] on div at bounding box center [609, 435] width 51 height 51
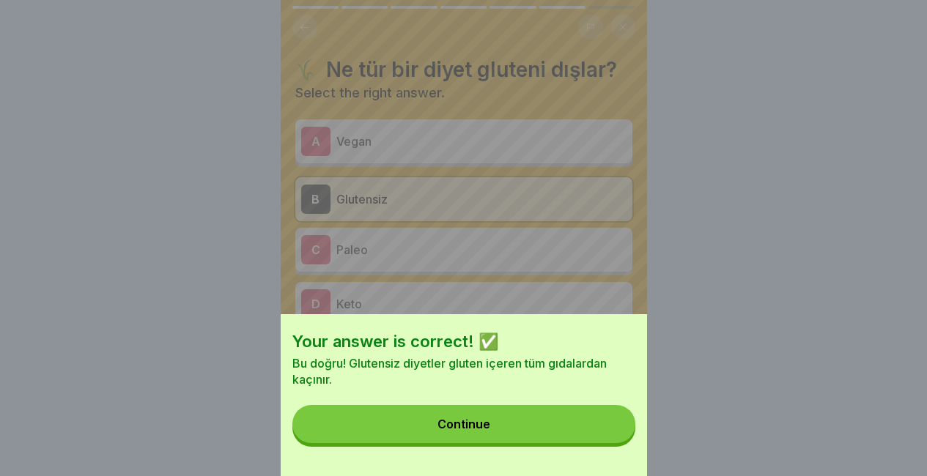
click at [593, 443] on button "Continue" at bounding box center [463, 424] width 343 height 38
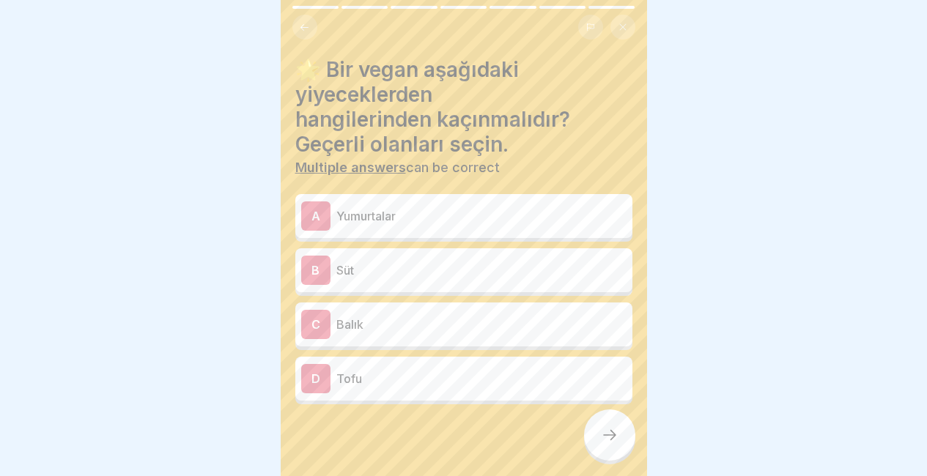
click at [483, 205] on div "A Yumurtalar" at bounding box center [463, 216] width 325 height 29
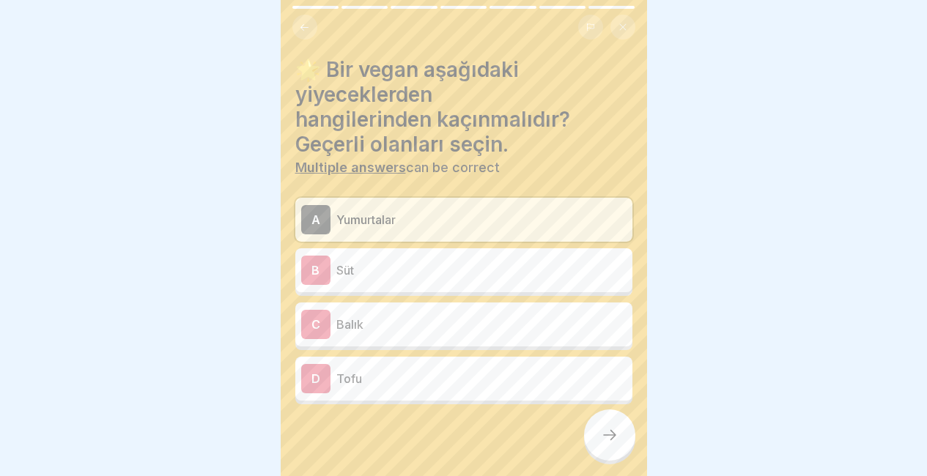
click at [421, 273] on p "Süt" at bounding box center [481, 271] width 290 height 18
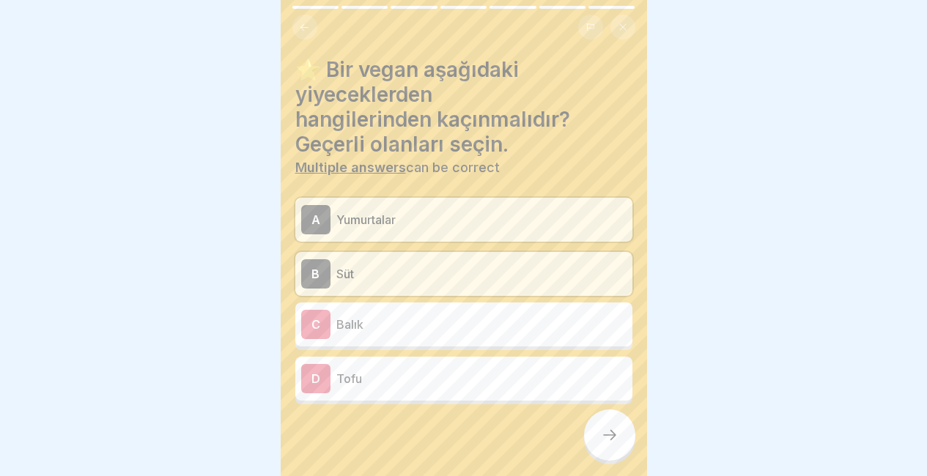
click at [392, 327] on p "Balık" at bounding box center [481, 325] width 290 height 18
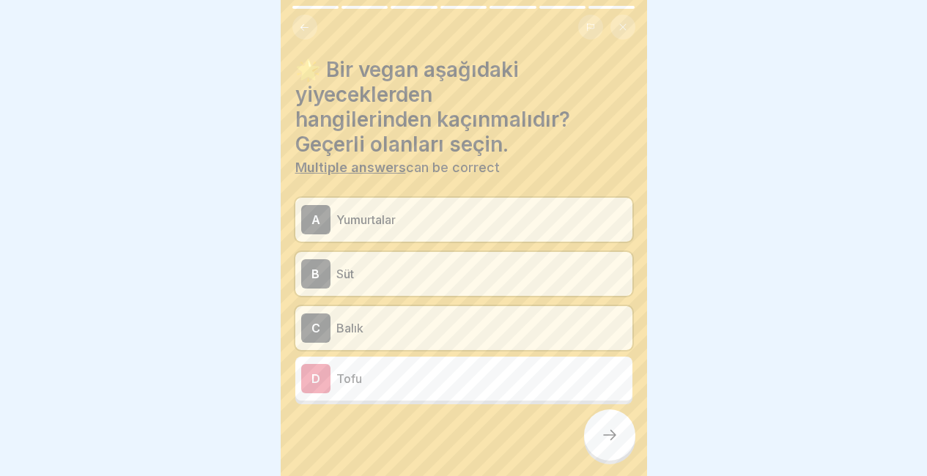
click at [613, 444] on icon at bounding box center [610, 435] width 18 height 18
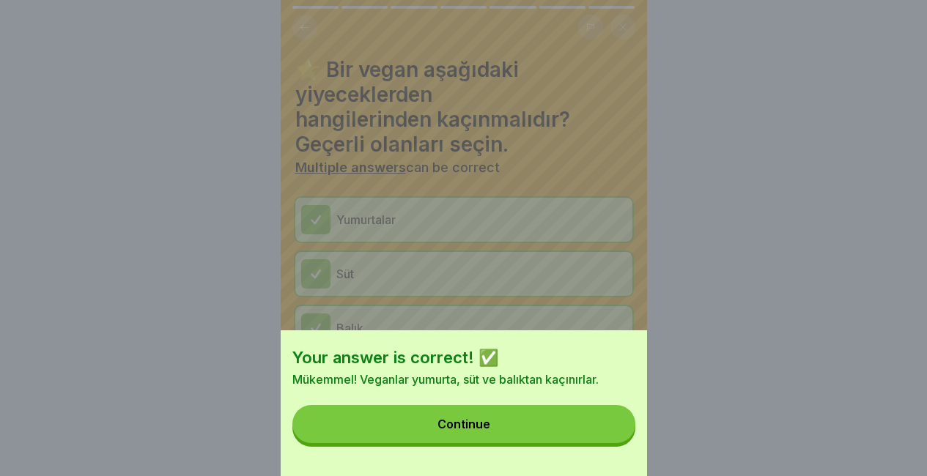
click at [613, 443] on button "Continue" at bounding box center [463, 424] width 343 height 38
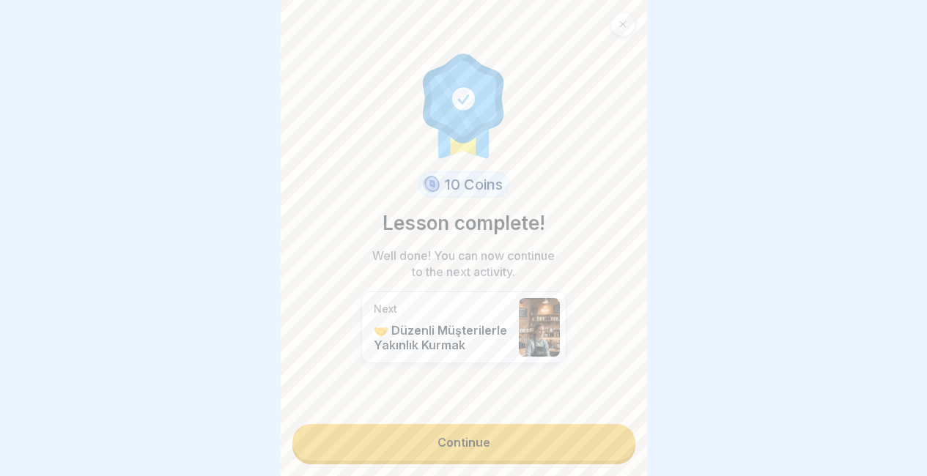
click at [613, 447] on link "Continue" at bounding box center [463, 442] width 343 height 37
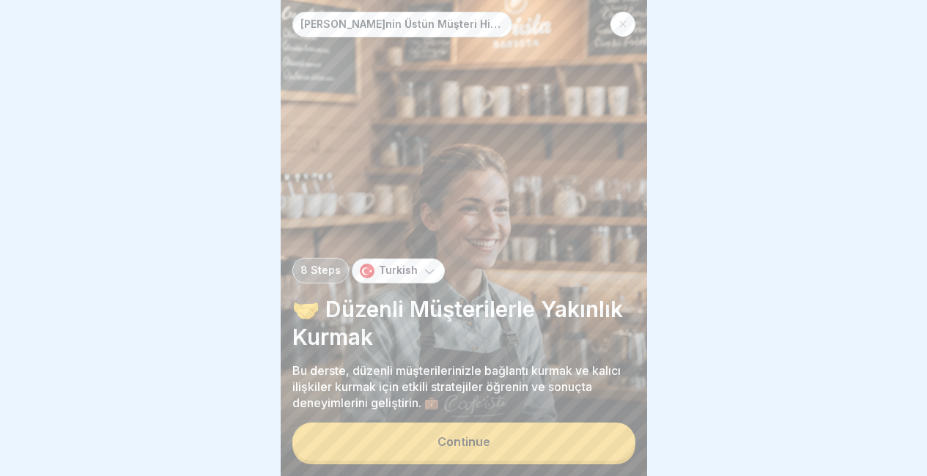
click at [613, 447] on button "Continue" at bounding box center [463, 442] width 343 height 38
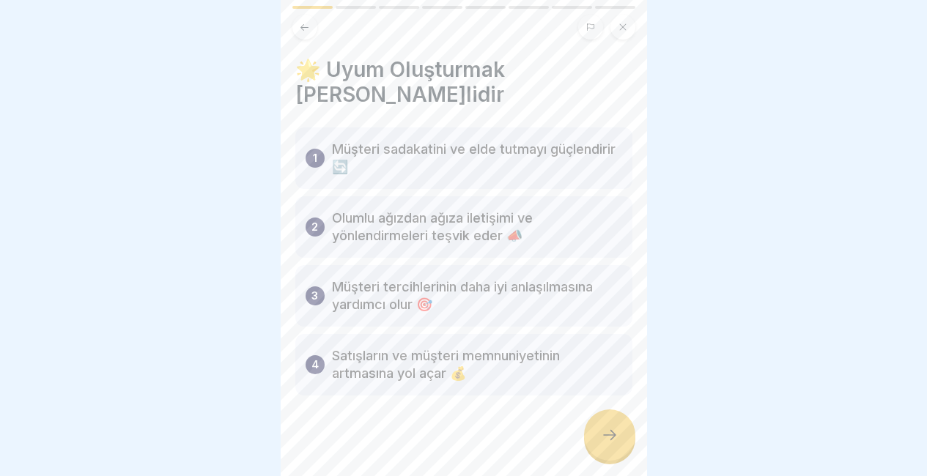
click at [613, 444] on icon at bounding box center [610, 435] width 18 height 18
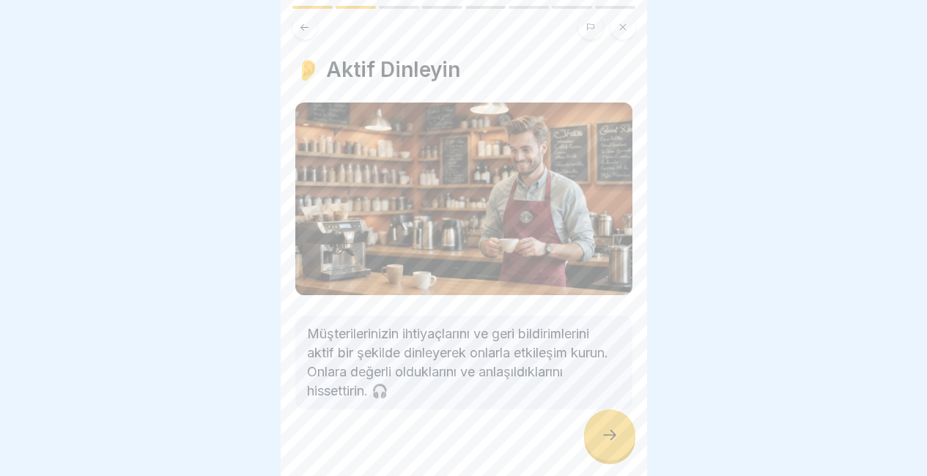
click at [613, 444] on icon at bounding box center [610, 435] width 18 height 18
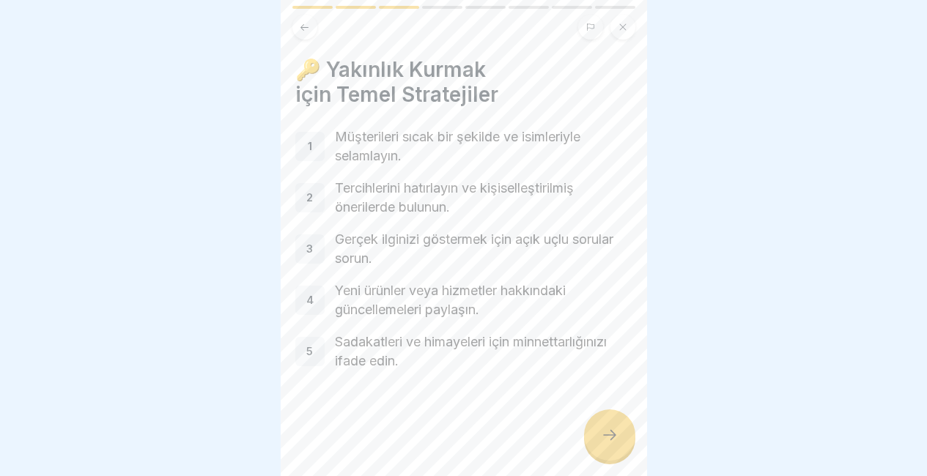
click at [613, 444] on icon at bounding box center [610, 435] width 18 height 18
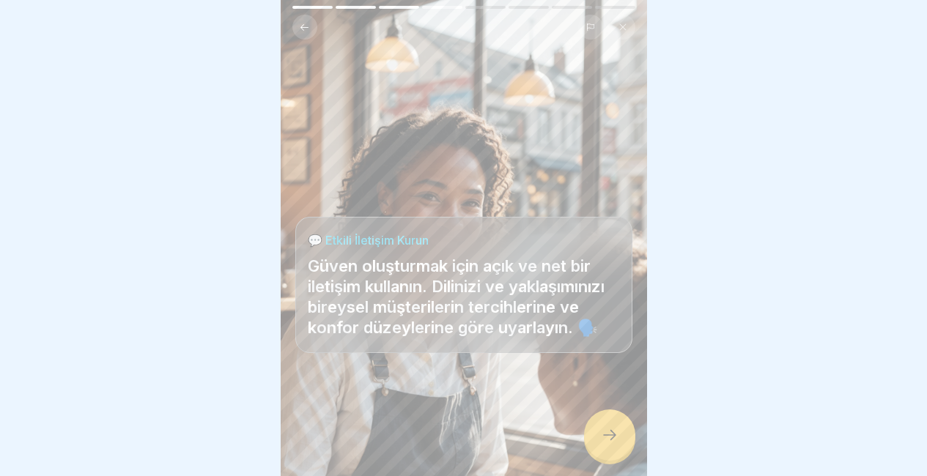
click at [613, 444] on icon at bounding box center [610, 435] width 18 height 18
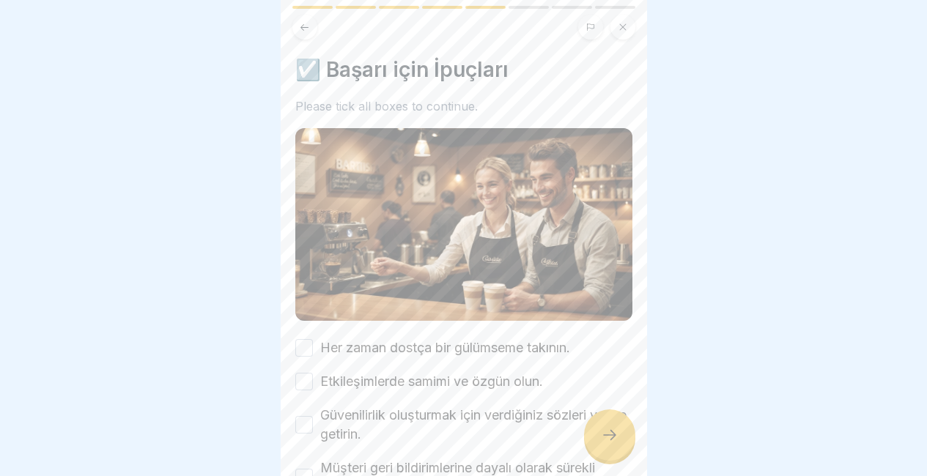
scroll to position [102, 0]
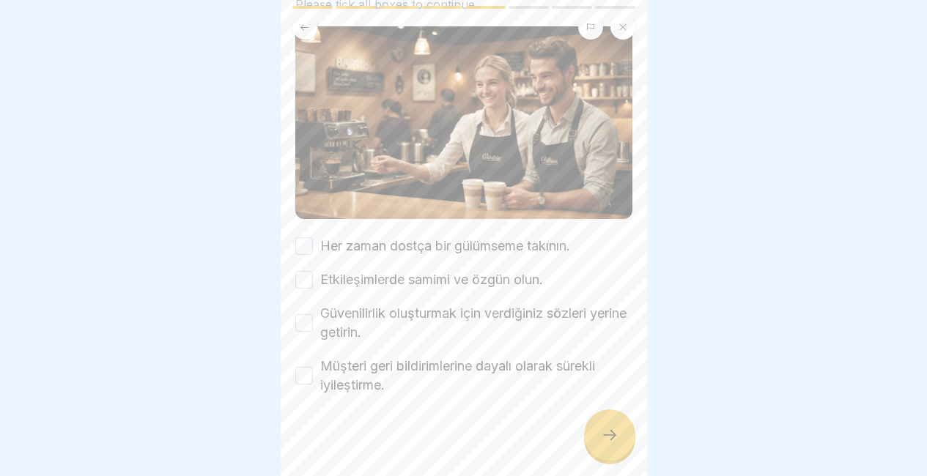
click at [322, 237] on label "Her zaman dostça bir gülümseme takının." at bounding box center [445, 246] width 250 height 19
click at [313, 237] on button "Her zaman dostça bir gülümseme takının." at bounding box center [304, 246] width 18 height 18
click at [311, 276] on button "Etkileşimlerde samimi ve özgün olun." at bounding box center [304, 280] width 18 height 18
click at [306, 304] on div "Güvenilirlik oluşturmak için verdiğiniz sözleri yerine getirin." at bounding box center [463, 323] width 337 height 38
click at [313, 322] on div "Güvenilirlik oluşturmak için verdiğiniz sözleri yerine getirin." at bounding box center [463, 323] width 337 height 38
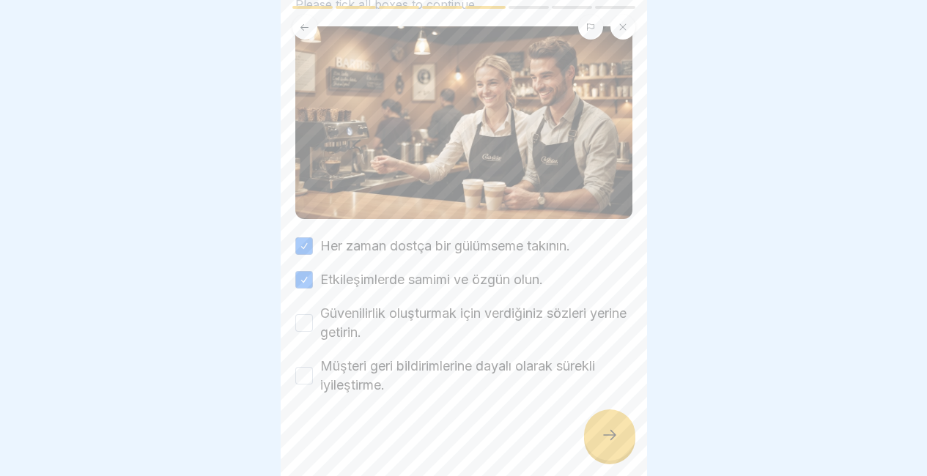
click at [308, 317] on button "Güvenilirlik oluşturmak için verdiğiniz sözleri yerine getirin." at bounding box center [304, 323] width 18 height 18
click at [298, 384] on div "Müşteri geri bildirimlerine dayalı olarak sürekli iyileştirme." at bounding box center [463, 376] width 337 height 38
click at [298, 372] on button "Müşteri geri bildirimlerine dayalı olarak sürekli iyileştirme." at bounding box center [304, 376] width 18 height 18
click at [609, 440] on icon at bounding box center [610, 435] width 18 height 18
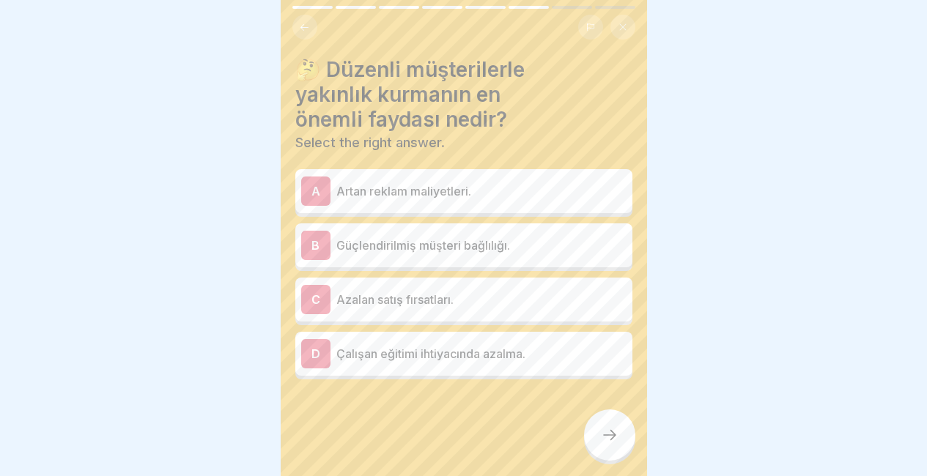
click at [518, 237] on p "Güçlendirilmiş müşteri bağlılığı." at bounding box center [481, 246] width 290 height 18
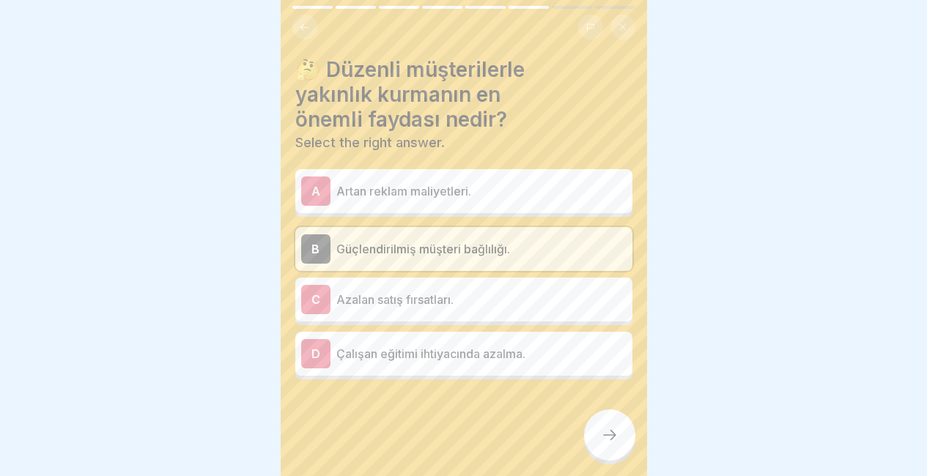
click at [590, 432] on div at bounding box center [609, 435] width 51 height 51
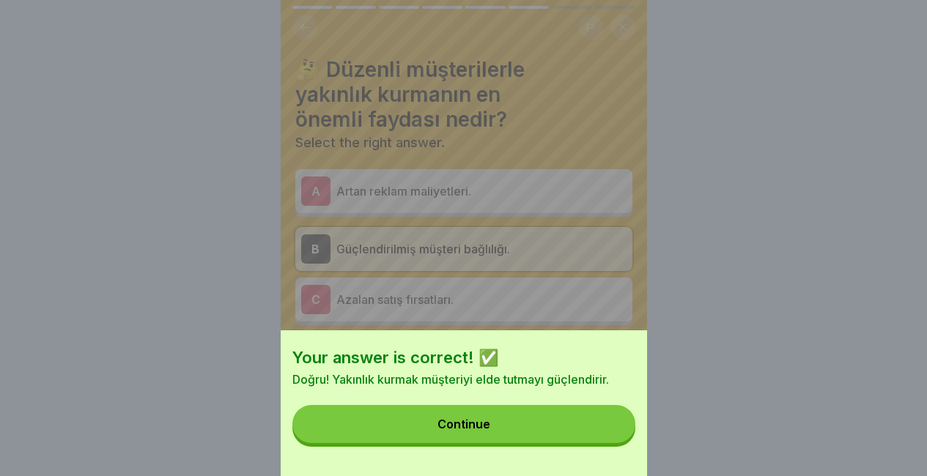
click at [605, 443] on button "Continue" at bounding box center [463, 424] width 343 height 38
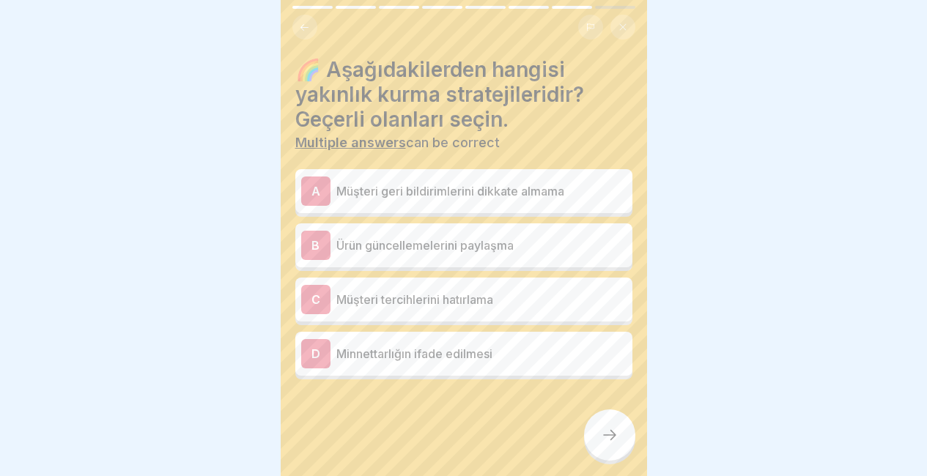
click at [547, 261] on div "B Ürün güncellemelerini paylaşma" at bounding box center [463, 245] width 337 height 44
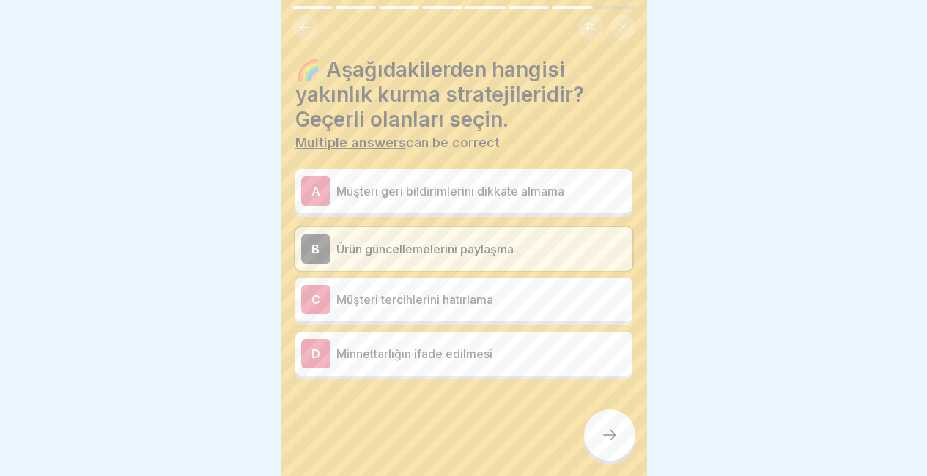
click at [526, 302] on p "Müşteri tercihlerini hatırlama" at bounding box center [481, 300] width 290 height 18
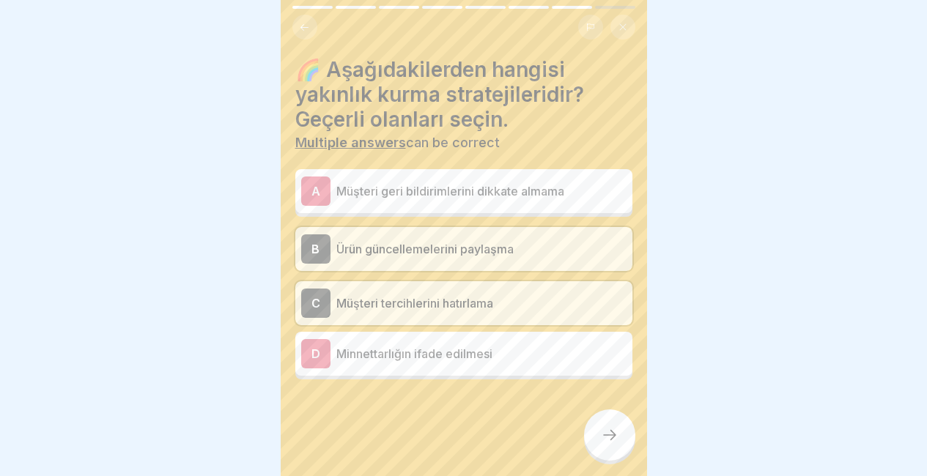
click at [509, 346] on p "Minnettarlığın ifade edilmesi" at bounding box center [481, 354] width 290 height 18
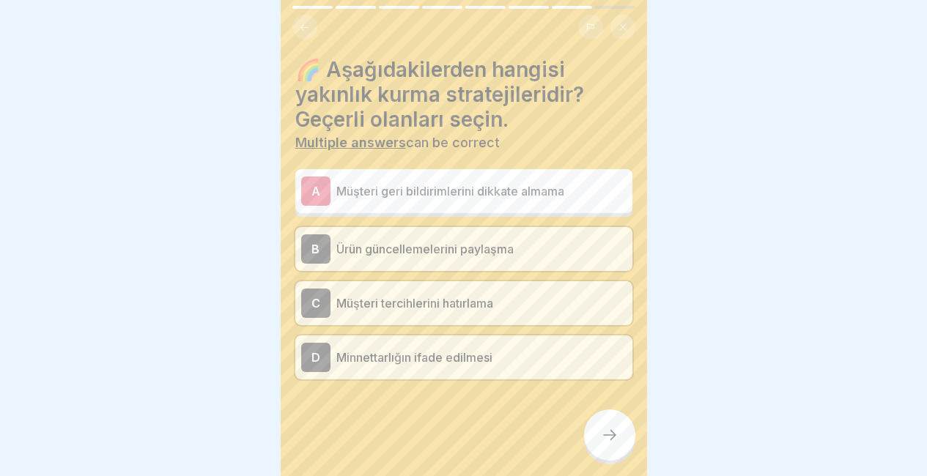
click at [593, 428] on div "[PERSON_NAME]nin Üstün Müşteri Hizmetleri 8 Steps Turkish 🤝 Düzenli Müşterilerl…" at bounding box center [464, 238] width 366 height 476
click at [606, 432] on div at bounding box center [609, 435] width 51 height 51
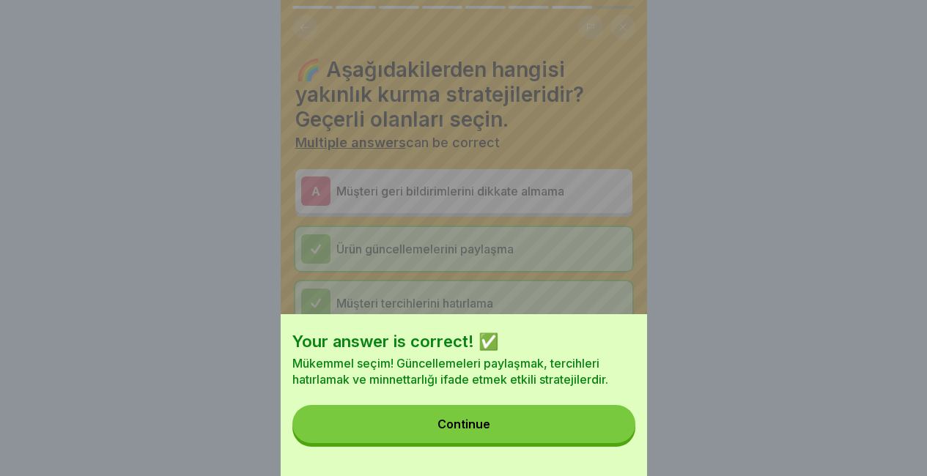
click at [606, 432] on button "Continue" at bounding box center [463, 424] width 343 height 38
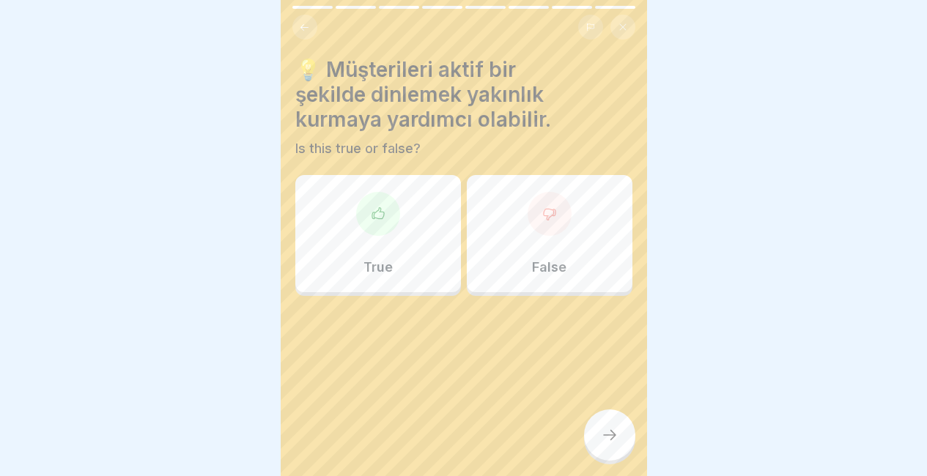
click at [388, 261] on p "True" at bounding box center [377, 267] width 29 height 16
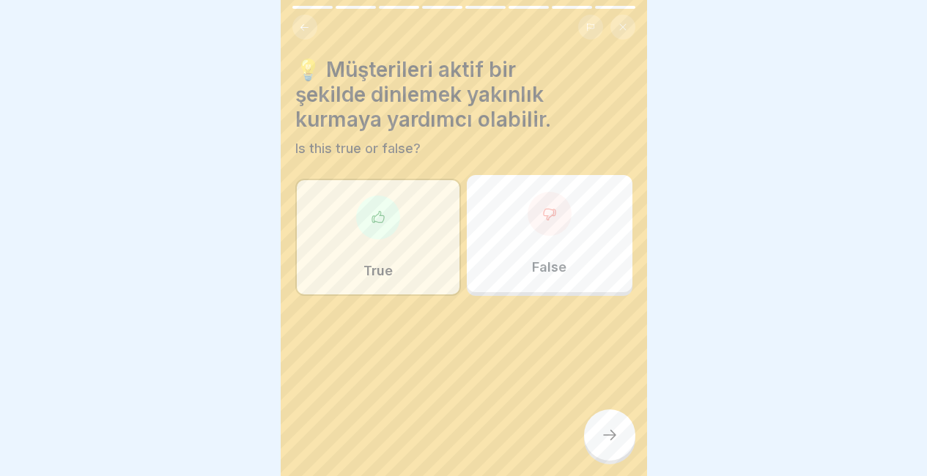
click at [610, 440] on icon at bounding box center [610, 435] width 18 height 18
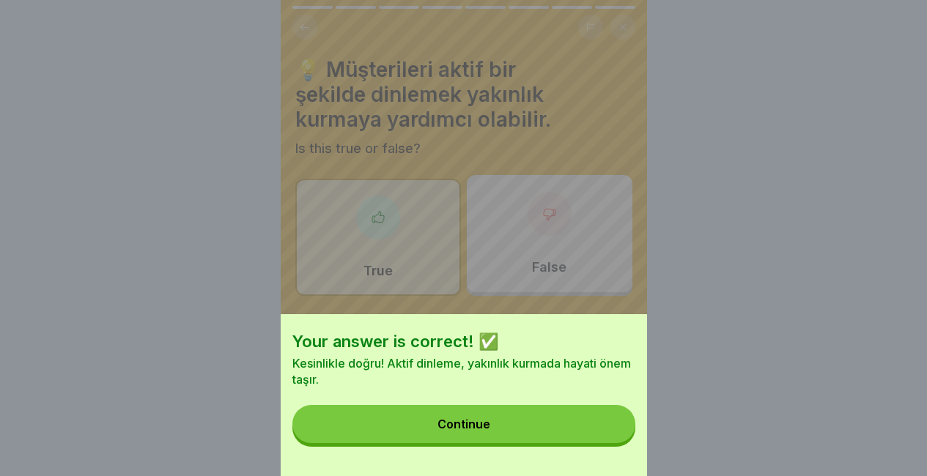
click at [610, 440] on button "Continue" at bounding box center [463, 424] width 343 height 38
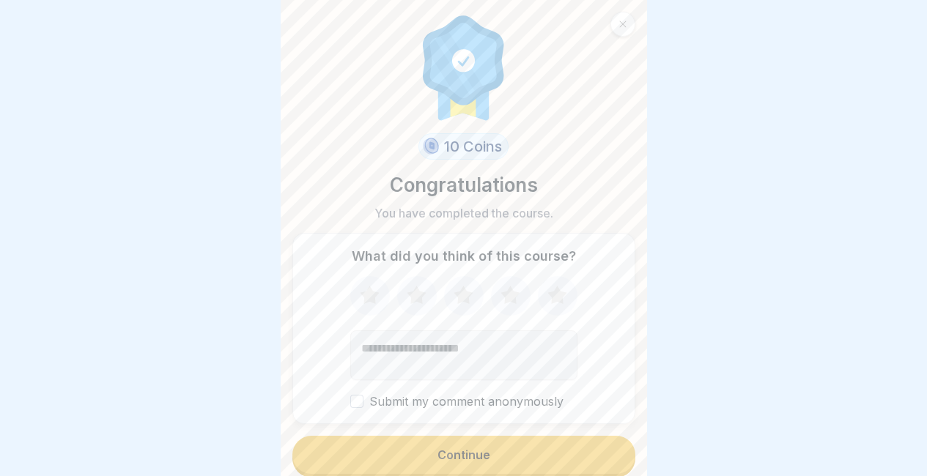
click at [557, 292] on icon at bounding box center [556, 295] width 19 height 18
click at [547, 446] on button "Continue" at bounding box center [463, 455] width 343 height 38
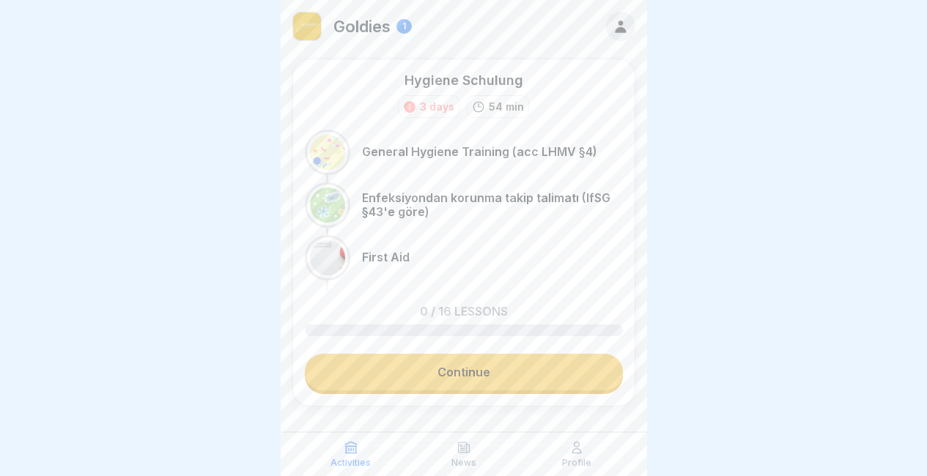
scroll to position [19, 0]
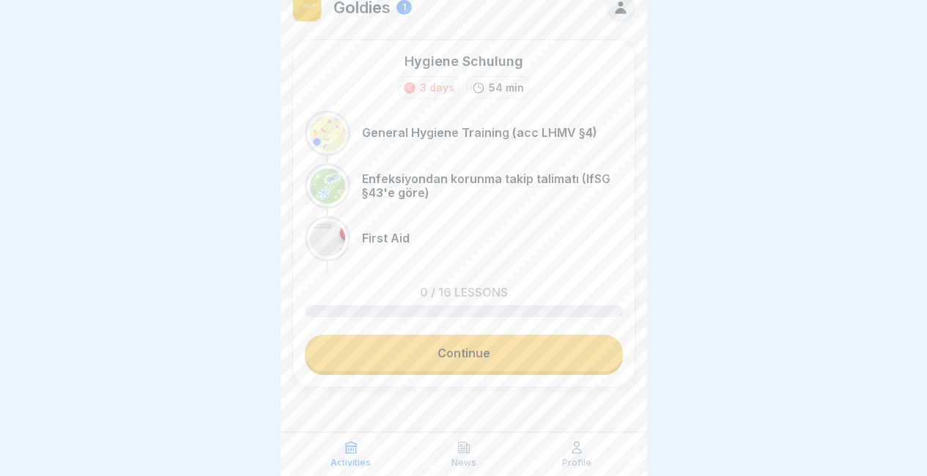
click at [583, 431] on div at bounding box center [463, 443] width 343 height 88
click at [567, 447] on div "Profile" at bounding box center [577, 454] width 106 height 28
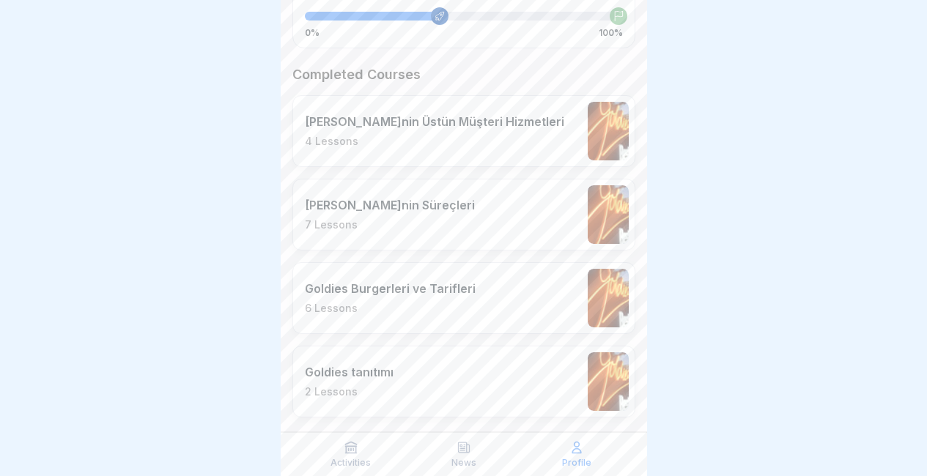
scroll to position [371, 0]
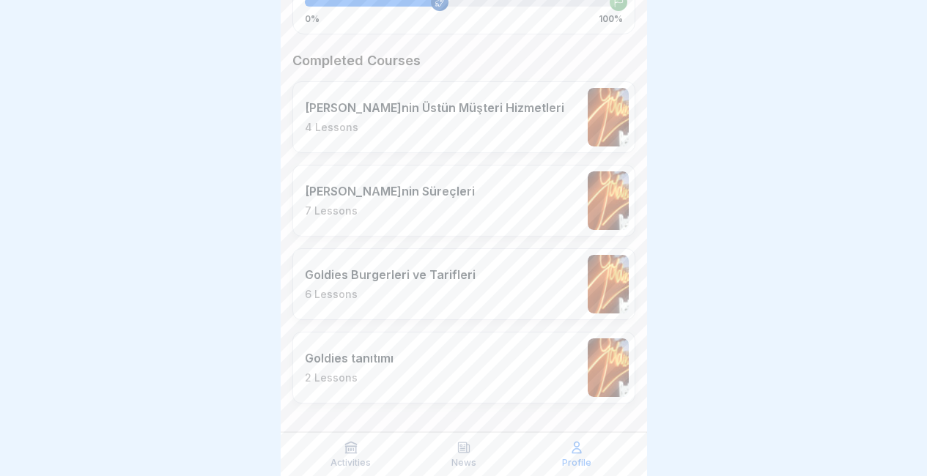
click at [536, 198] on div "[PERSON_NAME]nin Süreçleri 7 Lessons" at bounding box center [463, 201] width 343 height 72
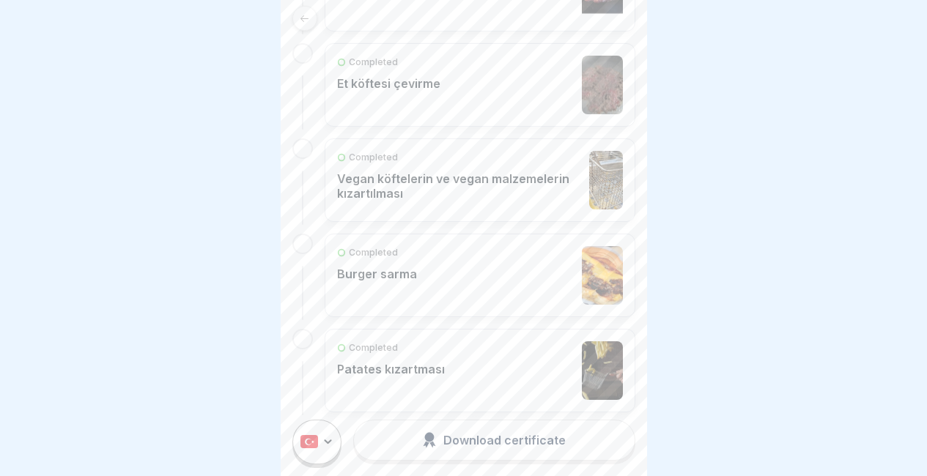
scroll to position [296, 0]
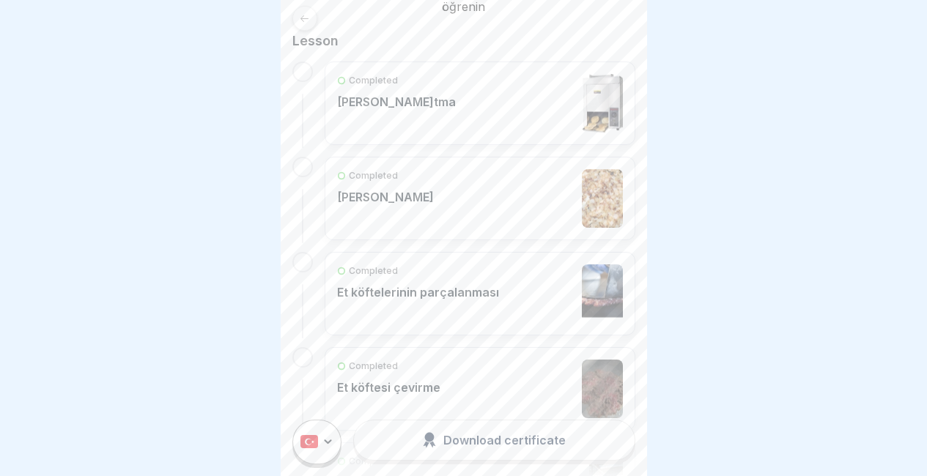
click at [299, 21] on icon at bounding box center [304, 18] width 11 height 11
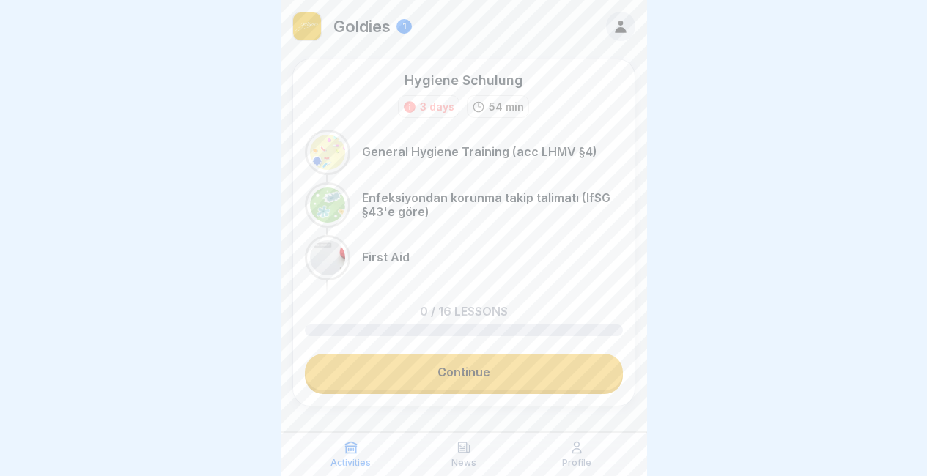
click at [578, 450] on icon at bounding box center [576, 447] width 15 height 15
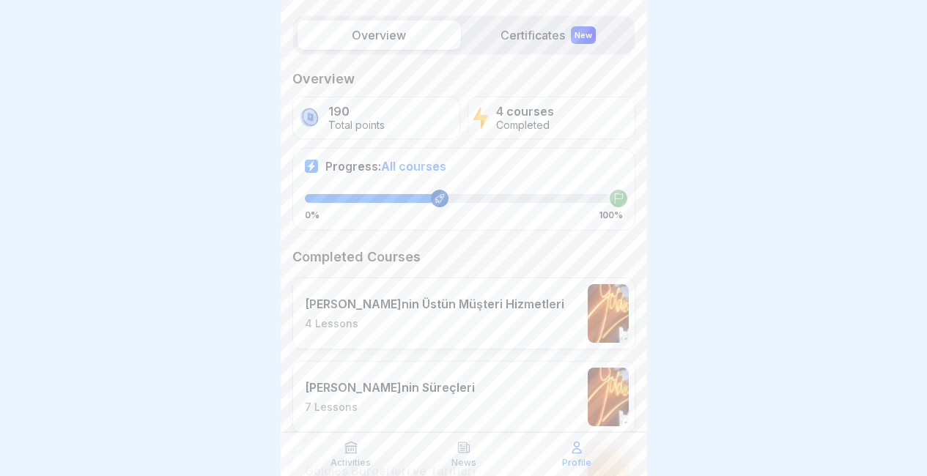
scroll to position [73, 0]
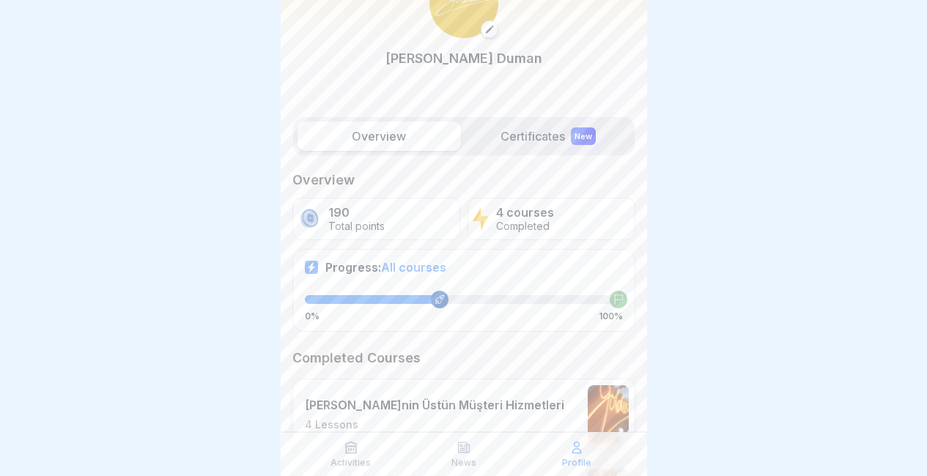
click at [543, 128] on label "Certificates New" at bounding box center [548, 136] width 163 height 29
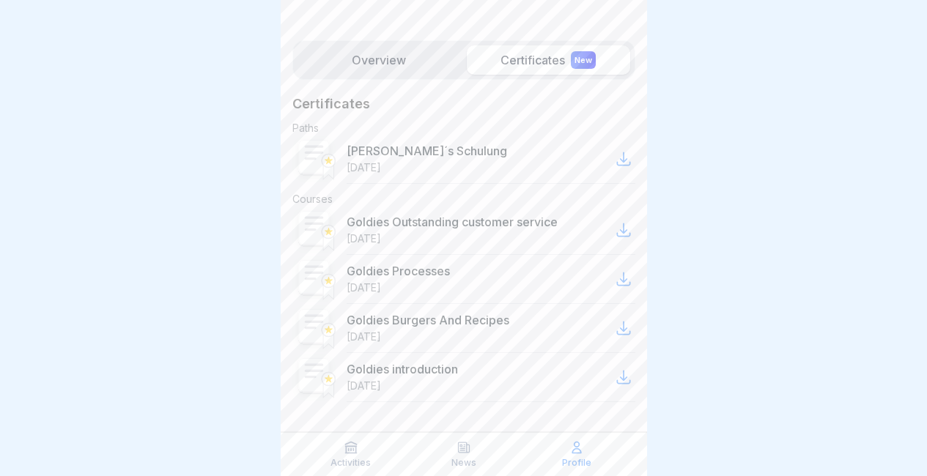
scroll to position [11, 0]
